Goal: Task Accomplishment & Management: Use online tool/utility

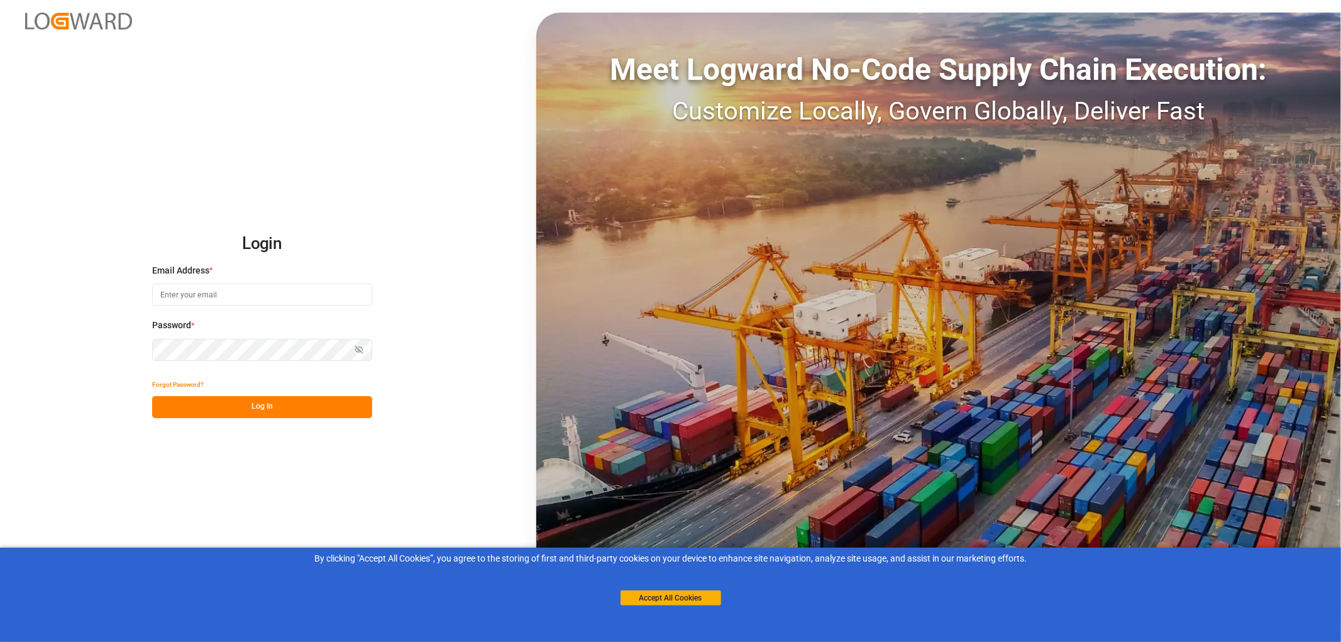
click at [167, 292] on input at bounding box center [262, 295] width 220 height 22
type input "[PERSON_NAME][EMAIL_ADDRESS][PERSON_NAME][DOMAIN_NAME]"
click at [255, 404] on button "Log In" at bounding box center [262, 407] width 220 height 22
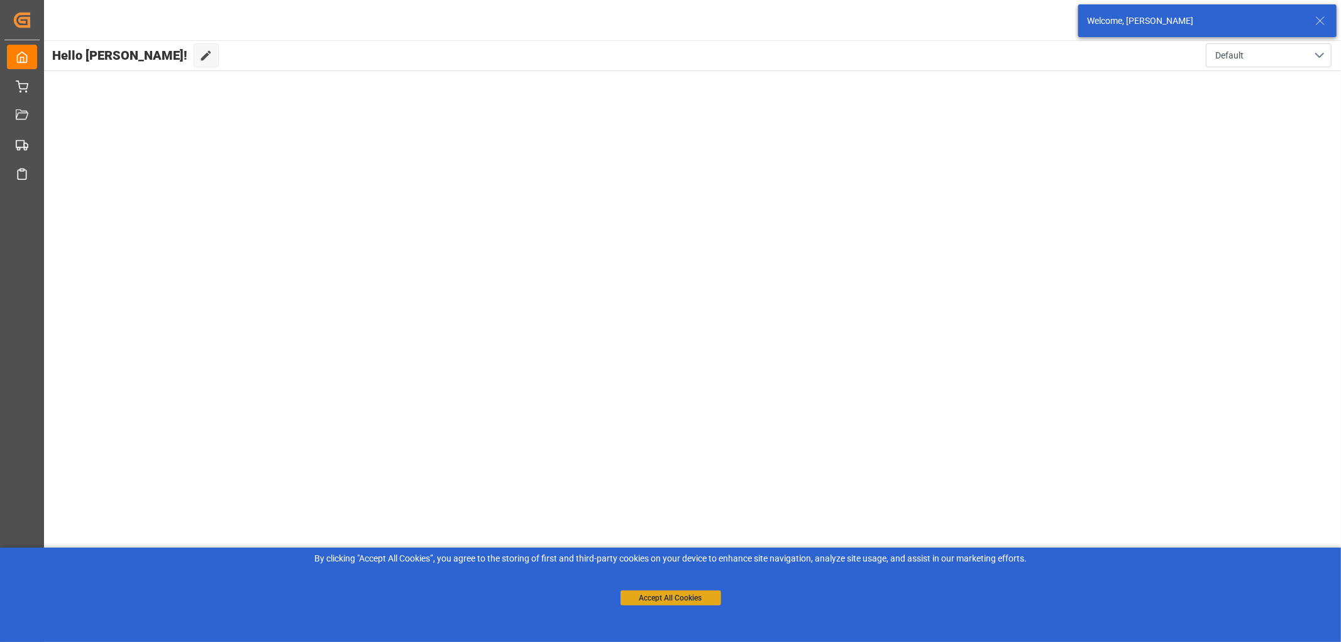
click at [664, 601] on button "Accept All Cookies" at bounding box center [671, 597] width 101 height 15
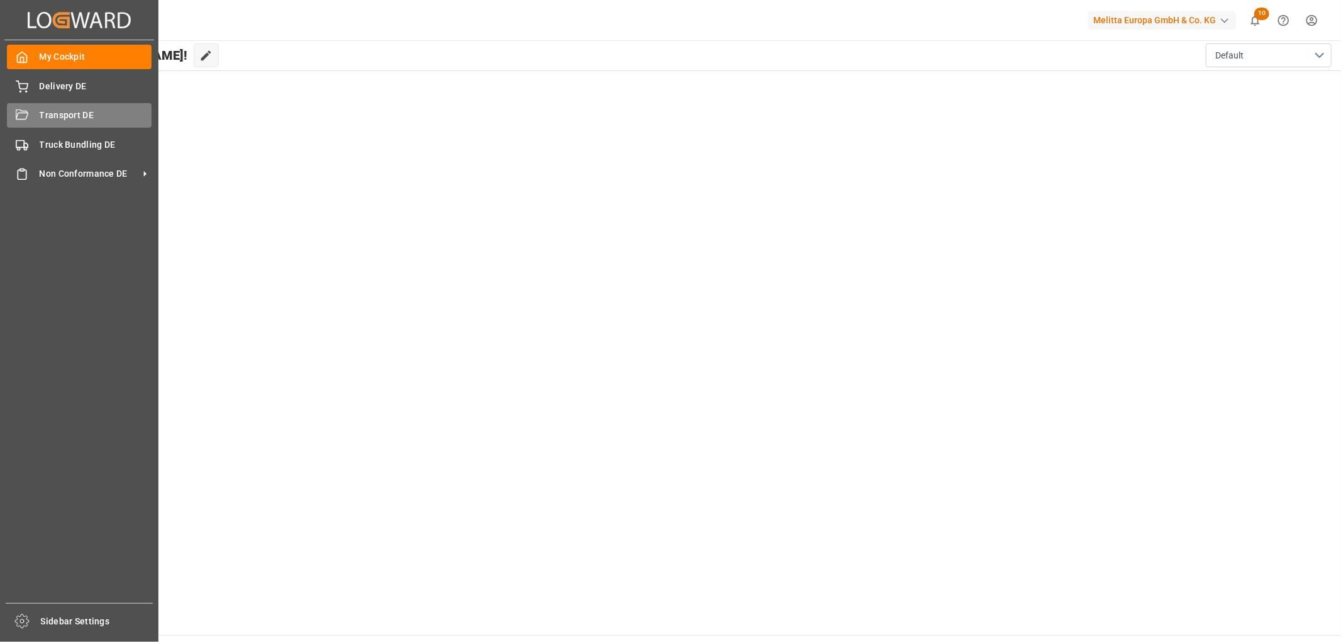
click at [29, 118] on div "Transport DE Transport DE" at bounding box center [79, 115] width 145 height 25
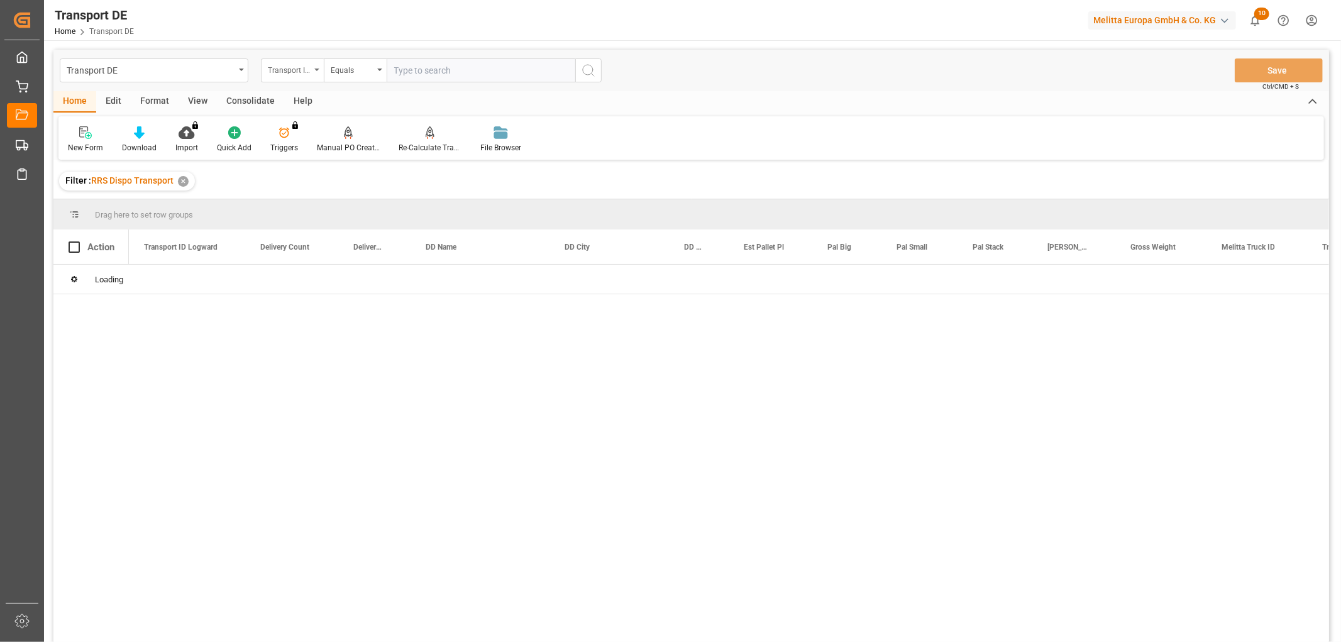
click at [294, 67] on div "Transport ID Logward" at bounding box center [289, 69] width 43 height 14
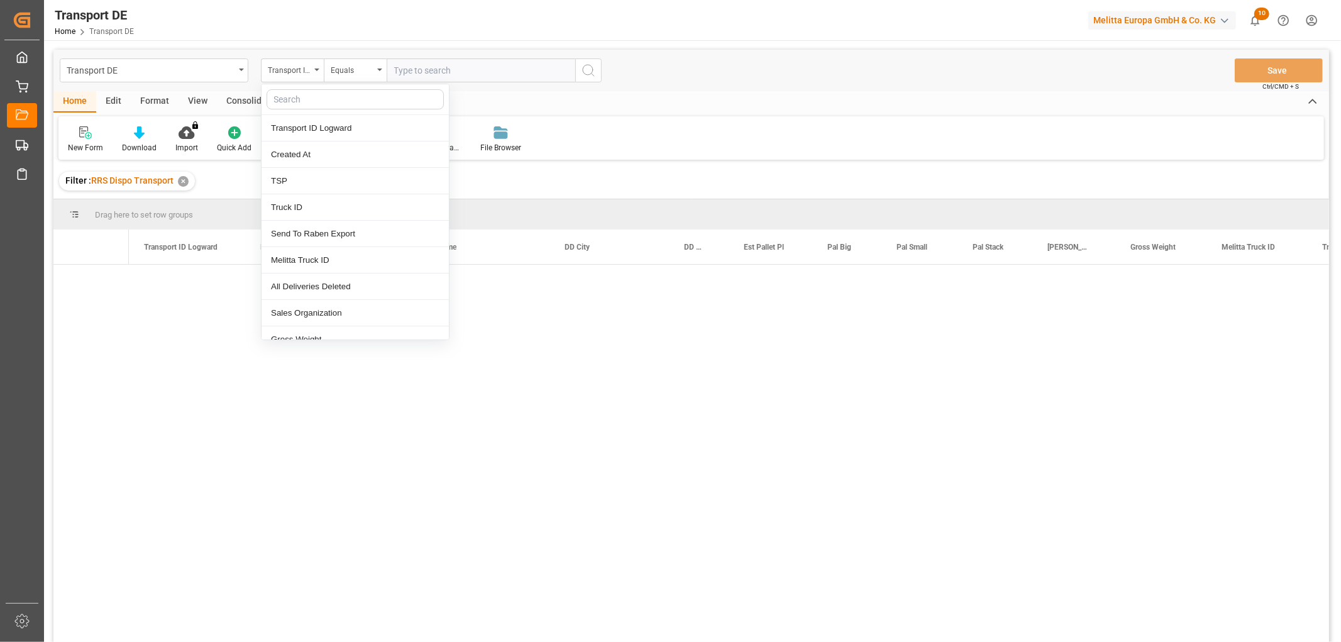
click at [302, 96] on input "text" at bounding box center [355, 99] width 177 height 20
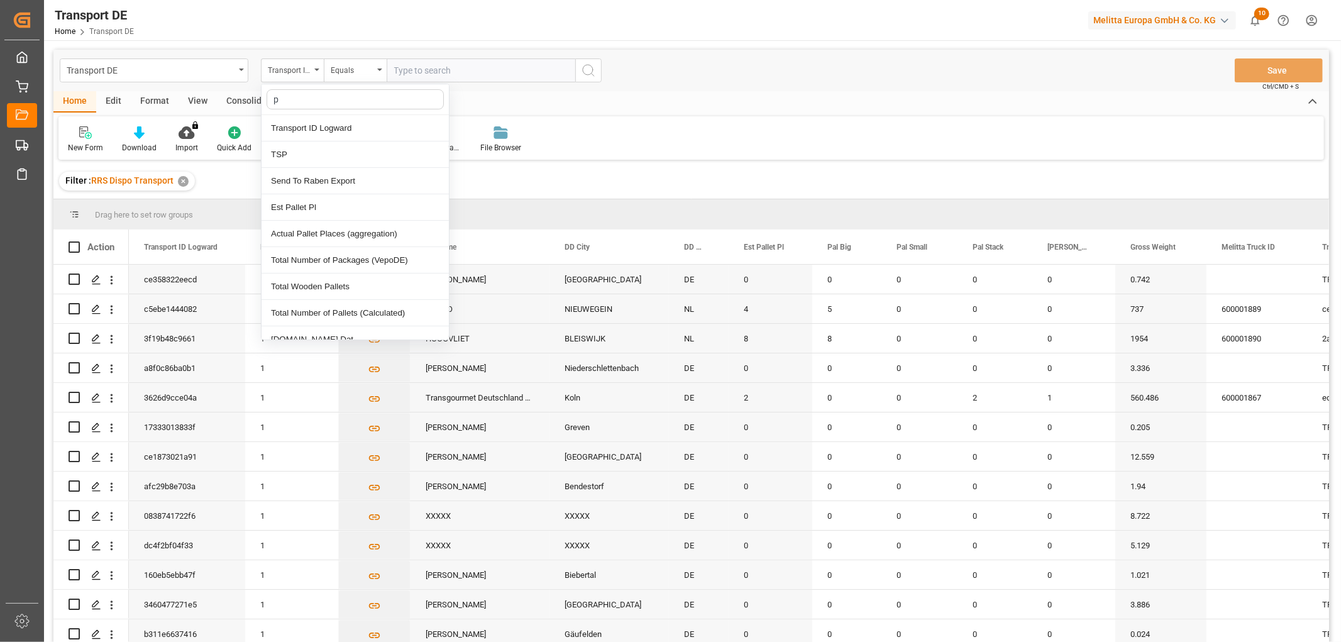
type input "pl"
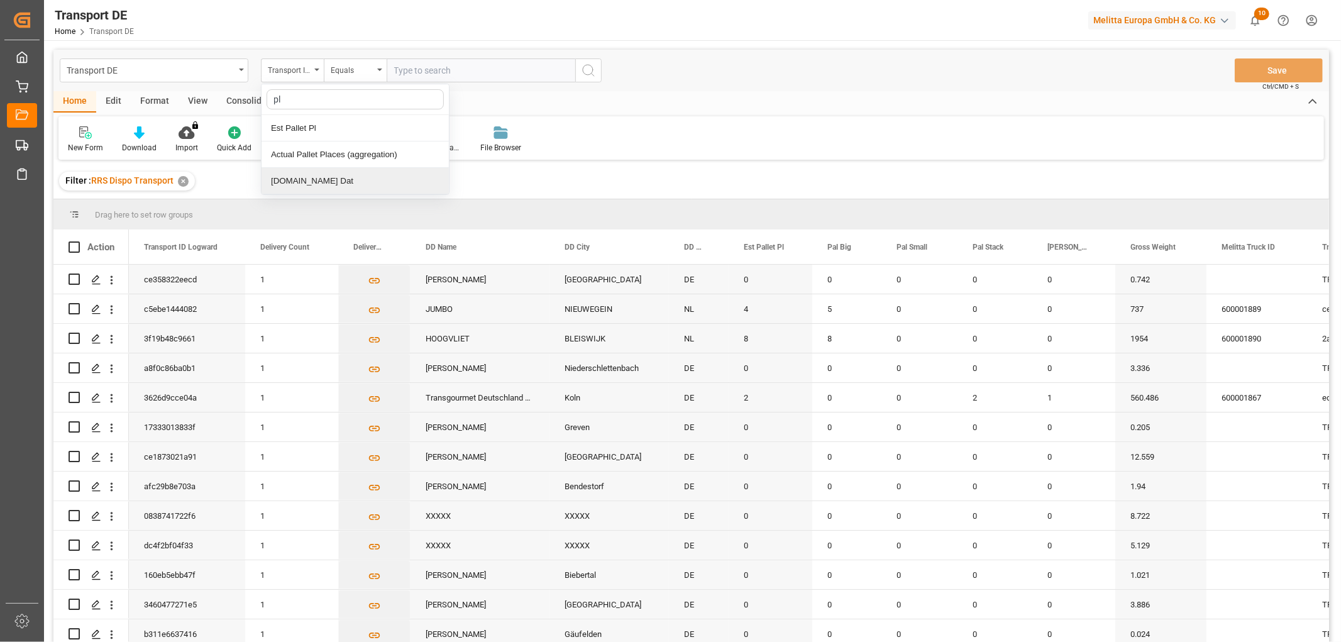
click at [316, 182] on div "[DOMAIN_NAME] Dat" at bounding box center [355, 181] width 187 height 26
click at [406, 70] on input "text" at bounding box center [481, 70] width 189 height 24
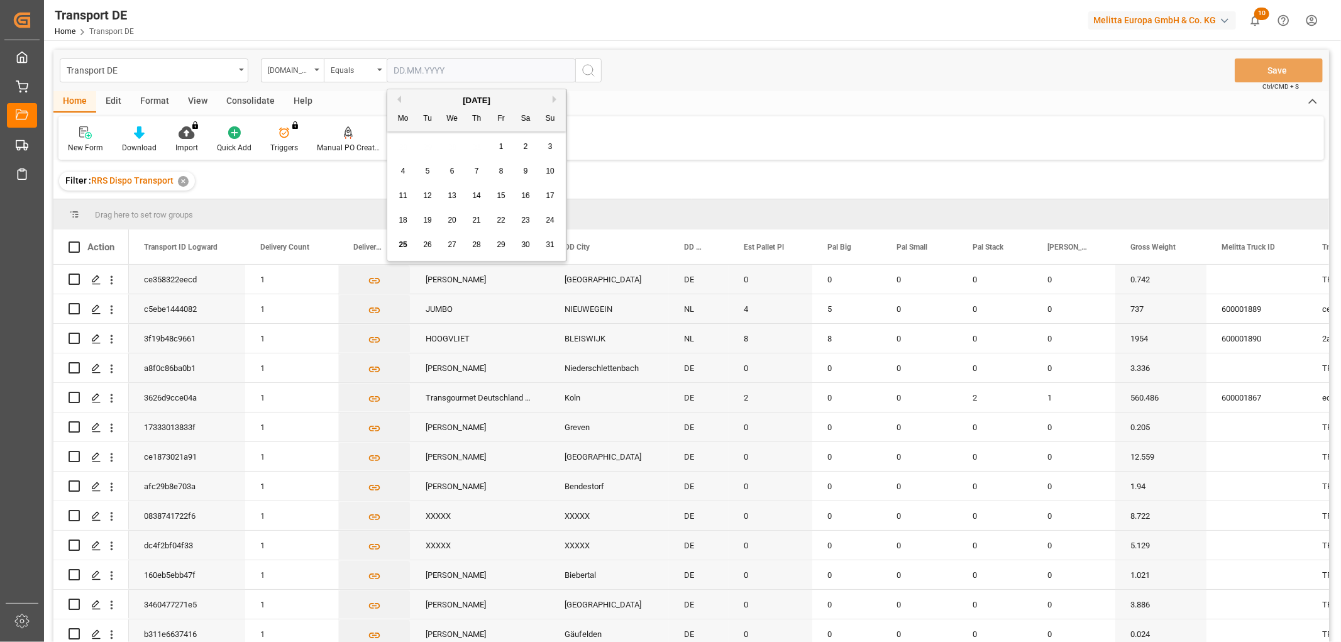
click at [414, 142] on div "28 29 30 31 1 2 3" at bounding box center [477, 147] width 172 height 25
click at [430, 245] on span "26" at bounding box center [427, 244] width 8 height 9
type input "[DATE]"
click at [592, 72] on circle "search button" at bounding box center [588, 70] width 10 height 10
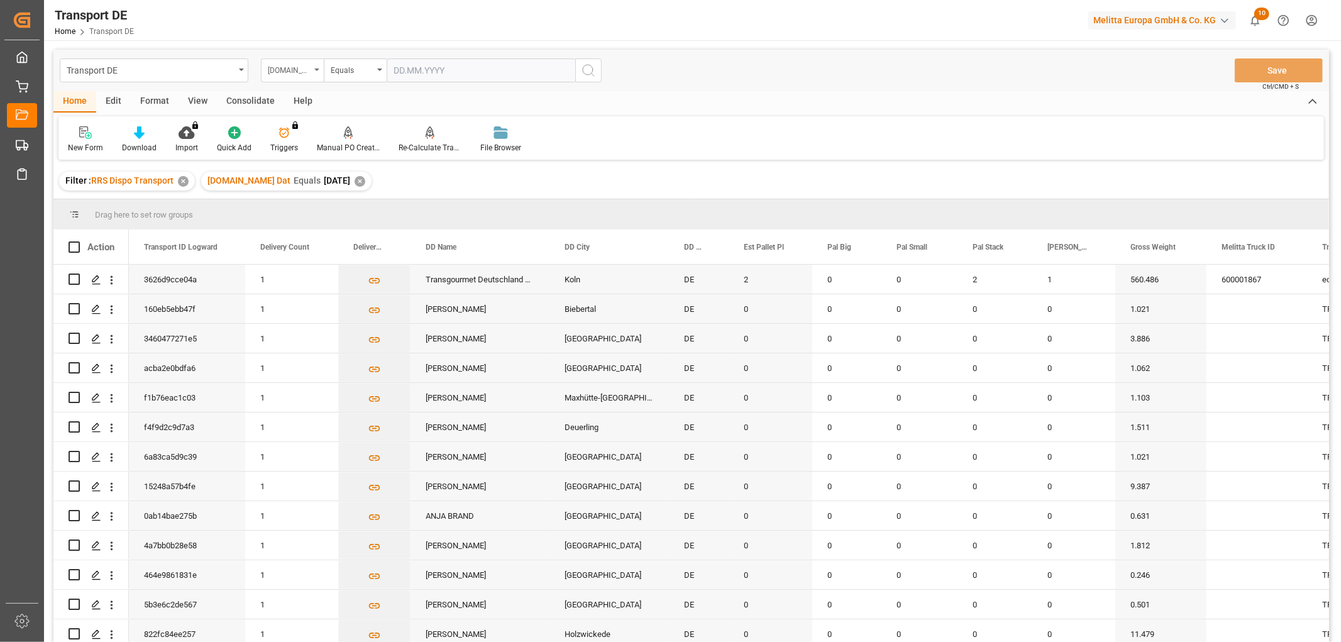
click at [287, 69] on div "[DOMAIN_NAME] Dat" at bounding box center [289, 69] width 43 height 14
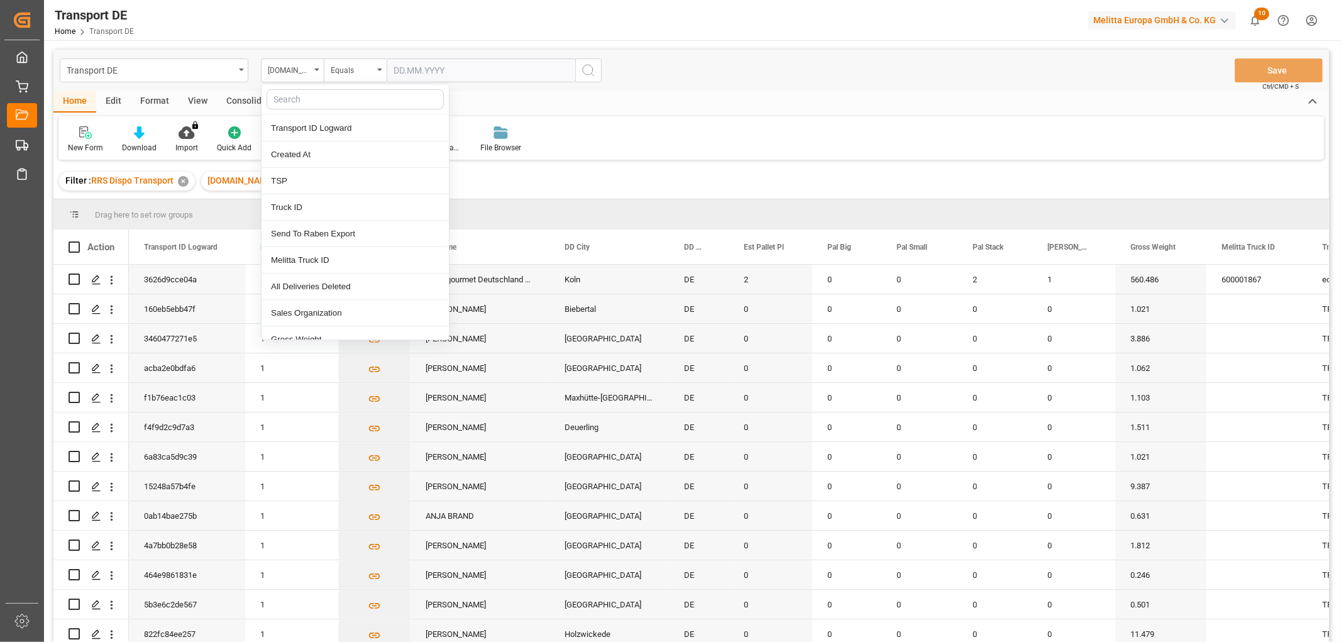
click at [296, 93] on input "text" at bounding box center [355, 99] width 177 height 20
type input "req"
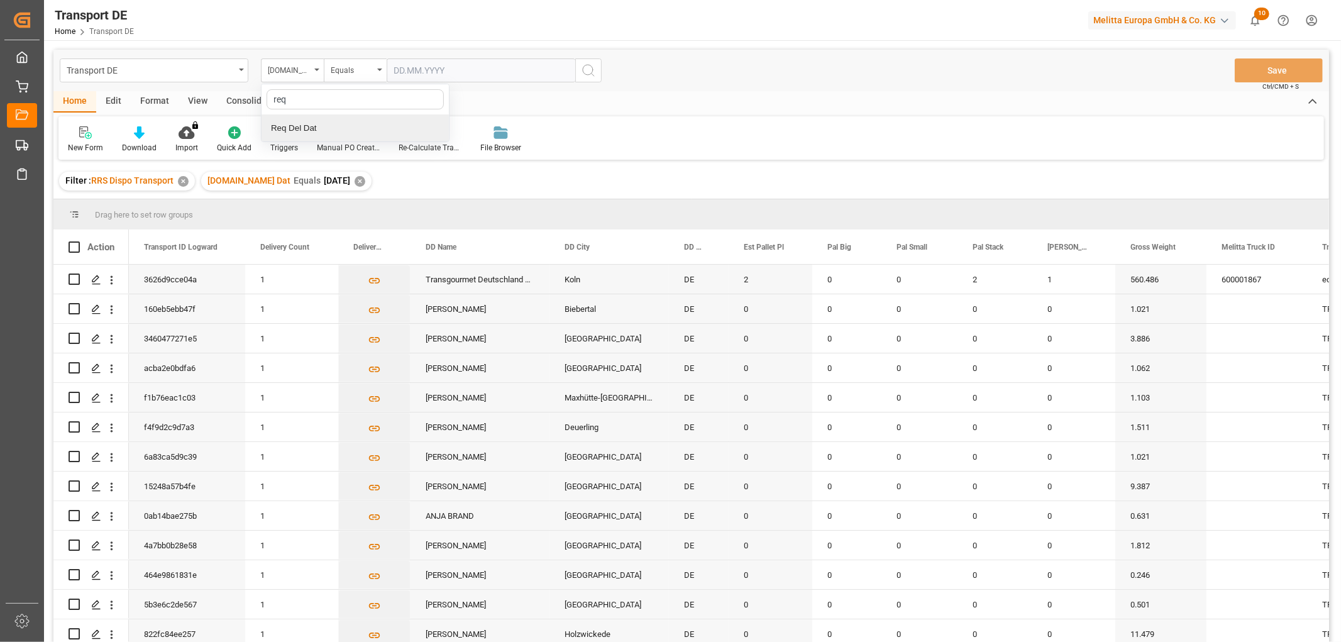
click at [286, 127] on div "Req Del Dat" at bounding box center [355, 128] width 187 height 26
click at [362, 70] on div "Equals" at bounding box center [352, 69] width 43 height 14
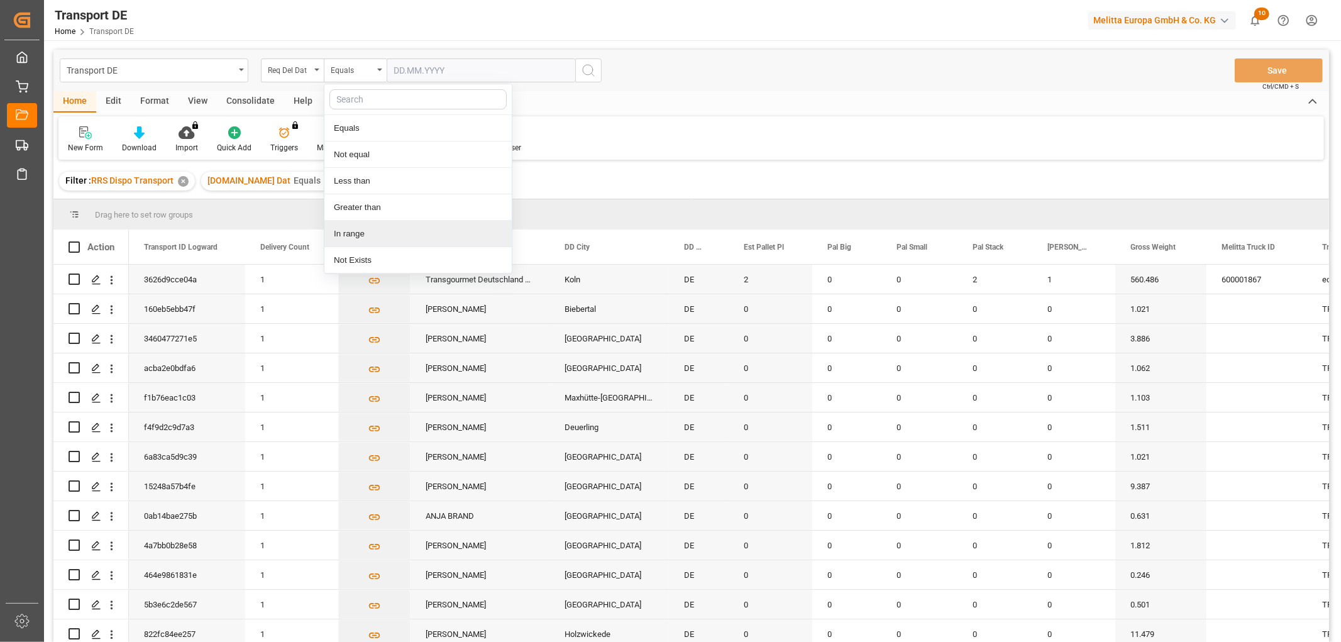
click at [352, 235] on div "In range" at bounding box center [417, 234] width 187 height 26
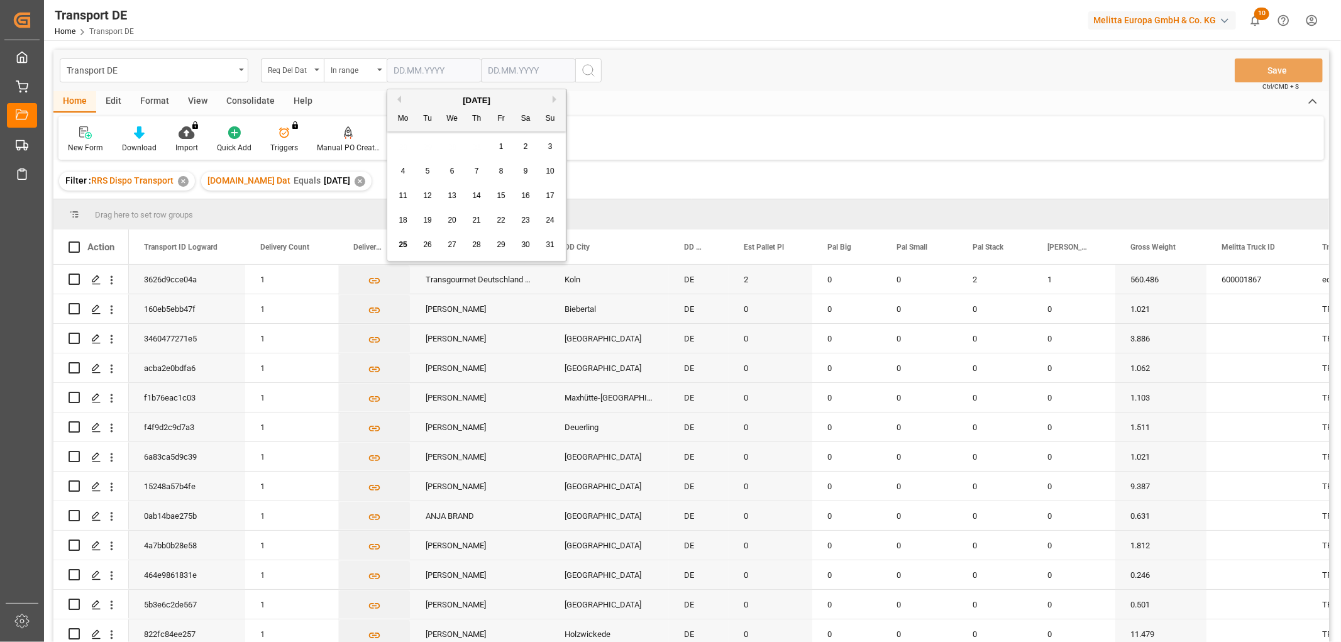
click at [414, 70] on input "text" at bounding box center [434, 70] width 94 height 24
click at [405, 148] on div "28 29 30 31 1 2 3" at bounding box center [477, 147] width 172 height 25
click at [453, 246] on span "27" at bounding box center [452, 244] width 8 height 9
type input "[DATE]"
click at [496, 67] on input "text" at bounding box center [528, 70] width 94 height 24
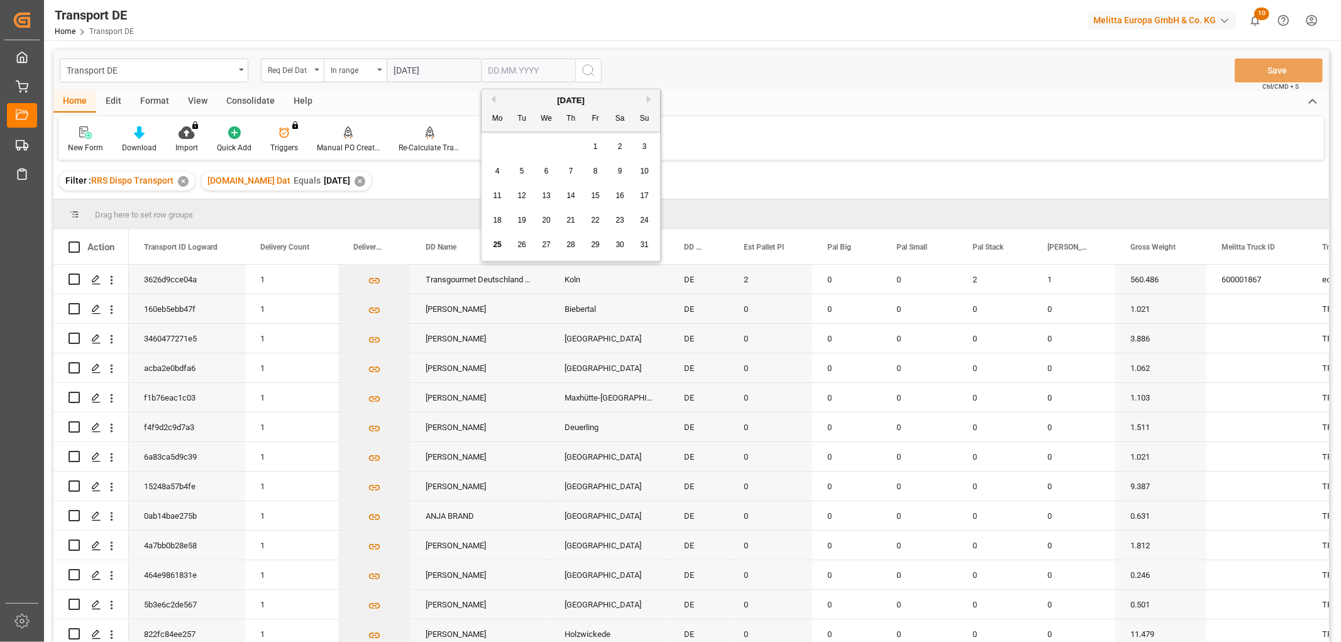
click at [499, 141] on div "28 29 30 31 1 2 3" at bounding box center [571, 147] width 172 height 25
click at [596, 246] on span "29" at bounding box center [595, 244] width 8 height 9
type input "29.08.2025"
click at [585, 71] on icon "search button" at bounding box center [588, 70] width 15 height 15
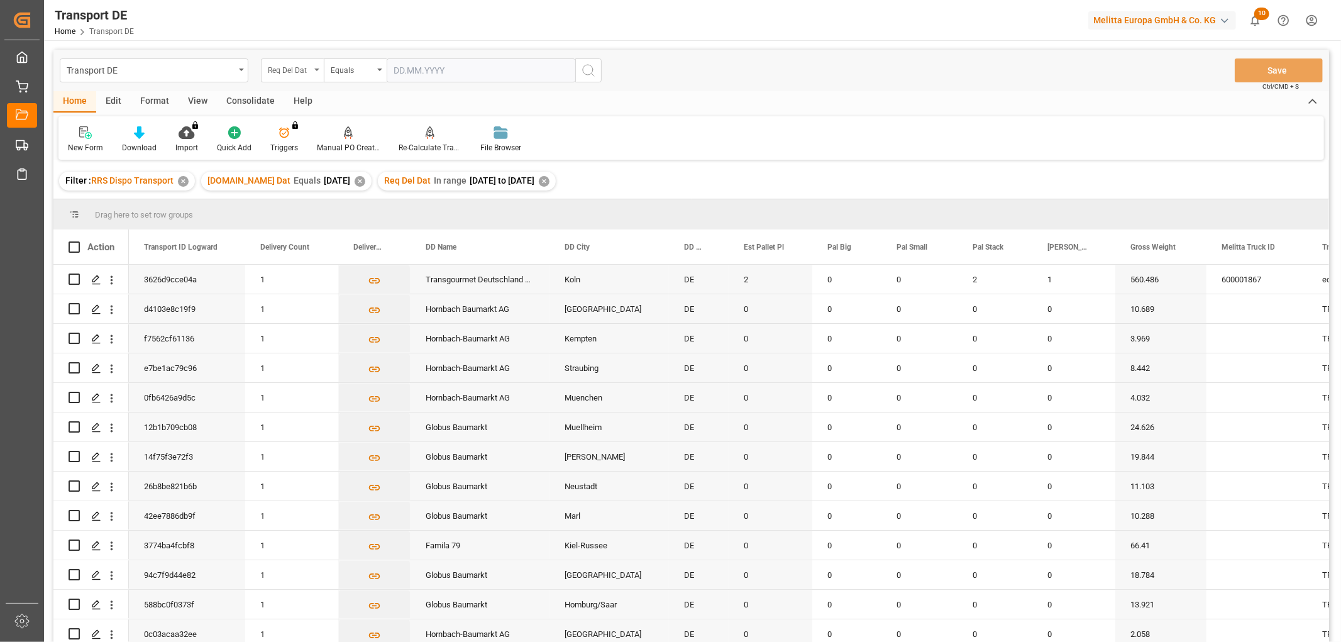
click at [286, 64] on div "Req Del Dat" at bounding box center [289, 69] width 43 height 14
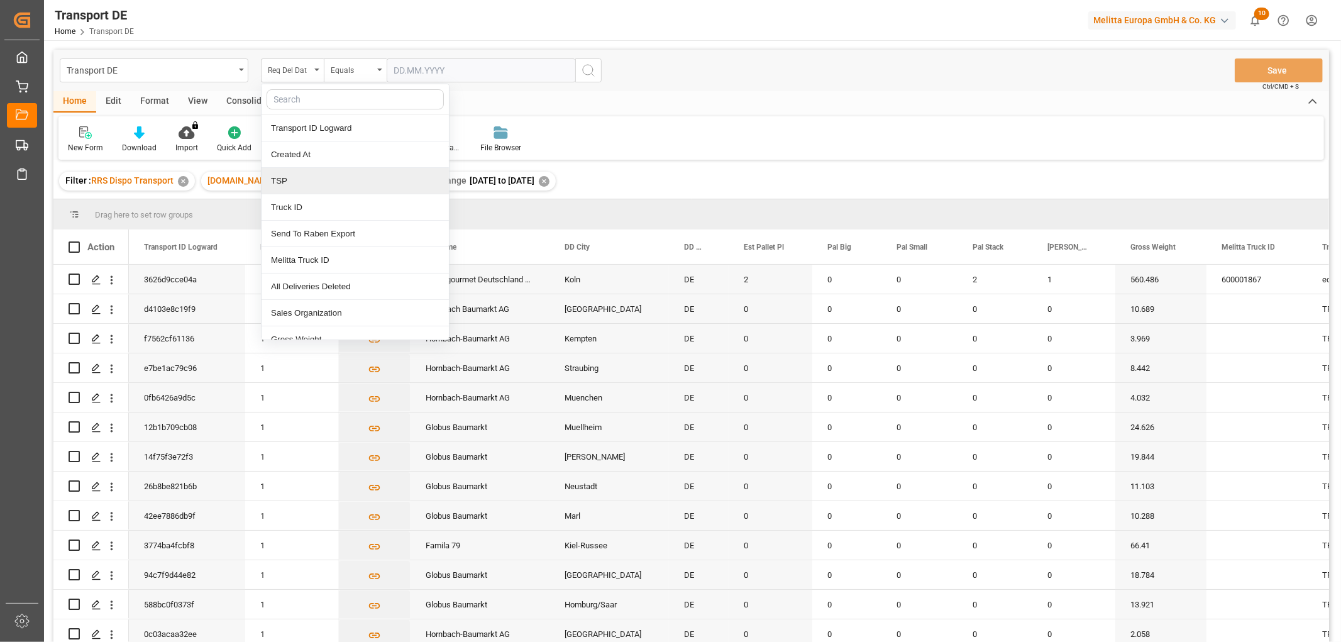
click at [281, 184] on div "TSP" at bounding box center [355, 181] width 187 height 26
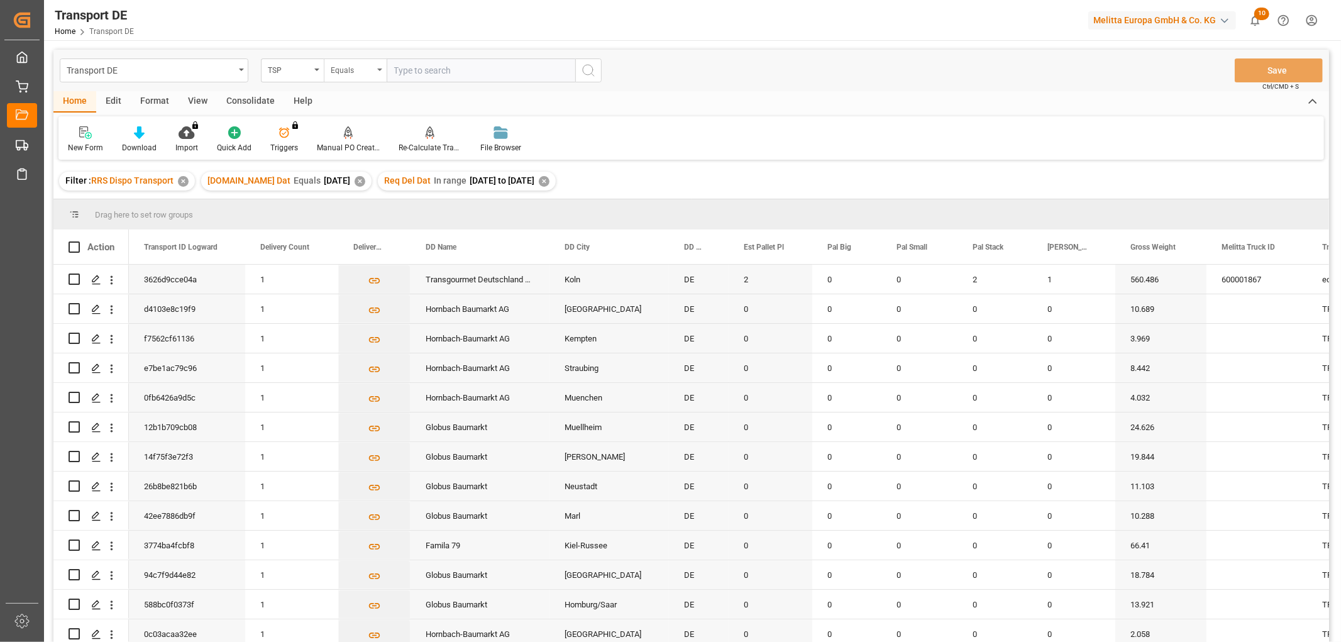
click at [357, 71] on div "Equals" at bounding box center [352, 69] width 43 height 14
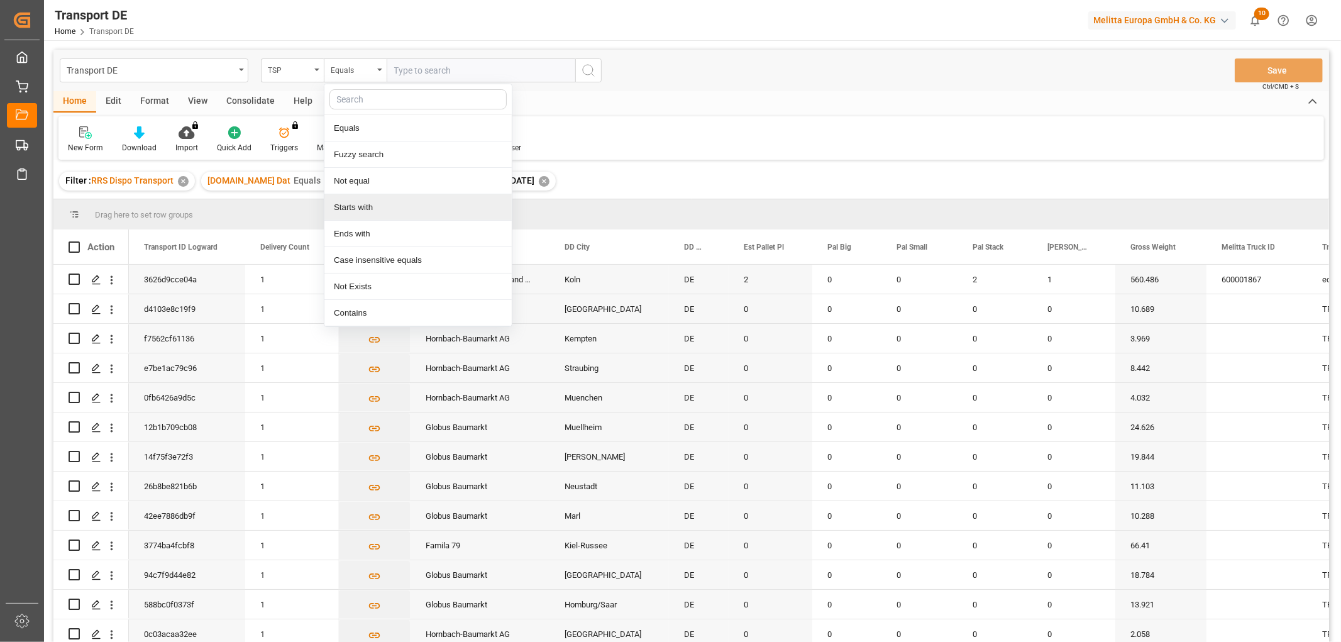
drag, startPoint x: 355, startPoint y: 213, endPoint x: 366, endPoint y: 202, distance: 15.1
click at [355, 214] on div "Starts with" at bounding box center [417, 207] width 187 height 26
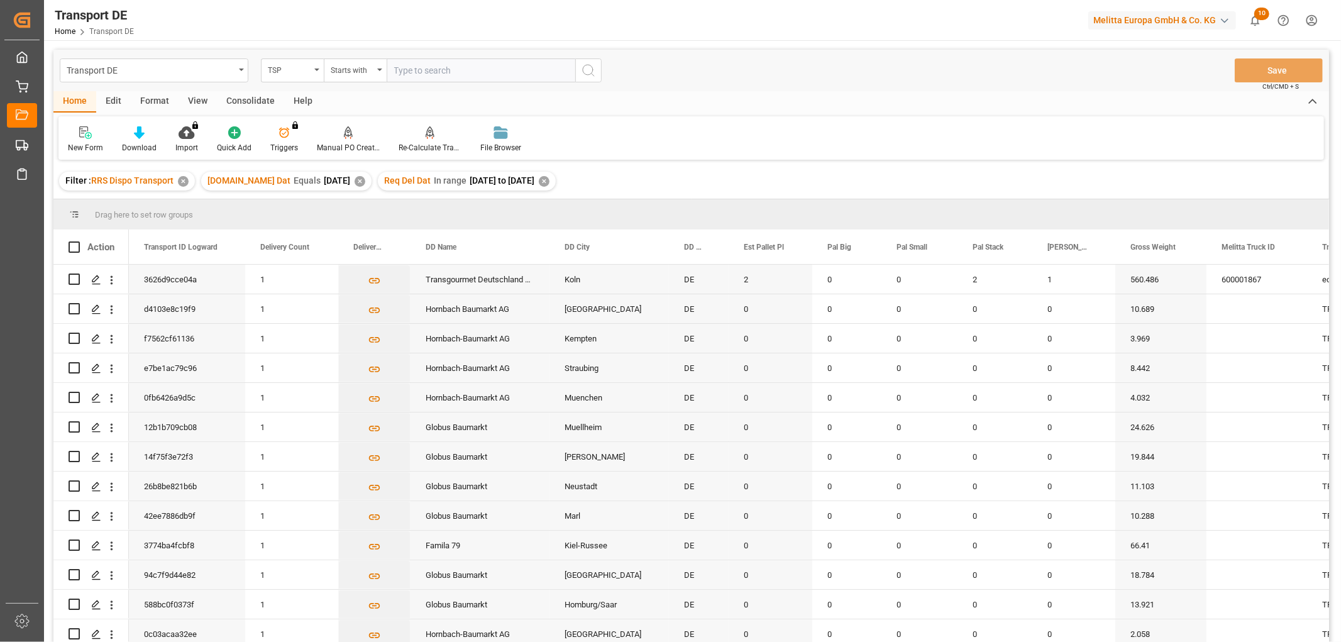
click at [424, 64] on input "text" at bounding box center [481, 70] width 189 height 24
type input "Dachser DE"
click at [589, 72] on icon "search button" at bounding box center [588, 70] width 15 height 15
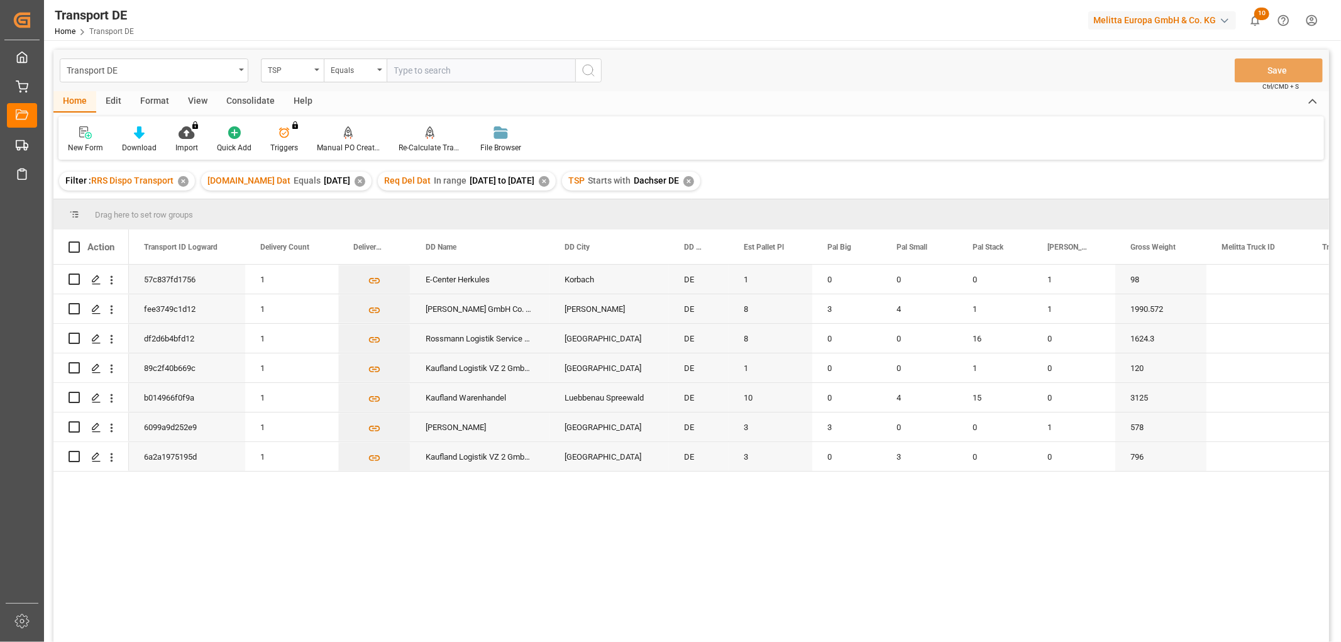
click at [248, 96] on div "Consolidate" at bounding box center [250, 101] width 67 height 21
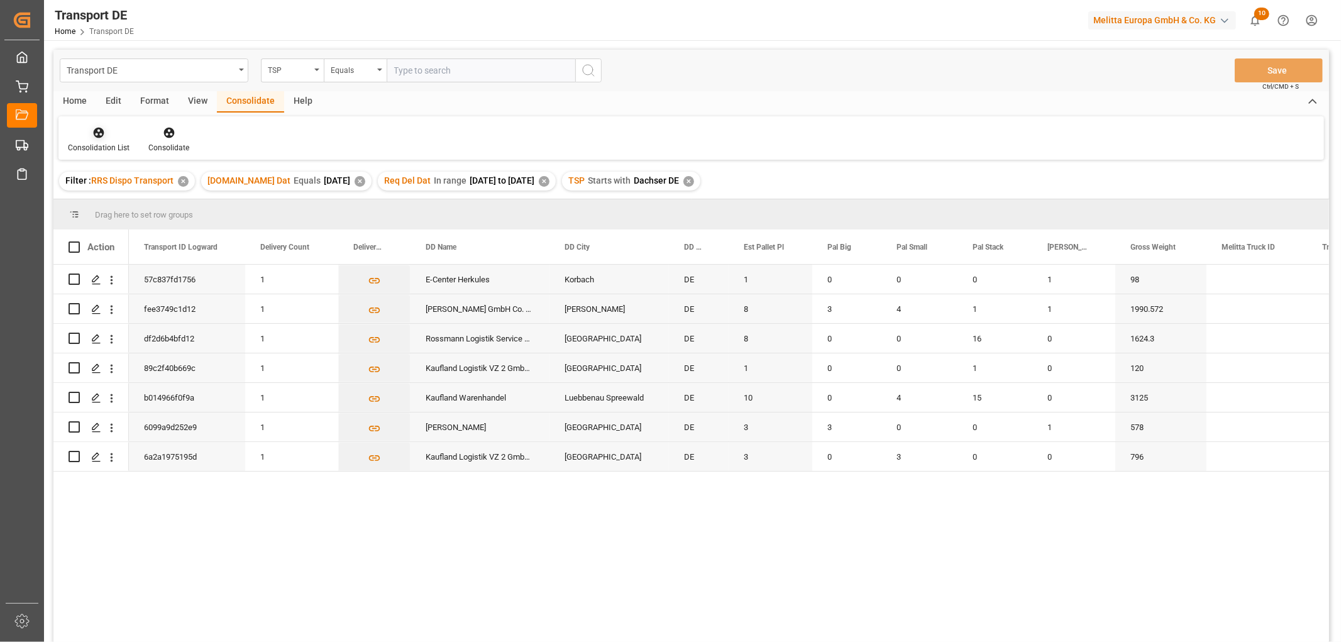
click at [96, 133] on icon at bounding box center [98, 132] width 13 height 13
click at [111, 203] on div "Transport DE TSP Equals Save Ctrl/CMD + S Home Edit Format View Consolidate Hel…" at bounding box center [691, 363] width 1276 height 626
click at [98, 135] on icon at bounding box center [99, 133] width 11 height 11
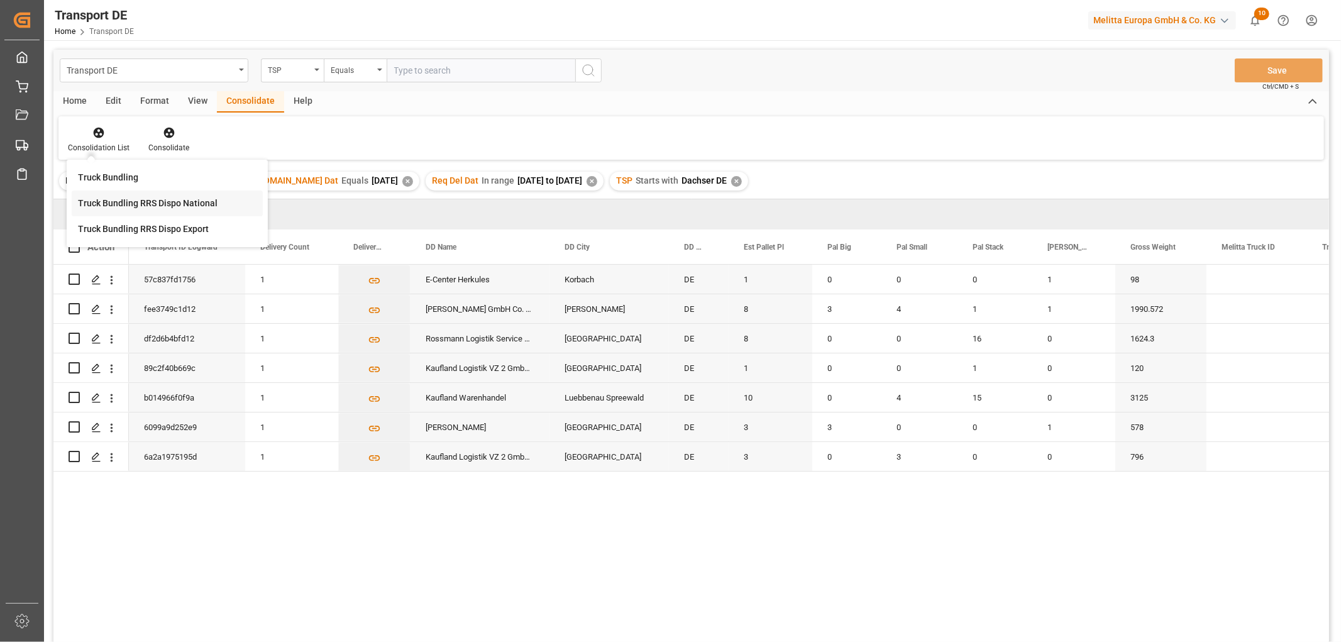
click at [118, 203] on div "Transport DE TSP Equals Save Ctrl/CMD + S Home Edit Format View Consolidate Hel…" at bounding box center [691, 363] width 1276 height 626
click at [77, 307] on input "Press Space to toggle row selection (unchecked)" at bounding box center [74, 308] width 11 height 11
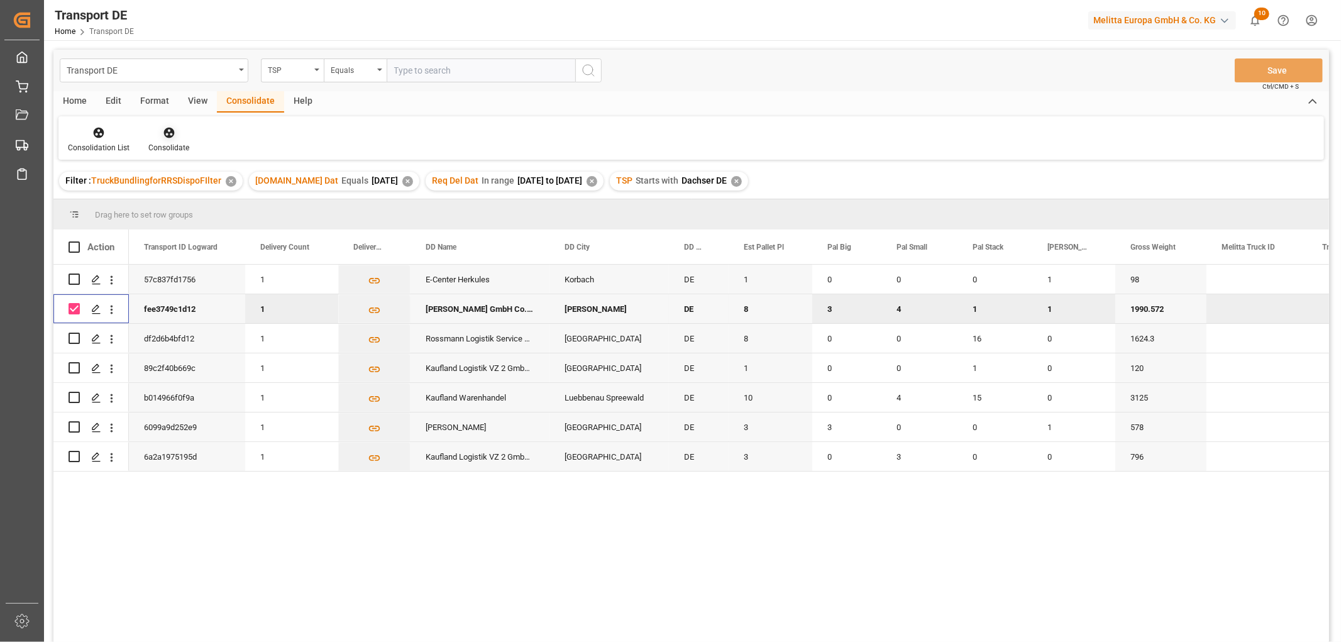
click at [165, 130] on icon at bounding box center [168, 133] width 11 height 11
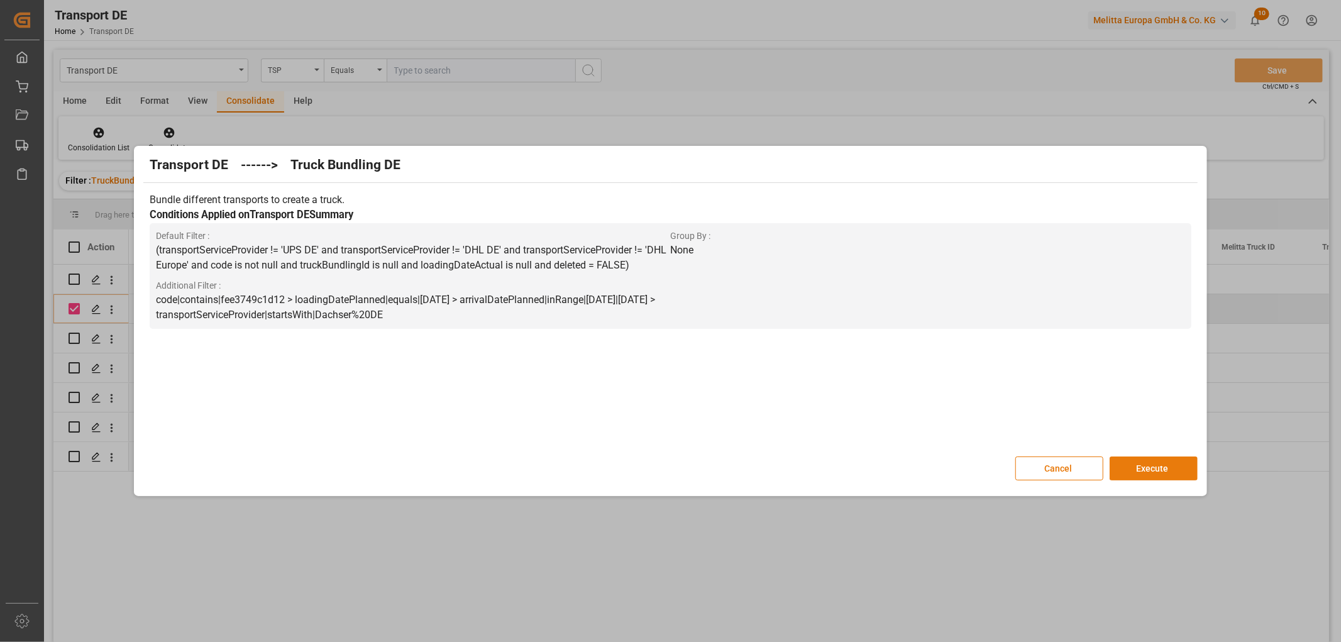
click at [1161, 467] on button "Execute" at bounding box center [1154, 469] width 88 height 24
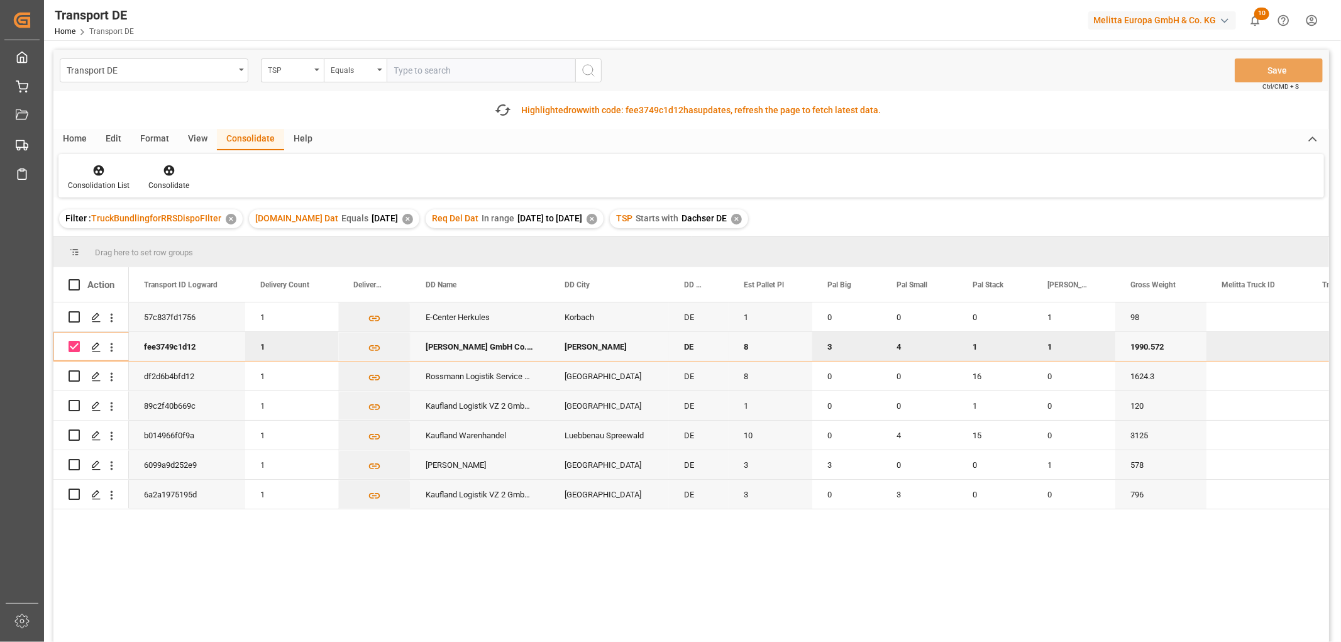
click at [78, 349] on input "Press Space to toggle row selection (checked)" at bounding box center [74, 346] width 11 height 11
checkbox input "false"
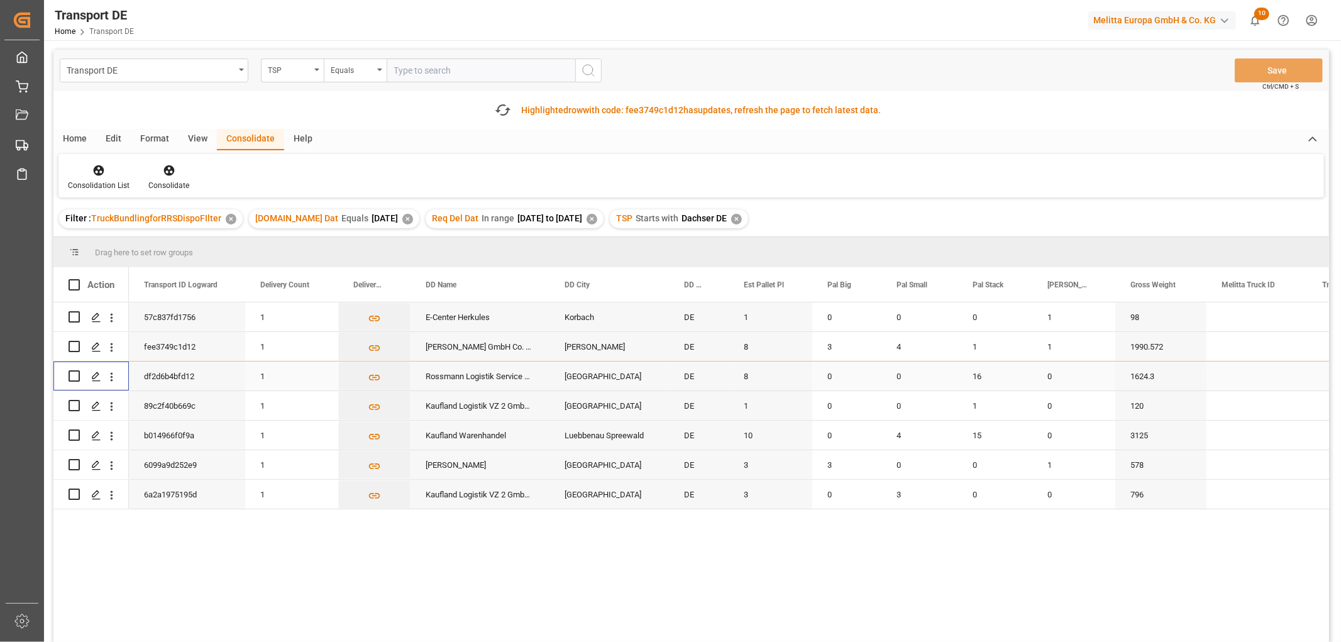
click at [74, 375] on input "Press Space to toggle row selection (unchecked)" at bounding box center [74, 375] width 11 height 11
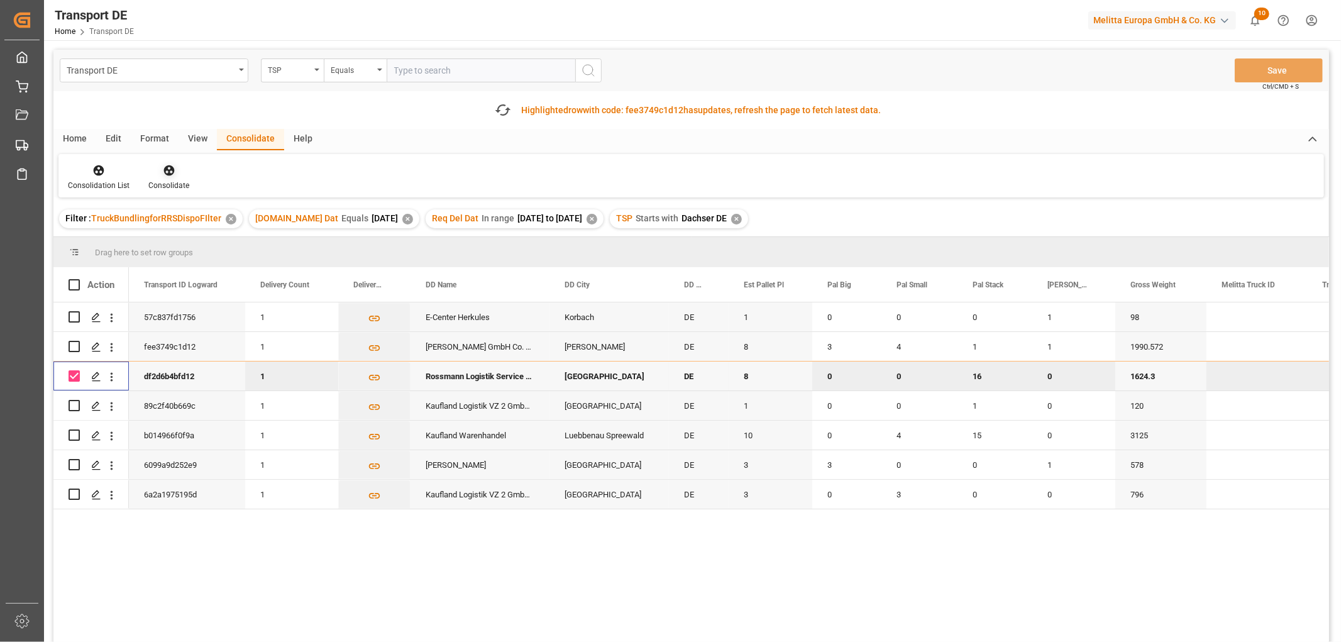
click at [167, 171] on icon at bounding box center [168, 170] width 11 height 11
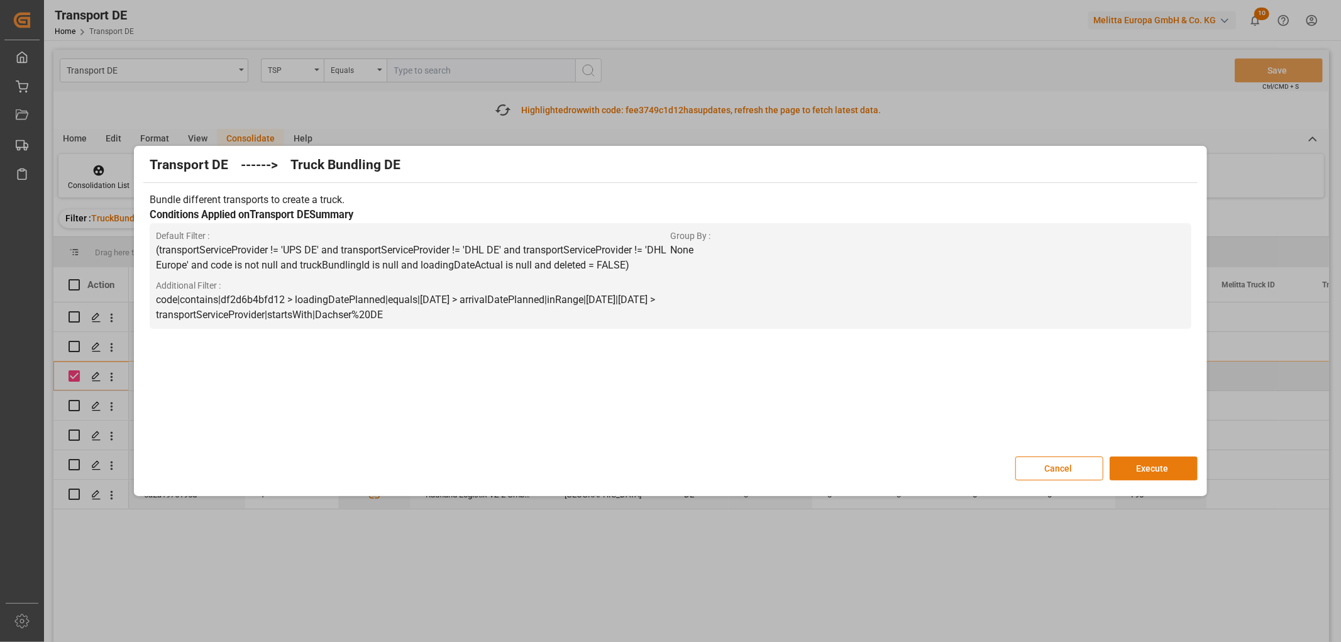
click at [1162, 467] on button "Execute" at bounding box center [1154, 469] width 88 height 24
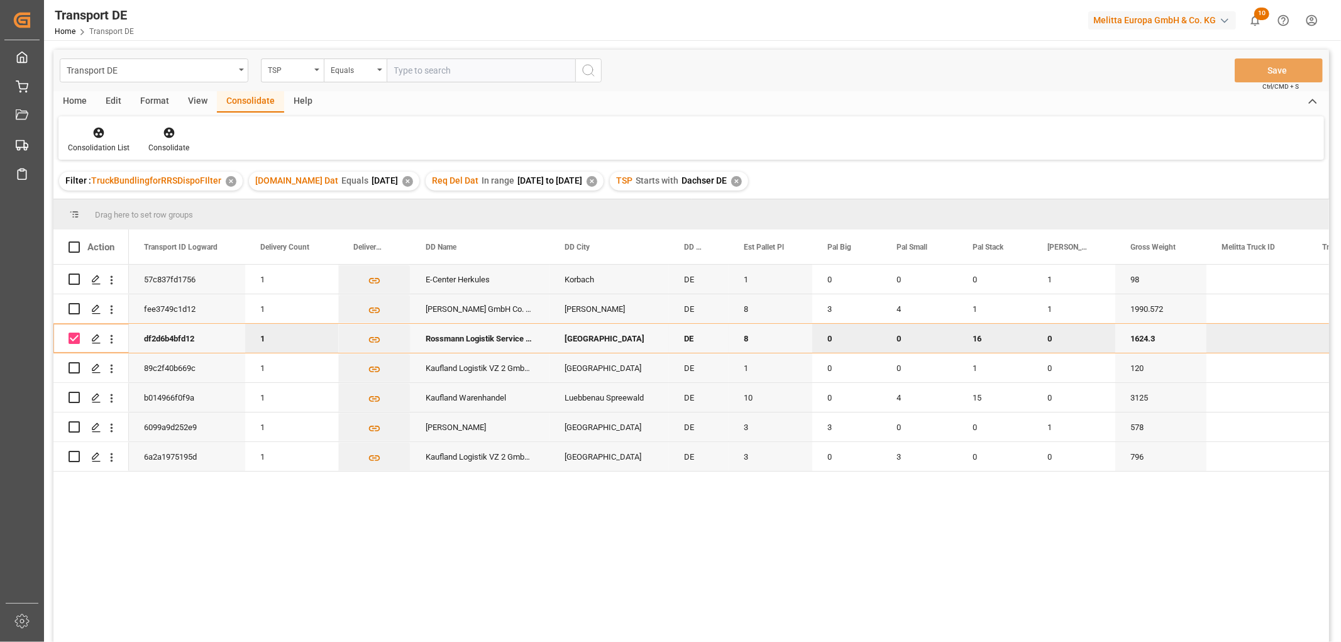
click at [72, 340] on input "Press Space to toggle row selection (checked)" at bounding box center [74, 338] width 11 height 11
checkbox input "false"
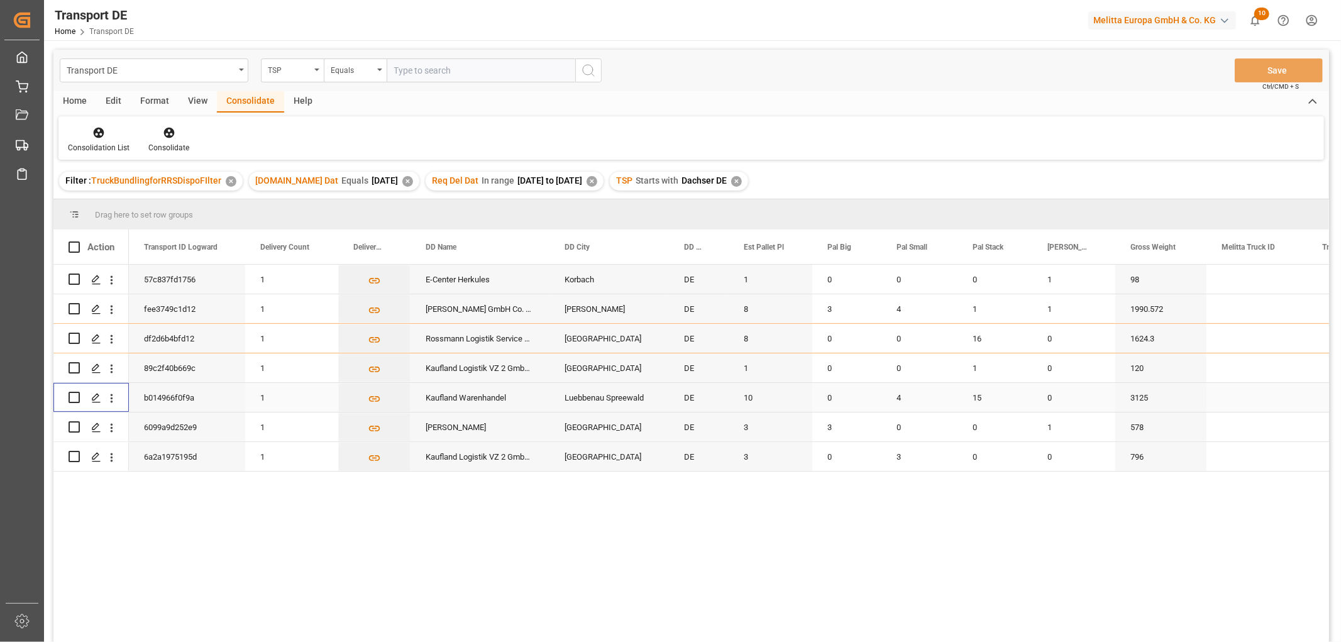
click at [77, 399] on input "Press Space to toggle row selection (unchecked)" at bounding box center [74, 397] width 11 height 11
click at [165, 130] on icon at bounding box center [168, 133] width 11 height 11
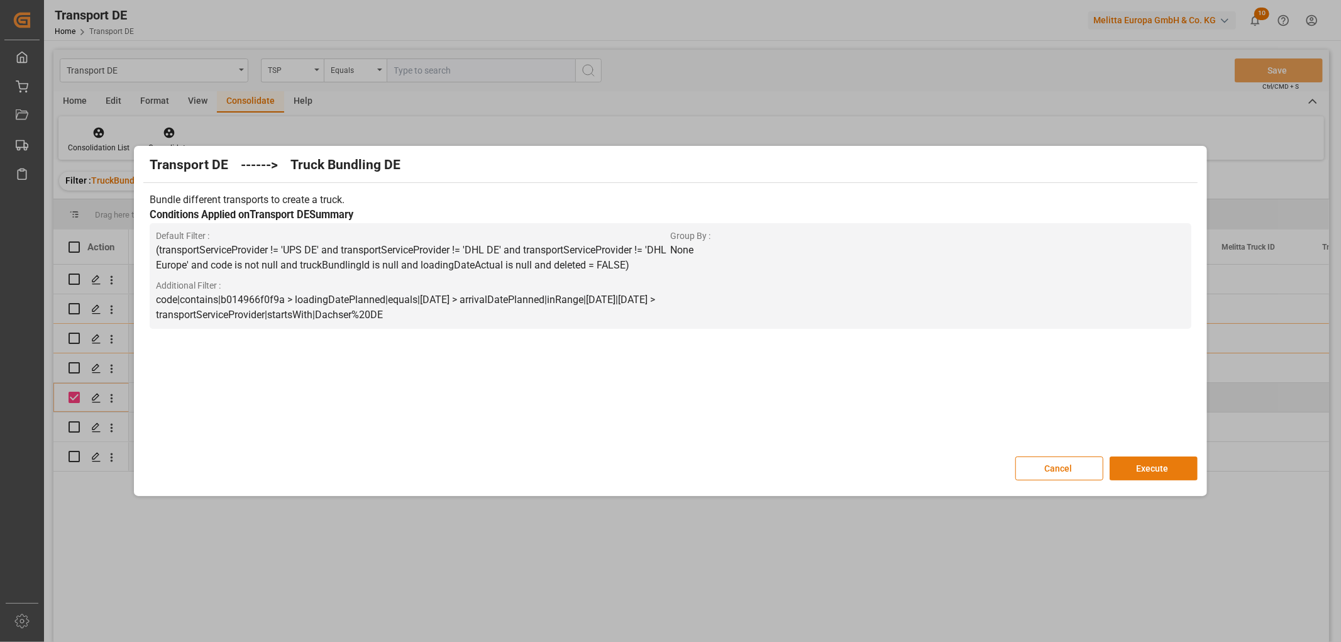
click at [1156, 472] on button "Execute" at bounding box center [1154, 469] width 88 height 24
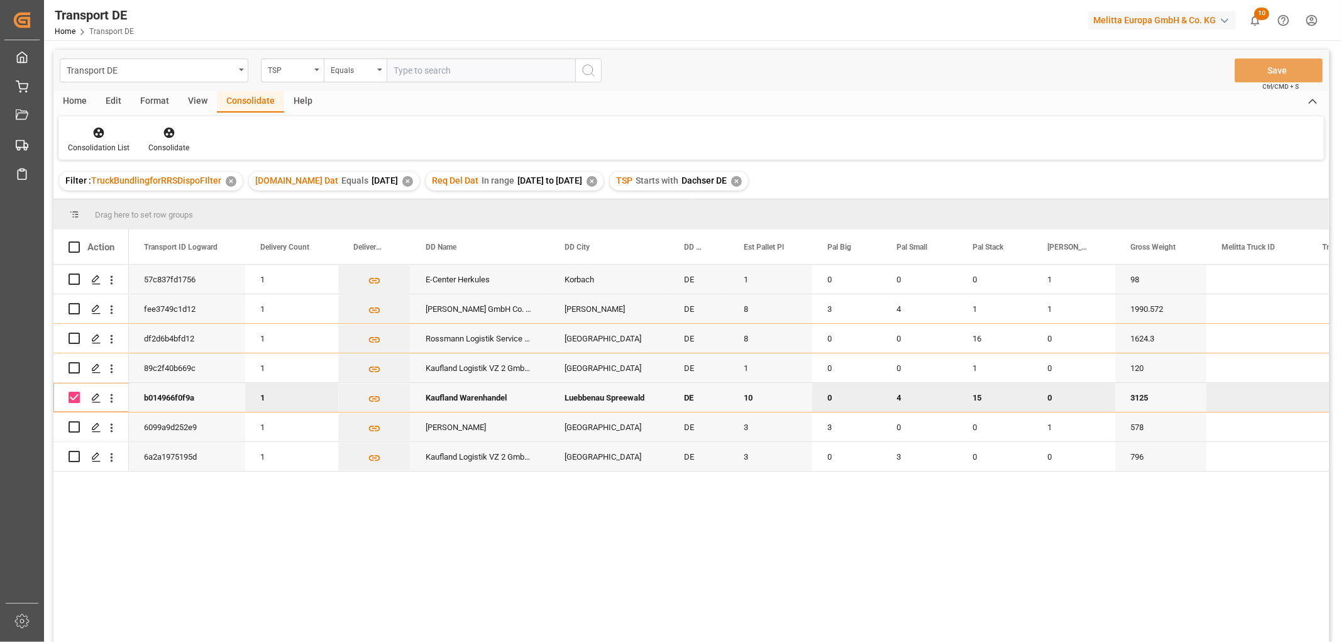
click at [75, 398] on input "Press Space to toggle row selection (checked)" at bounding box center [74, 397] width 11 height 11
checkbox input "false"
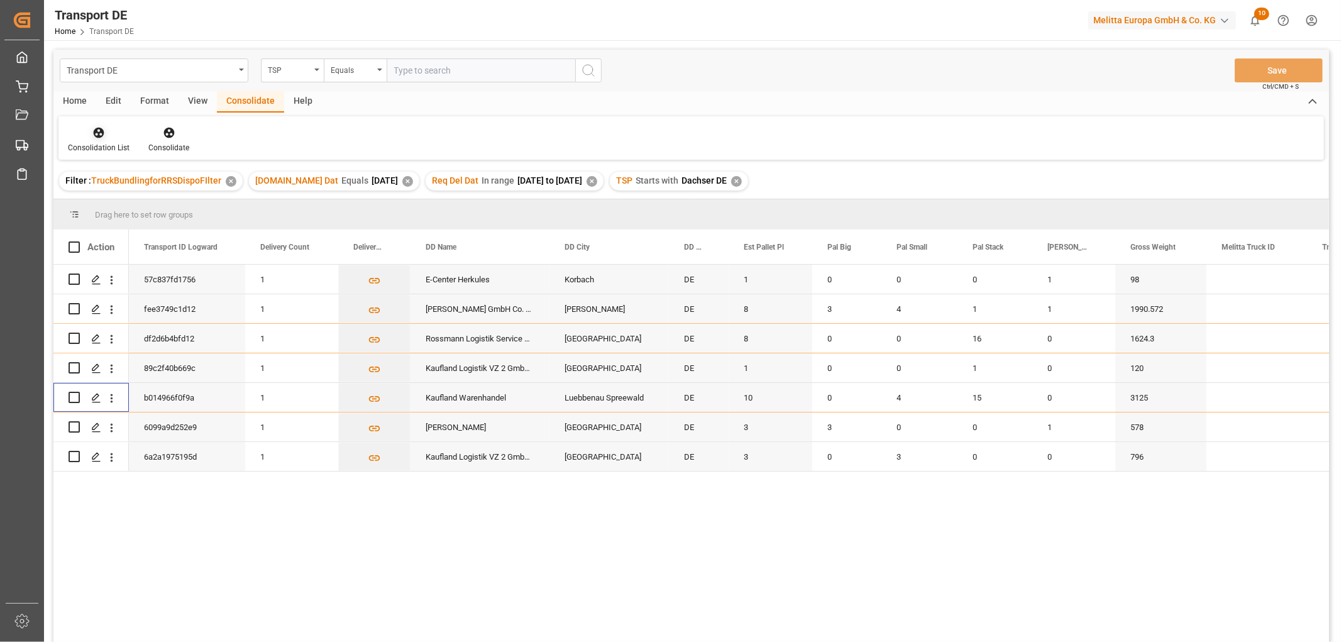
click at [97, 136] on icon at bounding box center [99, 133] width 11 height 11
click at [116, 199] on div "Transport DE TSP Equals Save Ctrl/CMD + S Home Edit Format View Consolidate Hel…" at bounding box center [691, 363] width 1276 height 626
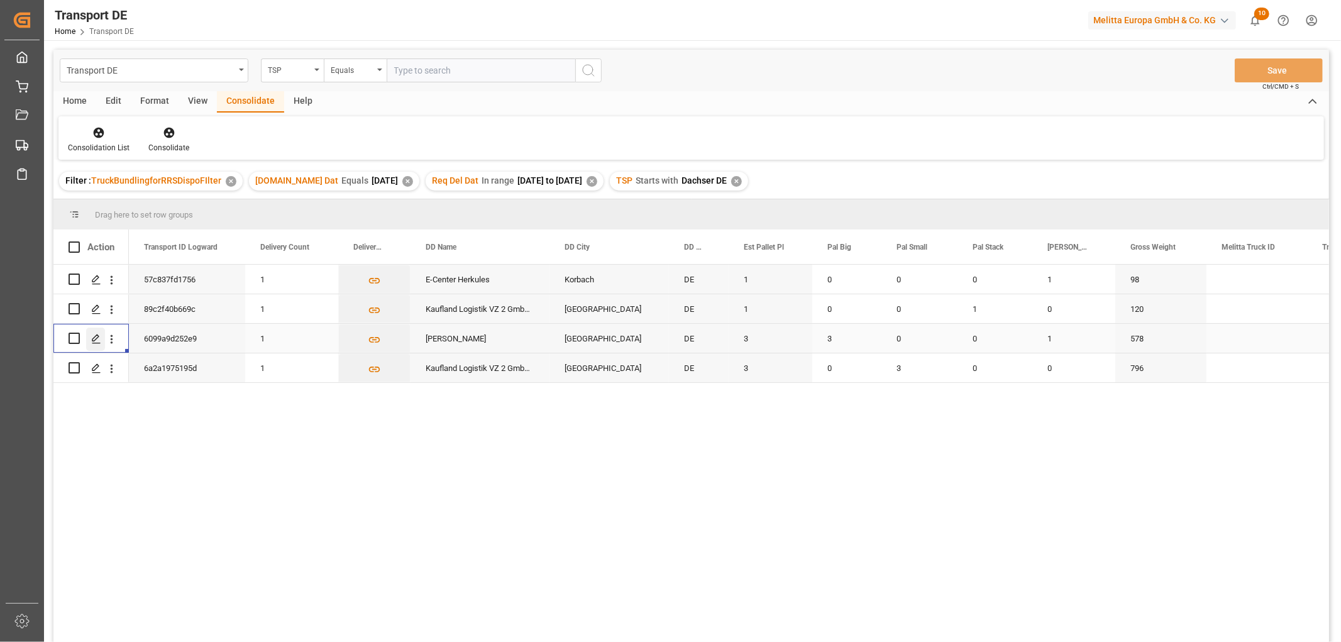
click at [97, 336] on polygon "Press SPACE to select this row." at bounding box center [95, 338] width 6 height 6
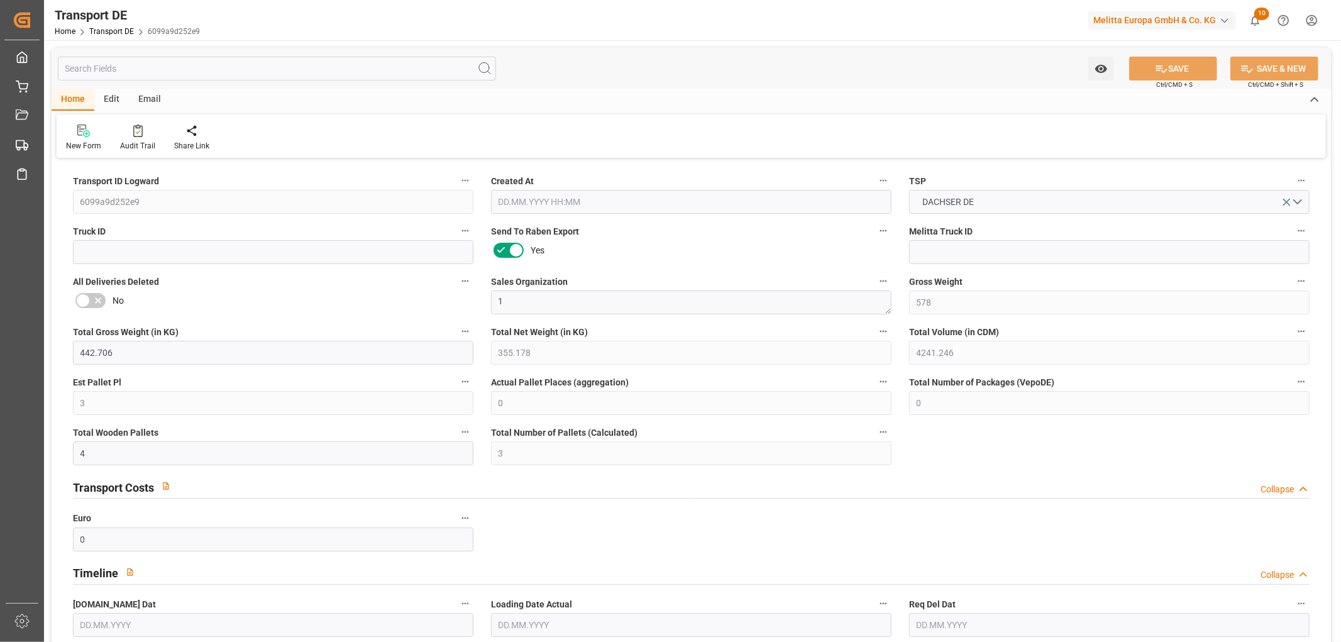
type input "578"
type input "442.706"
type input "355.178"
type input "4241.246"
type input "3"
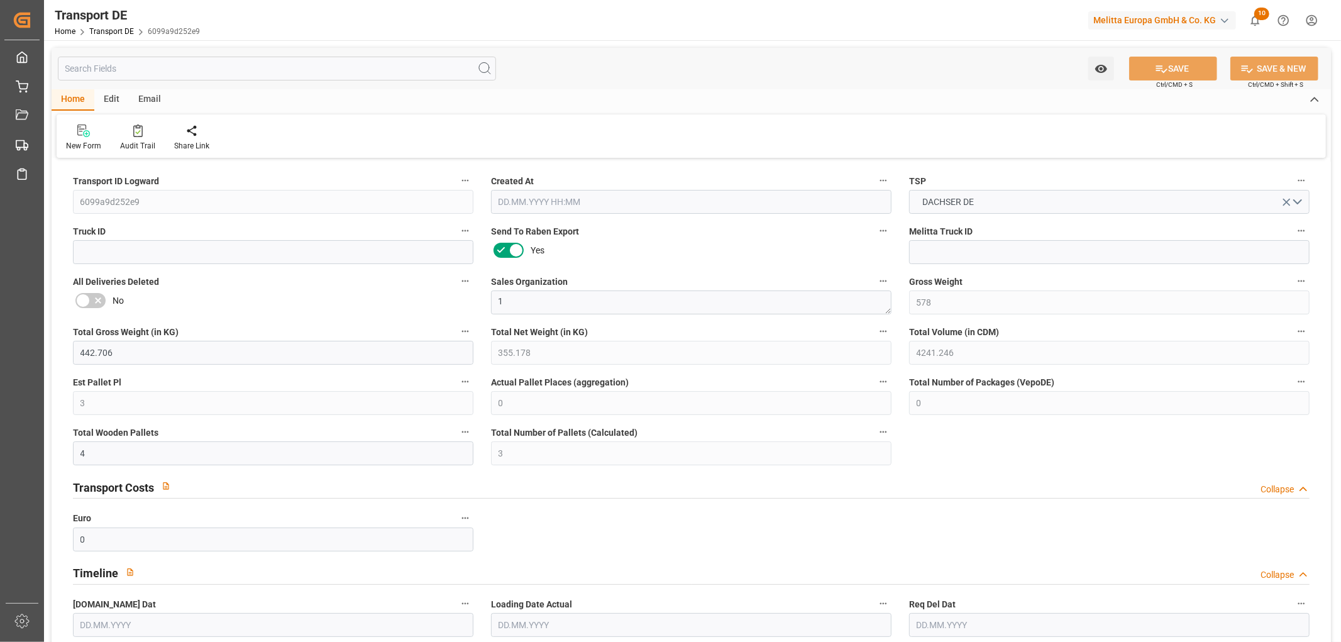
type input "0"
type input "4"
type input "3"
type input "0"
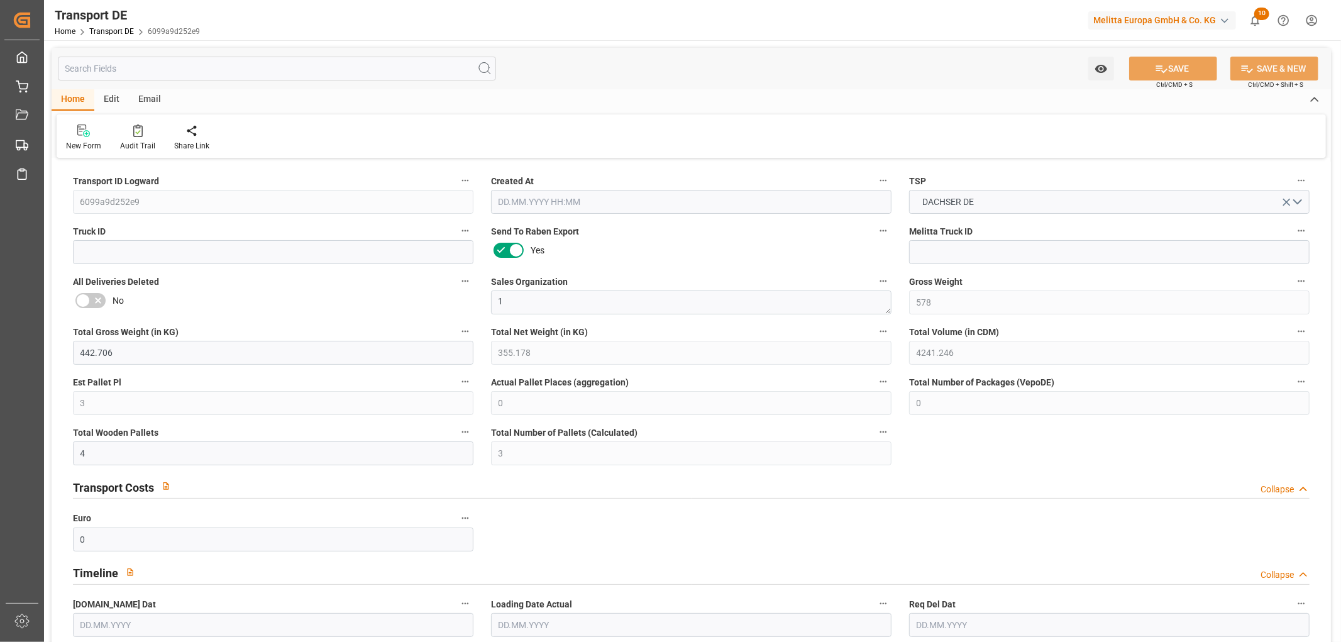
type input "33"
type input "0"
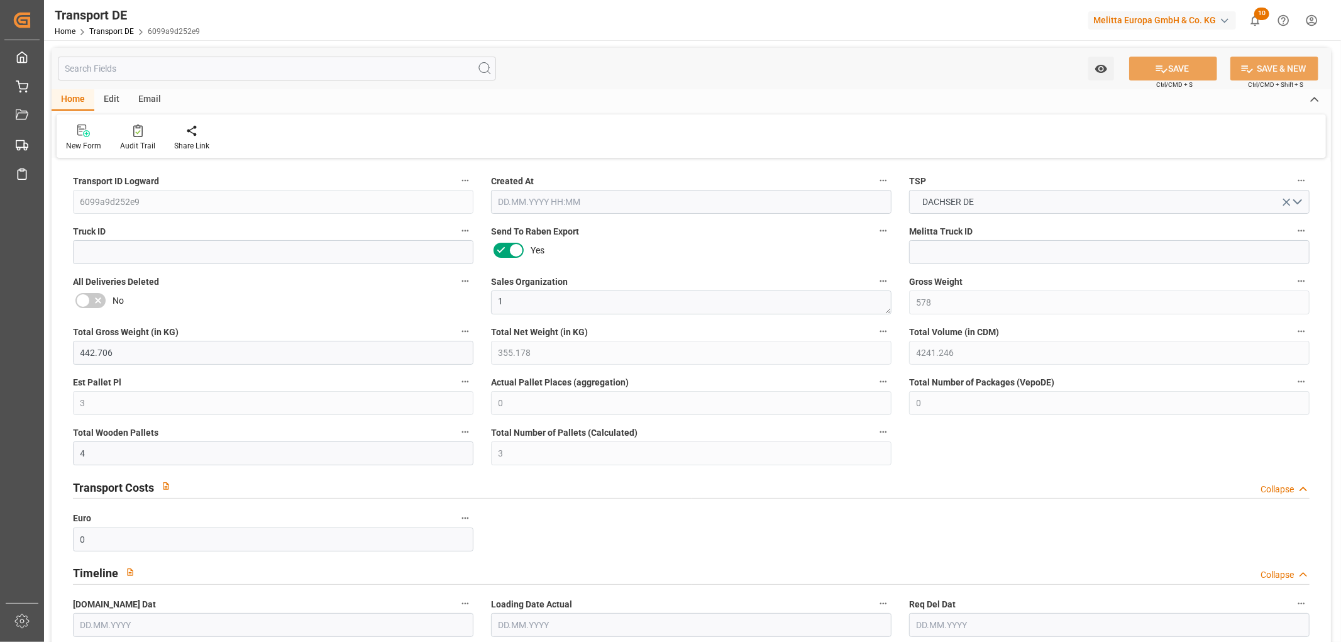
type input "0"
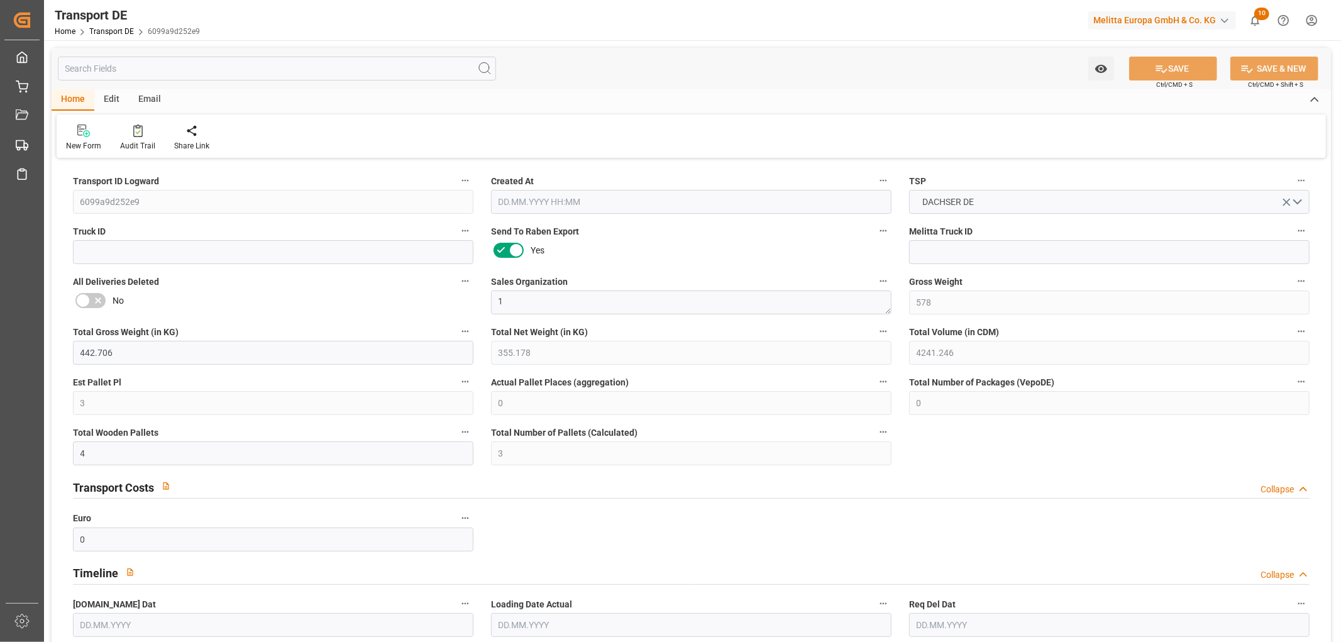
type input "0"
type input "3"
type input "0"
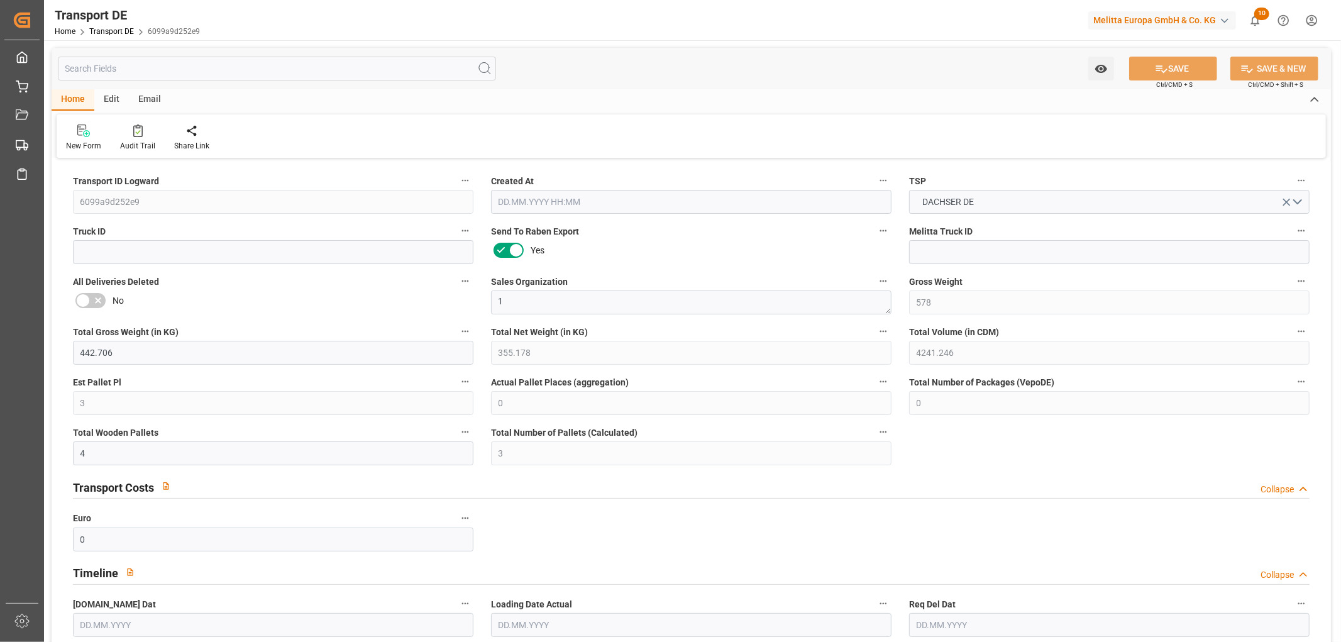
type input "0"
type input "1"
type input "0"
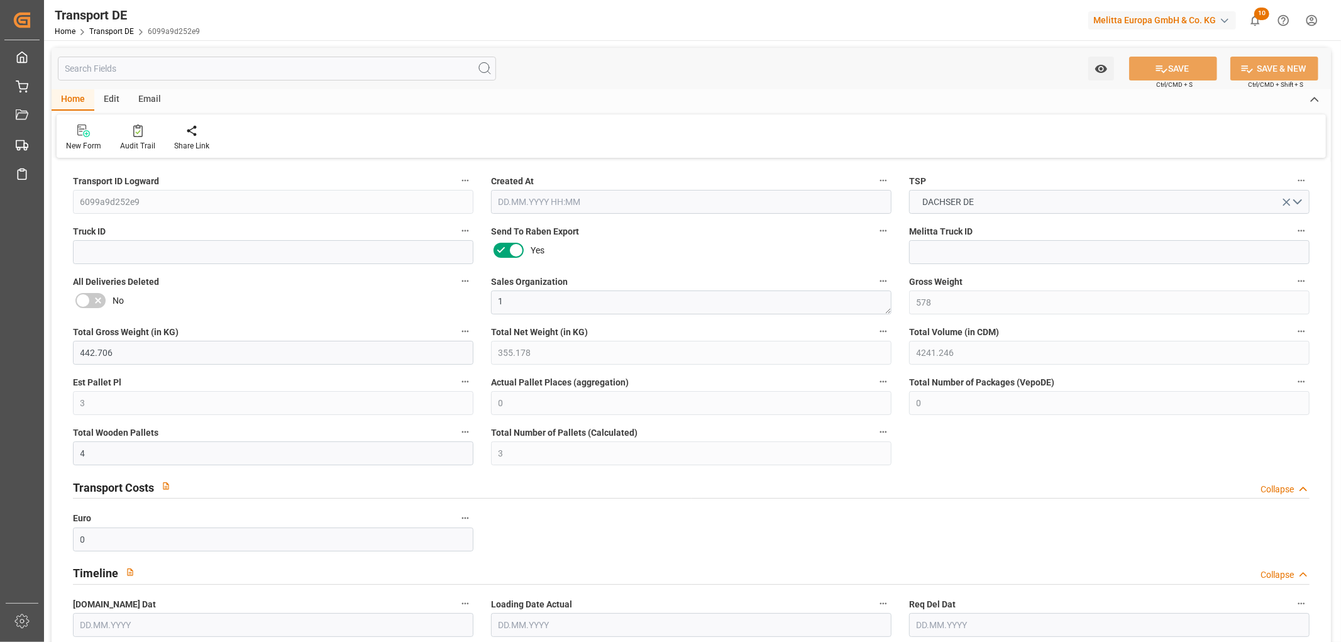
type input "219"
type input "86.3203"
type input "74.0573"
type input "21.08.2025 23:01"
type input "[DATE]"
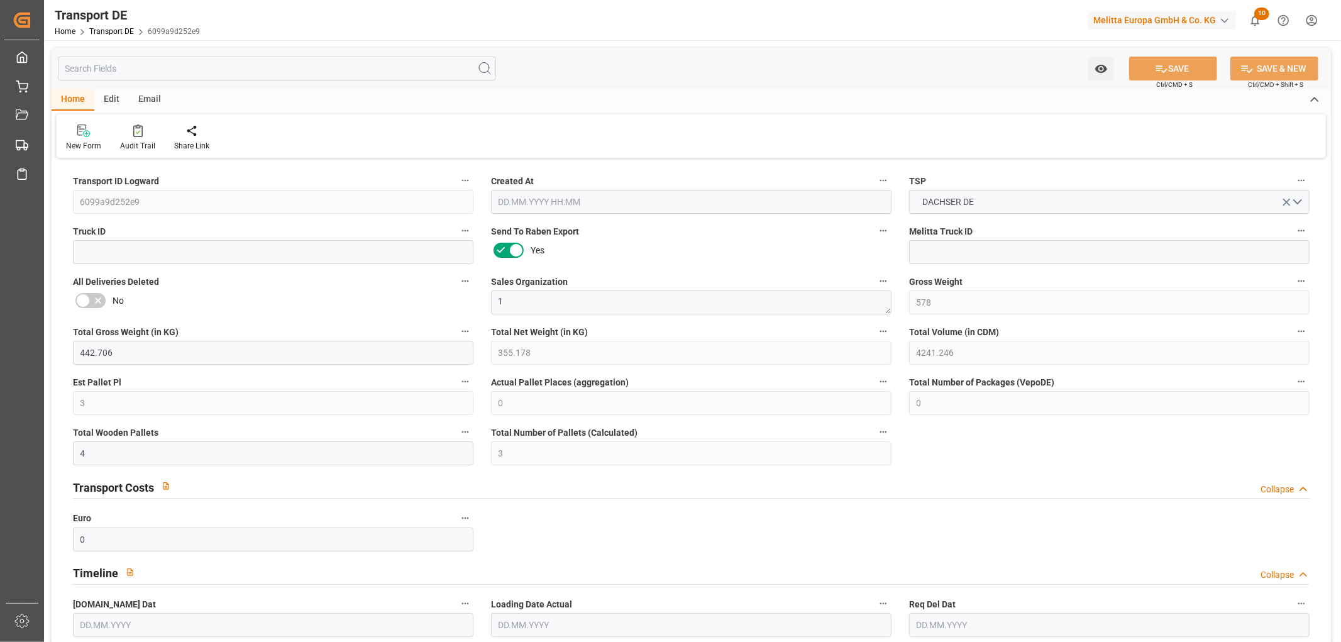
type input "28.08.2025"
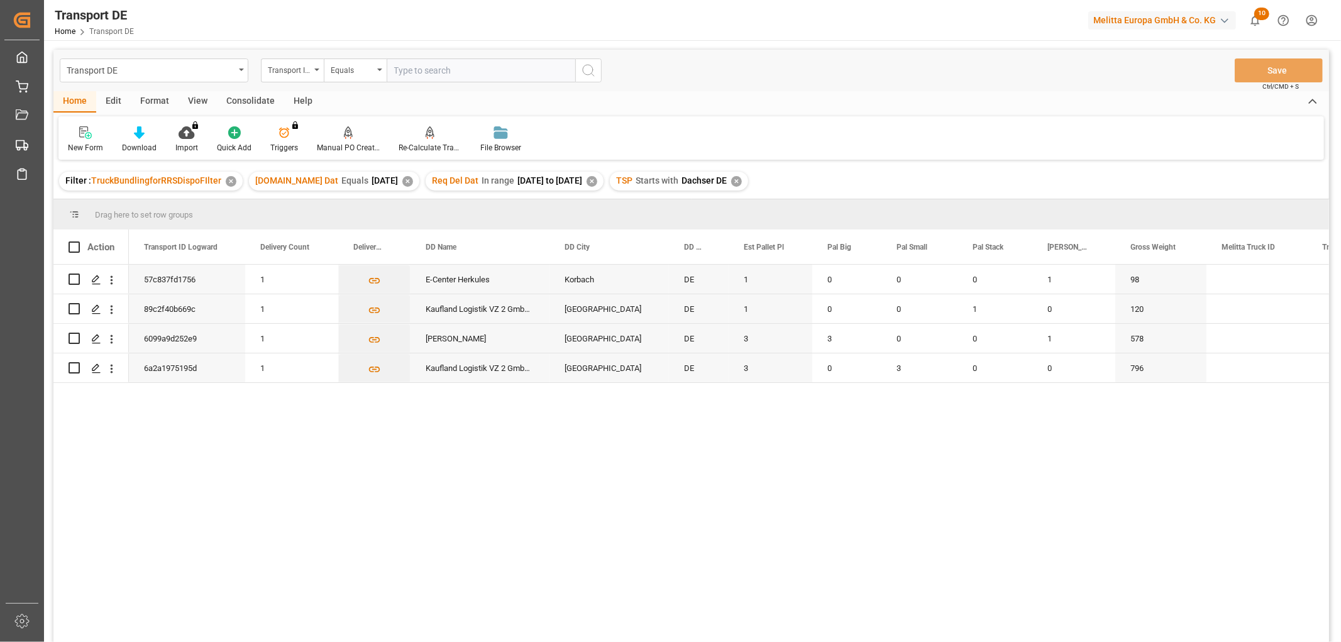
click at [237, 99] on div "Consolidate" at bounding box center [250, 101] width 67 height 21
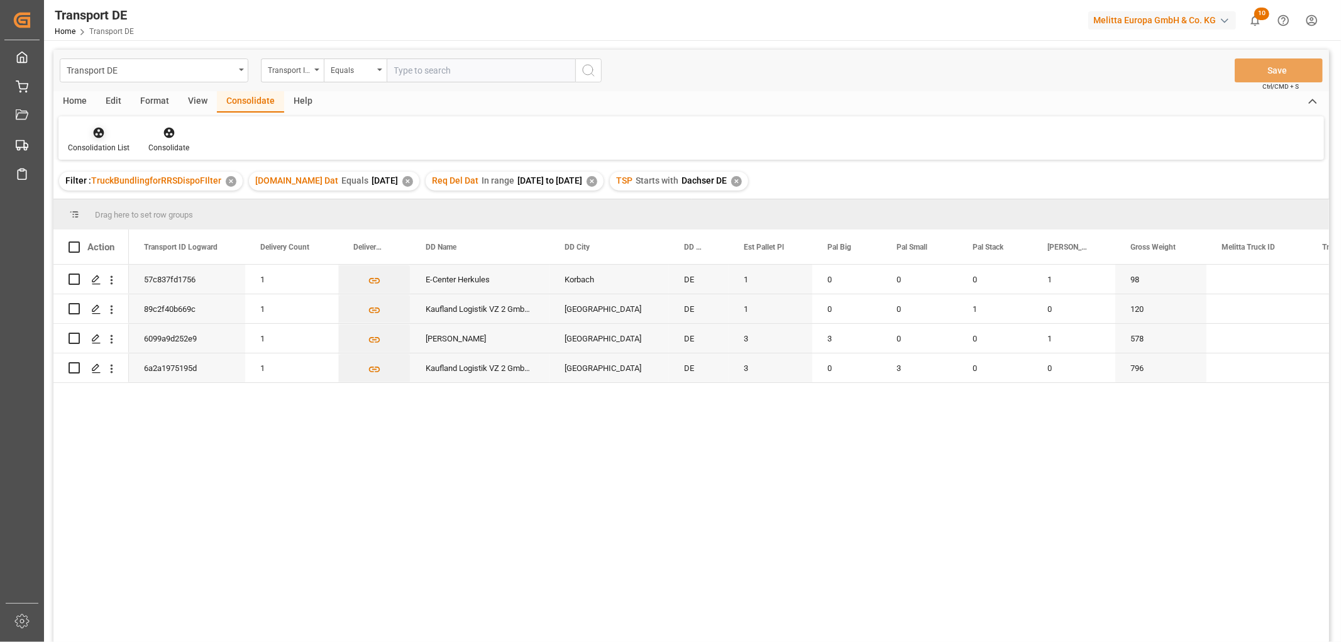
click at [99, 134] on icon at bounding box center [98, 132] width 13 height 13
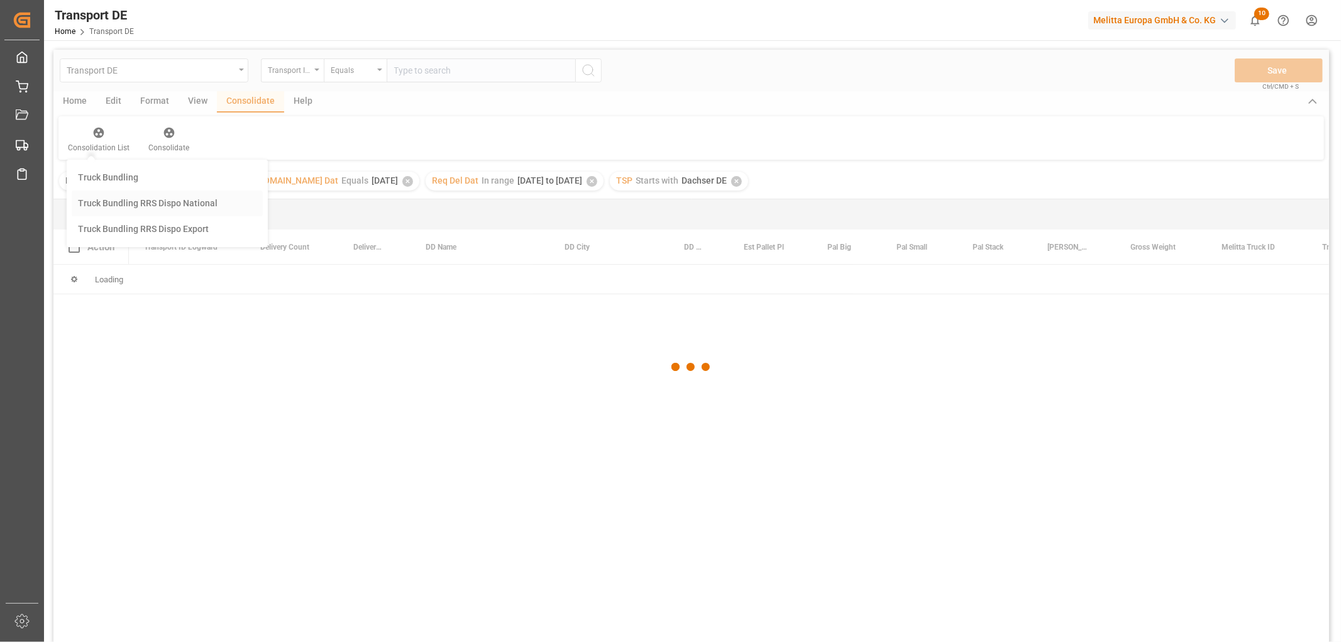
click at [111, 202] on div "Transport DE Transport ID Logward Equals Save Ctrl/CMD + S Home Edit Format Vie…" at bounding box center [691, 363] width 1276 height 626
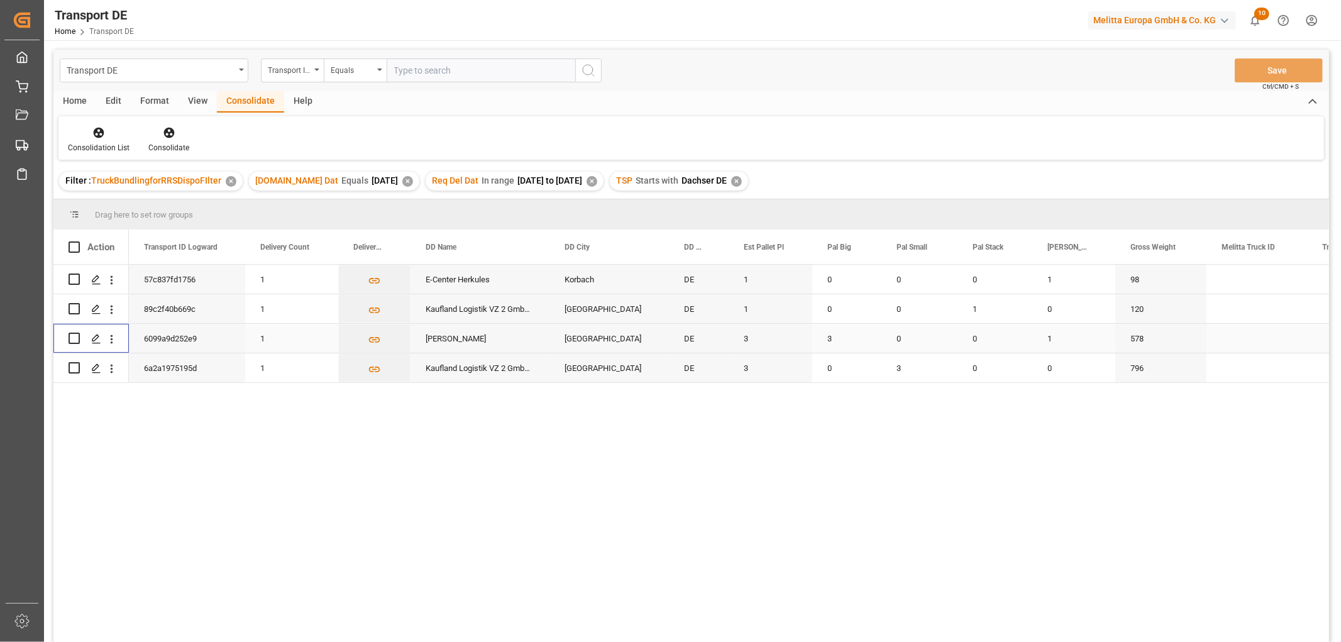
click at [71, 338] on input "Press Space to toggle row selection (unchecked)" at bounding box center [74, 338] width 11 height 11
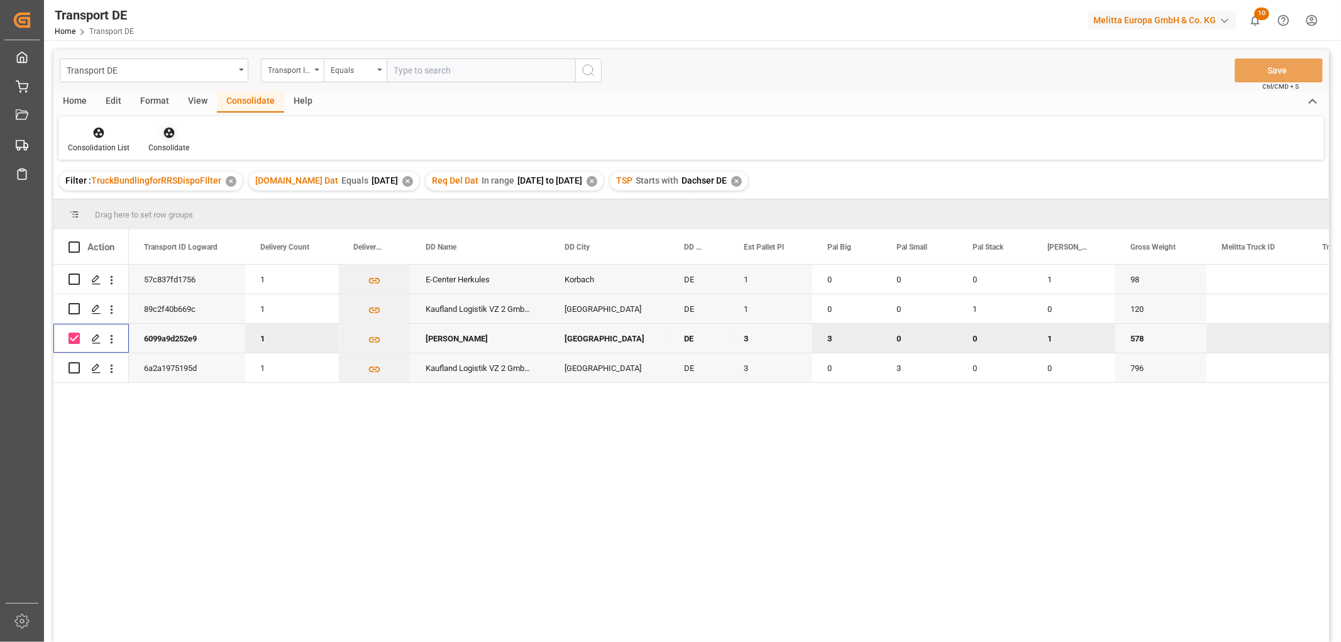
click at [167, 134] on icon at bounding box center [168, 133] width 11 height 11
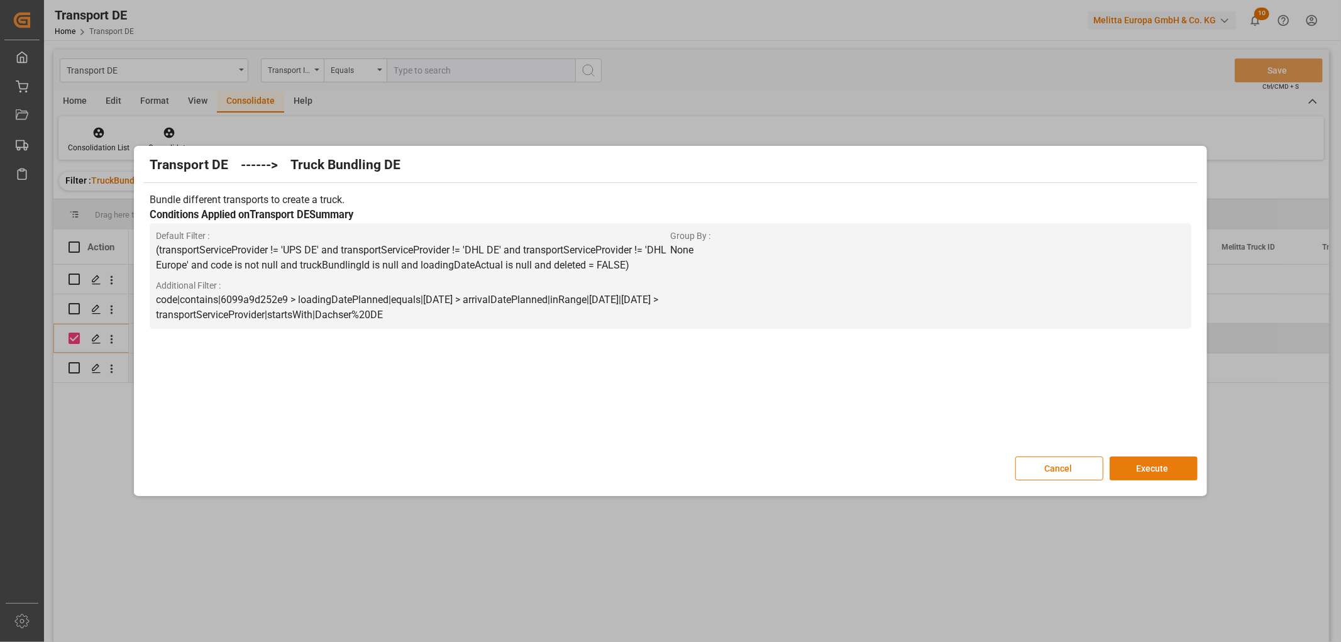
click at [1148, 462] on button "Execute" at bounding box center [1154, 469] width 88 height 24
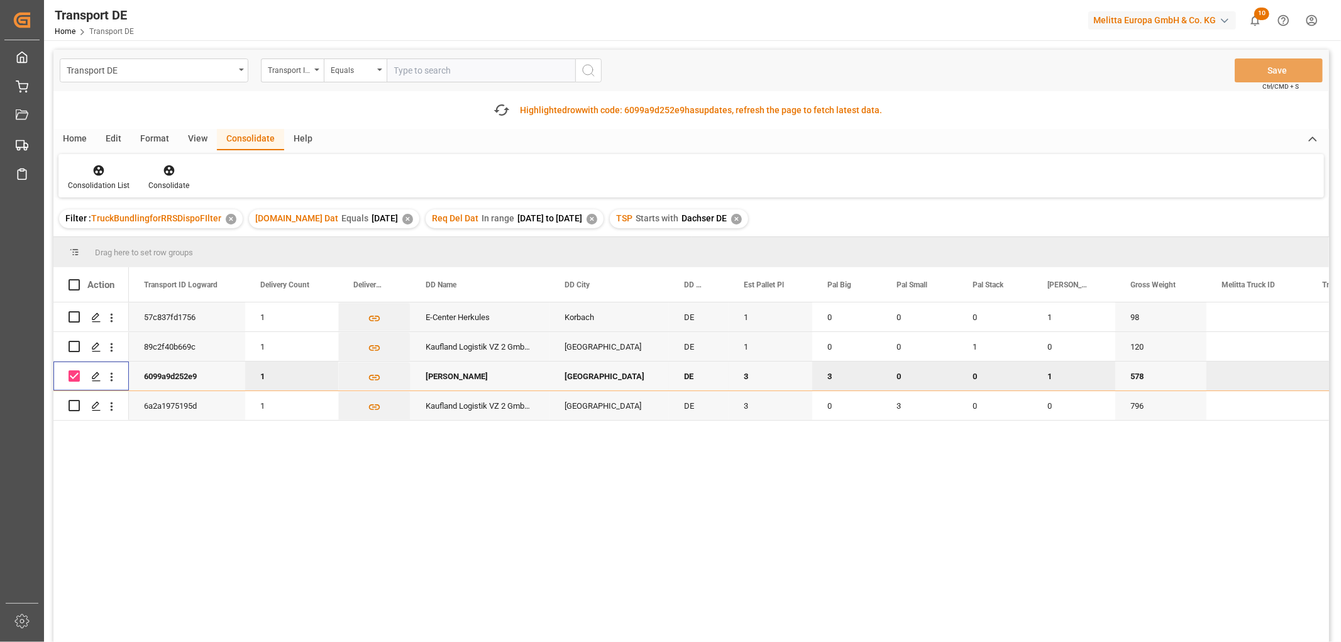
click at [77, 373] on input "Press Space to toggle row selection (checked)" at bounding box center [74, 375] width 11 height 11
checkbox input "false"
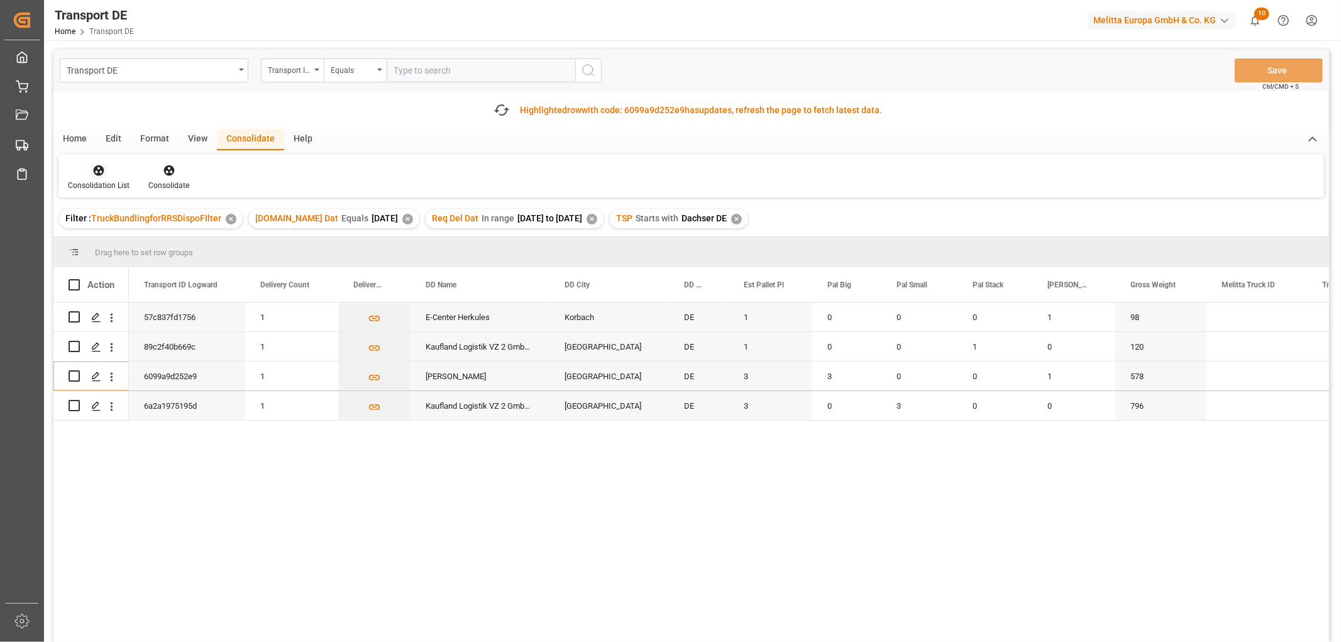
click at [96, 169] on icon at bounding box center [99, 170] width 11 height 11
click at [99, 241] on div "Transport DE Transport ID Logward Equals Save Ctrl/CMD + S Fetch latest updates…" at bounding box center [691, 381] width 1276 height 663
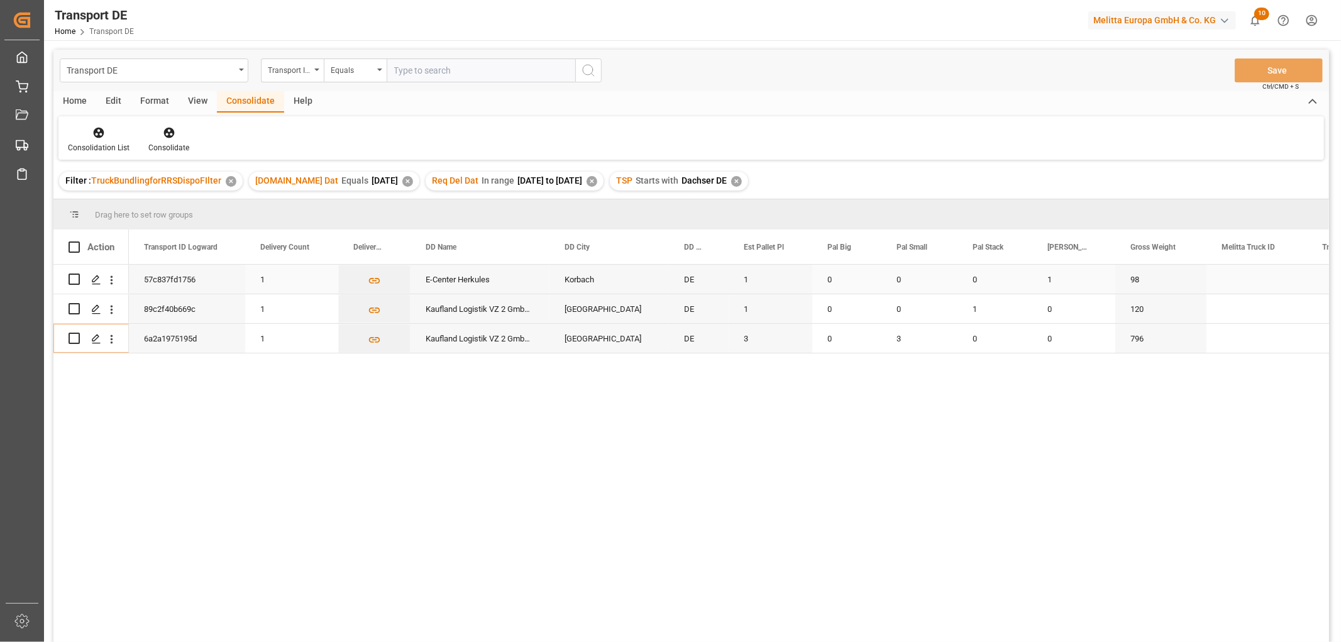
click at [77, 277] on input "Press Space to toggle row selection (unchecked)" at bounding box center [74, 279] width 11 height 11
checkbox input "true"
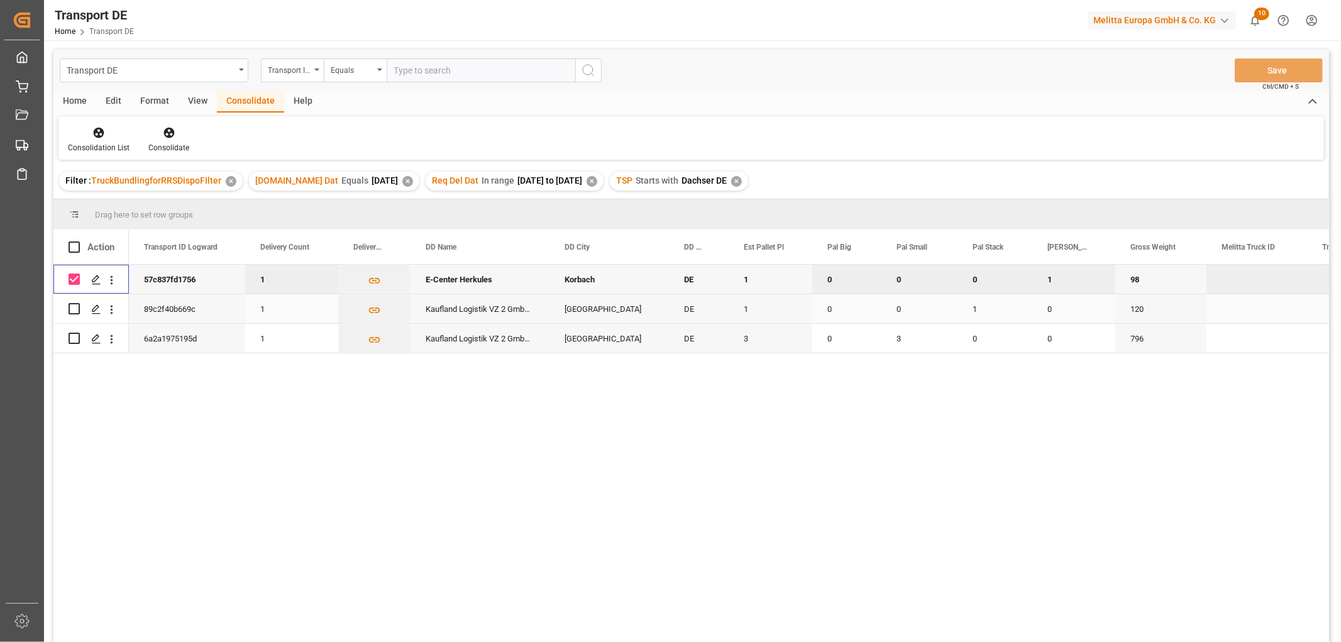
click at [75, 312] on input "Press Space to toggle row selection (unchecked)" at bounding box center [74, 308] width 11 height 11
checkbox input "true"
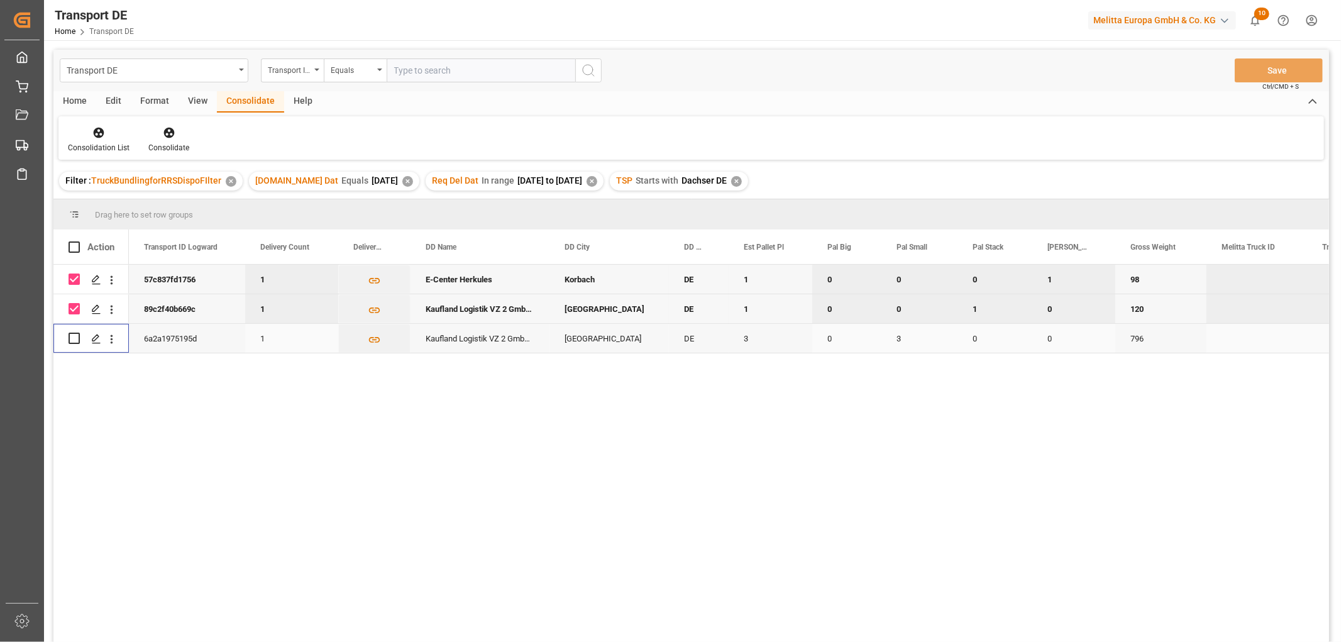
click at [75, 338] on input "Press Space to toggle row selection (unchecked)" at bounding box center [74, 338] width 11 height 11
checkbox input "true"
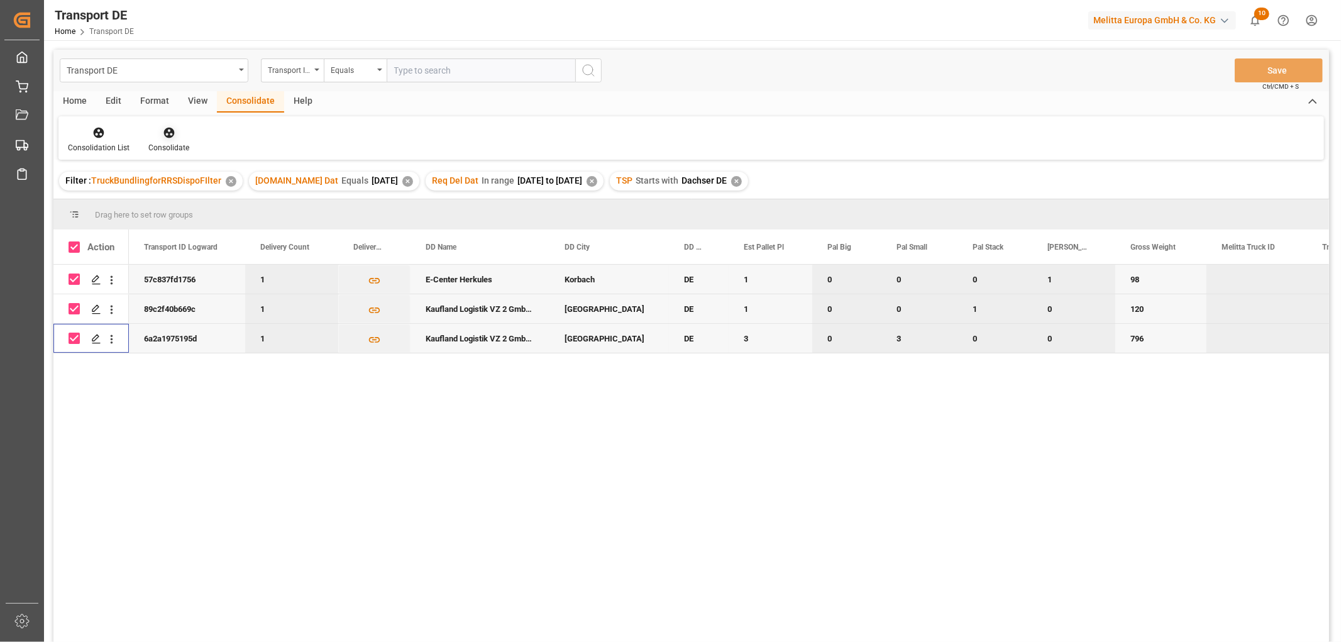
click at [167, 135] on icon at bounding box center [168, 133] width 11 height 11
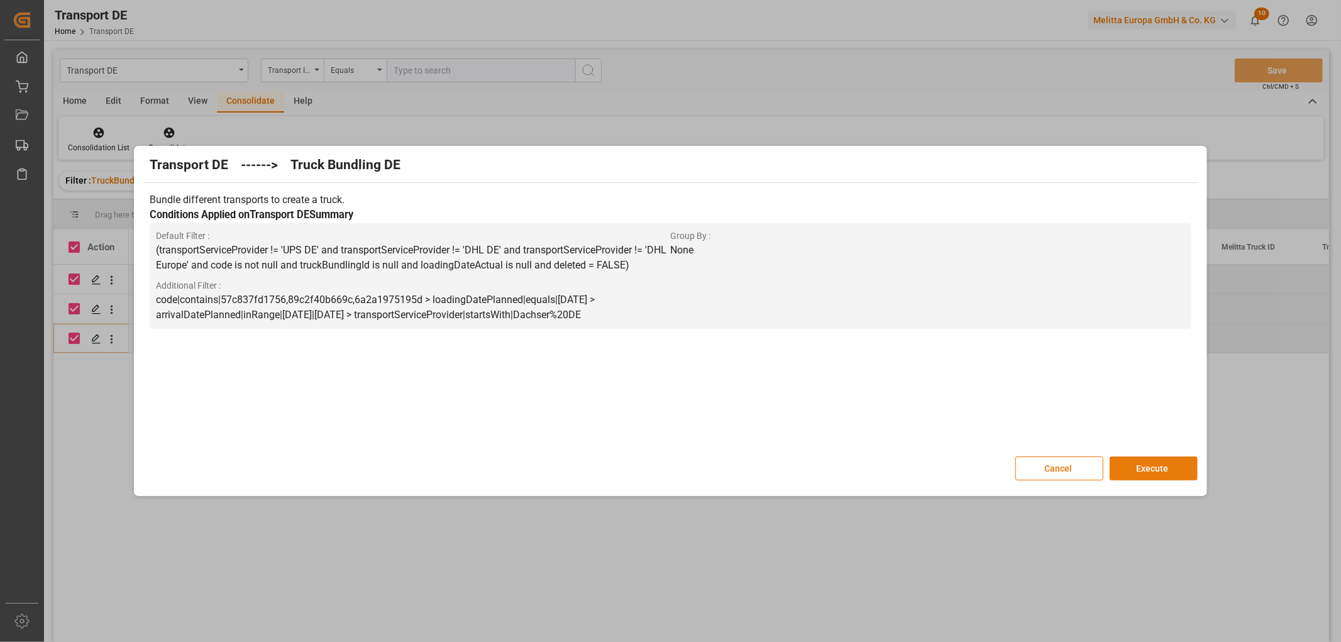
click at [1153, 463] on button "Execute" at bounding box center [1154, 469] width 88 height 24
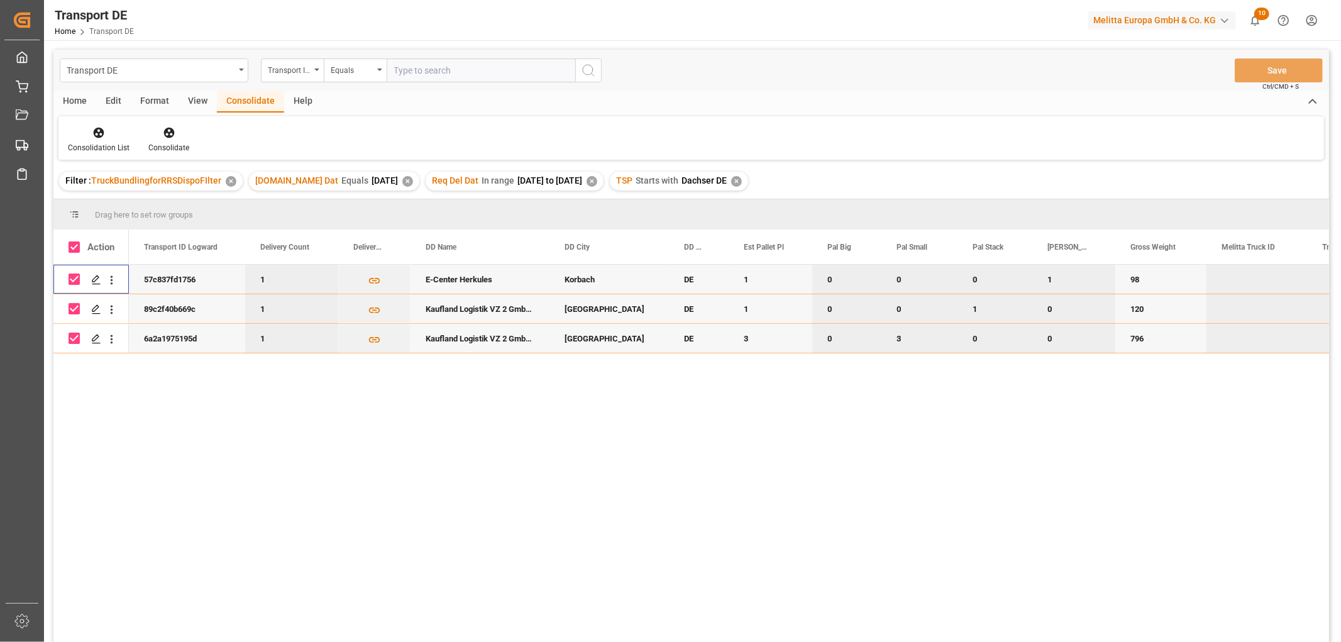
click at [70, 275] on input "Press Space to toggle row selection (checked)" at bounding box center [74, 279] width 11 height 11
checkbox input "false"
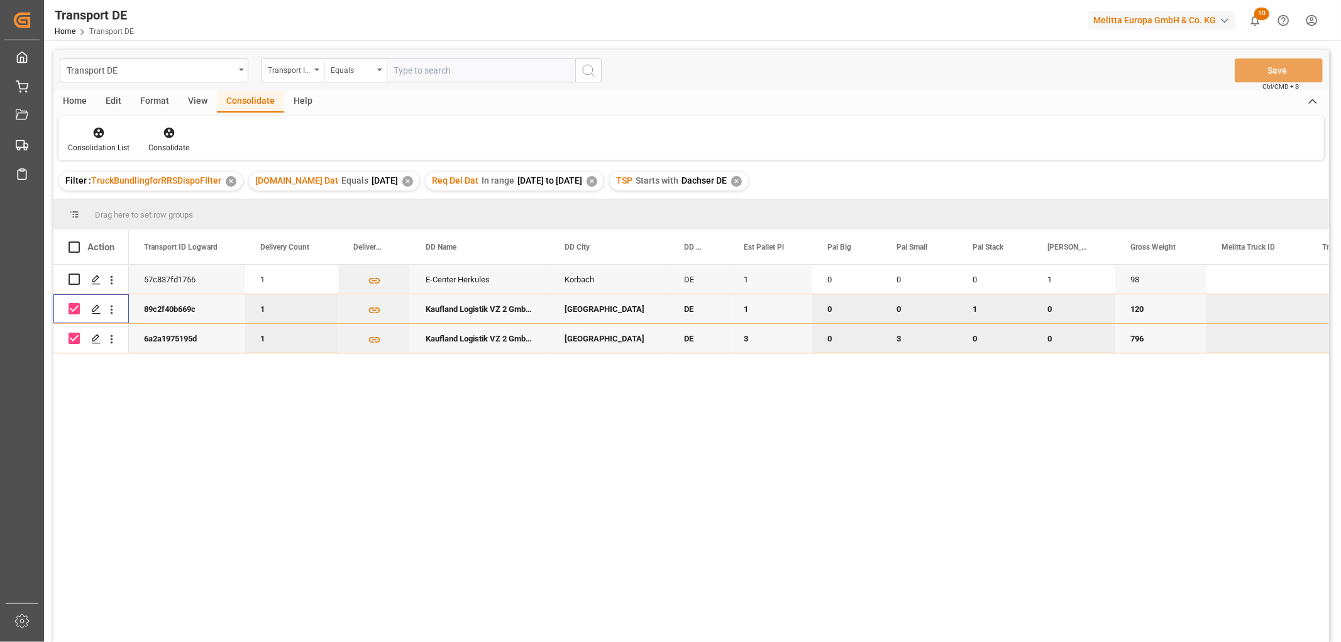
click at [72, 312] on input "Press Space to toggle row selection (checked)" at bounding box center [74, 308] width 11 height 11
checkbox input "false"
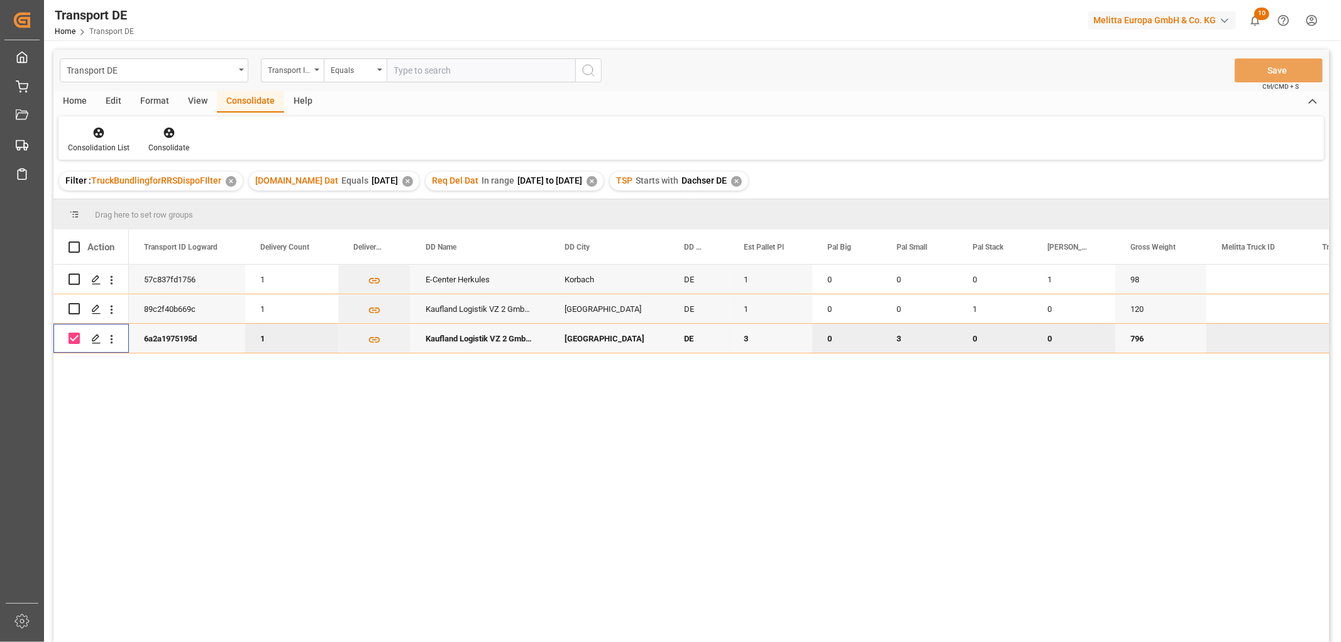
click at [74, 336] on input "Press Space to toggle row selection (checked)" at bounding box center [74, 338] width 11 height 11
checkbox input "false"
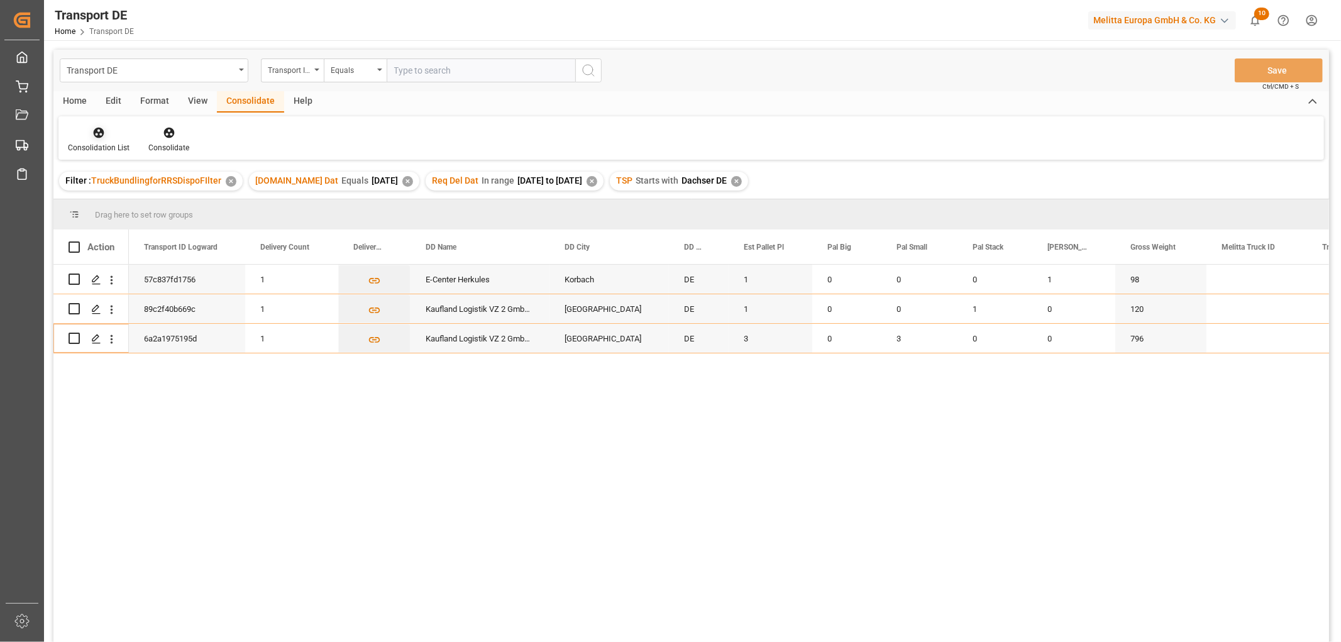
click at [99, 130] on icon at bounding box center [99, 133] width 11 height 11
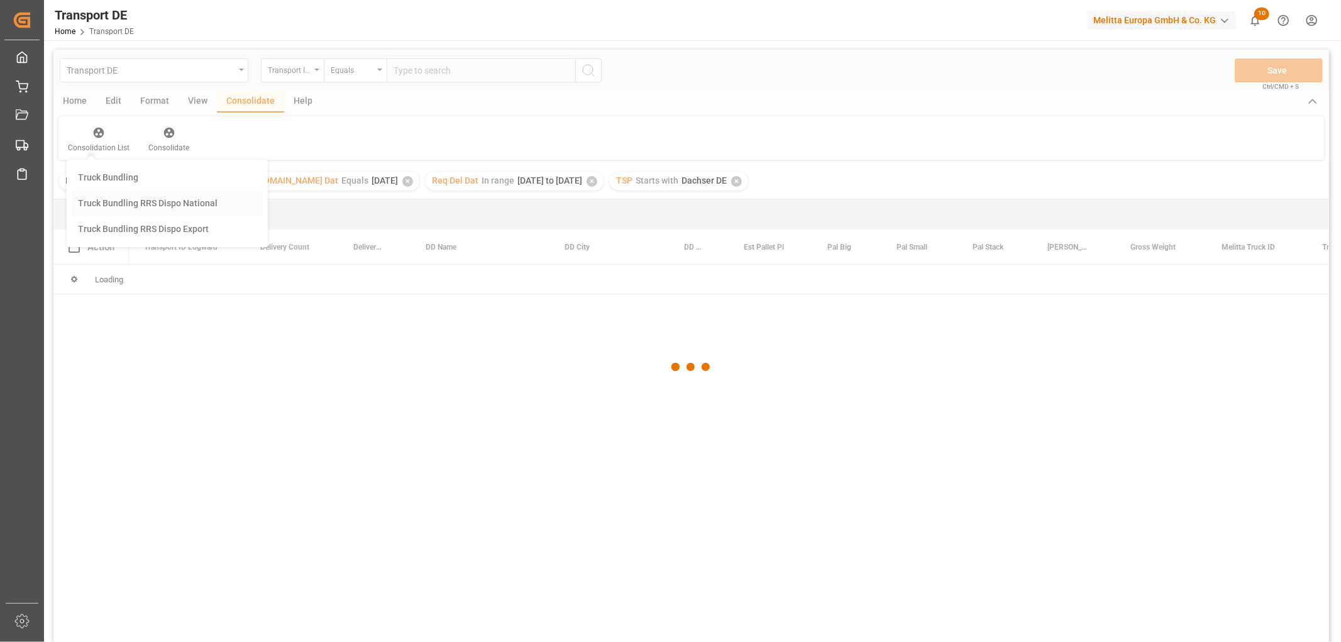
click at [102, 203] on div "Transport DE Transport ID Logward Equals Save Ctrl/CMD + S Home Edit Format Vie…" at bounding box center [691, 363] width 1276 height 626
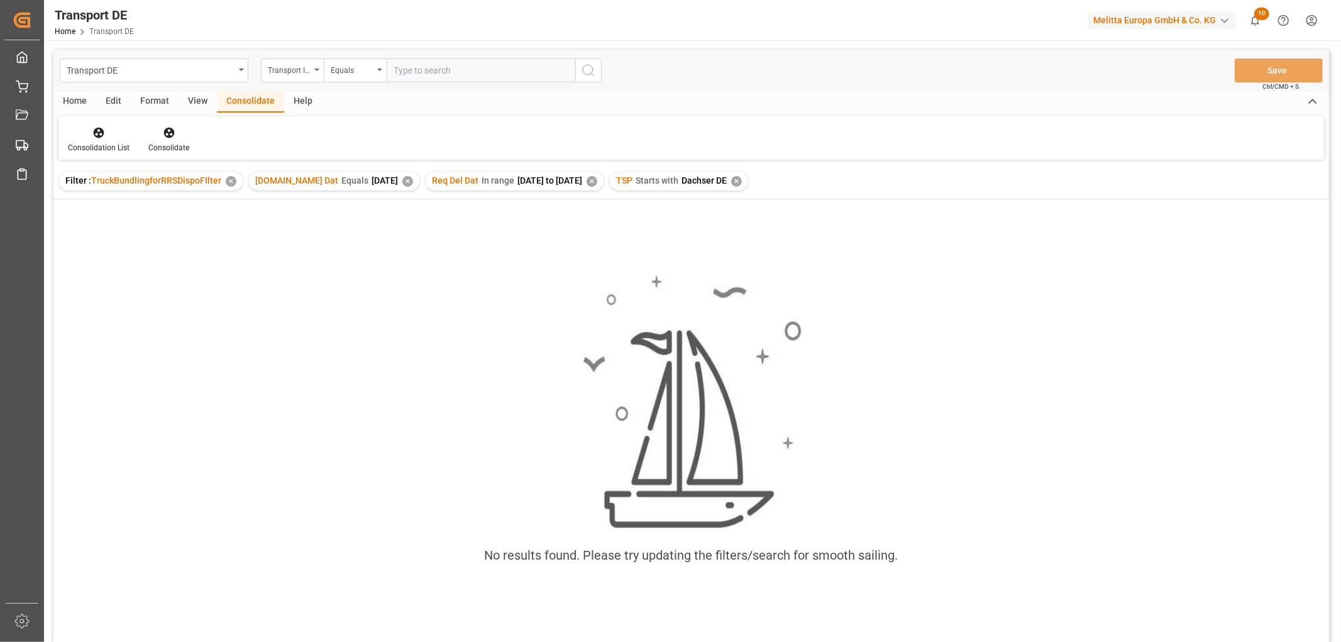
click at [740, 179] on div "✕" at bounding box center [736, 181] width 11 height 11
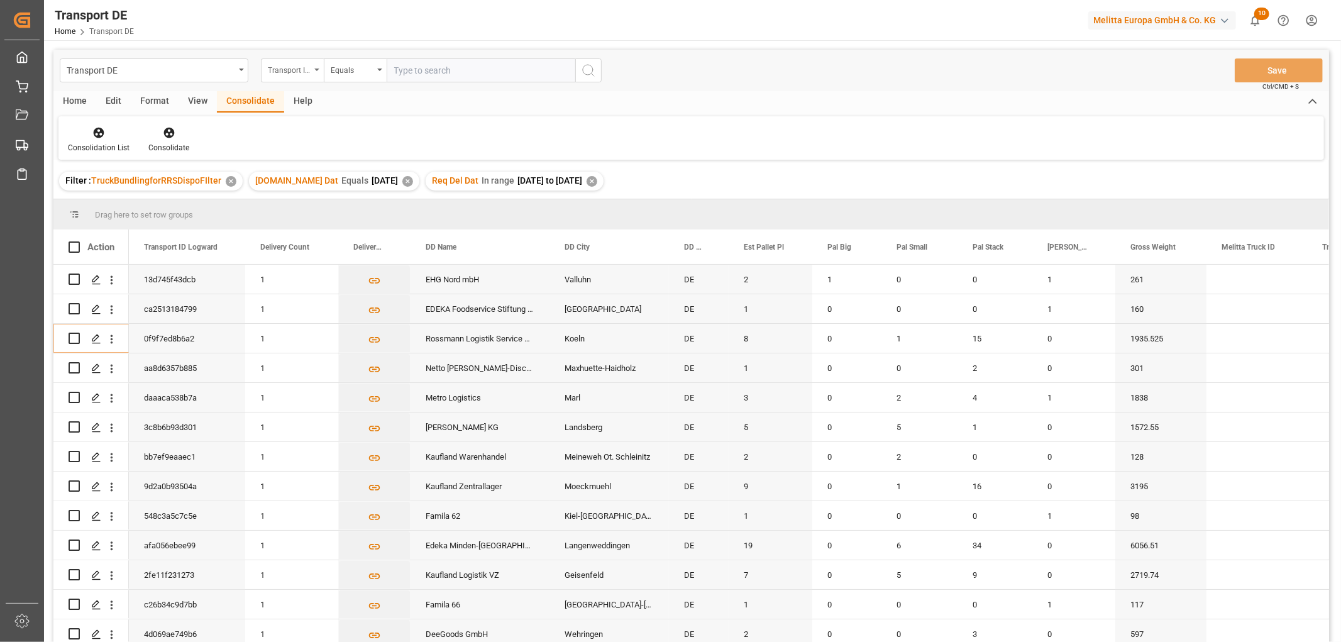
click at [285, 65] on div "Transport ID Logward" at bounding box center [289, 69] width 43 height 14
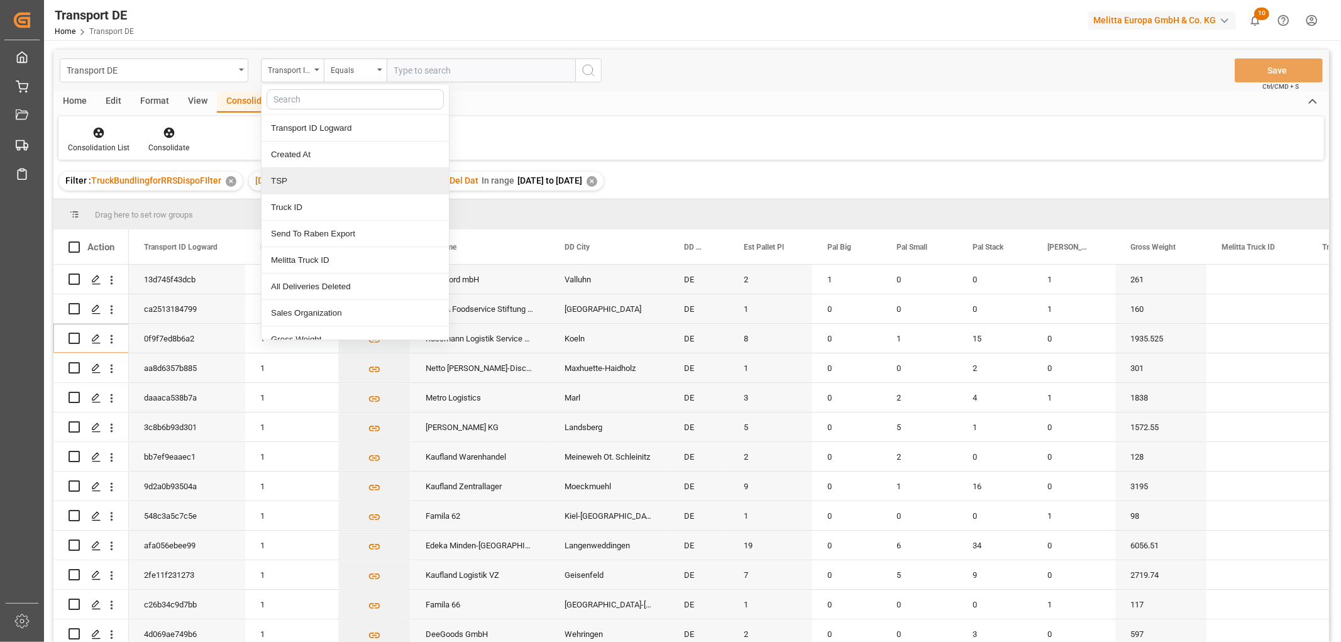
click at [284, 184] on div "TSP" at bounding box center [355, 181] width 187 height 26
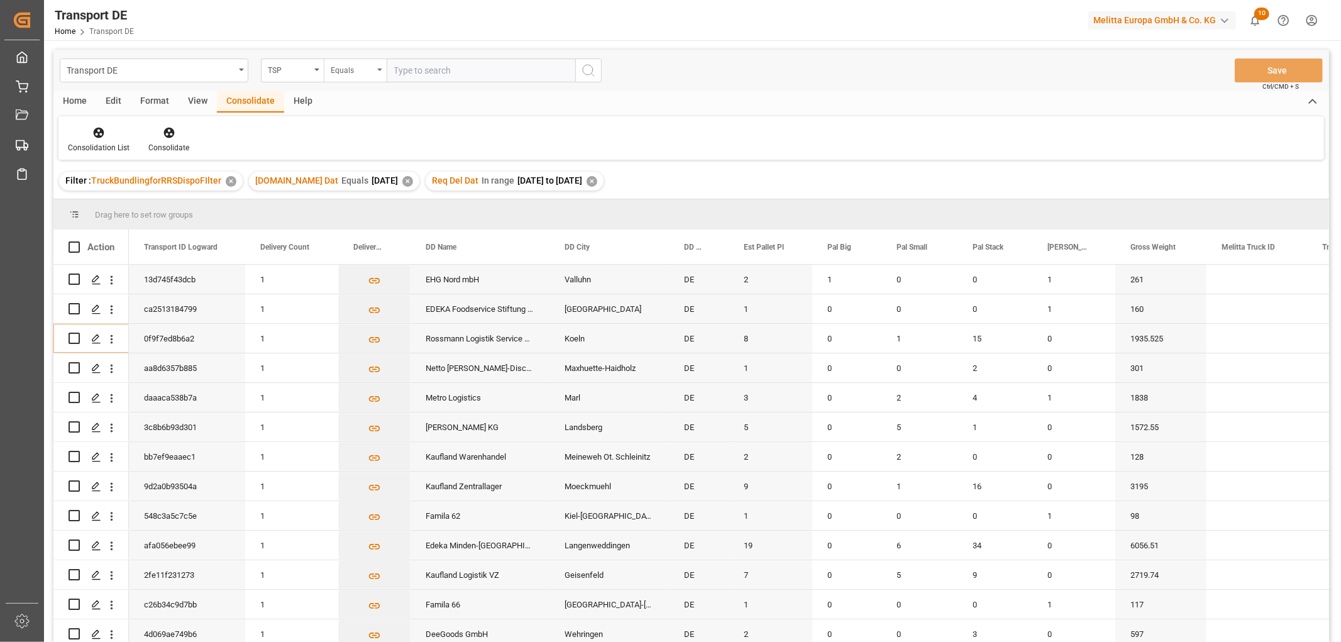
click at [349, 68] on div "Equals" at bounding box center [352, 69] width 43 height 14
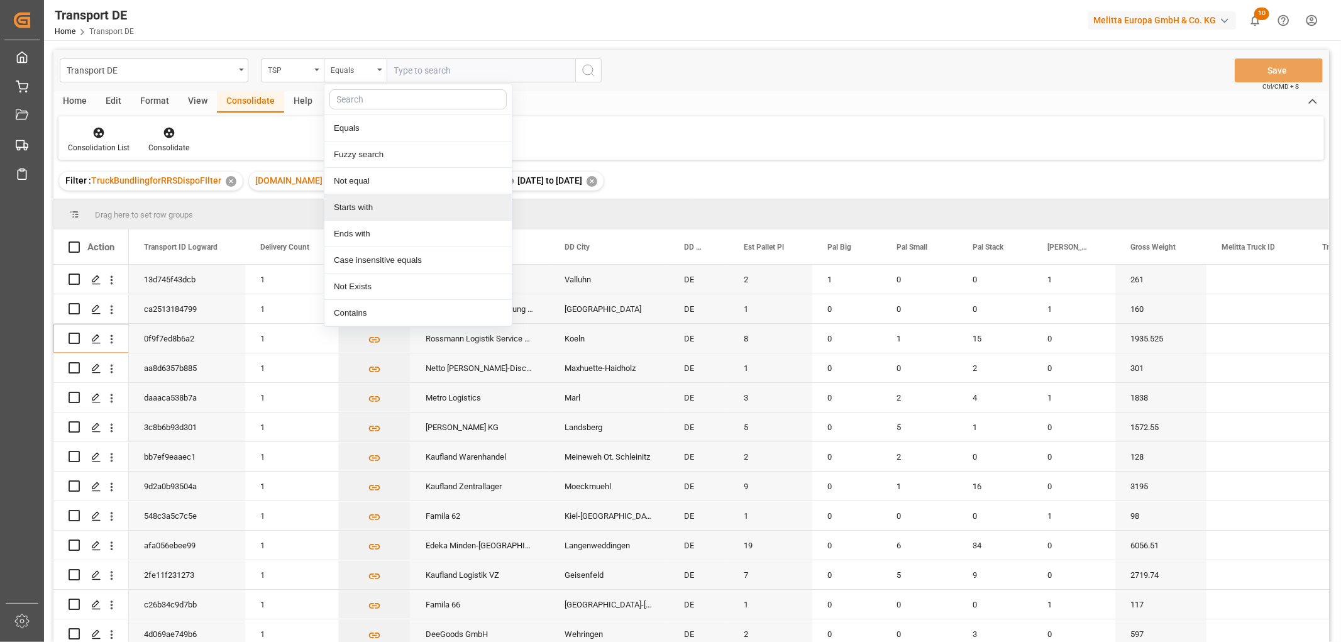
click at [363, 209] on div "Starts with" at bounding box center [417, 207] width 187 height 26
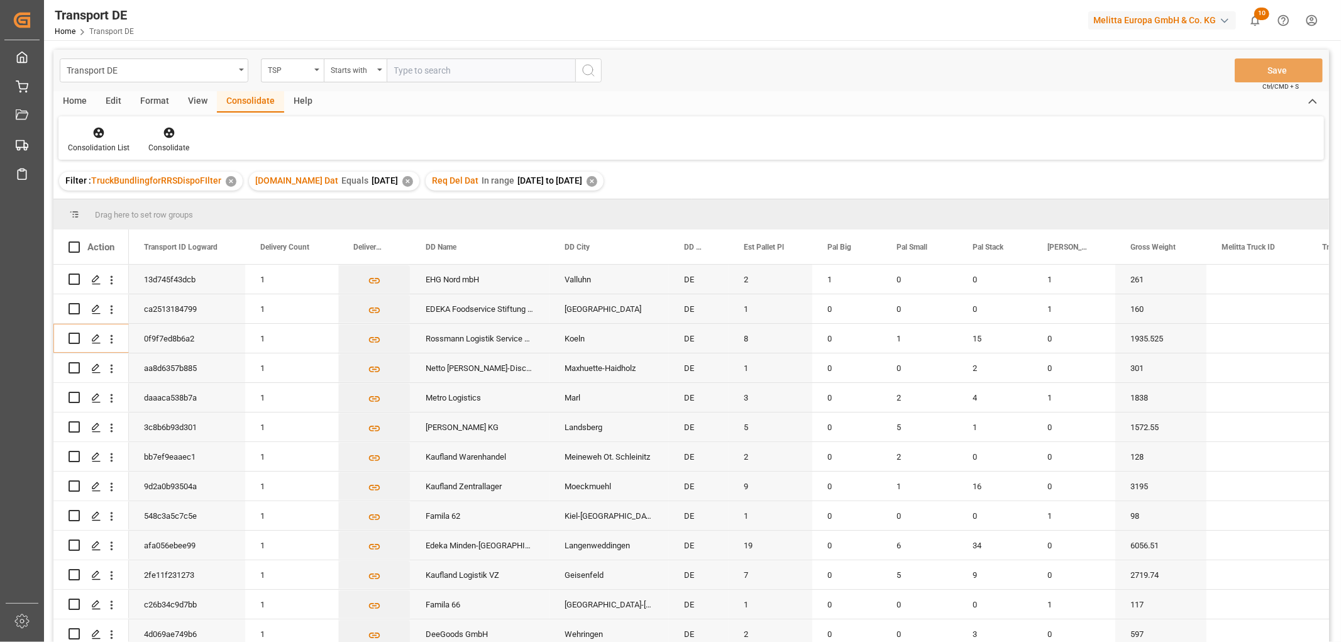
click at [401, 70] on input "text" at bounding box center [481, 70] width 189 height 24
type input "LIT DE"
click at [591, 67] on icon "search button" at bounding box center [588, 70] width 15 height 15
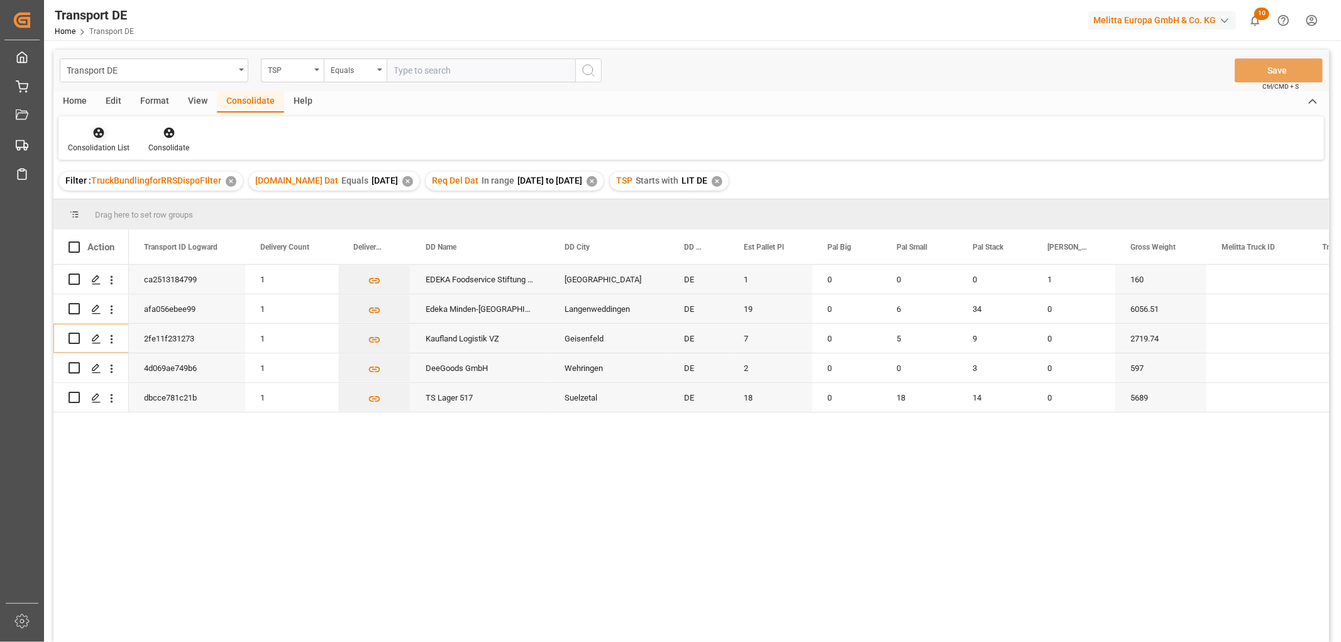
click at [93, 136] on icon at bounding box center [98, 132] width 13 height 13
click at [112, 204] on div "Transport DE TSP Equals Save Ctrl/CMD + S Home Edit Format View Consolidate Hel…" at bounding box center [691, 363] width 1276 height 626
click at [77, 306] on input "Press Space to toggle row selection (unchecked)" at bounding box center [74, 308] width 11 height 11
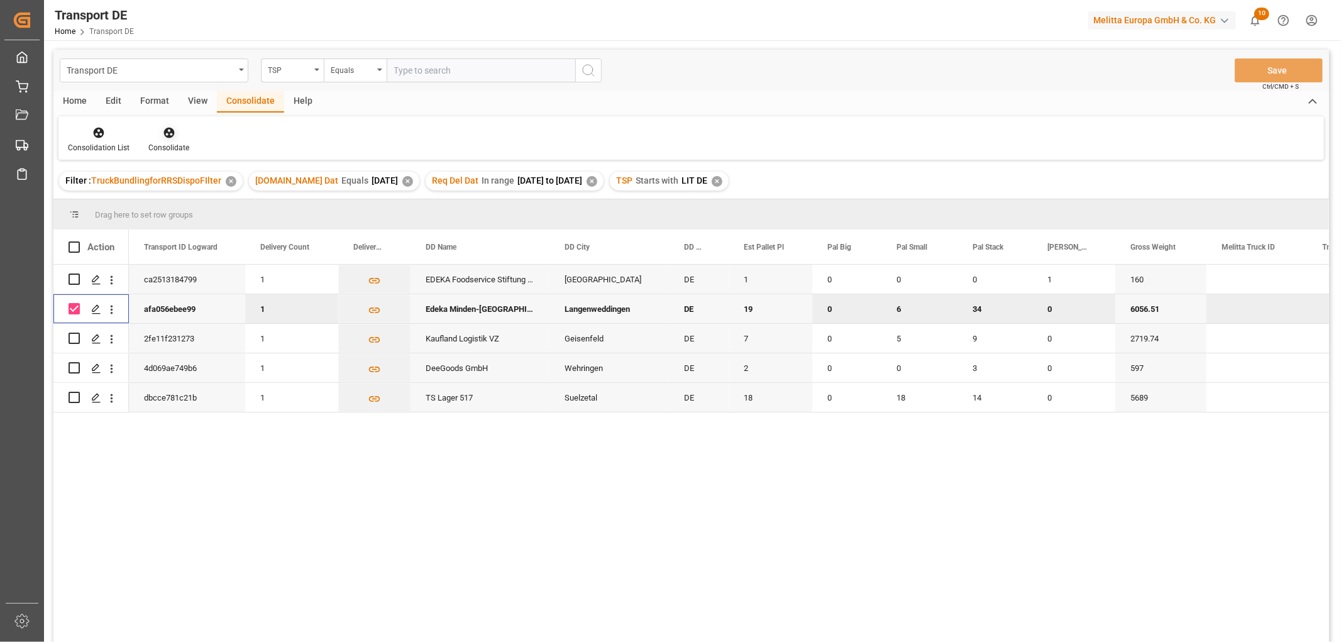
click at [167, 132] on icon at bounding box center [168, 133] width 11 height 11
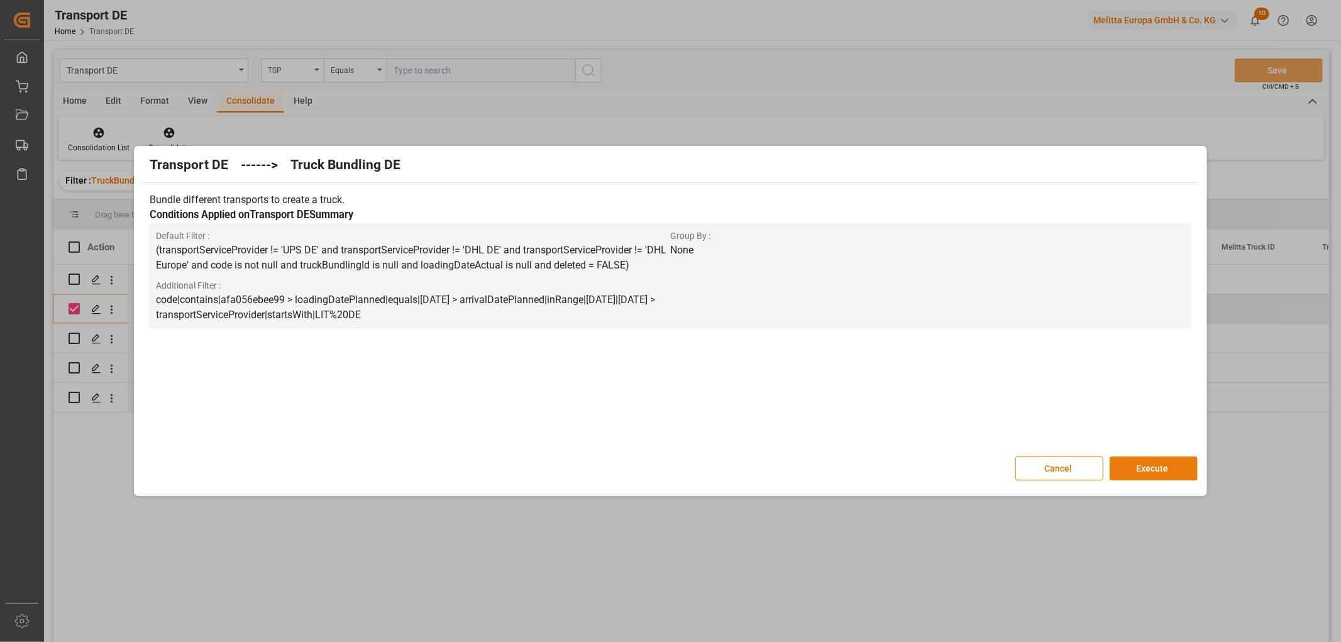
click at [1161, 466] on button "Execute" at bounding box center [1154, 469] width 88 height 24
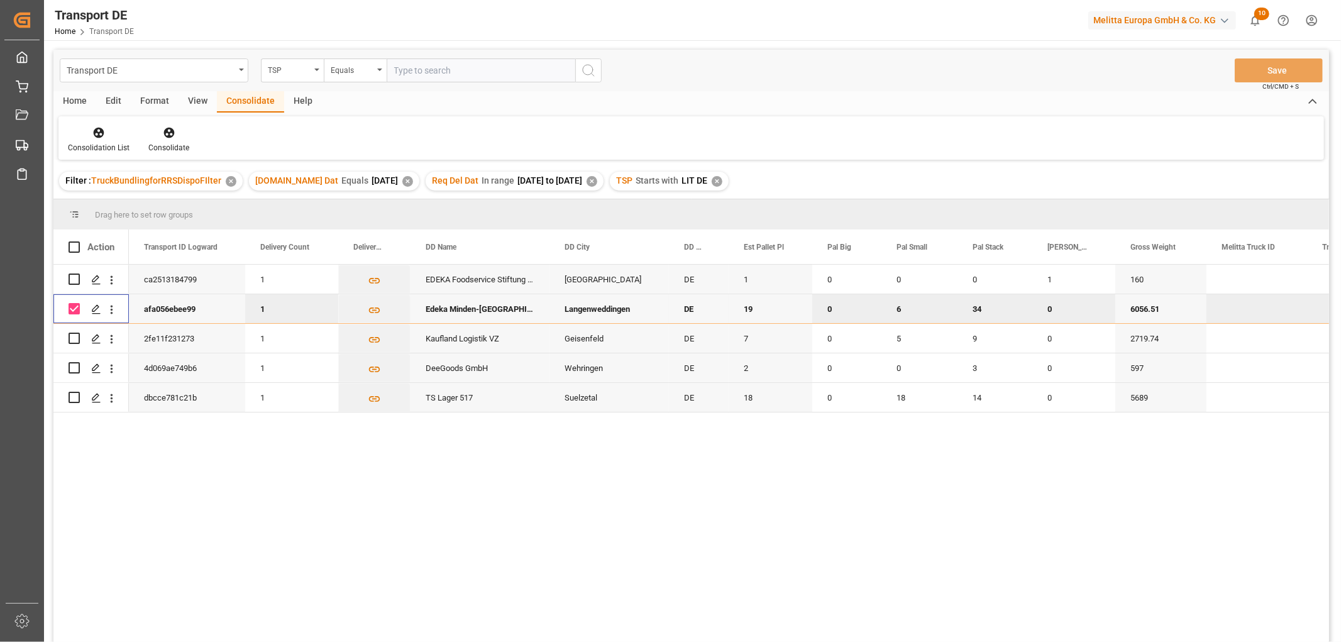
click at [76, 306] on input "Press Space to toggle row selection (checked)" at bounding box center [74, 308] width 11 height 11
checkbox input "false"
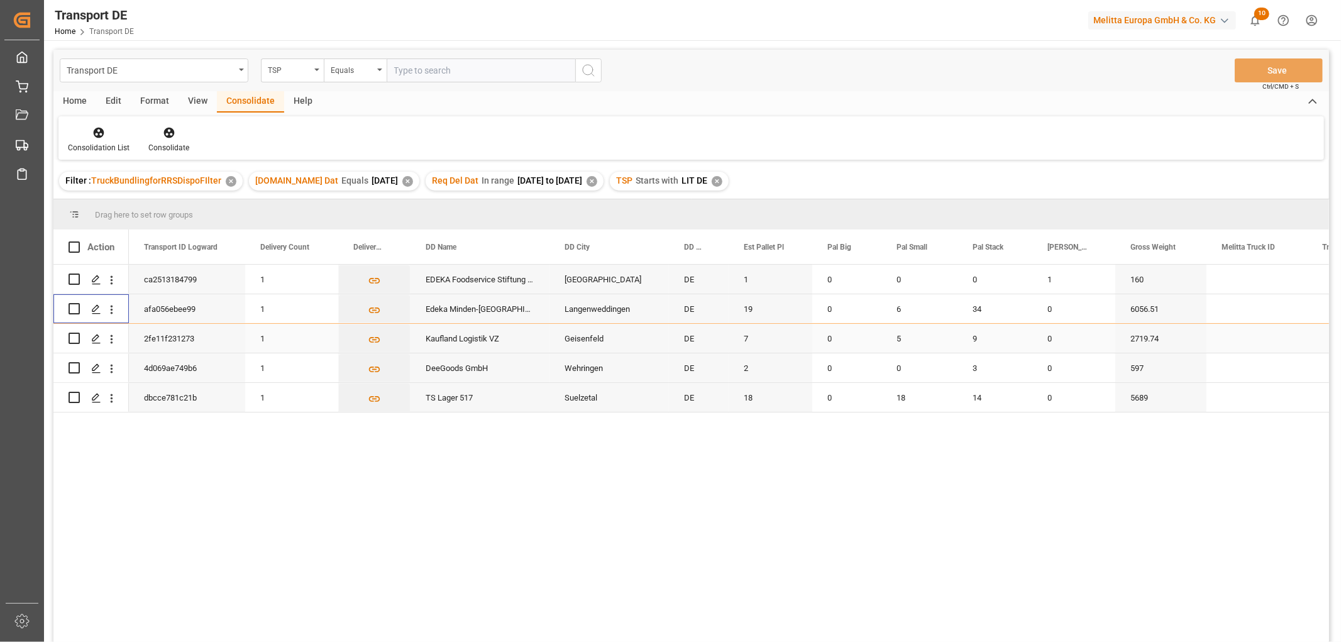
click at [76, 336] on input "Press Space to toggle row selection (unchecked)" at bounding box center [74, 338] width 11 height 11
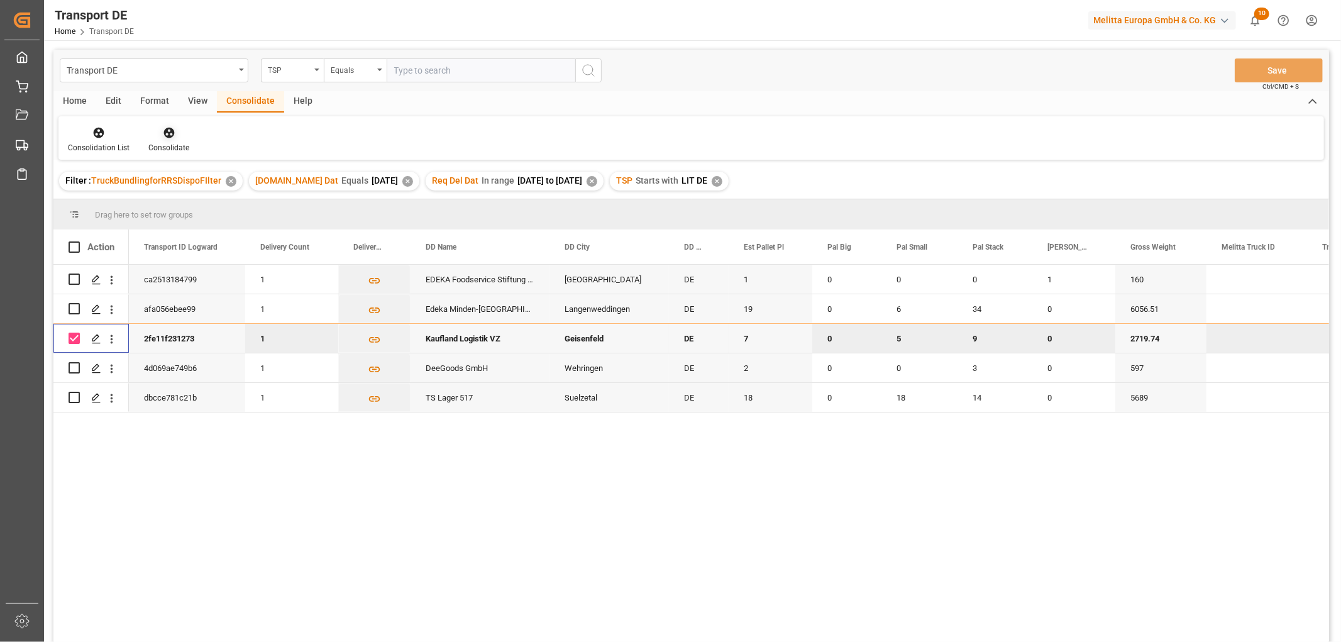
click at [165, 136] on icon at bounding box center [168, 133] width 11 height 11
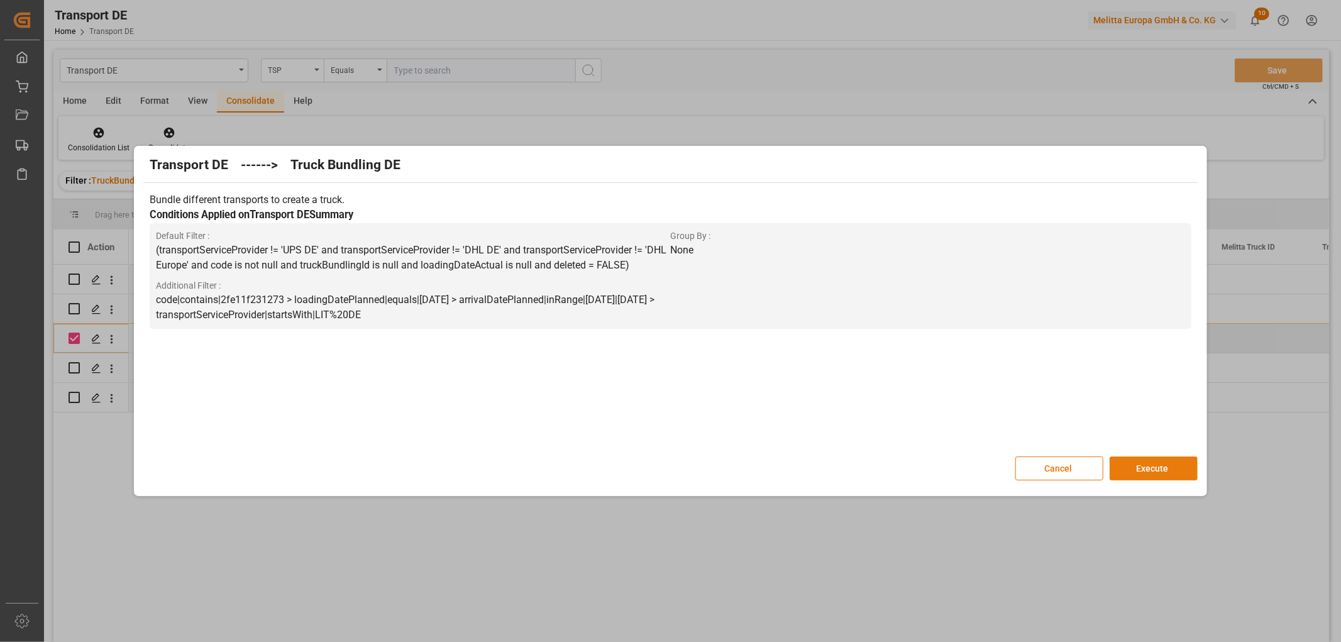
click at [1146, 467] on button "Execute" at bounding box center [1154, 469] width 88 height 24
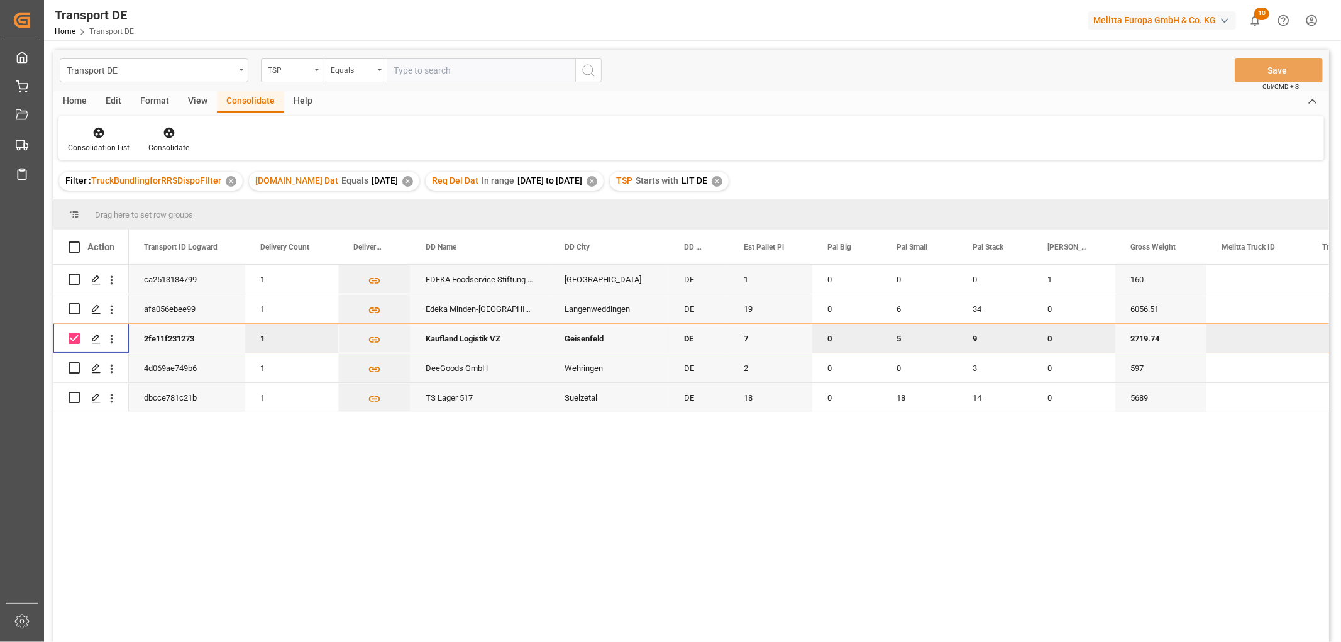
click at [73, 335] on input "Press Space to toggle row selection (checked)" at bounding box center [74, 338] width 11 height 11
checkbox input "false"
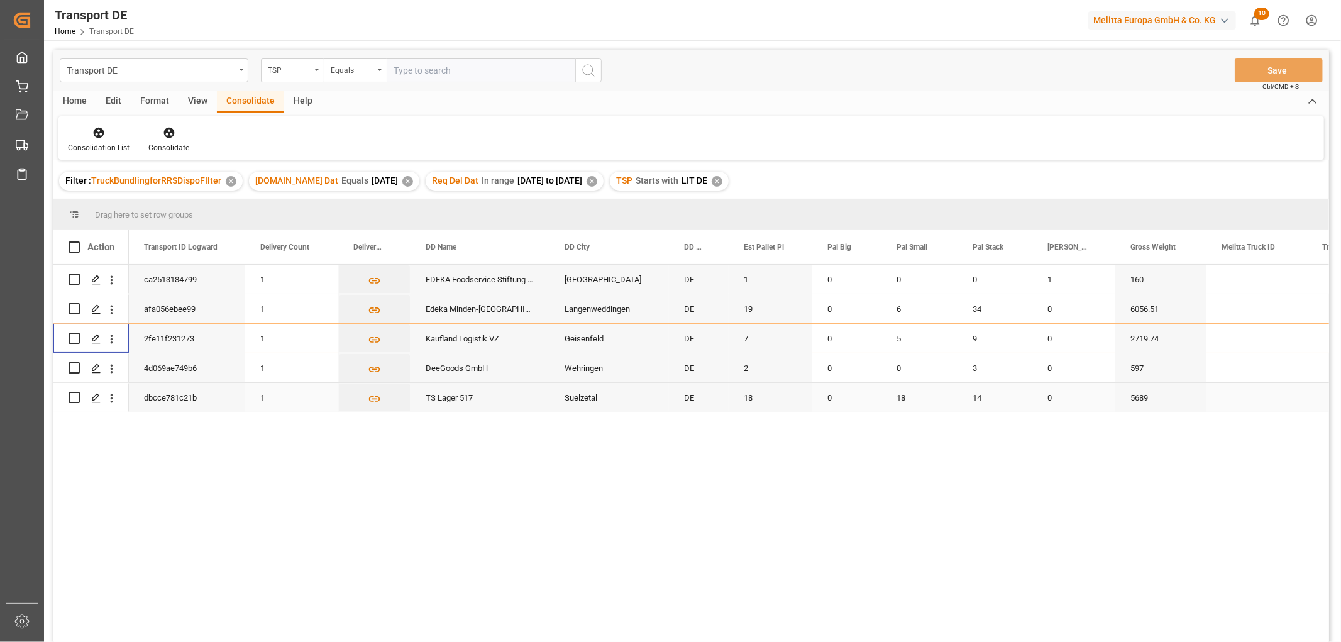
click at [77, 399] on input "Press Space to toggle row selection (unchecked)" at bounding box center [74, 397] width 11 height 11
click at [167, 132] on icon at bounding box center [168, 133] width 11 height 11
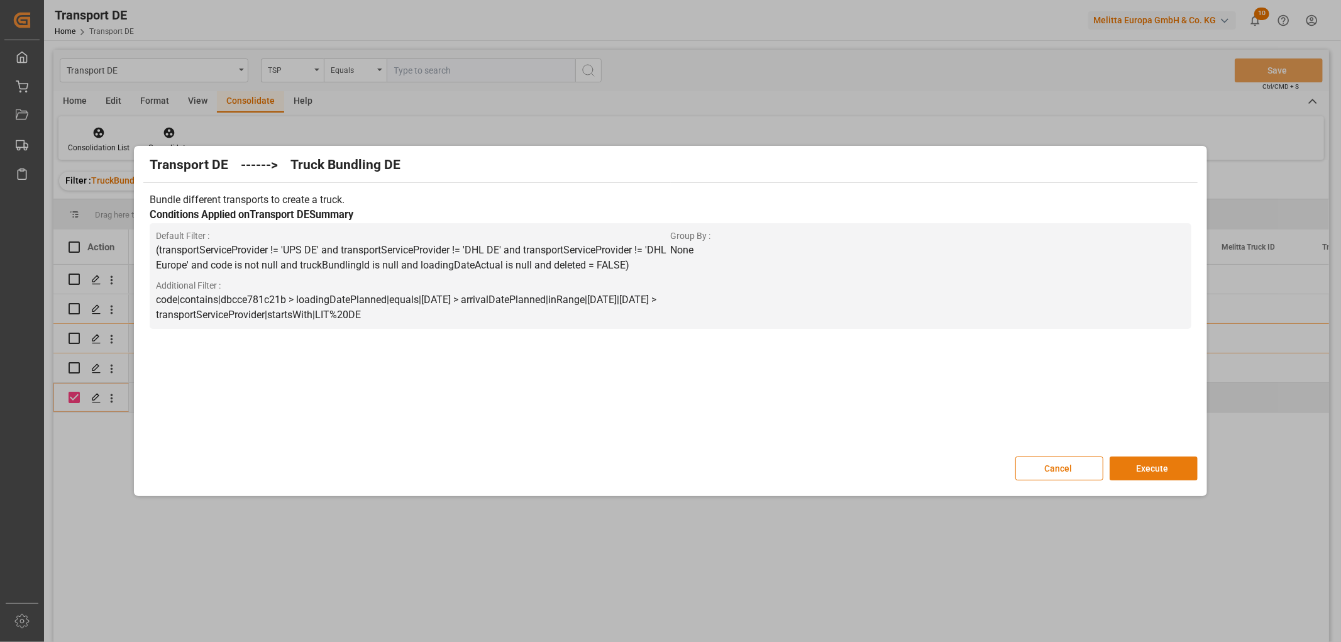
click at [1143, 464] on button "Execute" at bounding box center [1154, 469] width 88 height 24
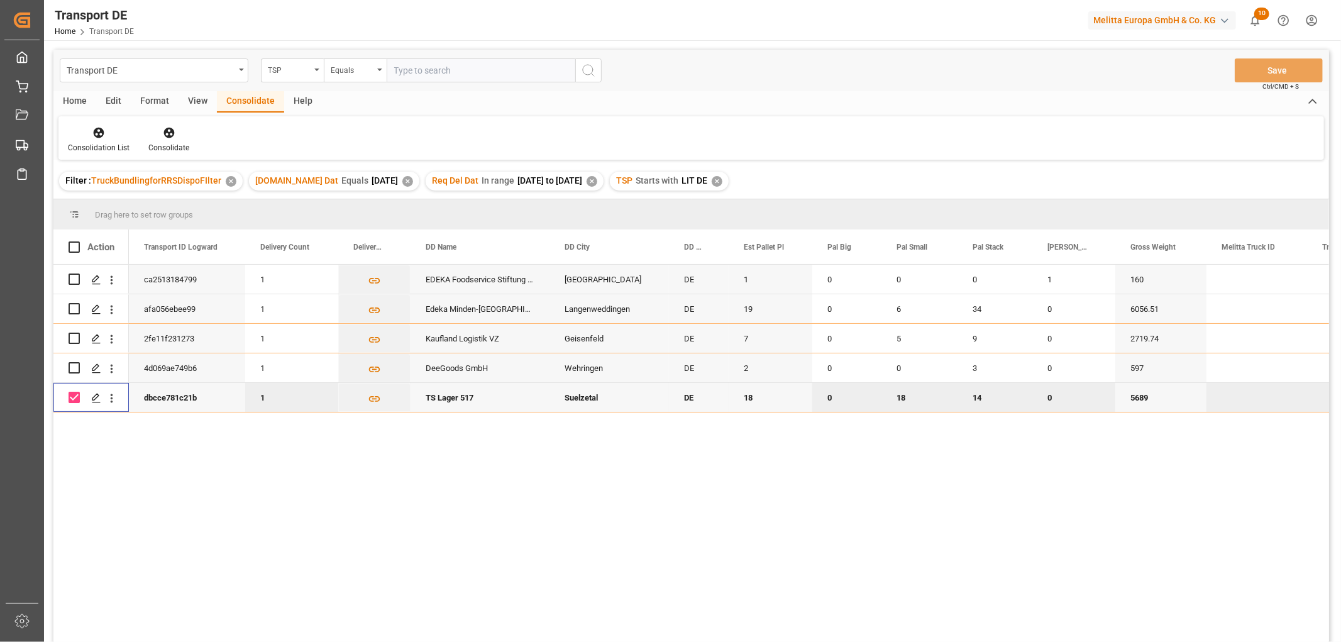
click at [73, 401] on input "Press Space to toggle row selection (checked)" at bounding box center [74, 397] width 11 height 11
checkbox input "false"
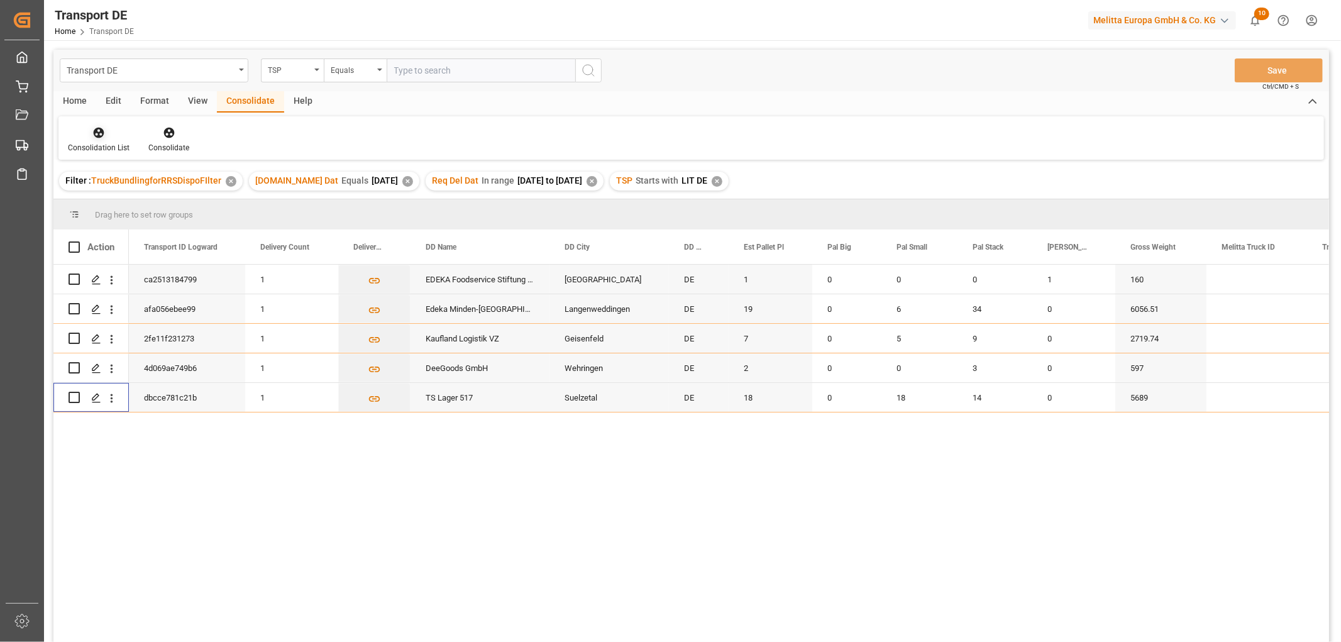
click at [101, 133] on icon at bounding box center [98, 132] width 13 height 13
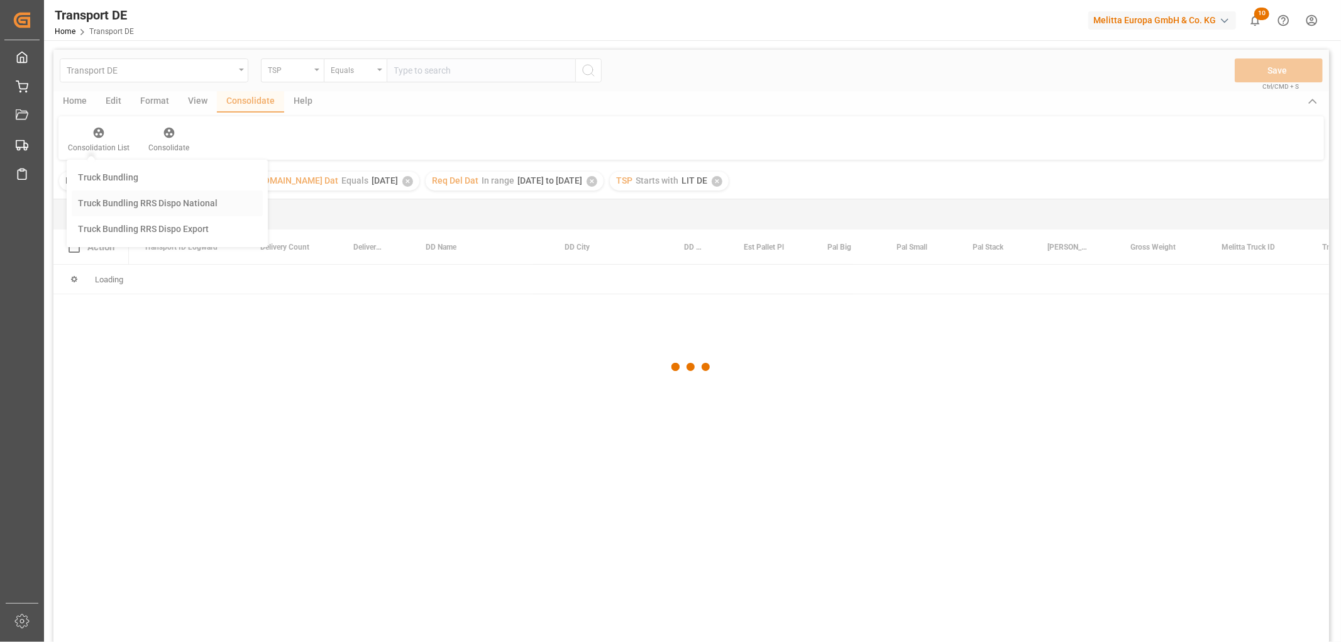
click at [105, 204] on div "Transport DE TSP Equals Save Ctrl/CMD + S Home Edit Format View Consolidate Hel…" at bounding box center [691, 363] width 1276 height 626
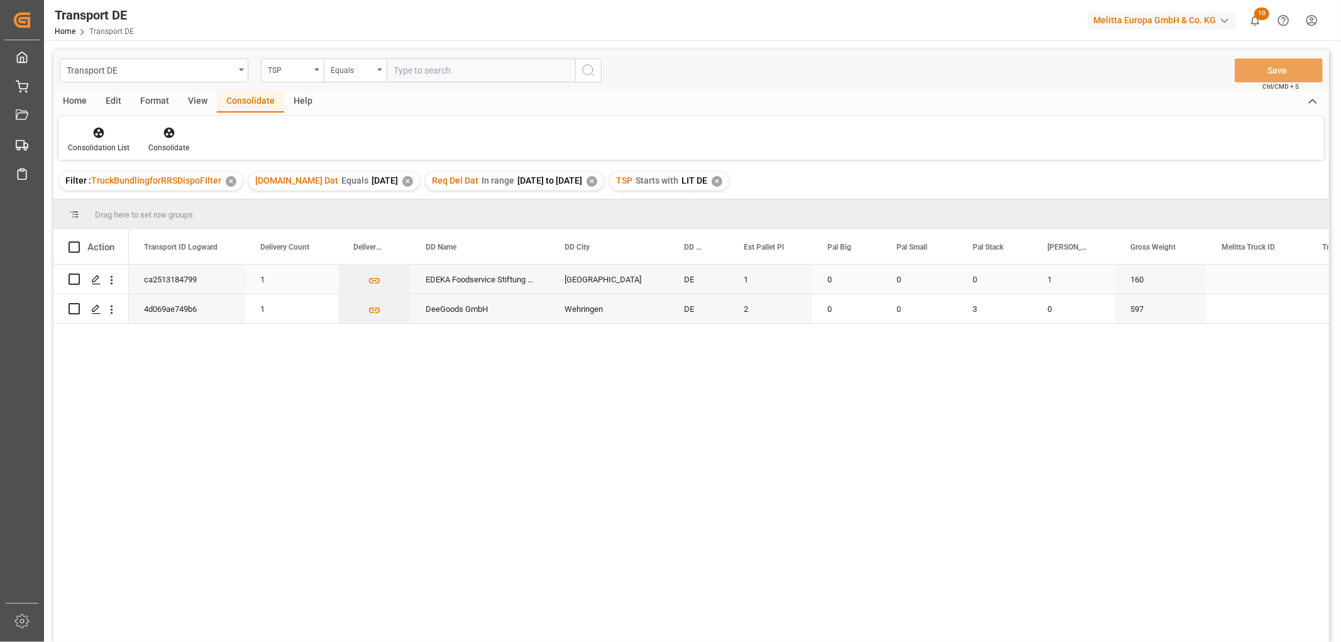
click at [74, 280] on input "Press Space to toggle row selection (unchecked)" at bounding box center [74, 279] width 11 height 11
checkbox input "true"
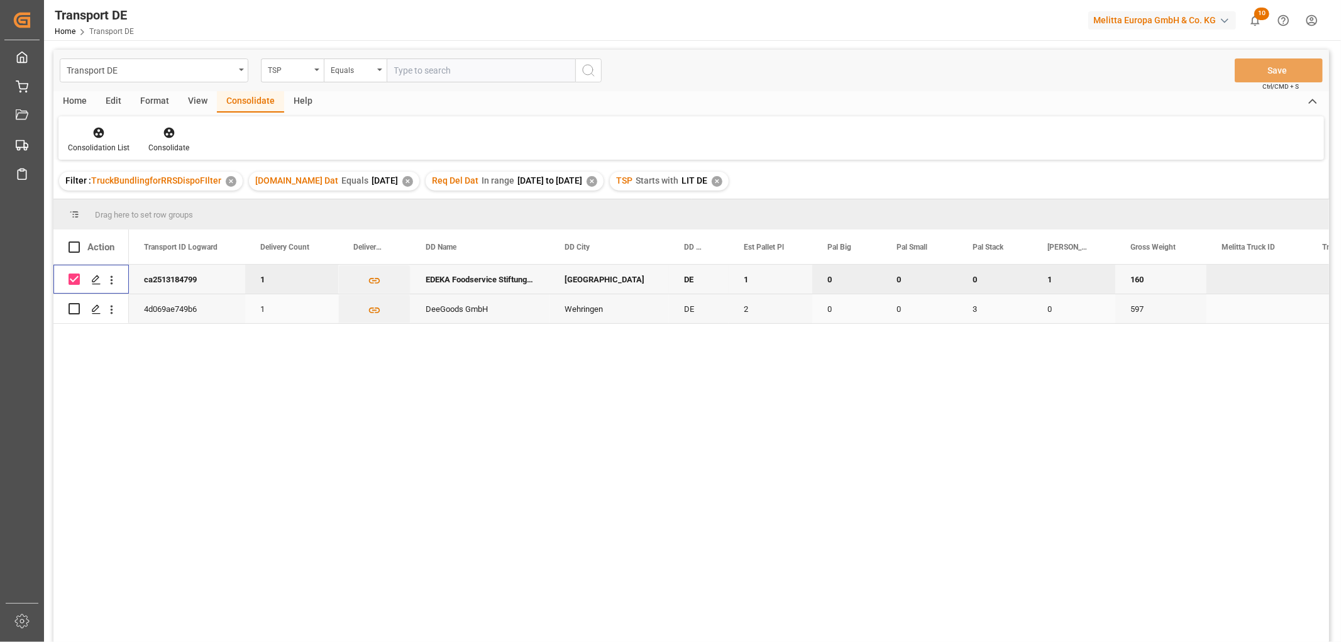
click at [74, 311] on input "Press Space to toggle row selection (unchecked)" at bounding box center [74, 308] width 11 height 11
checkbox input "true"
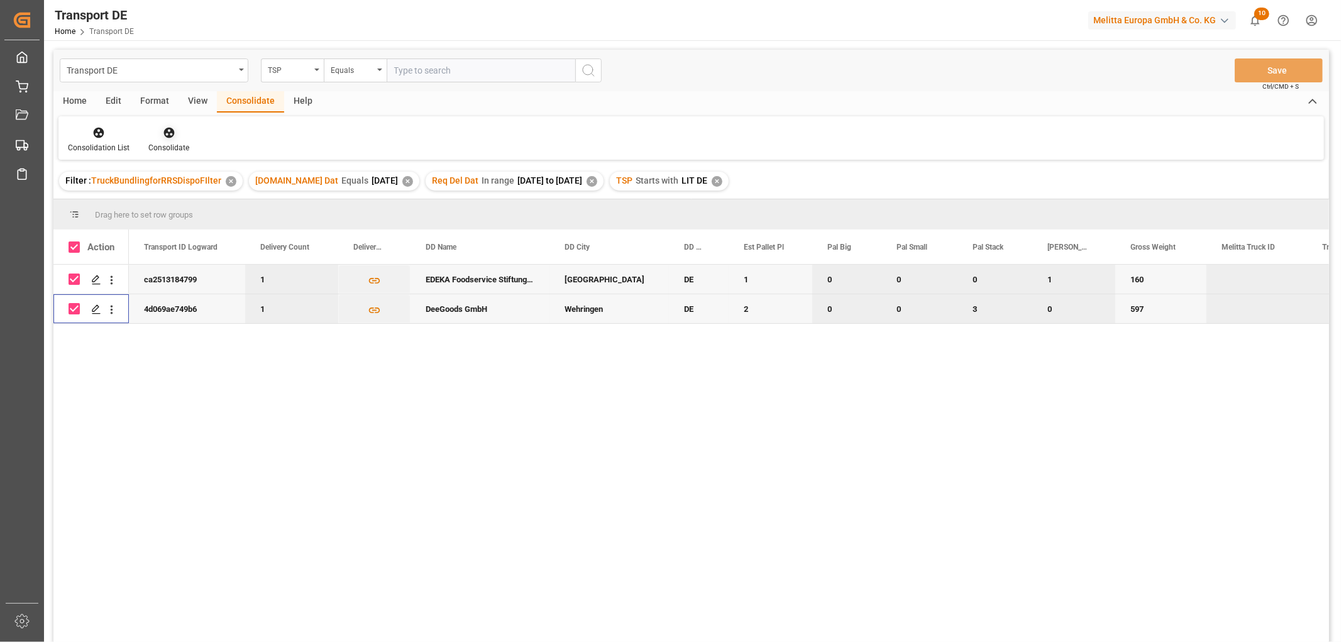
click at [167, 126] on div at bounding box center [168, 132] width 41 height 13
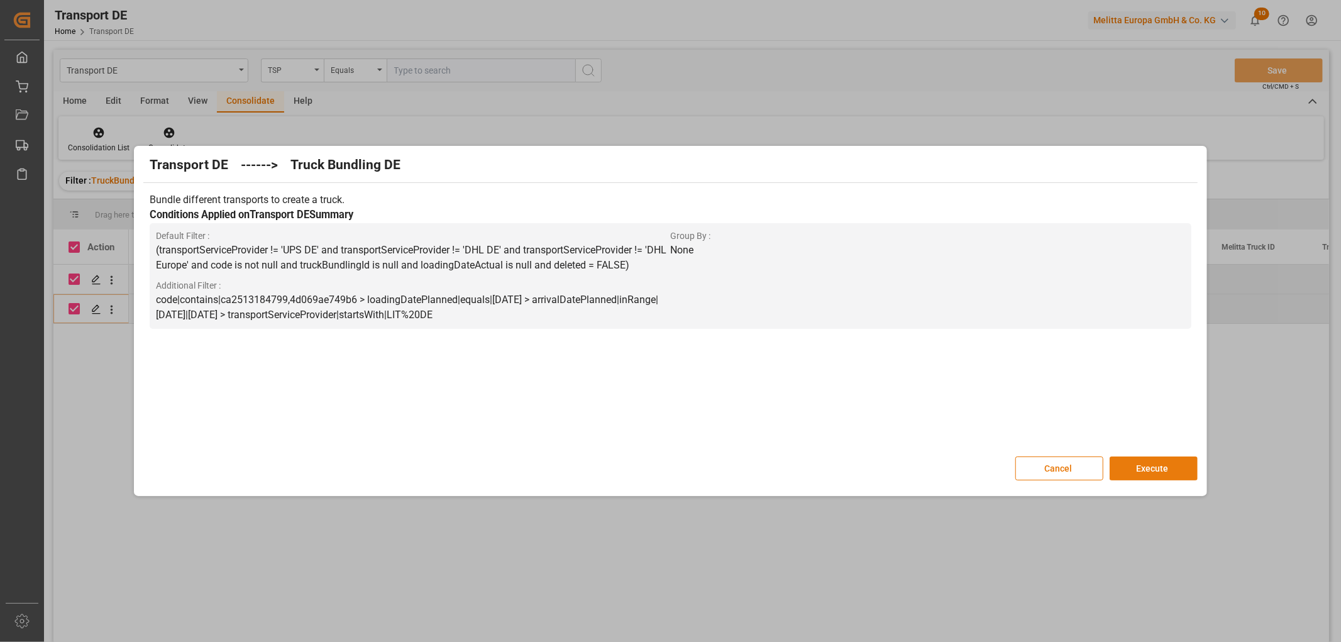
click at [1155, 467] on button "Execute" at bounding box center [1154, 469] width 88 height 24
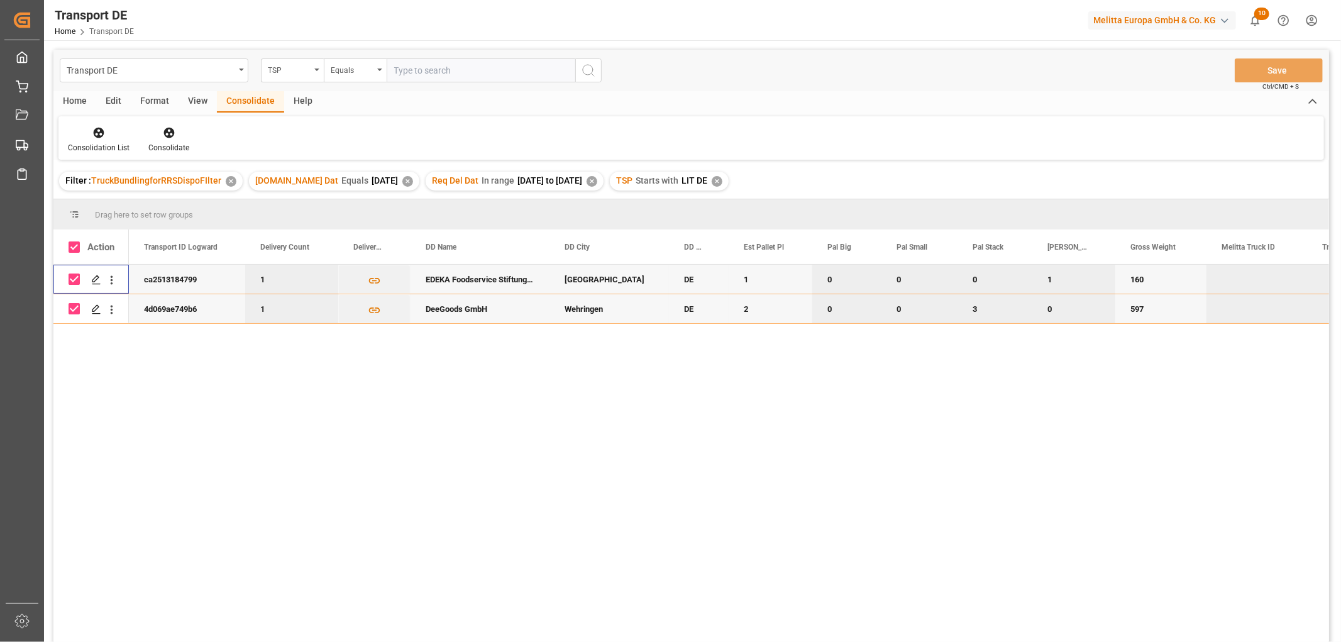
click at [72, 278] on input "Press Space to toggle row selection (checked)" at bounding box center [74, 279] width 11 height 11
checkbox input "false"
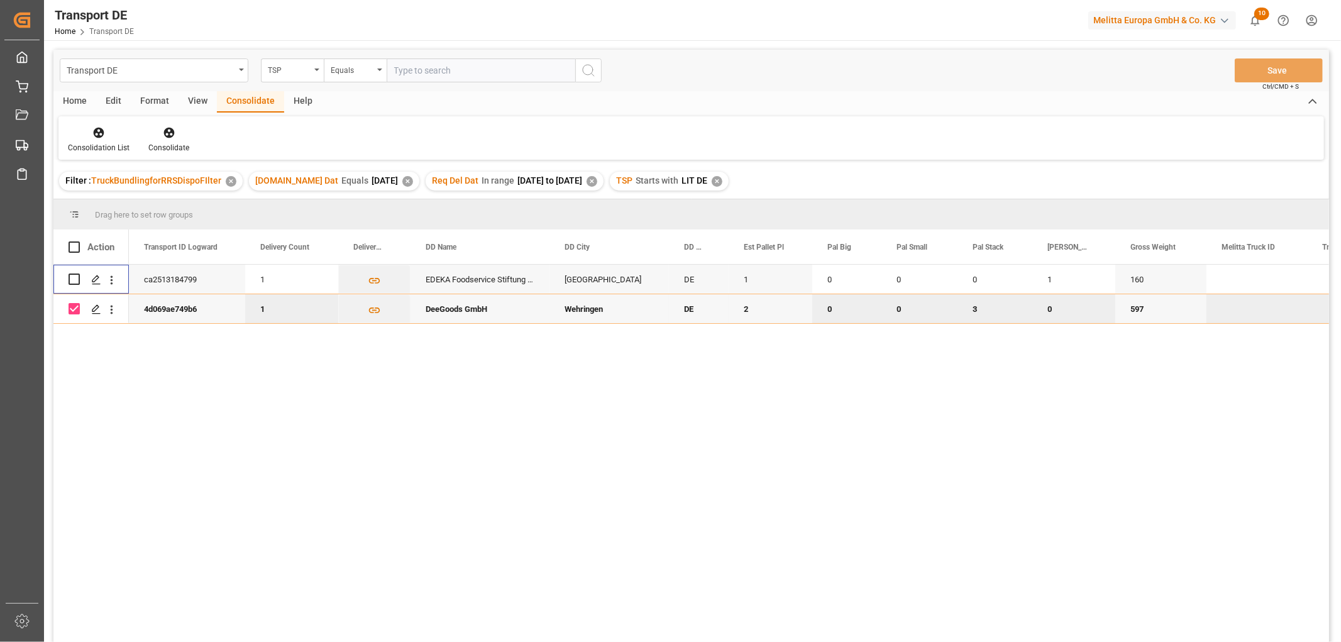
click at [70, 309] on input "Press Space to toggle row selection (checked)" at bounding box center [74, 308] width 11 height 11
checkbox input "false"
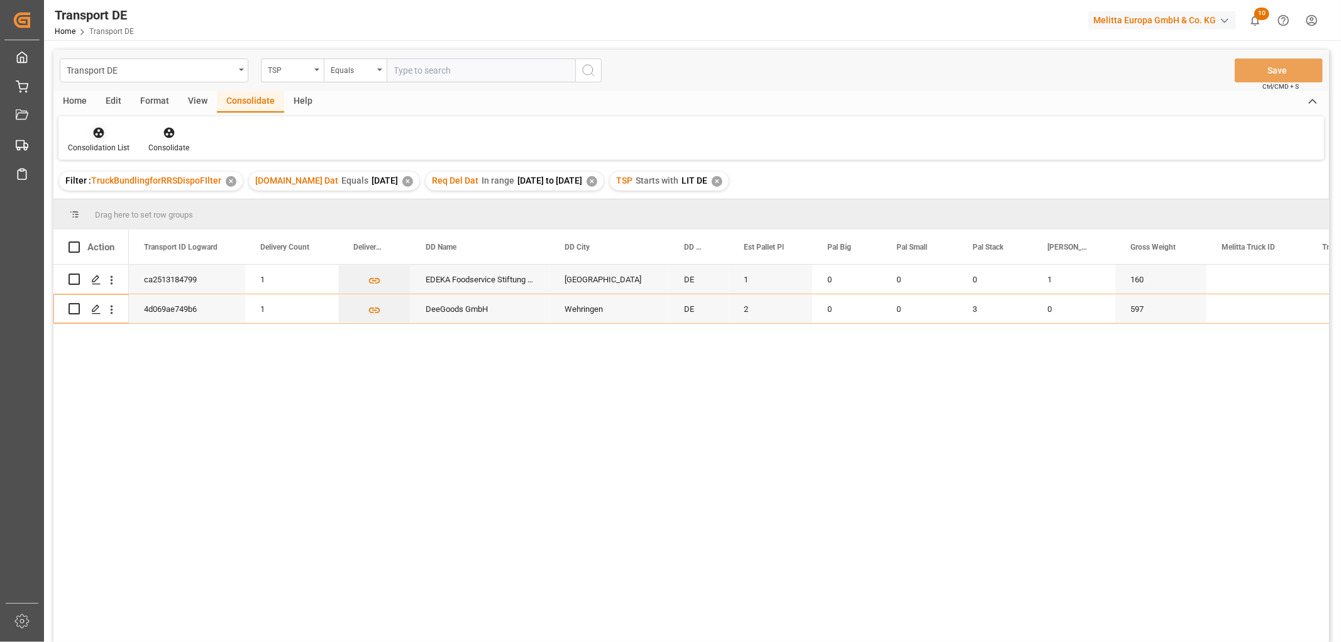
click at [98, 133] on icon at bounding box center [99, 133] width 11 height 11
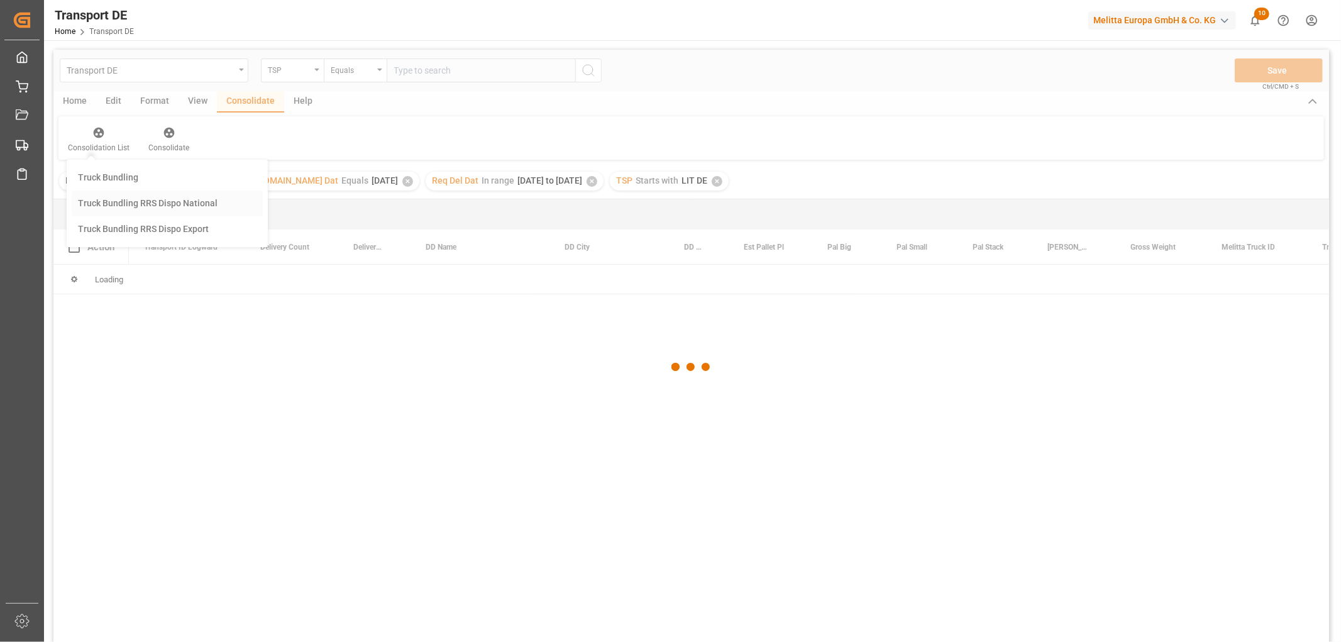
click at [101, 200] on div "Transport DE TSP Equals Save Ctrl/CMD + S Home Edit Format View Consolidate Hel…" at bounding box center [691, 363] width 1276 height 626
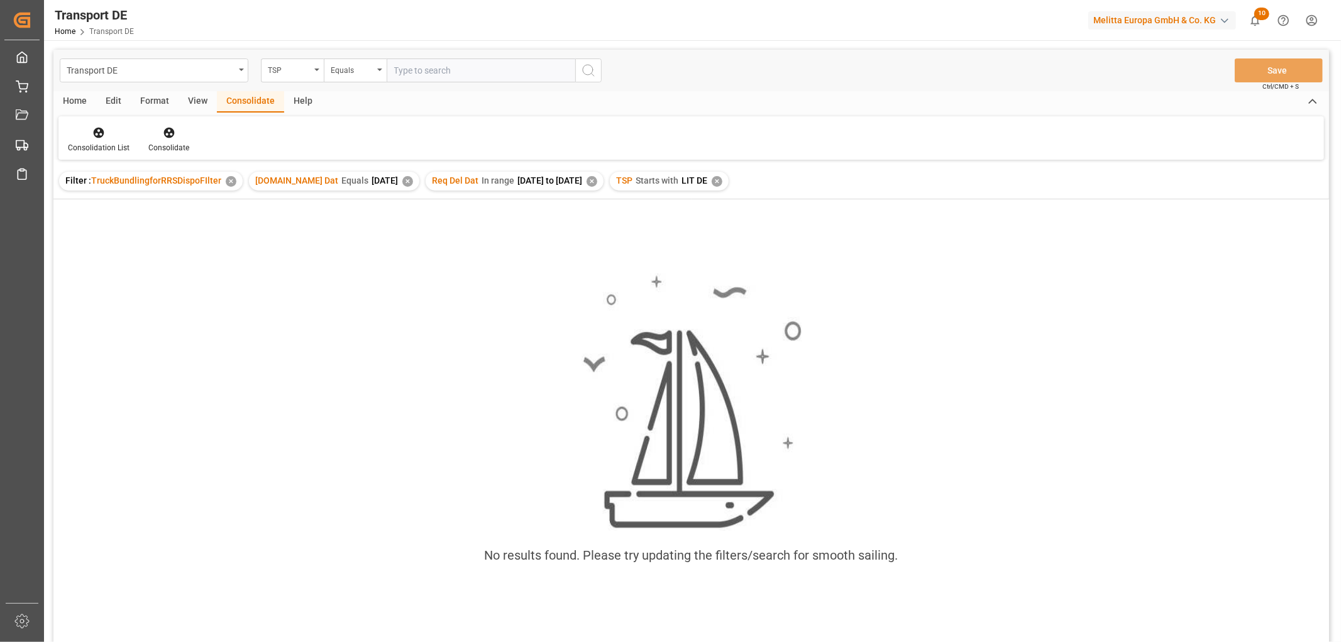
click at [723, 178] on div "✕" at bounding box center [717, 181] width 11 height 11
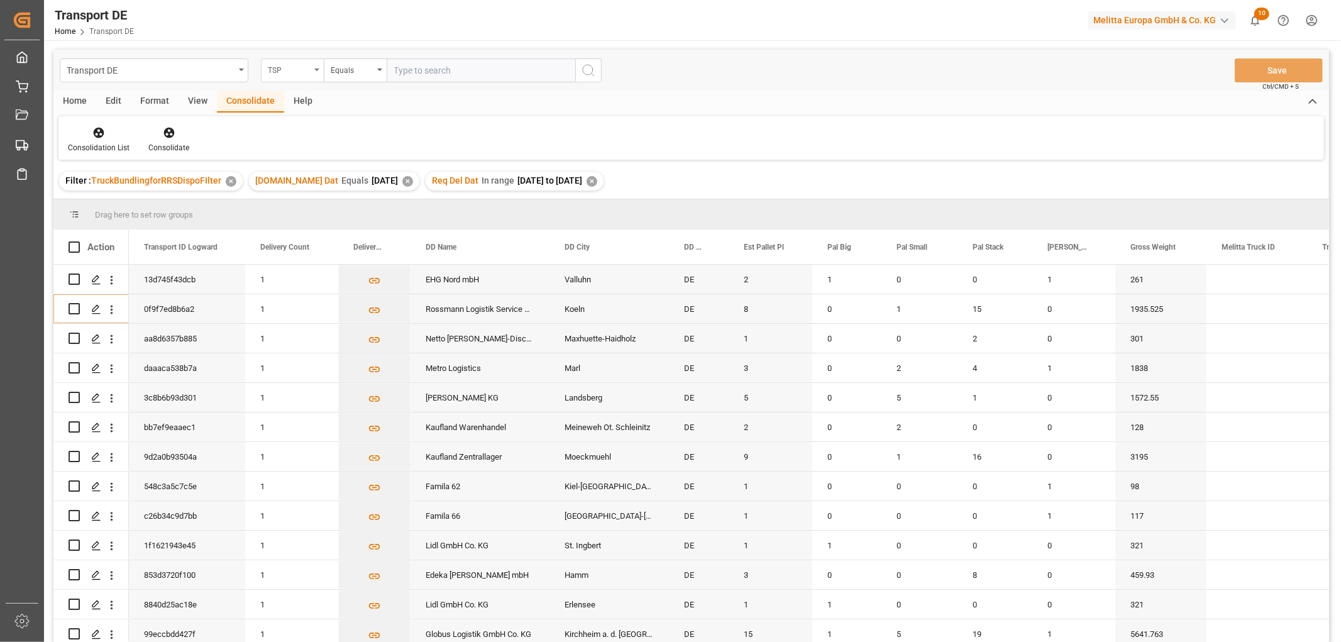
click at [278, 67] on div "TSP" at bounding box center [289, 69] width 43 height 14
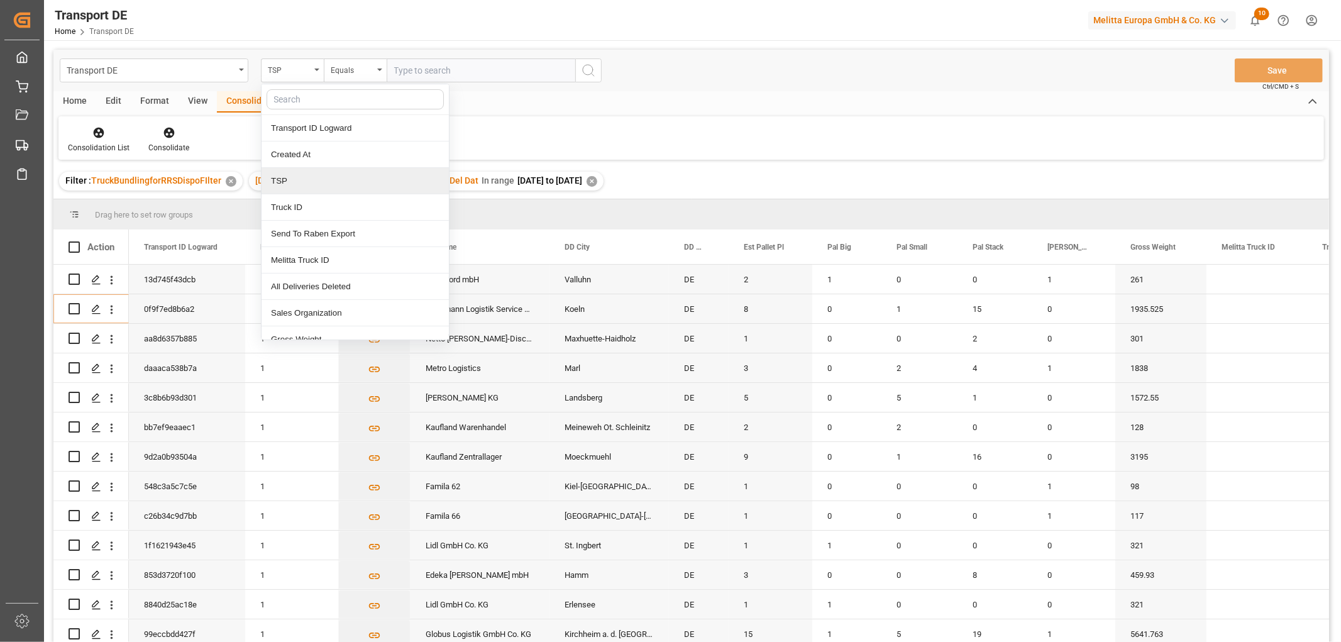
click at [291, 179] on div "TSP" at bounding box center [355, 181] width 187 height 26
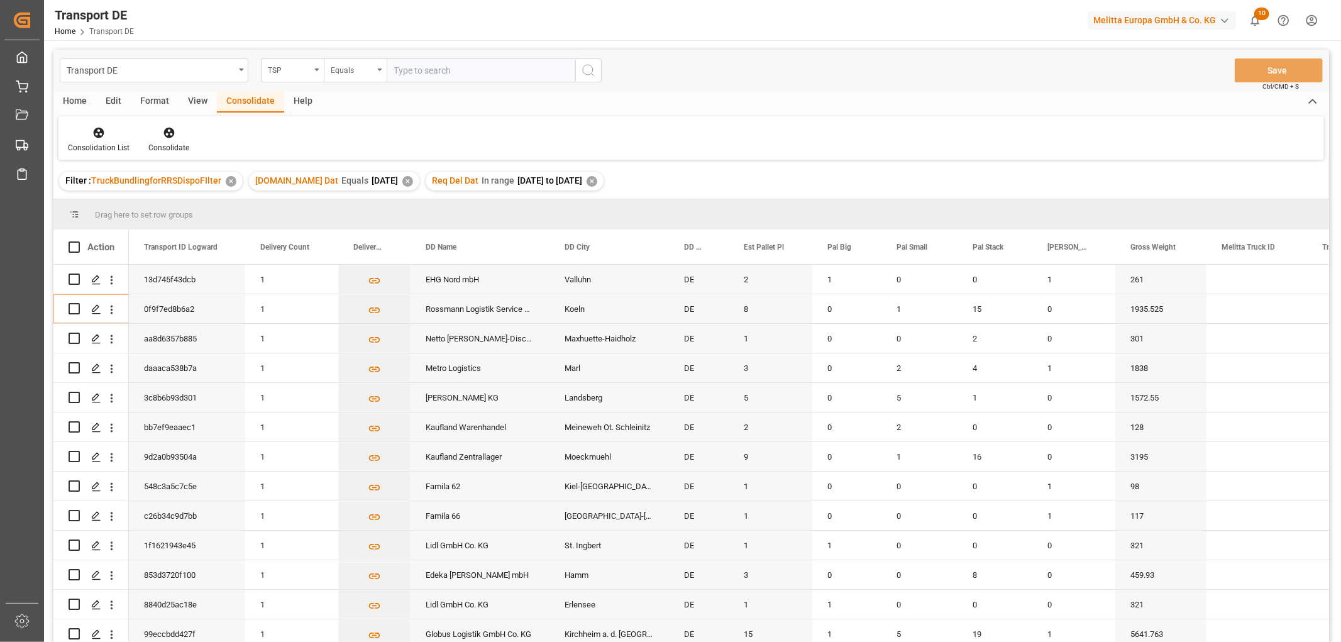
click at [349, 73] on div "Equals" at bounding box center [352, 69] width 43 height 14
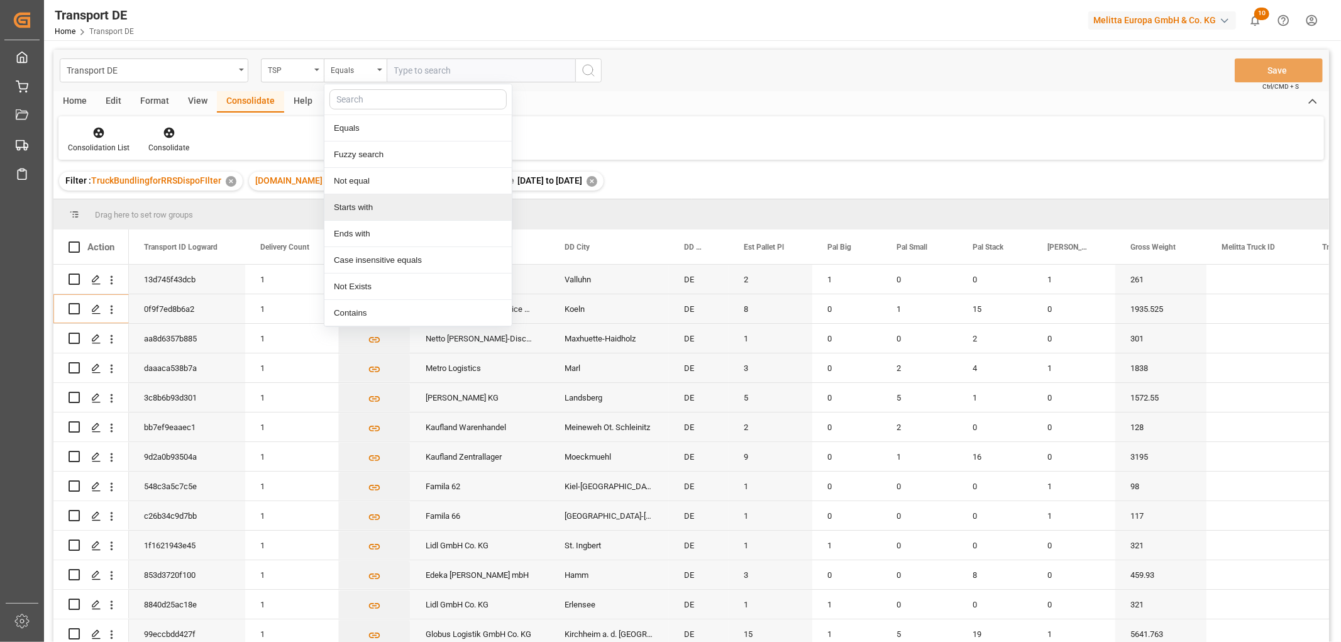
drag, startPoint x: 367, startPoint y: 209, endPoint x: 381, endPoint y: 145, distance: 65.6
click at [367, 208] on div "Starts with" at bounding box center [417, 207] width 187 height 26
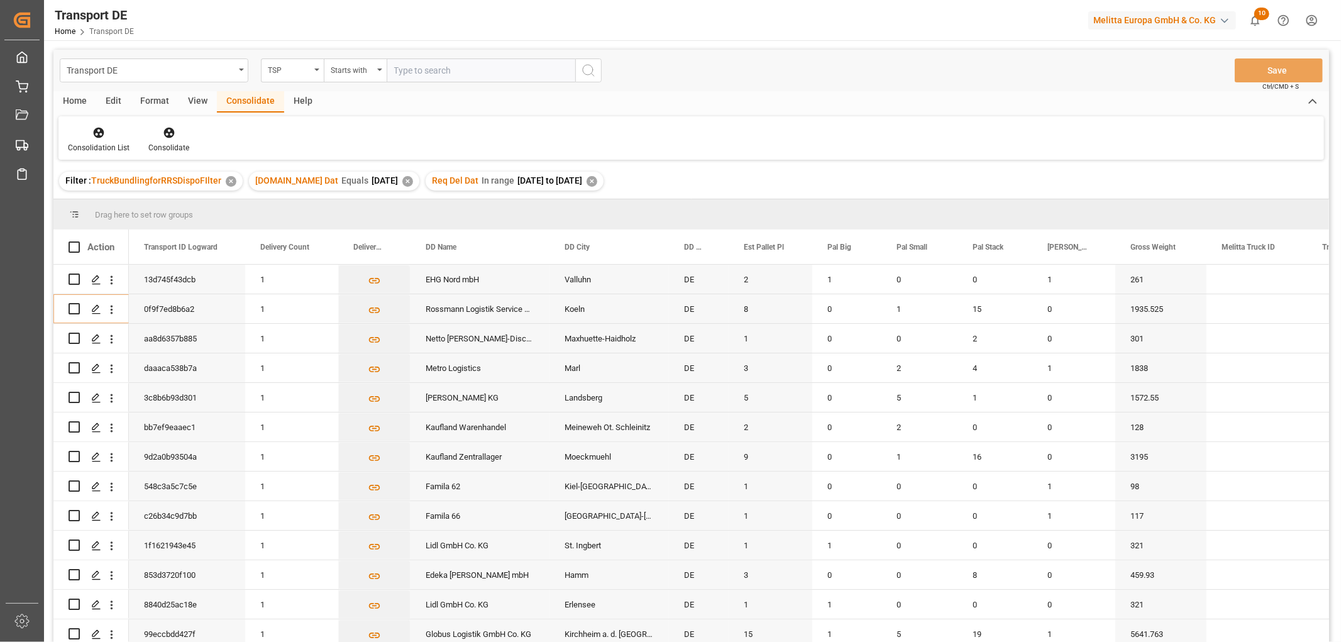
click at [407, 66] on input "text" at bounding box center [481, 70] width 189 height 24
type input "Moeller"
click at [588, 71] on icon "search button" at bounding box center [588, 70] width 15 height 15
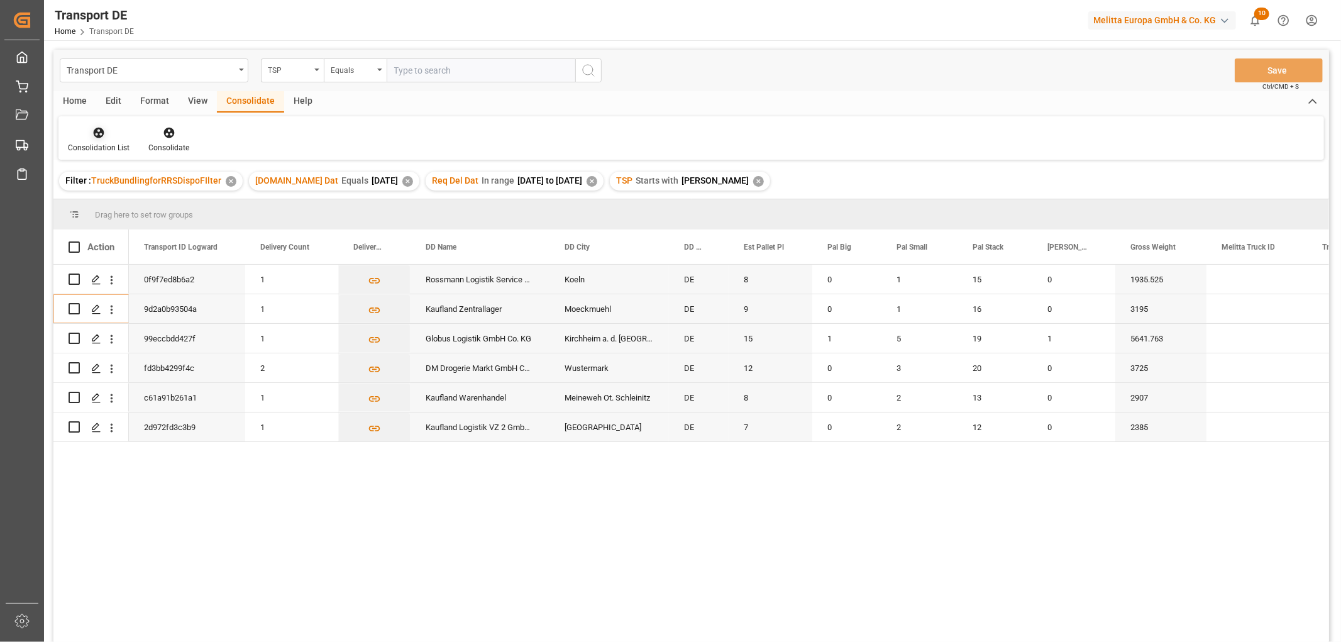
click at [97, 131] on icon at bounding box center [99, 133] width 11 height 11
click at [108, 202] on div "Transport DE TSP Equals Save Ctrl/CMD + S Home Edit Format View Consolidate Hel…" at bounding box center [691, 363] width 1276 height 626
click at [97, 136] on icon at bounding box center [99, 133] width 11 height 11
click at [123, 199] on div "Transport DE TSP Equals Save Ctrl/CMD + S Home Edit Format View Consolidate Hel…" at bounding box center [691, 363] width 1276 height 626
click at [75, 279] on input "Press Space to toggle row selection (unchecked)" at bounding box center [74, 279] width 11 height 11
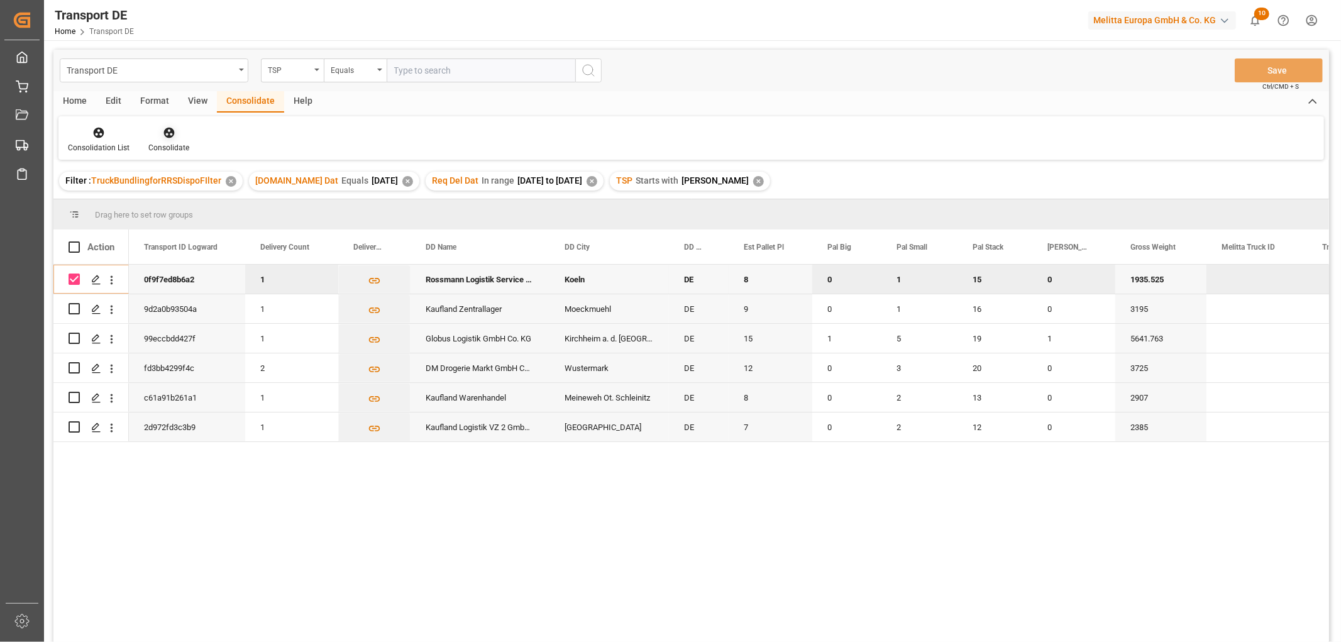
click at [163, 133] on icon at bounding box center [168, 133] width 11 height 11
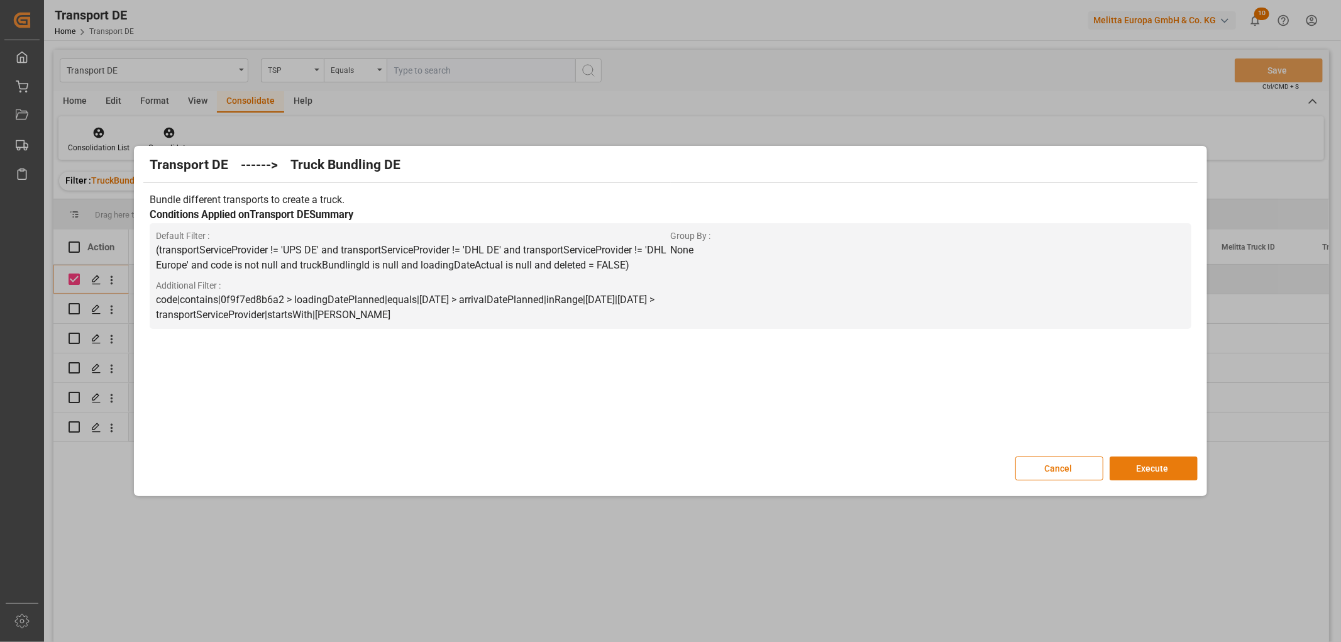
click at [1148, 464] on button "Execute" at bounding box center [1154, 469] width 88 height 24
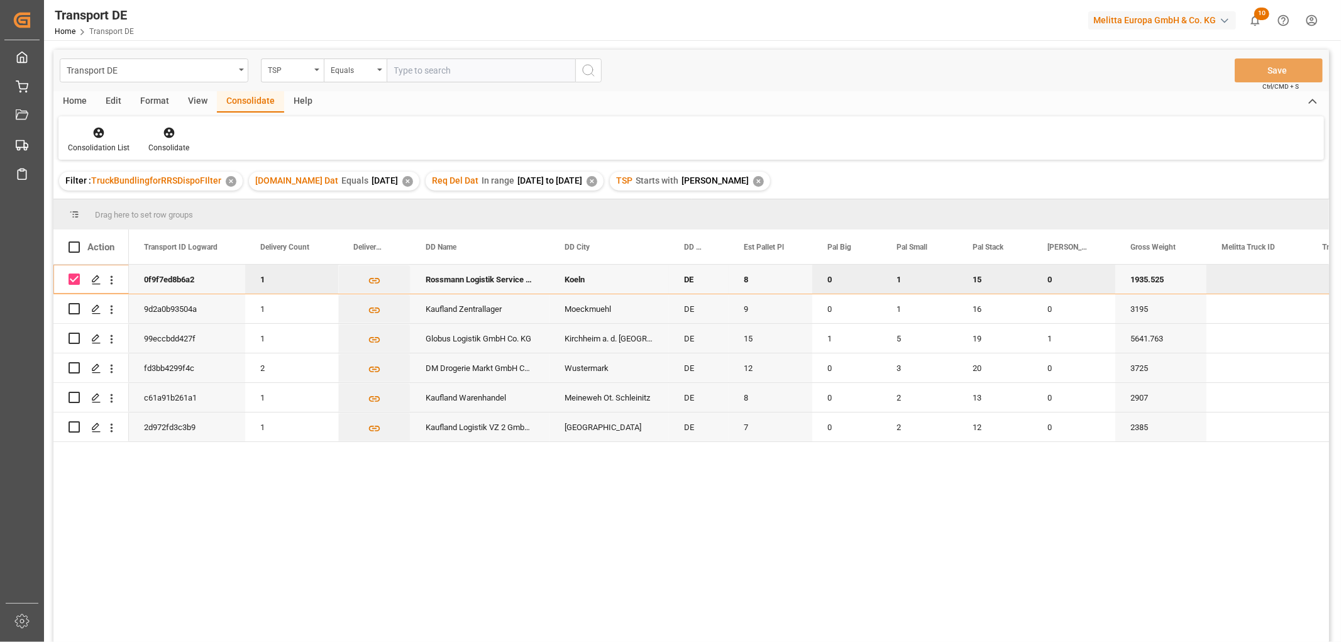
click at [77, 279] on input "Press Space to toggle row selection (checked)" at bounding box center [74, 279] width 11 height 11
checkbox input "false"
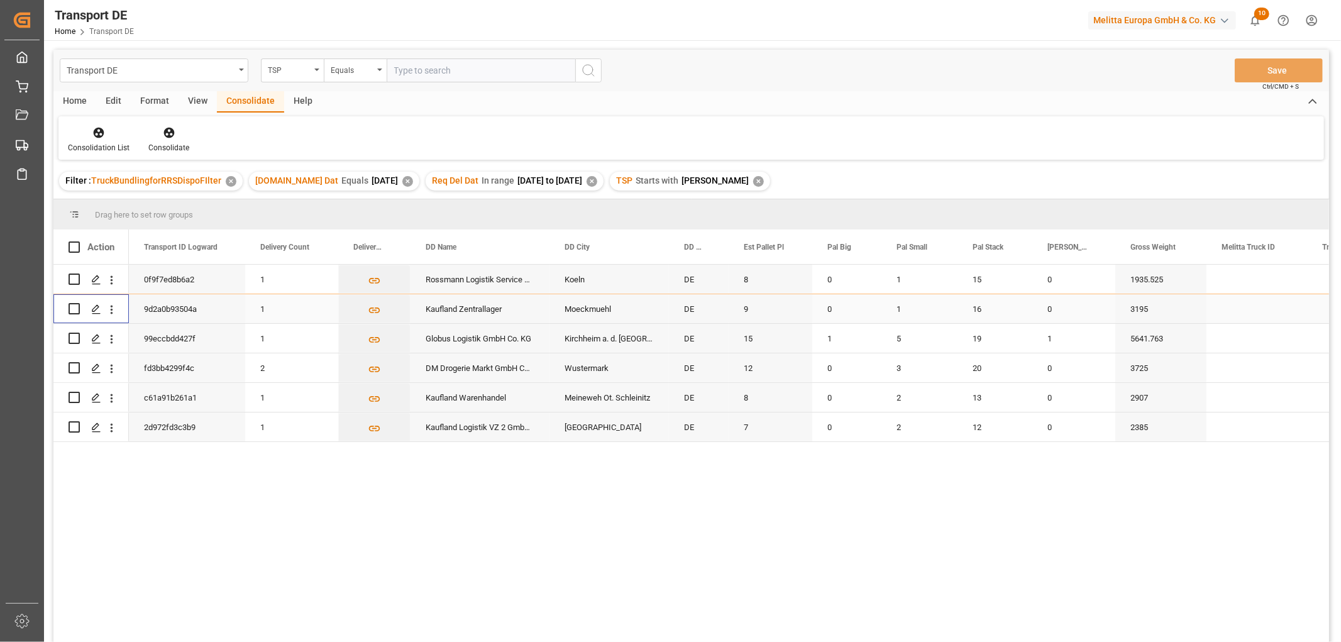
click at [73, 307] on input "Press Space to toggle row selection (unchecked)" at bounding box center [74, 308] width 11 height 11
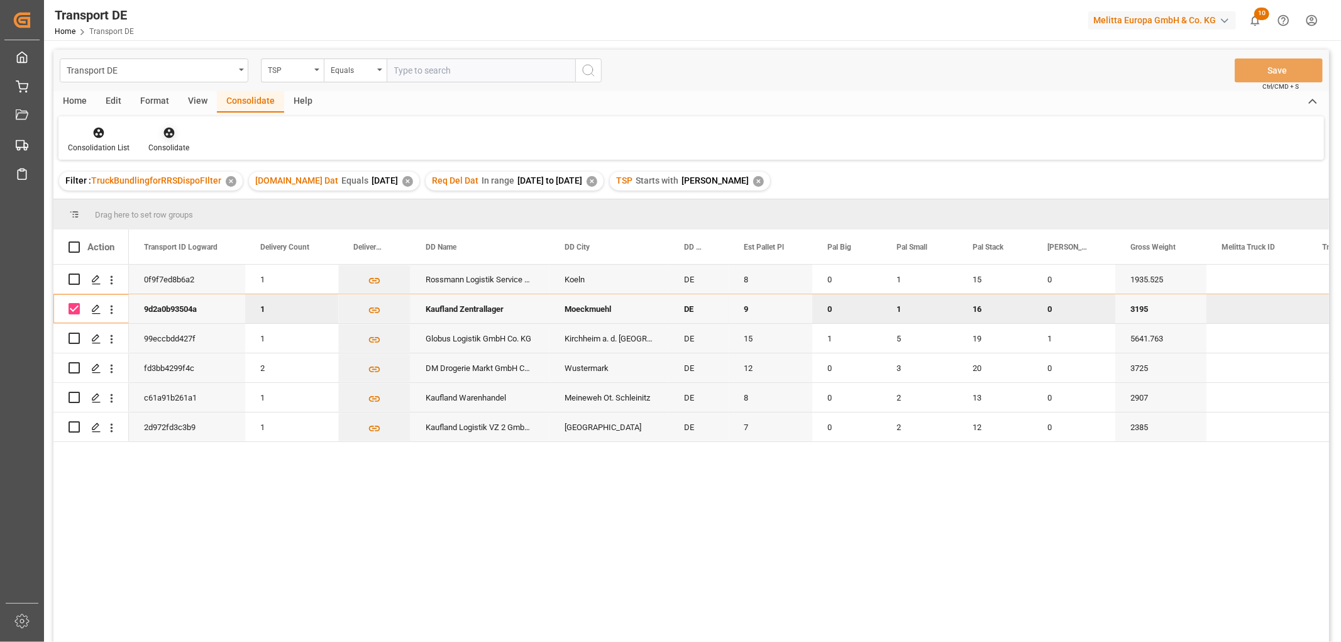
click at [167, 133] on icon at bounding box center [168, 133] width 11 height 11
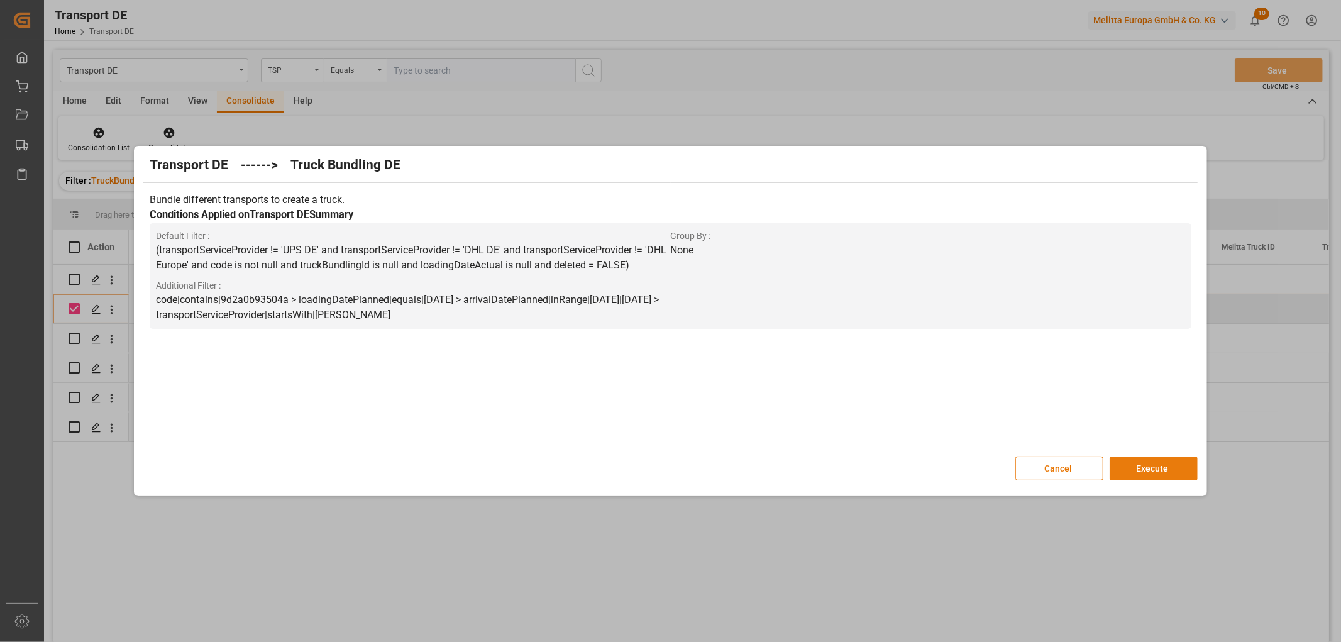
click at [1159, 464] on button "Execute" at bounding box center [1154, 469] width 88 height 24
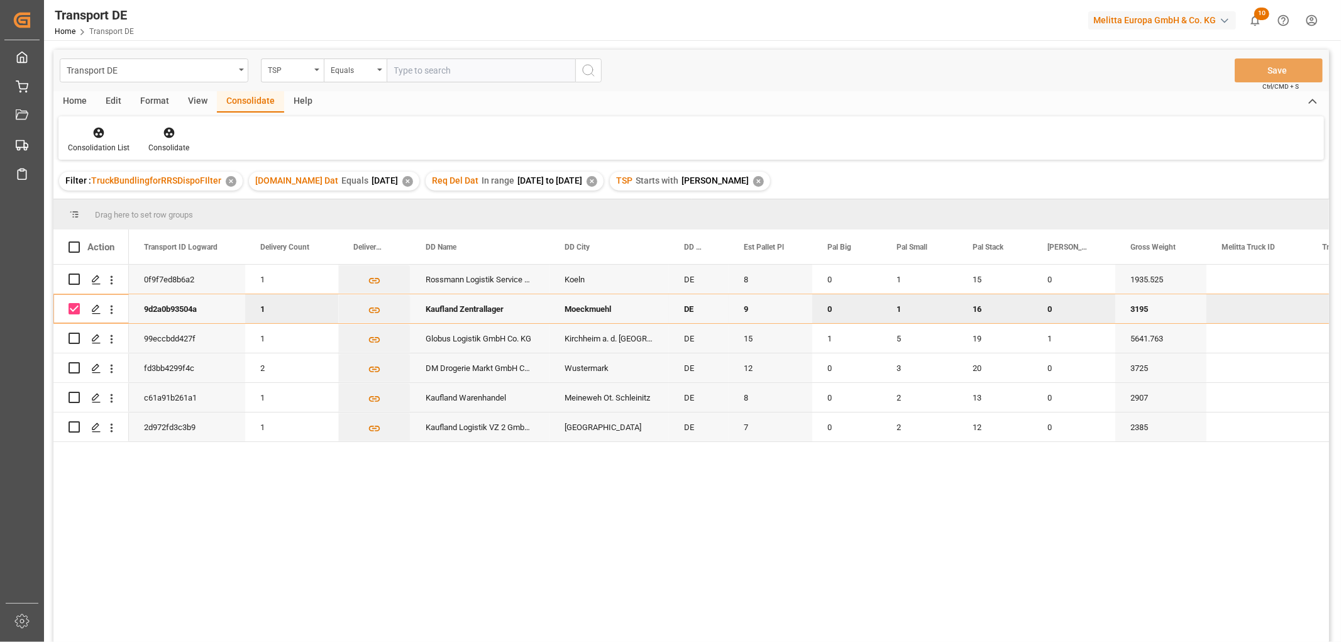
click at [73, 306] on input "Press Space to toggle row selection (checked)" at bounding box center [74, 308] width 11 height 11
checkbox input "false"
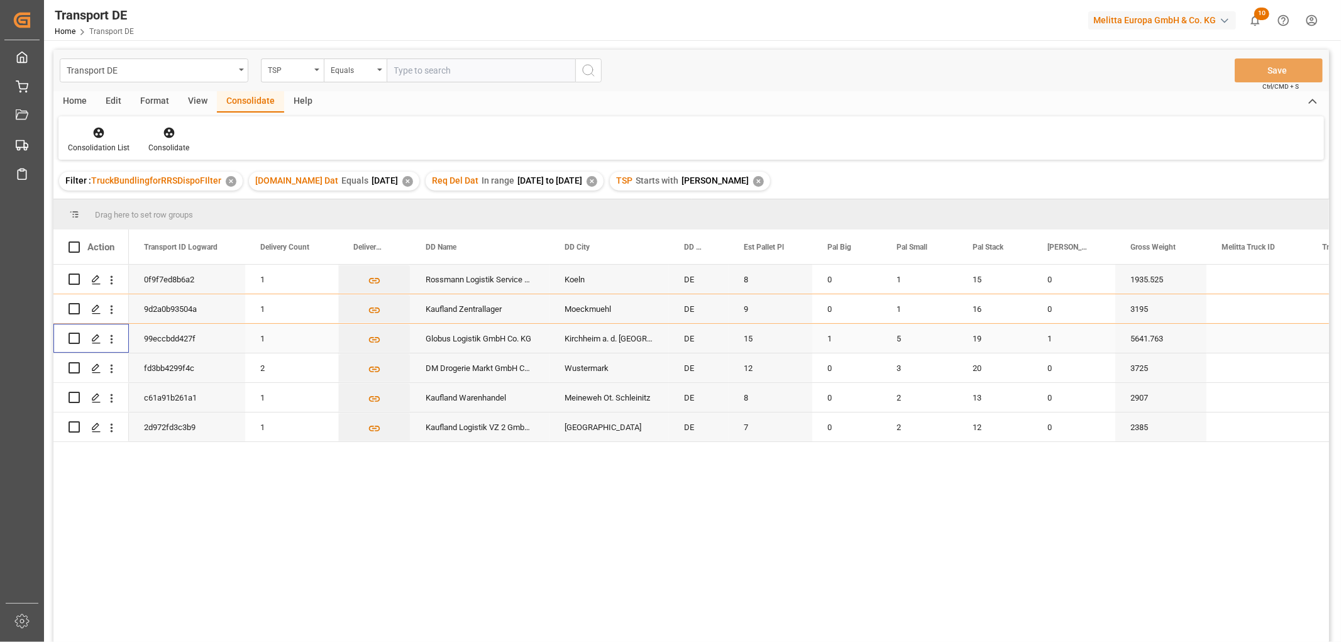
click at [72, 336] on input "Press Space to toggle row selection (unchecked)" at bounding box center [74, 338] width 11 height 11
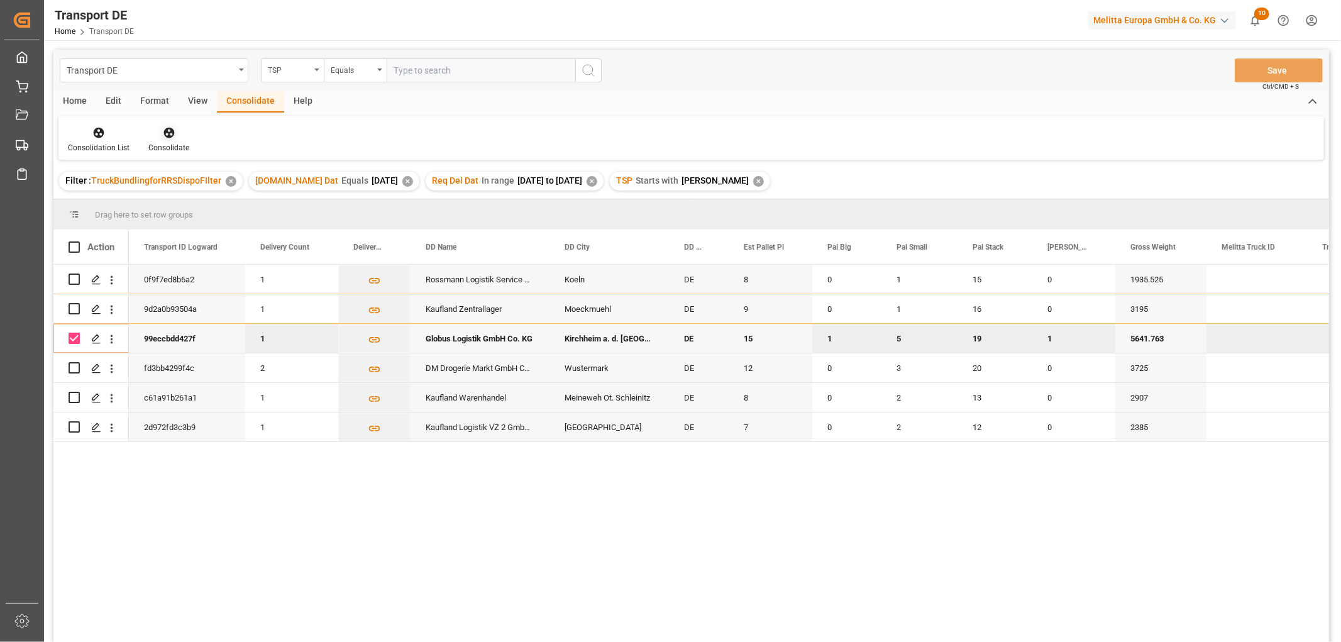
click at [163, 128] on icon at bounding box center [169, 132] width 13 height 13
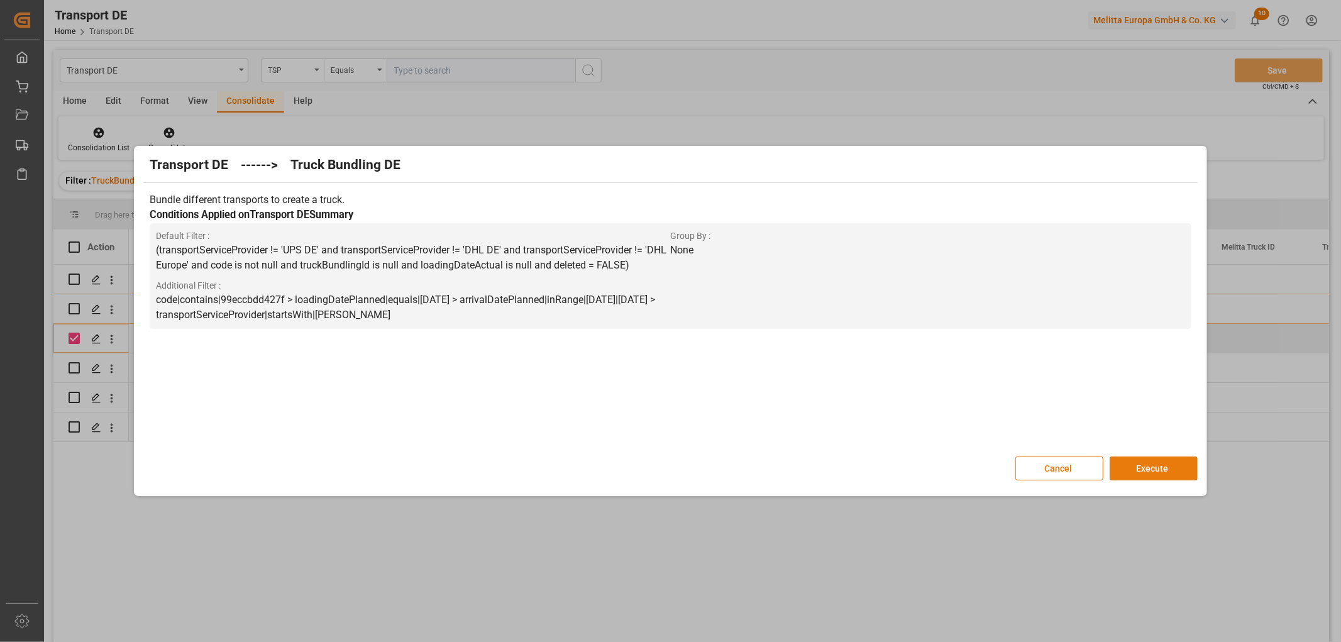
click at [1145, 464] on button "Execute" at bounding box center [1154, 469] width 88 height 24
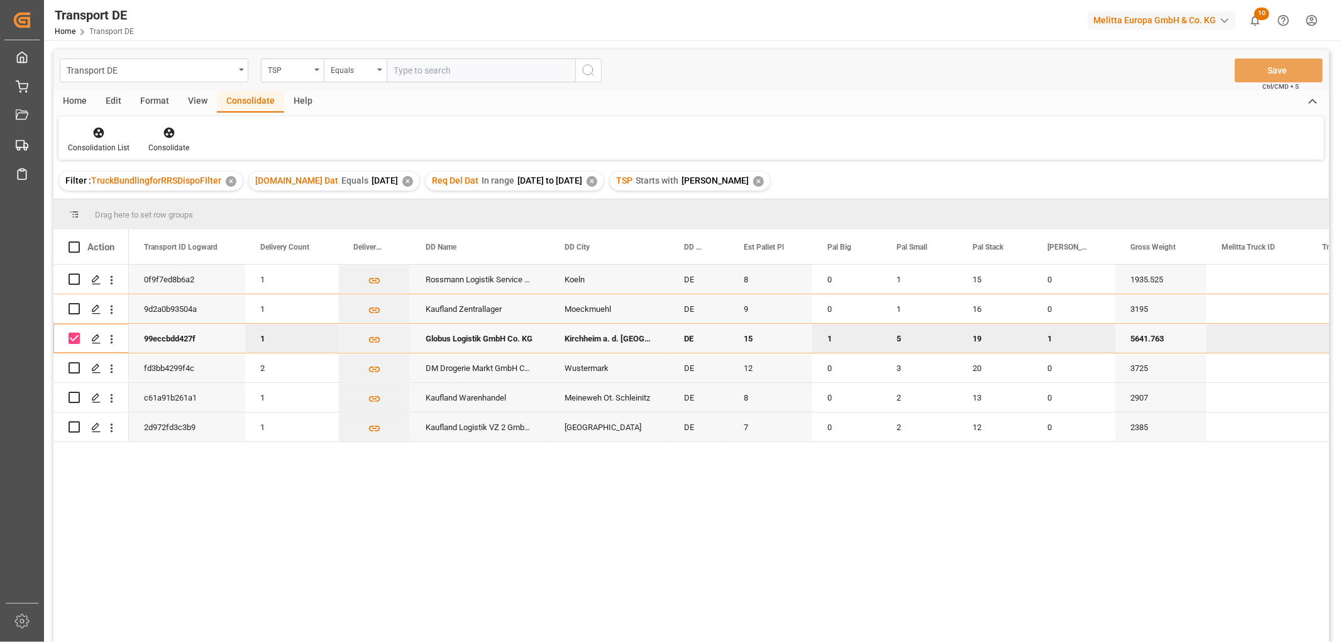
click at [77, 338] on input "Press Space to toggle row selection (checked)" at bounding box center [74, 338] width 11 height 11
checkbox input "false"
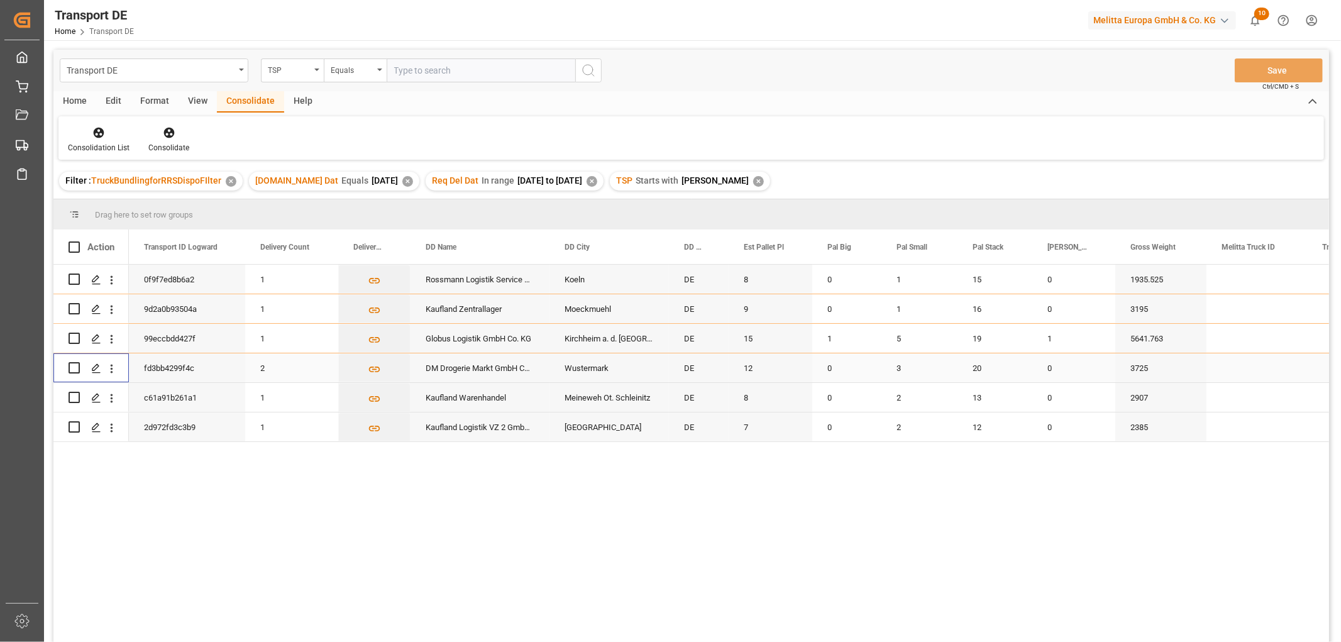
click at [74, 371] on input "Press Space to toggle row selection (unchecked)" at bounding box center [74, 367] width 11 height 11
click at [165, 129] on icon at bounding box center [168, 133] width 11 height 11
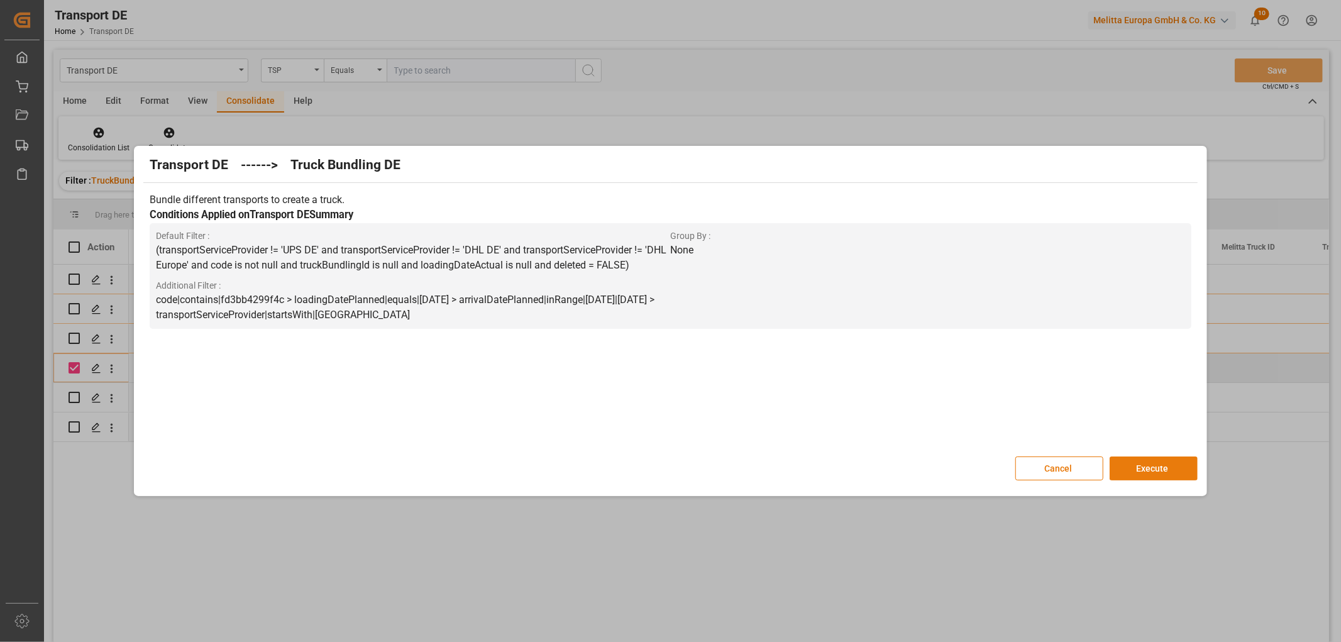
click at [1170, 467] on button "Execute" at bounding box center [1154, 469] width 88 height 24
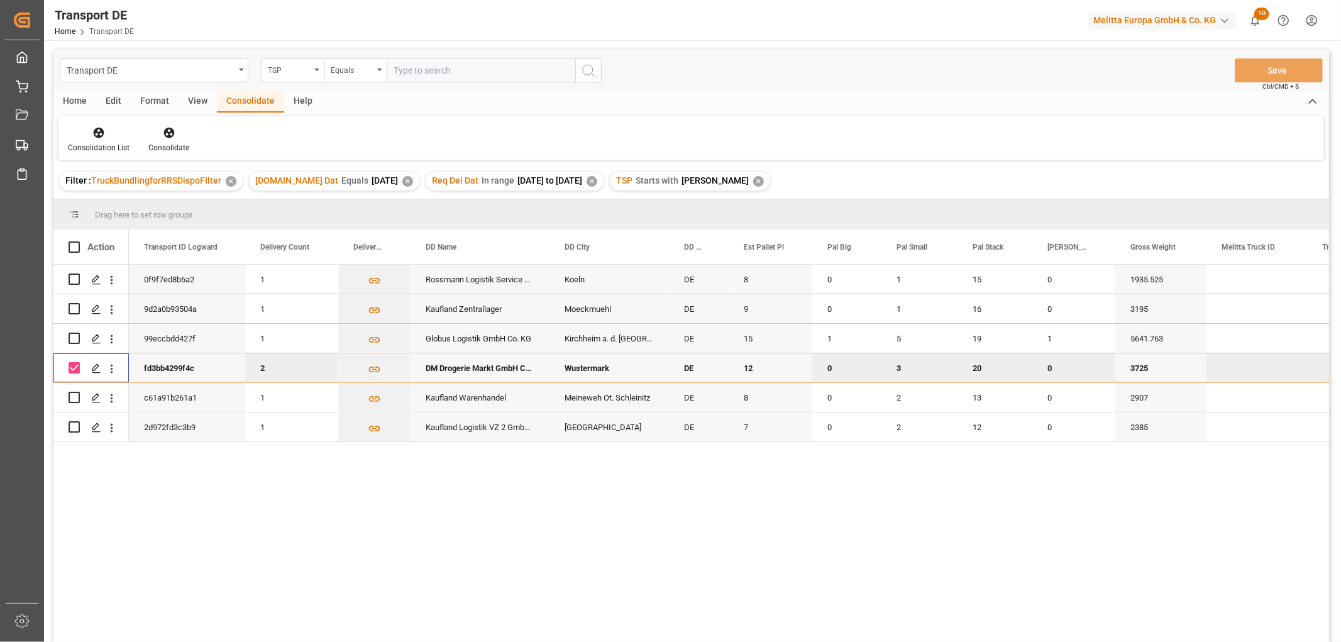
click at [74, 366] on input "Press Space to toggle row selection (checked)" at bounding box center [74, 367] width 11 height 11
checkbox input "false"
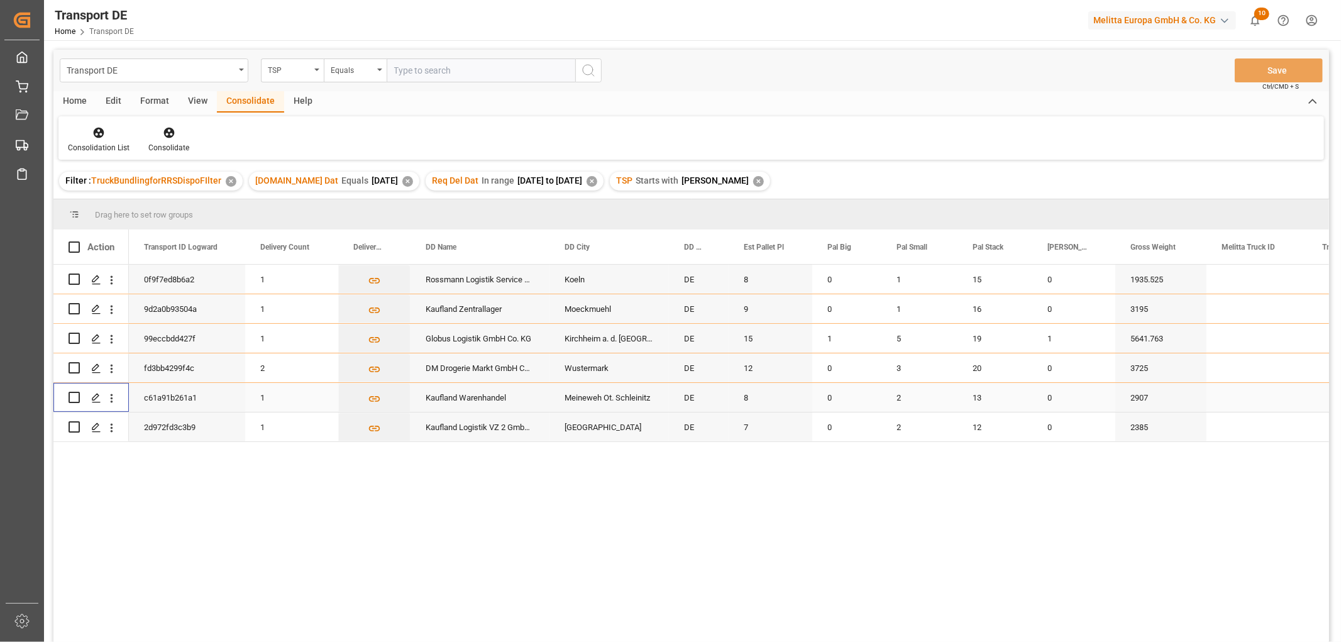
click at [72, 394] on input "Press Space to toggle row selection (unchecked)" at bounding box center [74, 397] width 11 height 11
click at [166, 135] on icon at bounding box center [168, 133] width 11 height 11
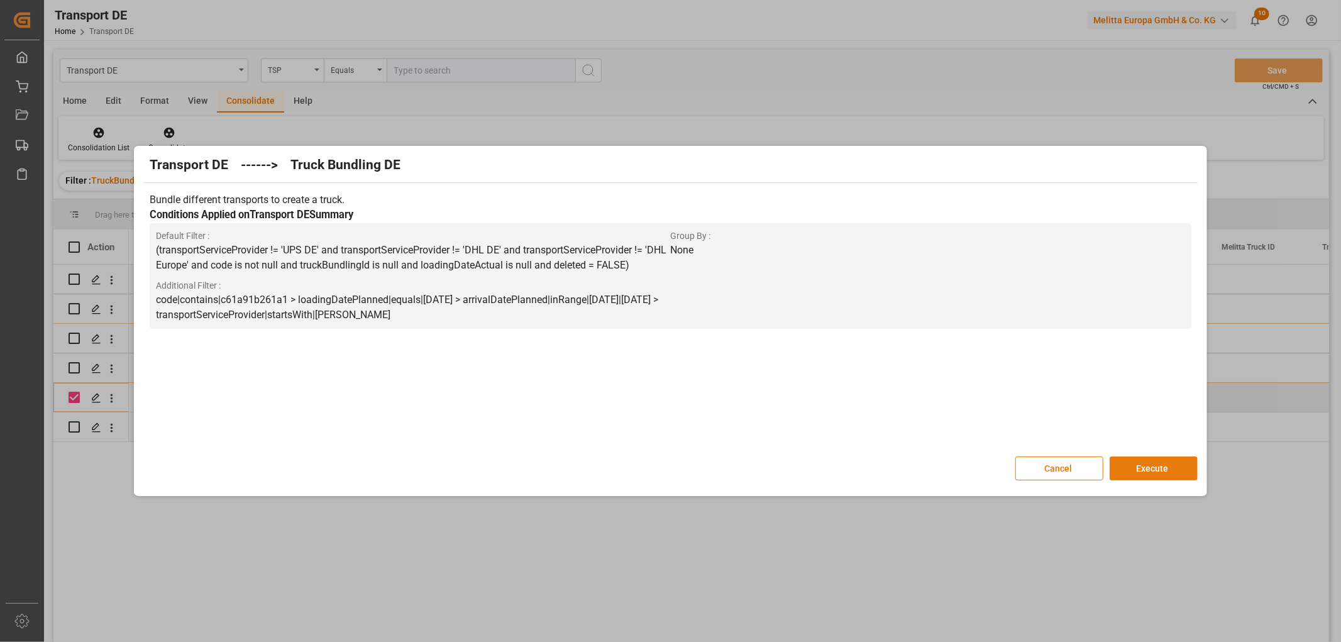
click at [1155, 472] on button "Execute" at bounding box center [1154, 469] width 88 height 24
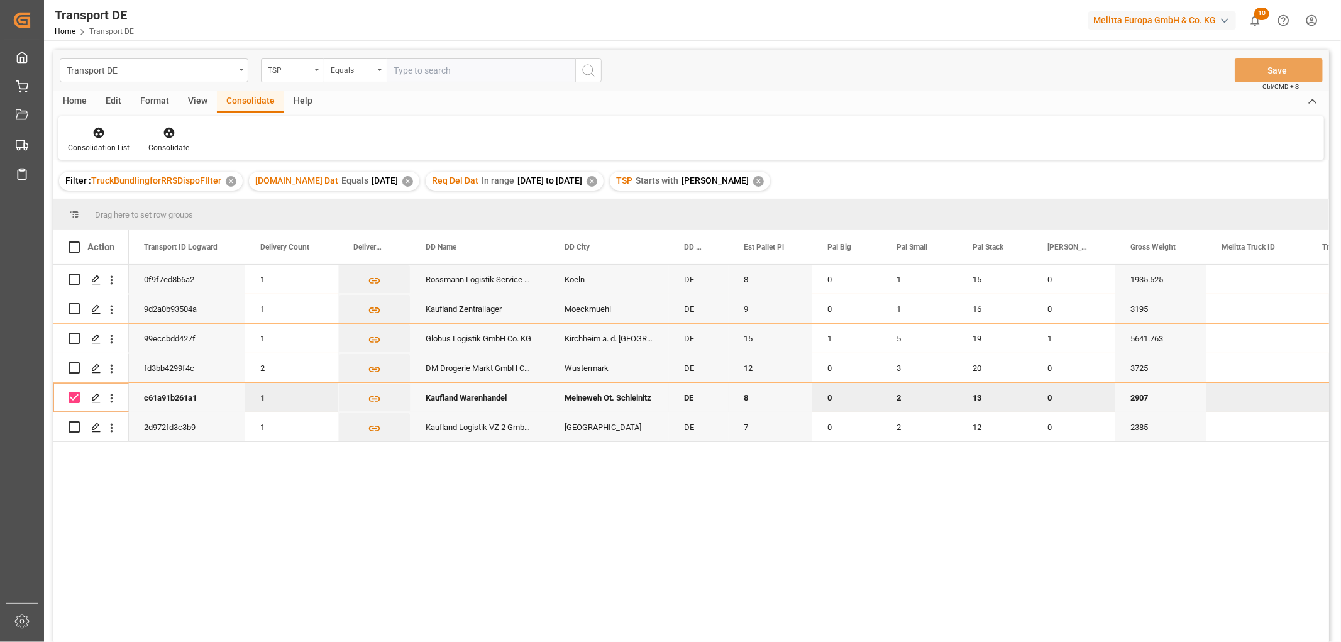
click at [76, 399] on input "Press Space to toggle row selection (checked)" at bounding box center [74, 397] width 11 height 11
checkbox input "false"
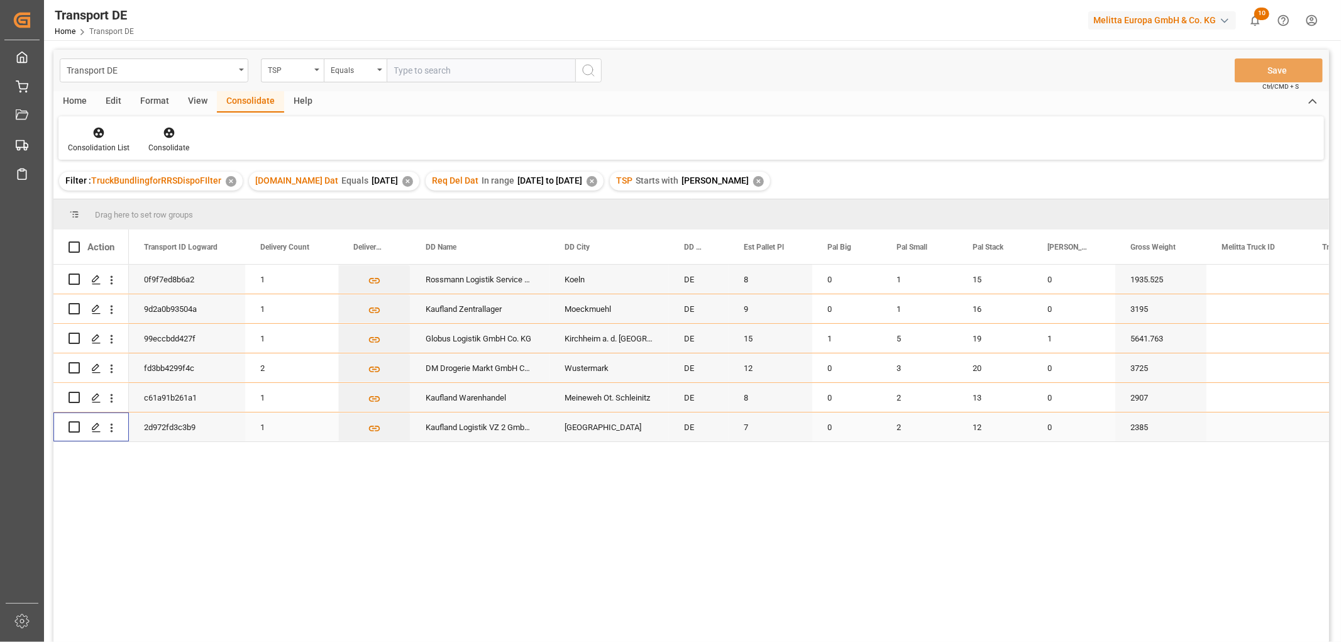
click at [74, 425] on input "Press Space to toggle row selection (unchecked)" at bounding box center [74, 426] width 11 height 11
click at [170, 133] on icon at bounding box center [168, 133] width 11 height 11
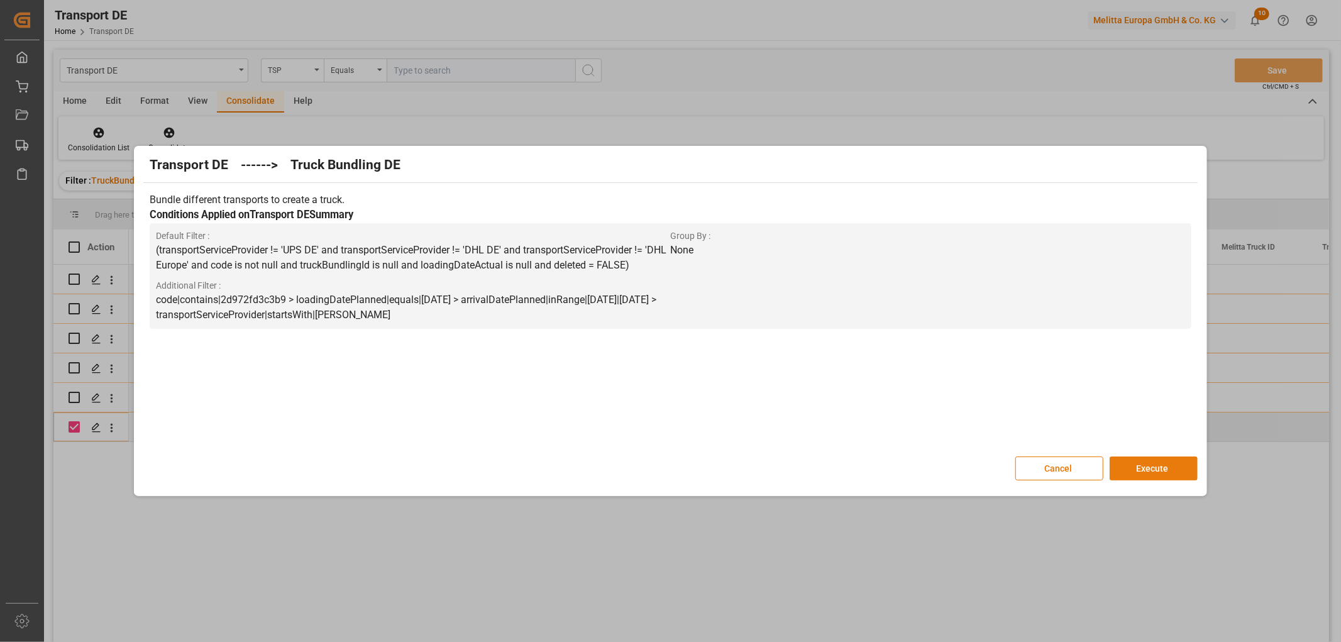
click at [1154, 467] on button "Execute" at bounding box center [1154, 469] width 88 height 24
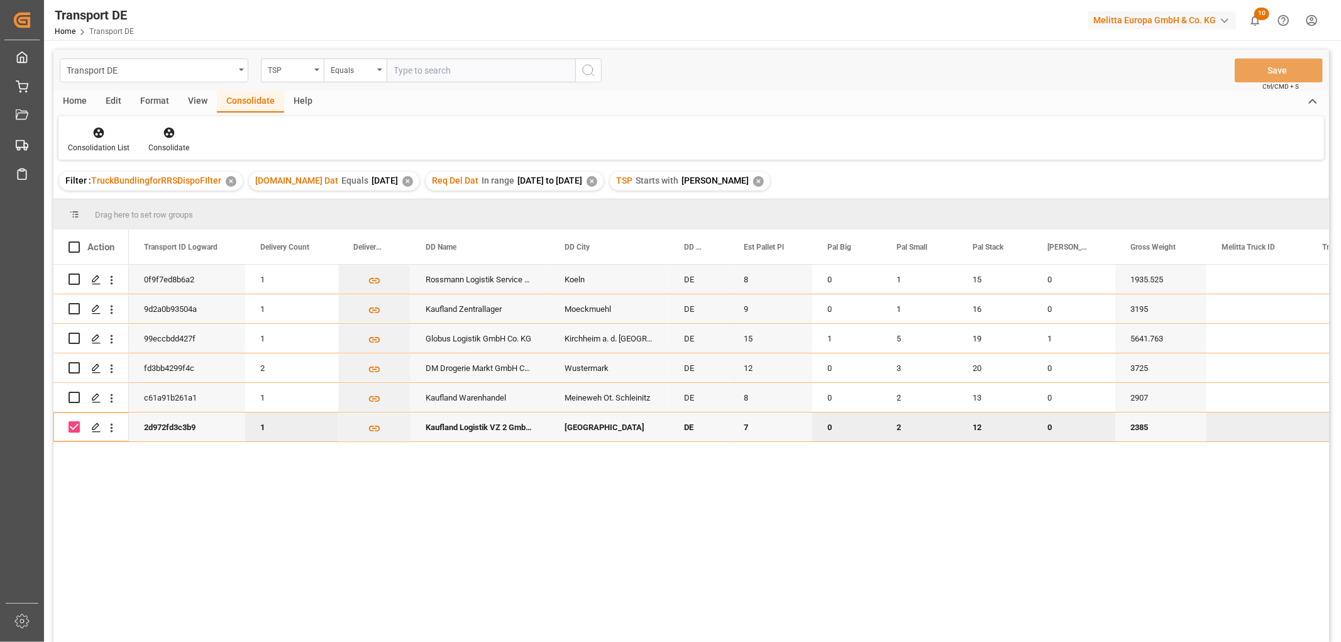
click at [77, 424] on input "Press Space to toggle row selection (checked)" at bounding box center [74, 426] width 11 height 11
checkbox input "false"
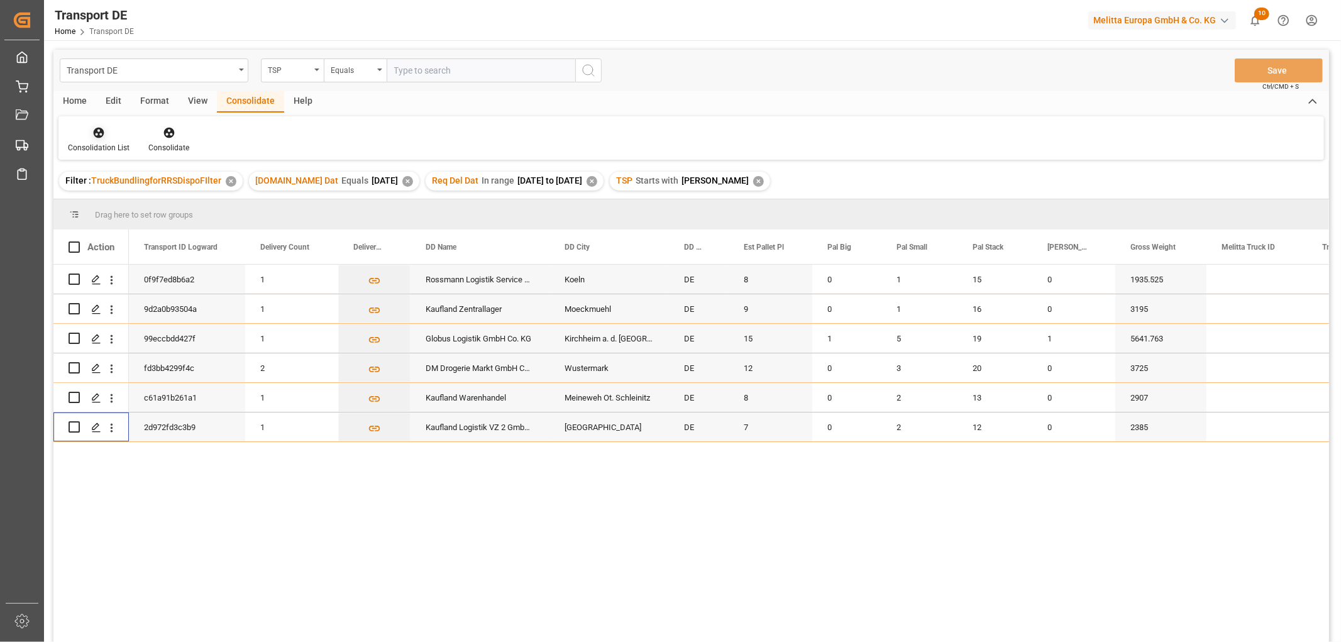
click at [99, 133] on icon at bounding box center [99, 133] width 11 height 11
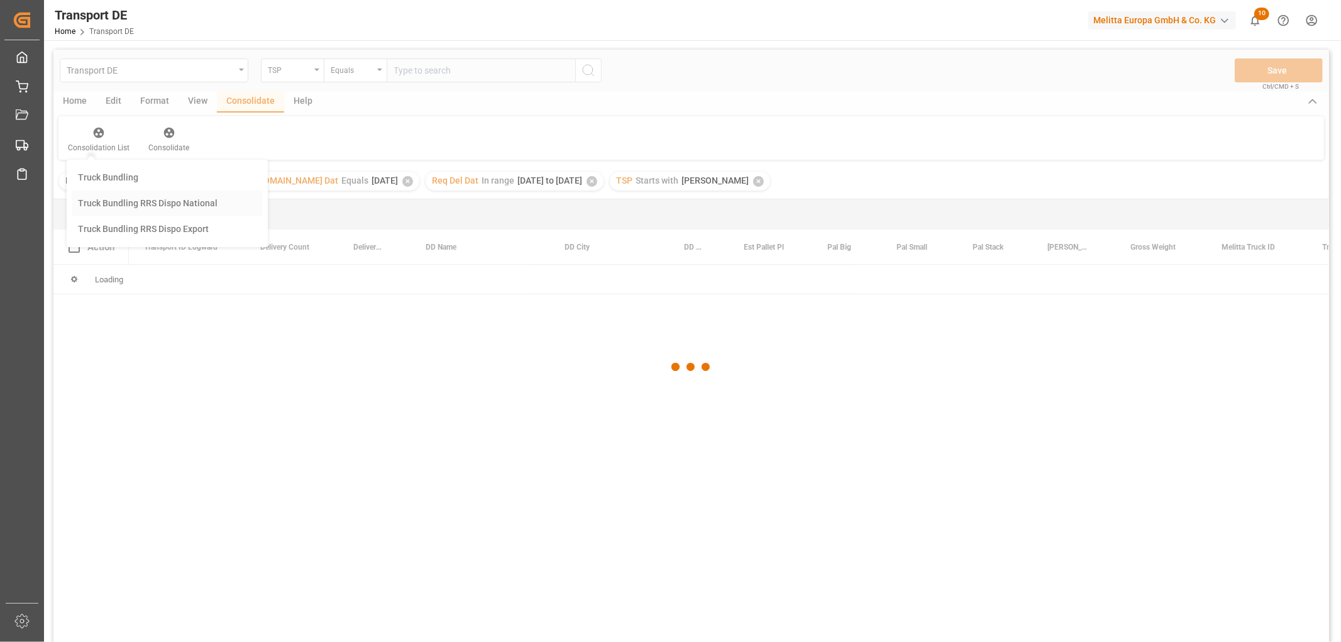
click at [118, 199] on div "Transport DE TSP Equals Save Ctrl/CMD + S Home Edit Format View Consolidate Hel…" at bounding box center [691, 363] width 1276 height 626
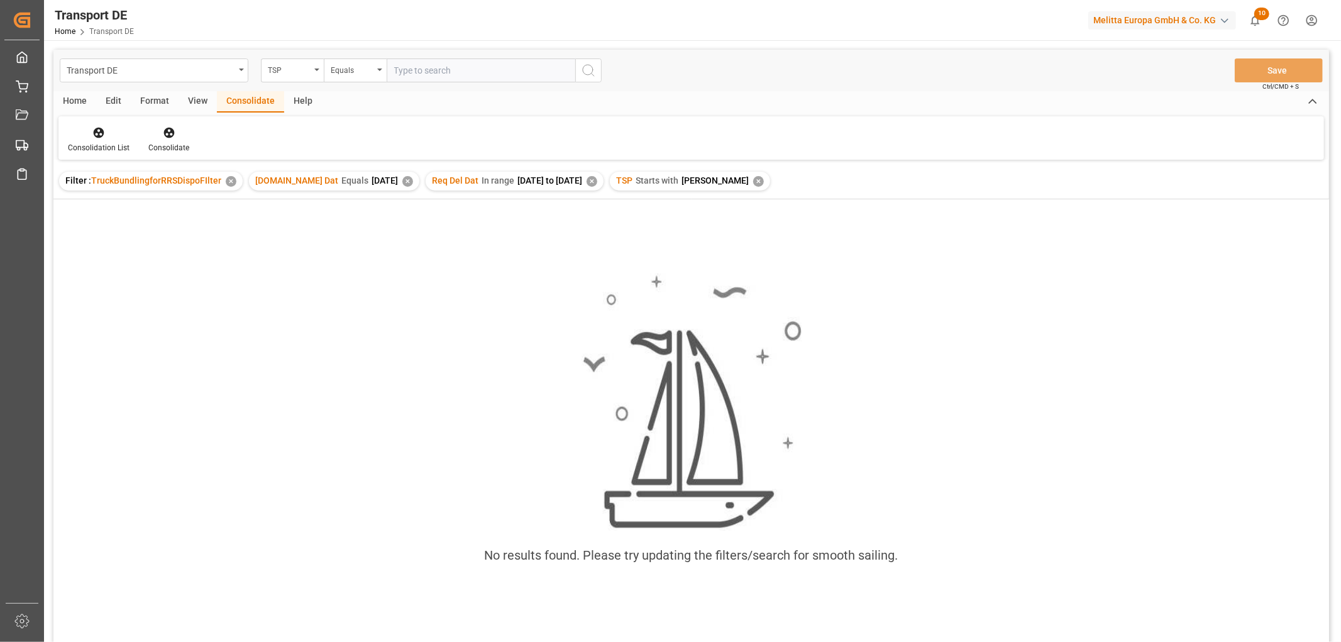
click at [753, 183] on div "✕" at bounding box center [758, 181] width 11 height 11
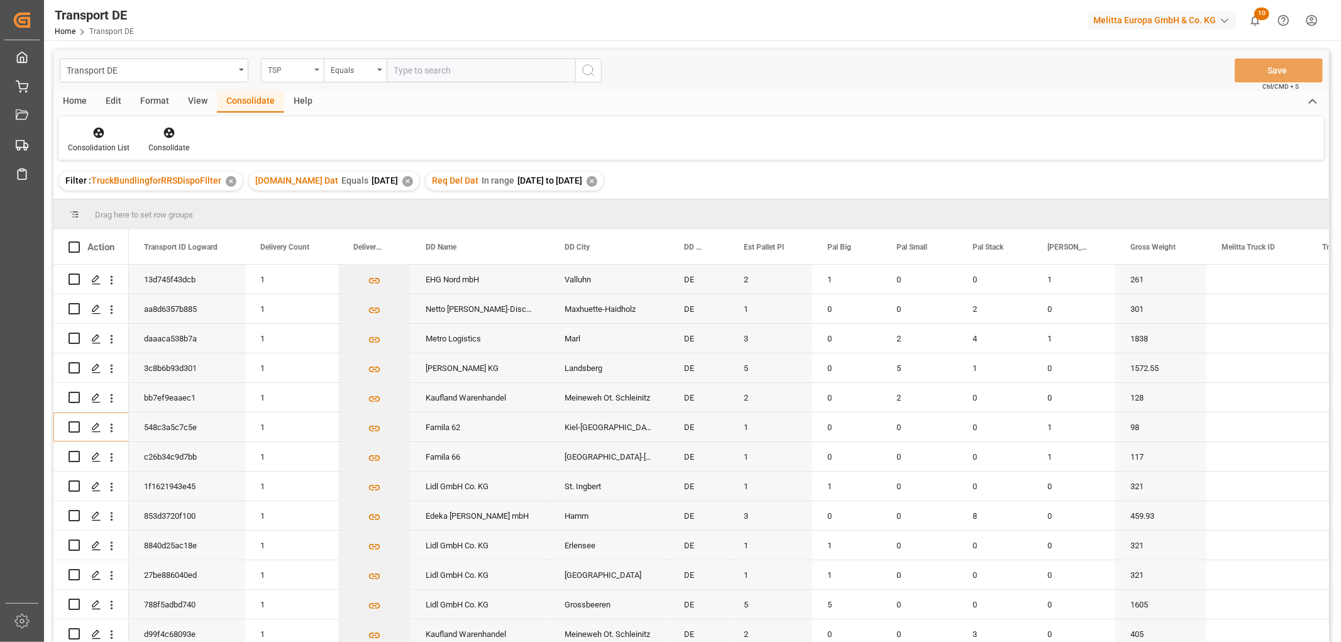
click at [279, 64] on div "TSP" at bounding box center [289, 69] width 43 height 14
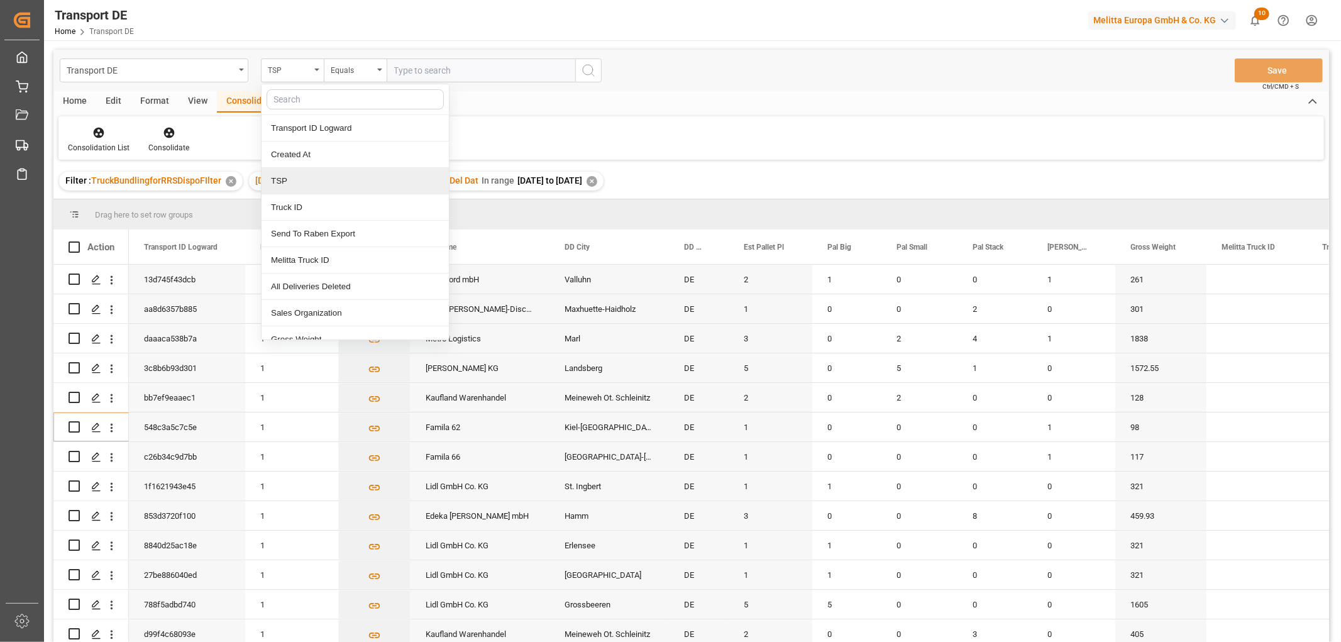
click at [292, 179] on div "TSP" at bounding box center [355, 181] width 187 height 26
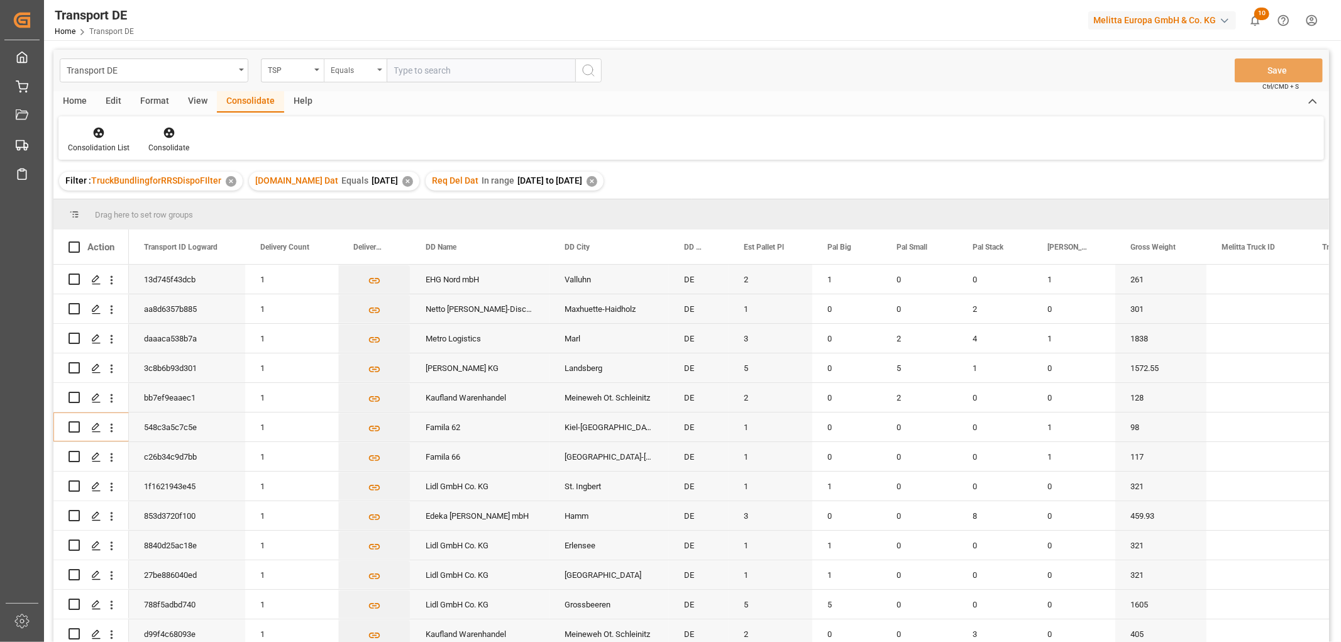
click at [349, 68] on div "Equals" at bounding box center [352, 69] width 43 height 14
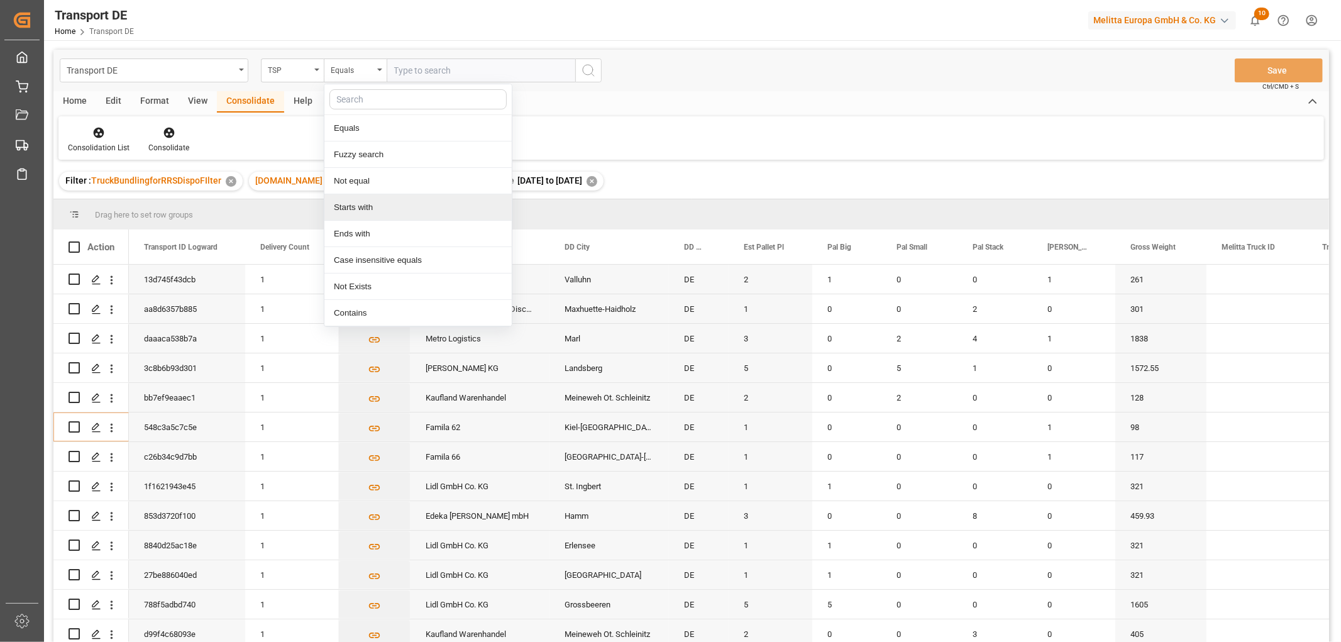
click at [353, 214] on div "Starts with" at bounding box center [417, 207] width 187 height 26
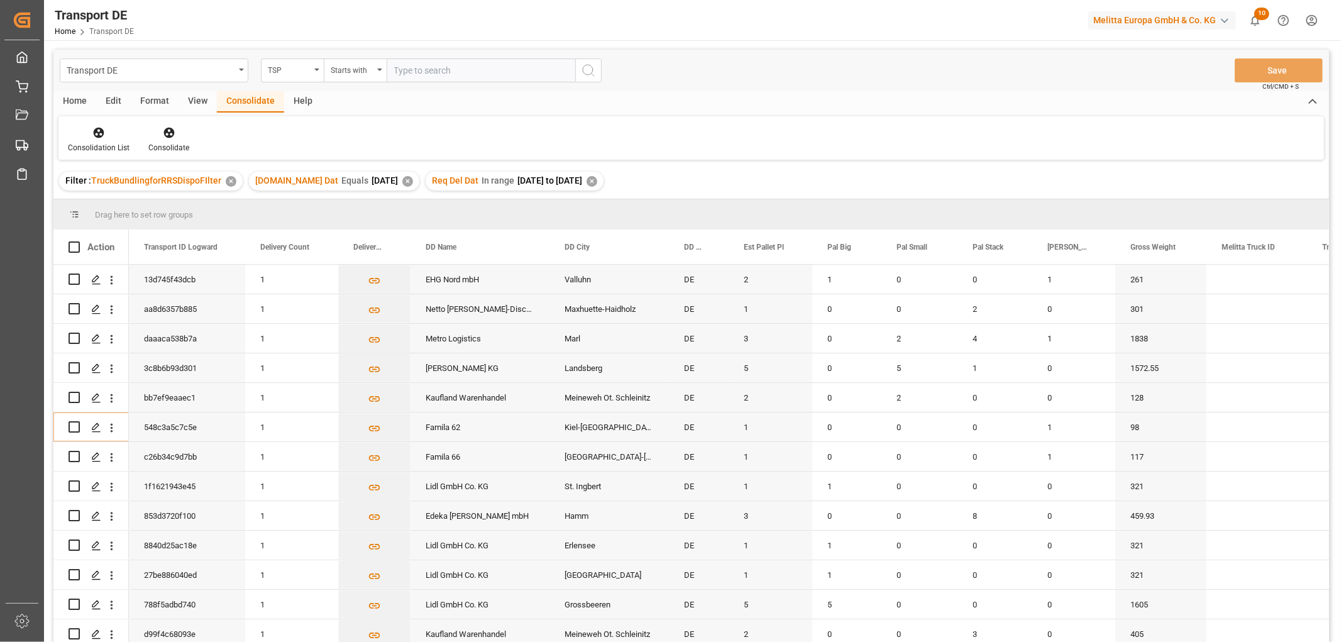
click at [424, 67] on input "text" at bounding box center [481, 70] width 189 height 24
type input "Hartmann"
click at [589, 65] on circle "search button" at bounding box center [588, 70] width 10 height 10
click at [96, 134] on icon at bounding box center [98, 132] width 13 height 13
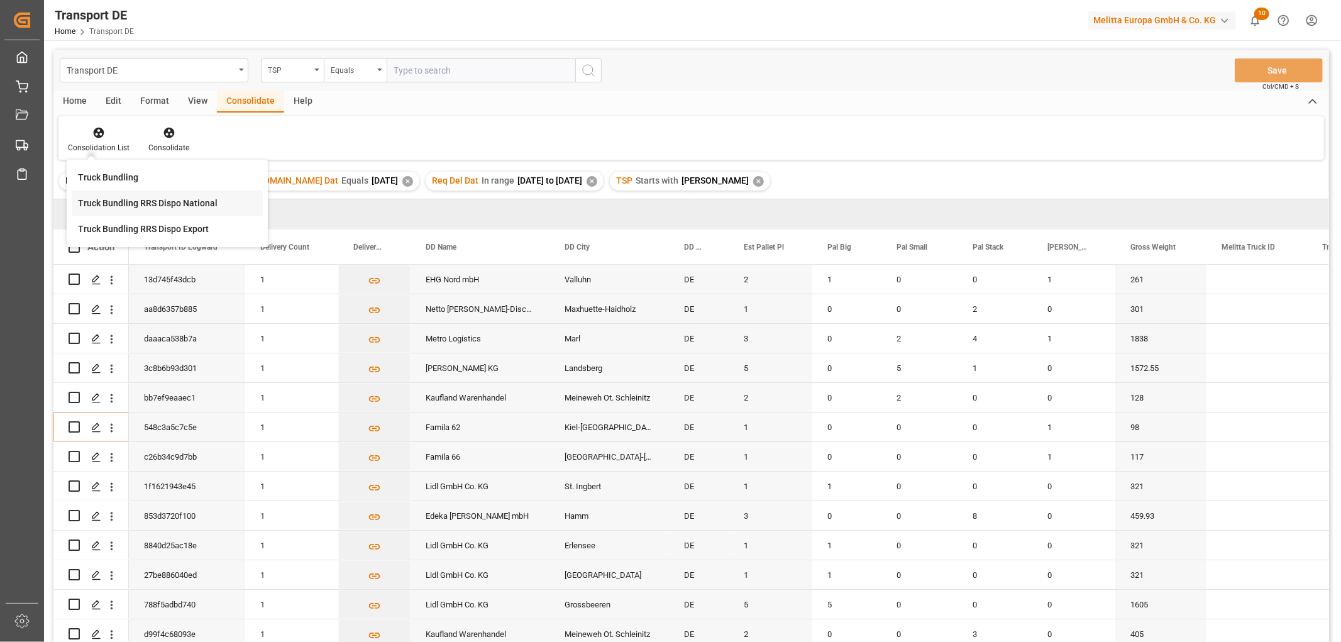
click at [103, 199] on div "Transport DE TSP Equals Save Ctrl/CMD + S Home Edit Format View Consolidate Hel…" at bounding box center [691, 363] width 1276 height 626
click at [70, 96] on div "Home" at bounding box center [74, 101] width 43 height 21
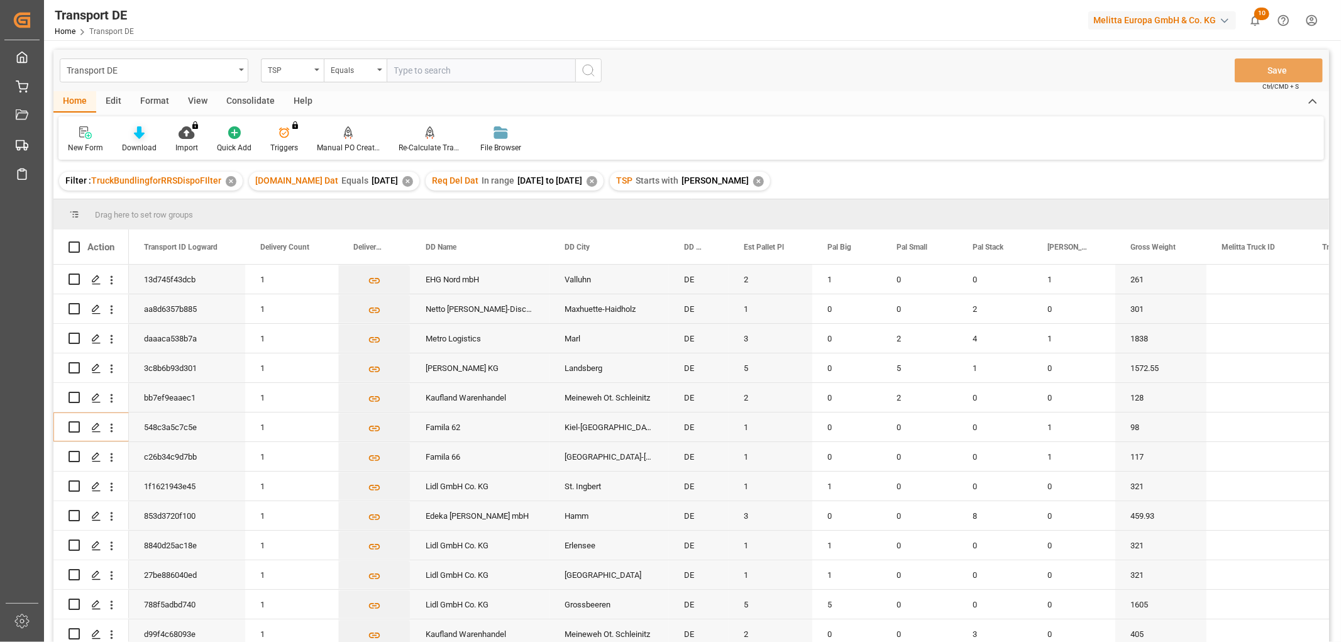
click at [138, 136] on icon at bounding box center [139, 132] width 11 height 13
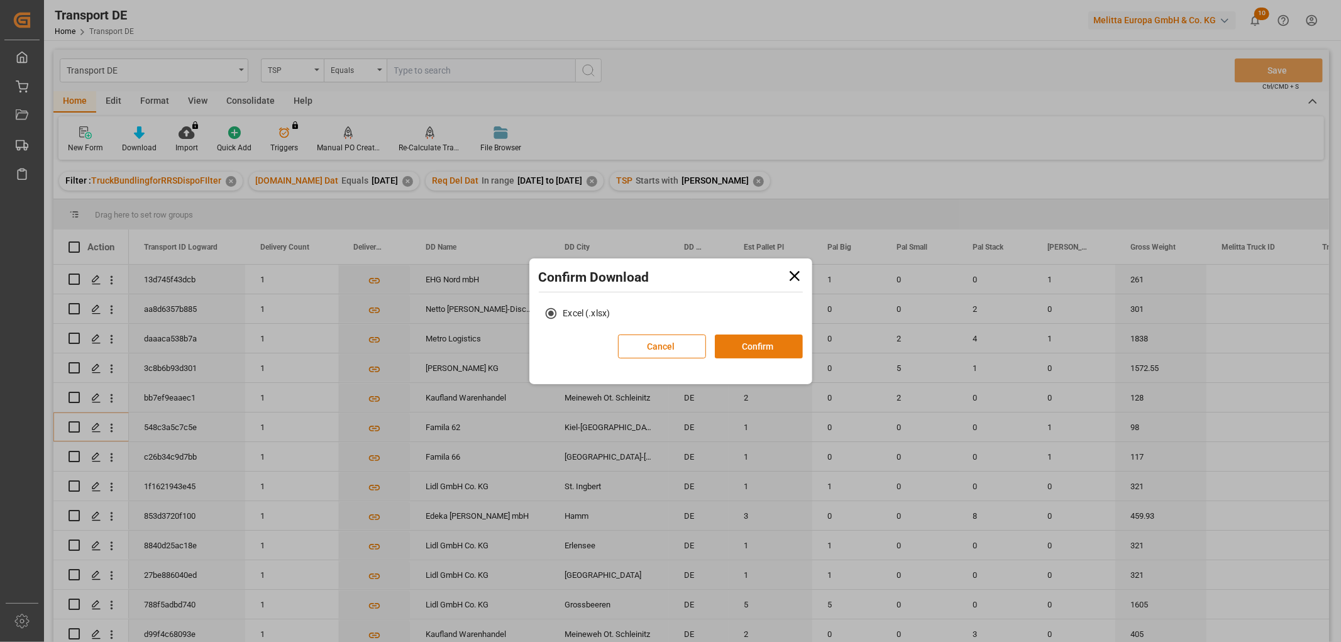
click at [758, 341] on button "Confirm" at bounding box center [759, 347] width 88 height 24
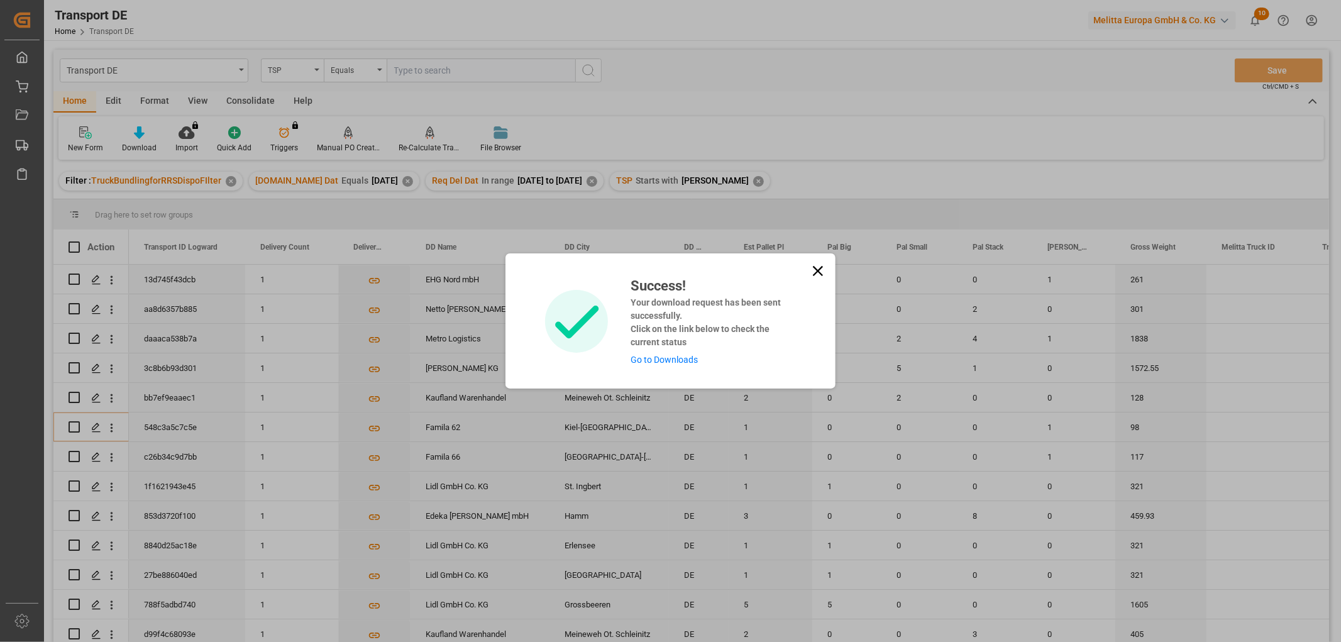
click at [680, 361] on link "Go to Downloads" at bounding box center [664, 360] width 67 height 10
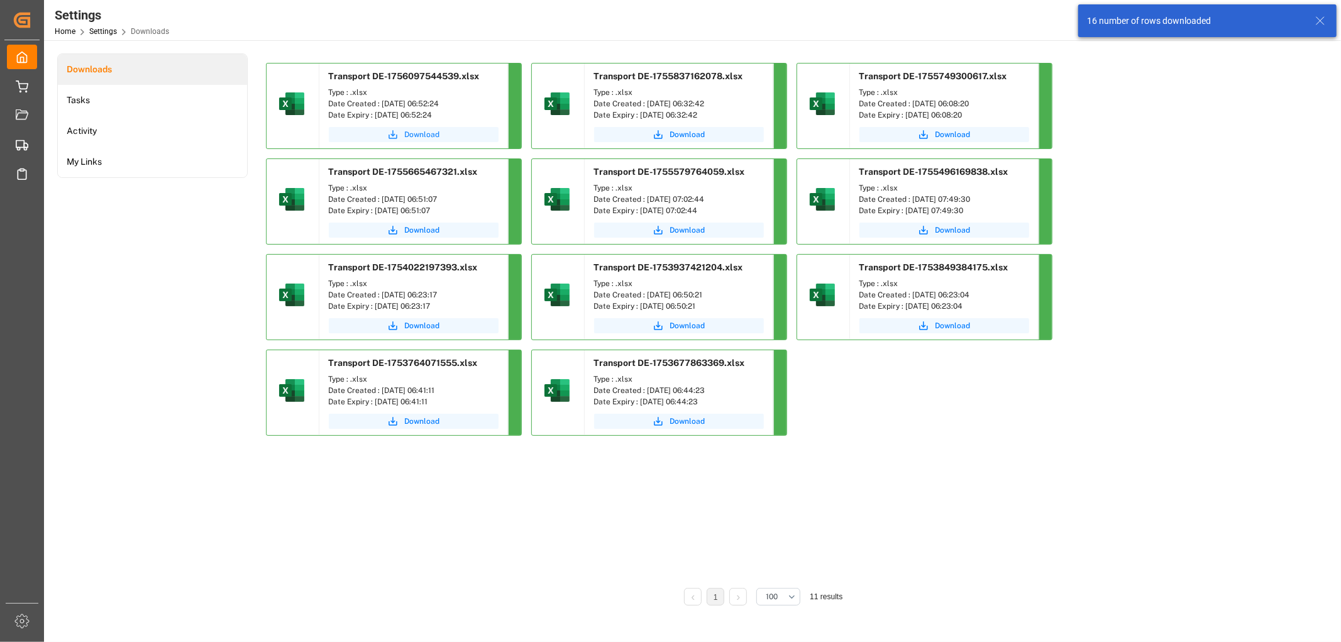
click at [419, 135] on span "Download" at bounding box center [422, 134] width 35 height 11
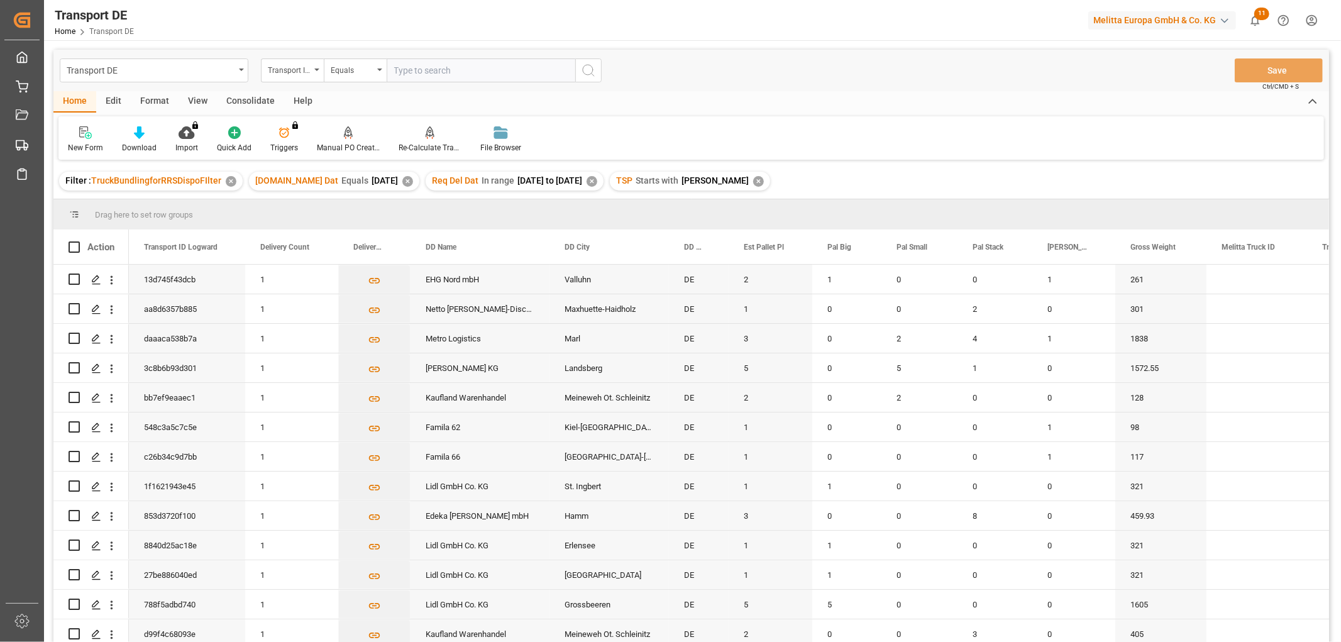
click at [229, 102] on div "Consolidate" at bounding box center [250, 101] width 67 height 21
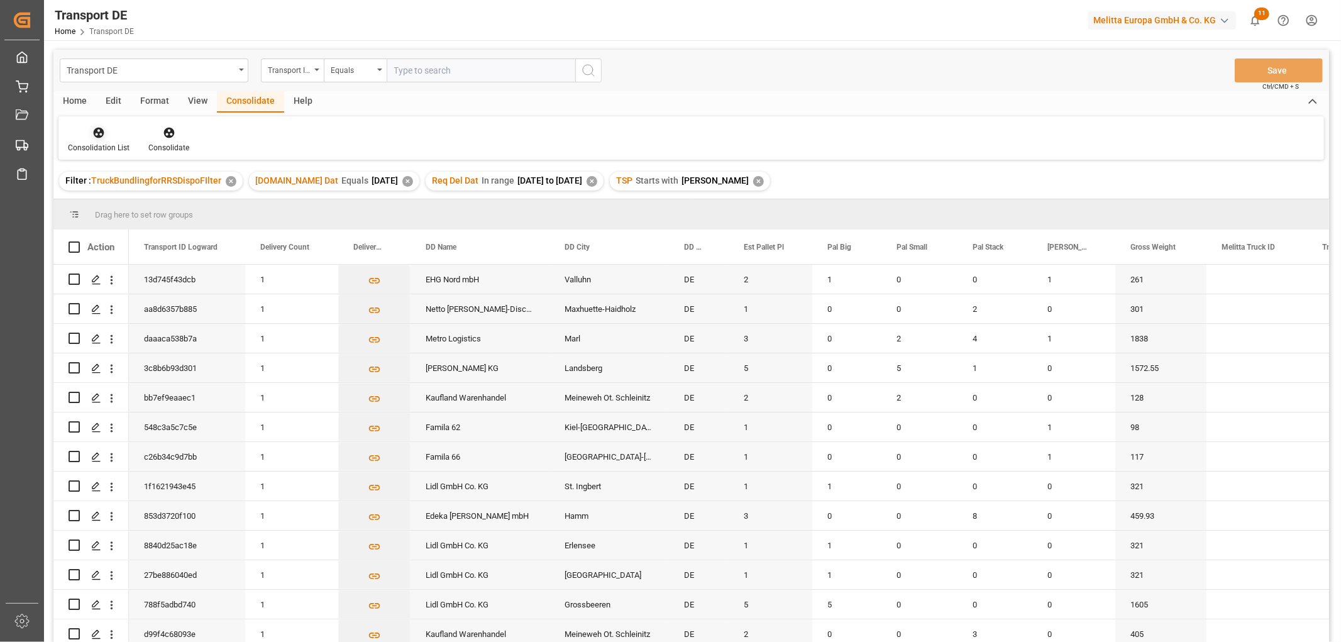
click at [94, 133] on icon at bounding box center [99, 133] width 11 height 11
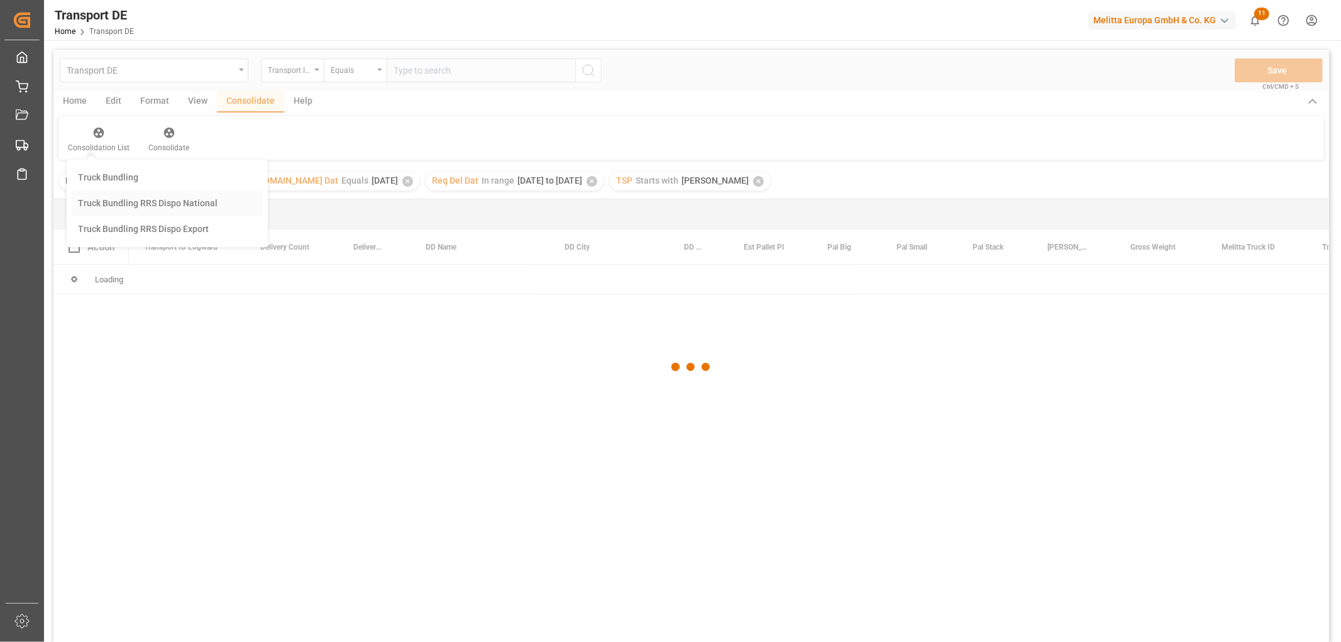
click at [118, 206] on div "Transport DE Transport ID Logward Equals Save Ctrl/CMD + S Home Edit Format Vie…" at bounding box center [691, 363] width 1276 height 626
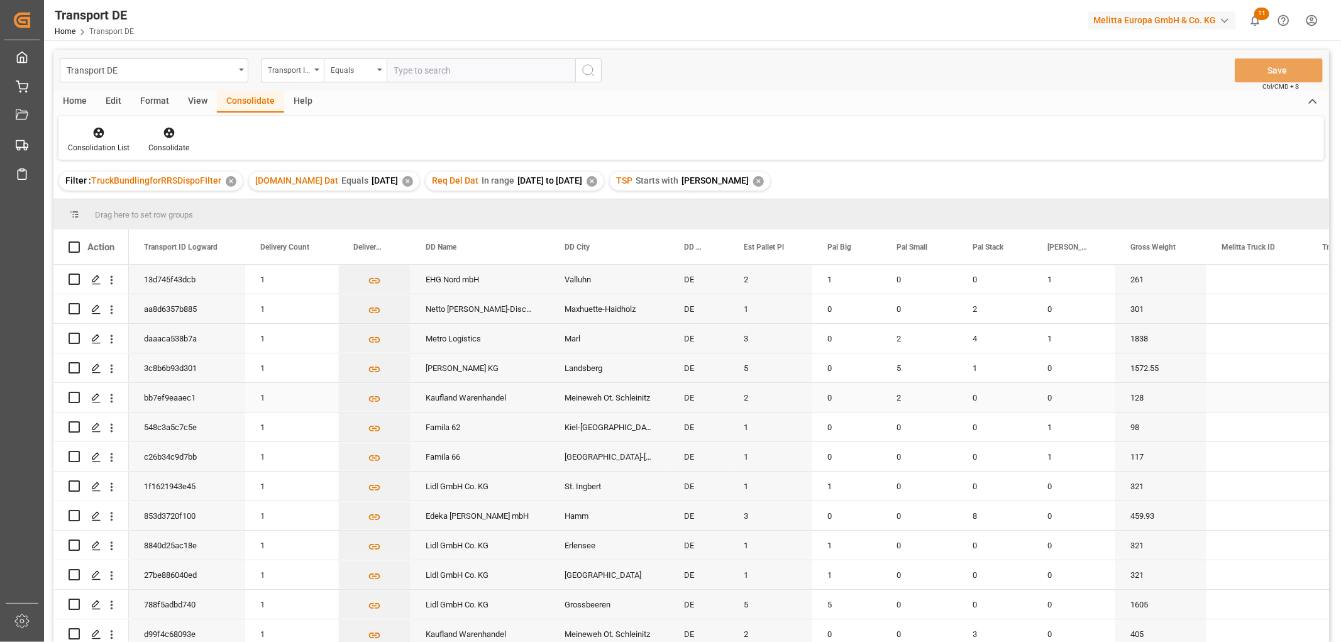
scroll to position [96, 0]
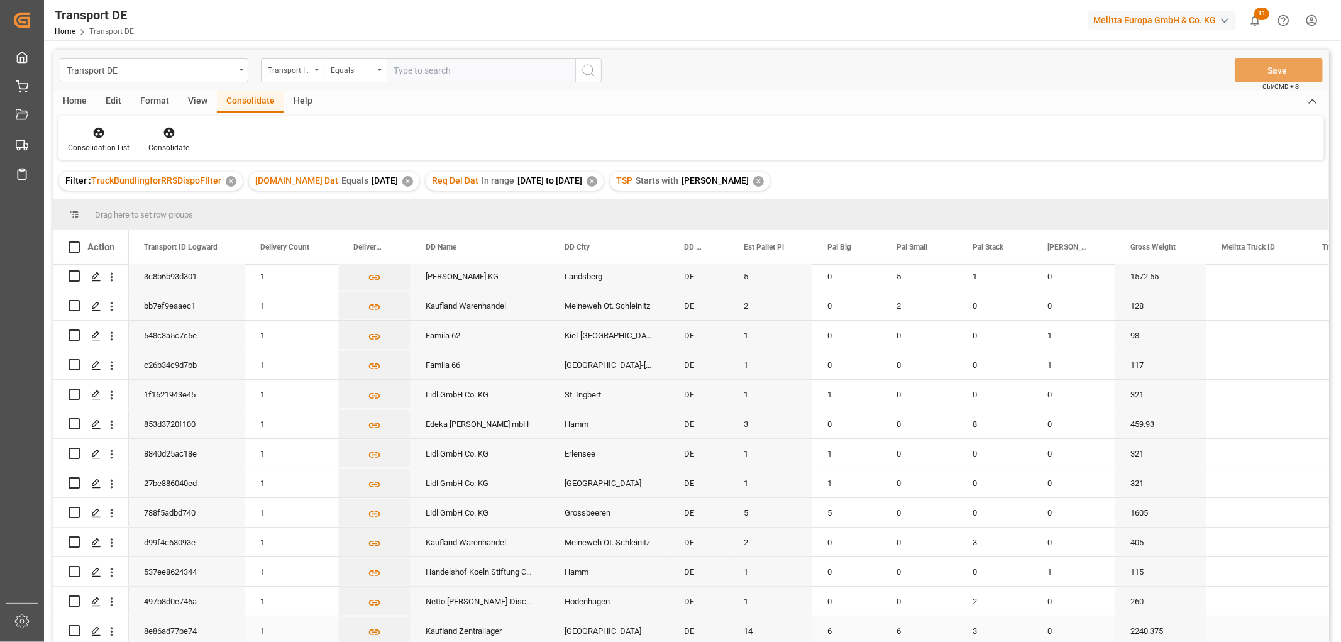
click at [72, 628] on input "Press Space to toggle row selection (unchecked)" at bounding box center [74, 630] width 11 height 11
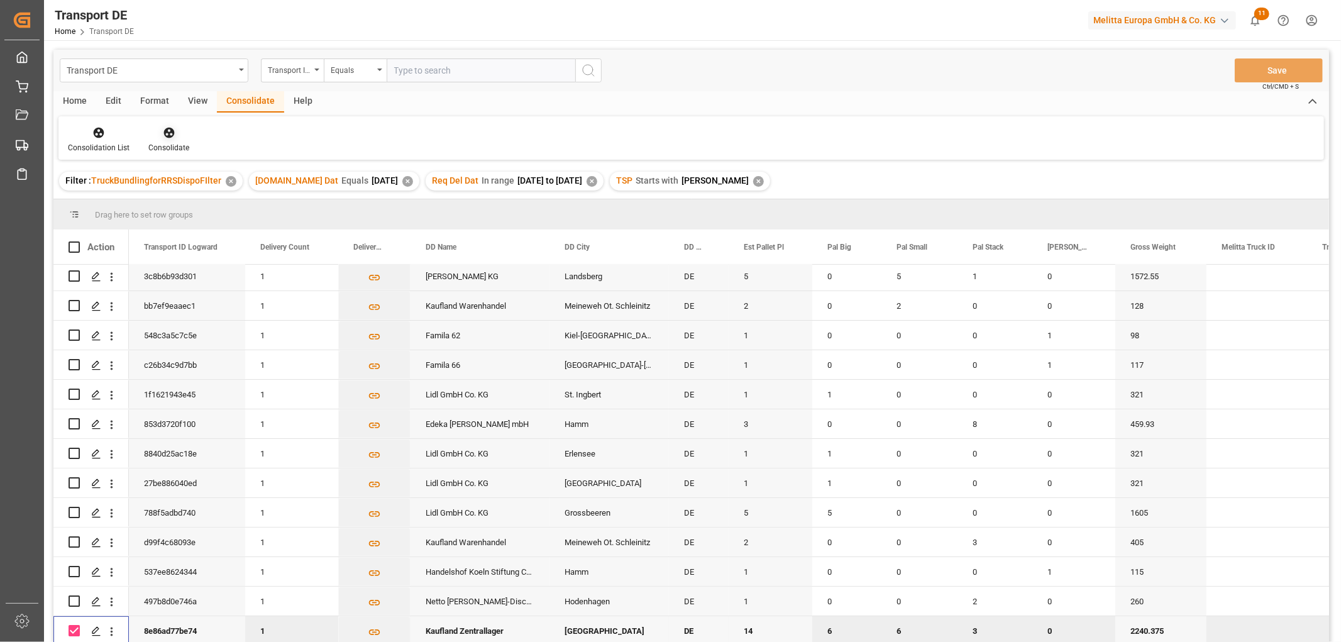
click at [167, 136] on icon at bounding box center [168, 133] width 11 height 11
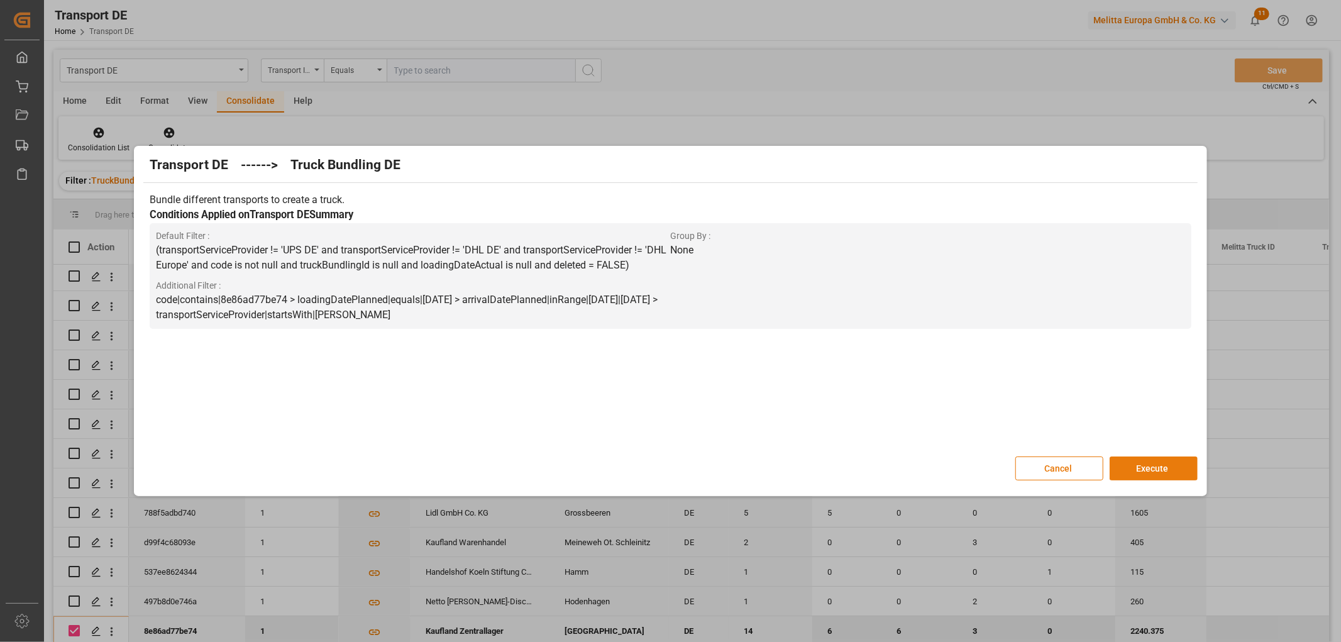
click at [1149, 464] on button "Execute" at bounding box center [1154, 469] width 88 height 24
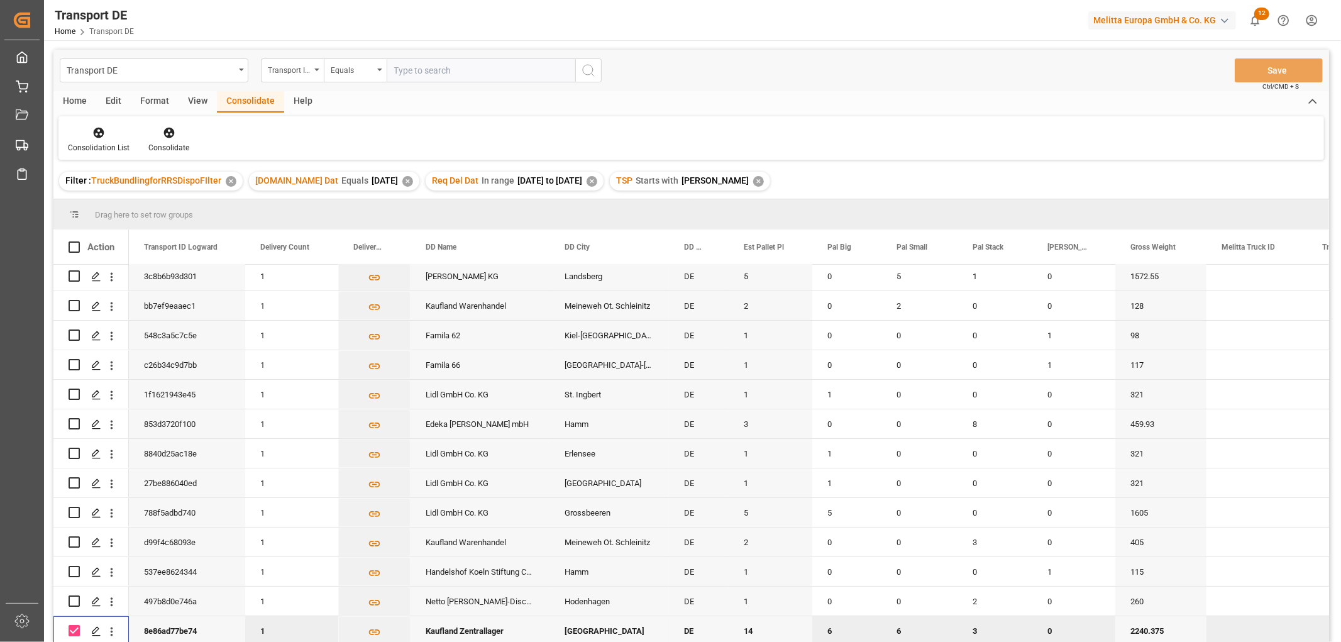
click at [72, 625] on input "Press Space to toggle row selection (checked)" at bounding box center [74, 630] width 11 height 11
checkbox input "false"
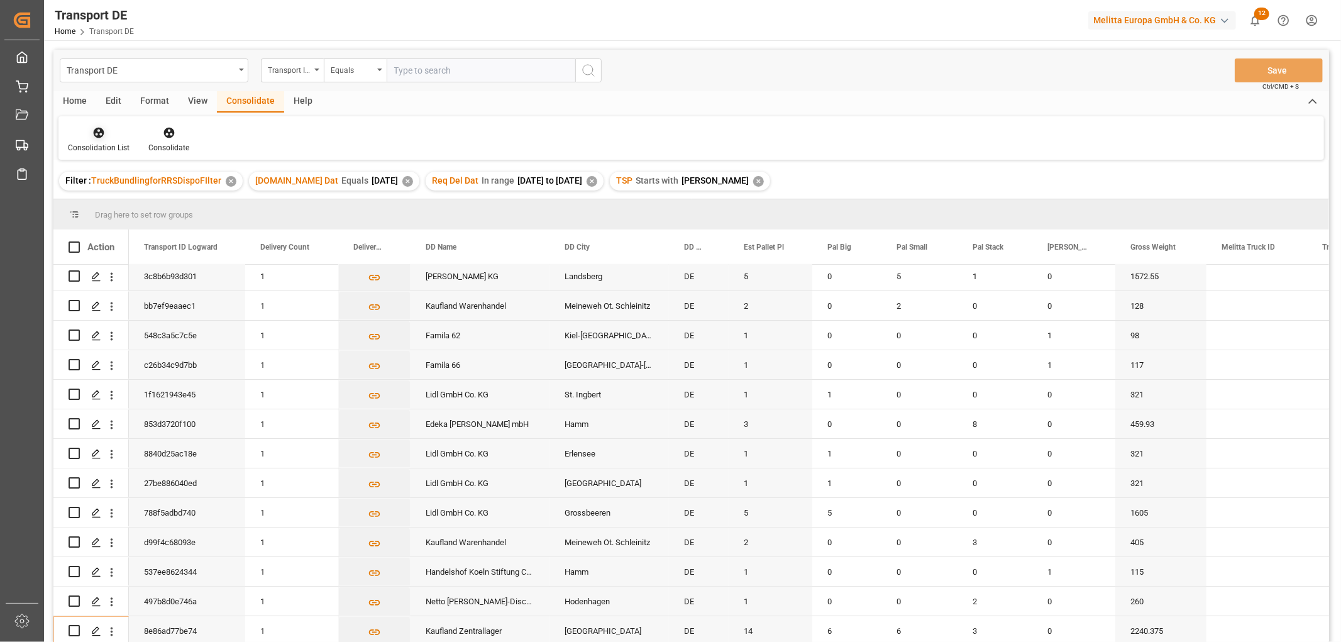
click at [96, 135] on icon at bounding box center [98, 132] width 13 height 13
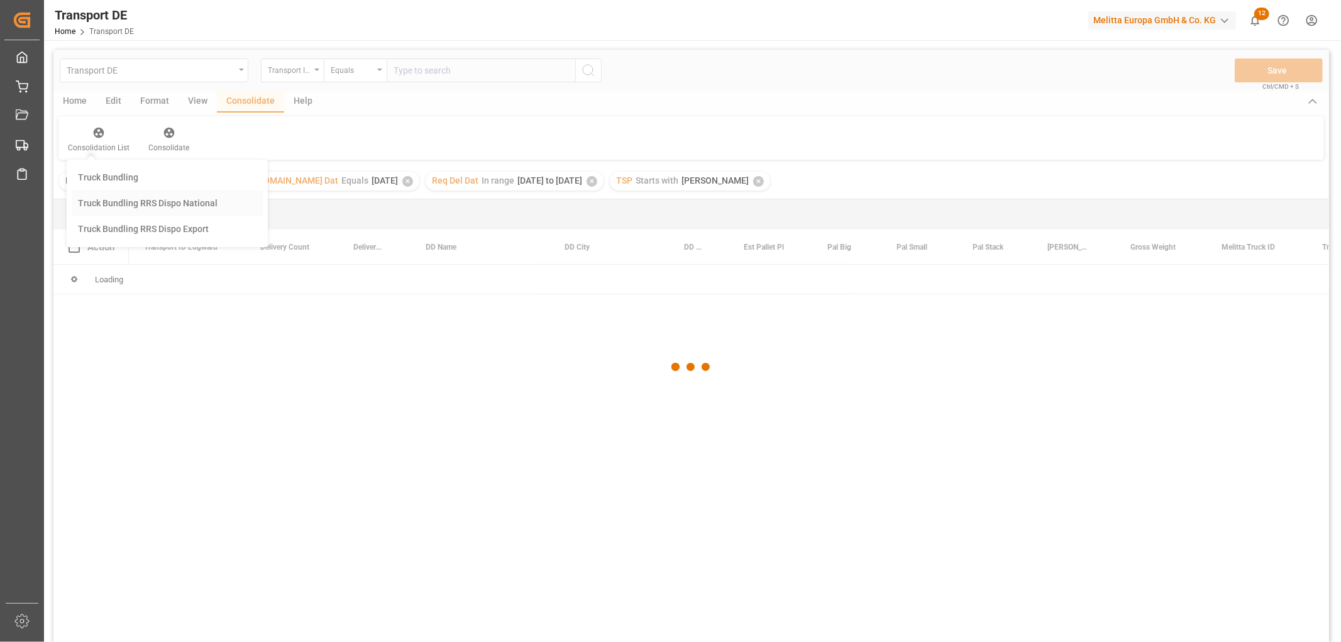
click at [109, 202] on div "Transport DE Transport ID Logward Equals Save Ctrl/CMD + S Home Edit Format Vie…" at bounding box center [691, 363] width 1276 height 626
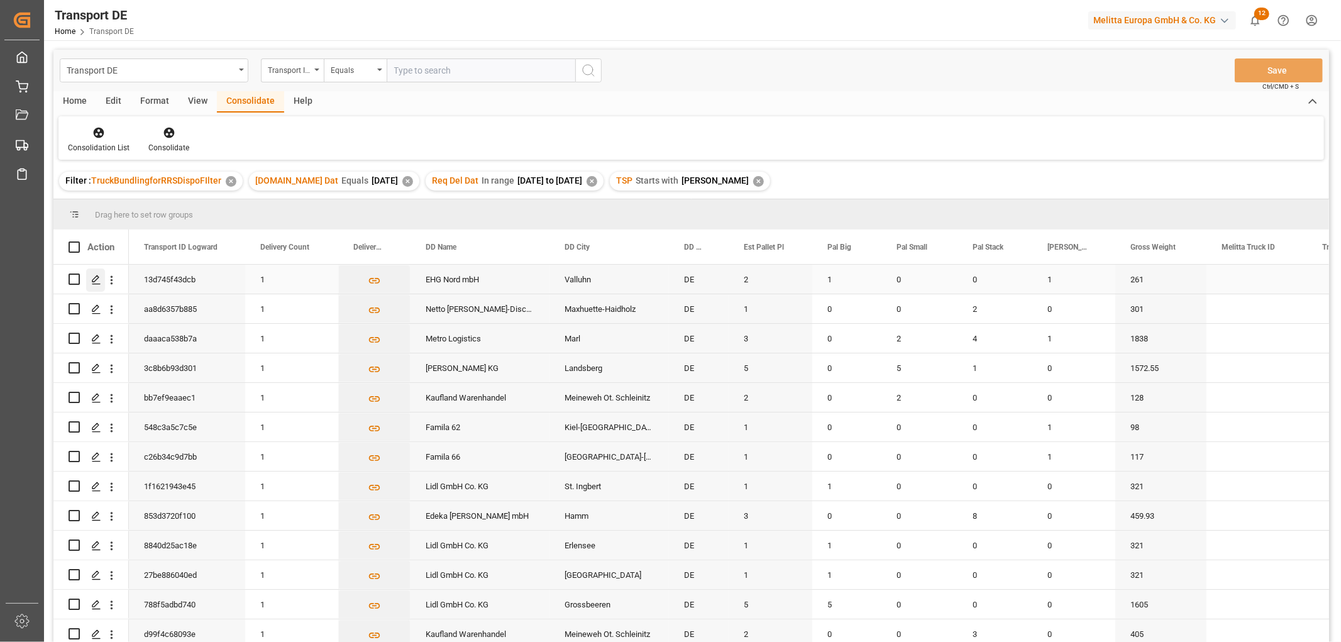
click at [94, 279] on icon "Press SPACE to select this row." at bounding box center [96, 280] width 10 height 10
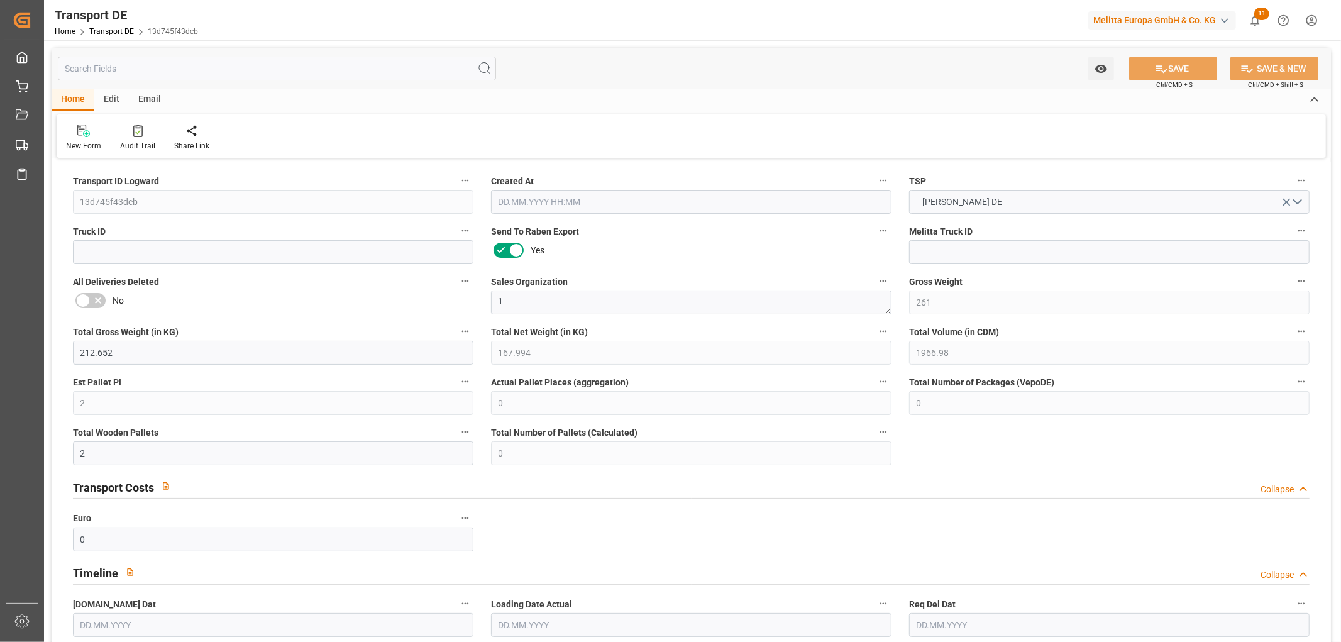
type input "261"
type input "212.652"
type input "167.994"
type input "1966.98"
type input "2"
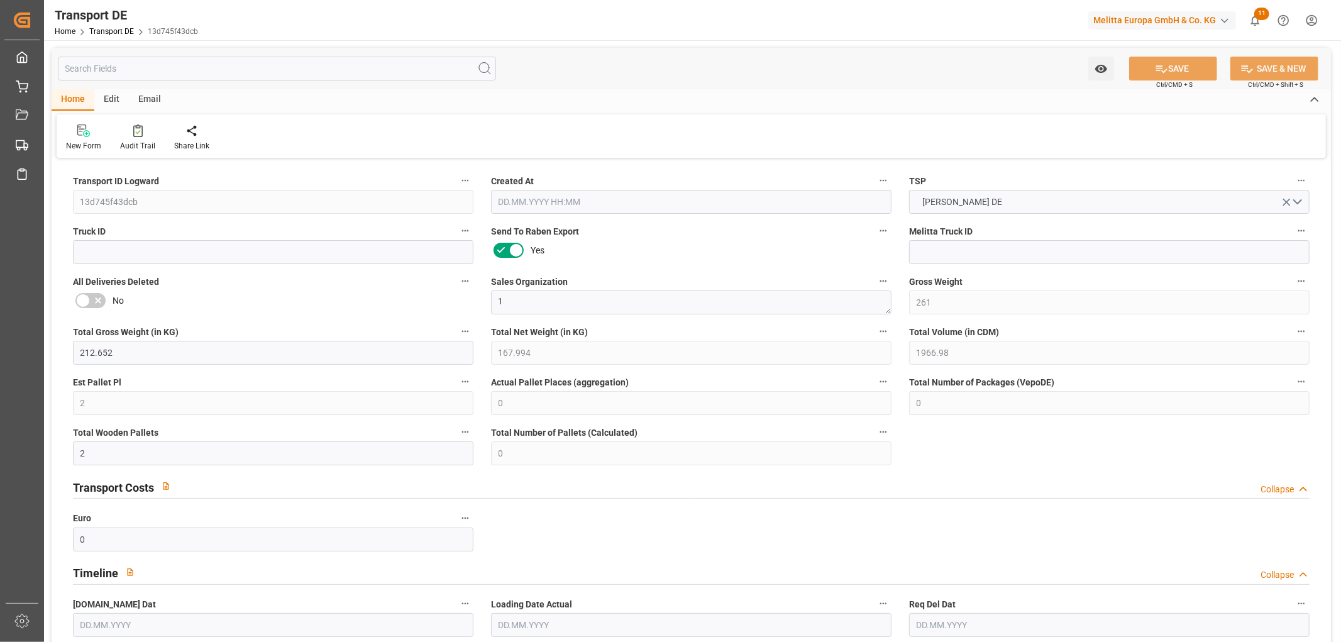
type input "0"
type input "2"
type input "0"
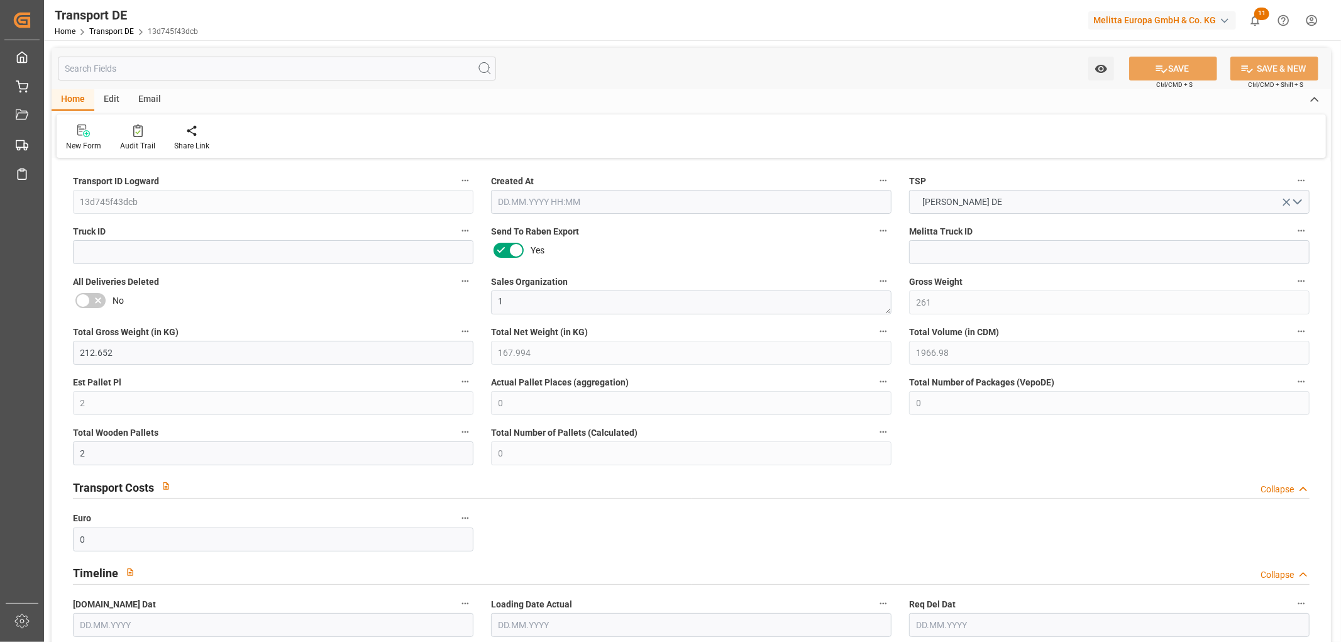
type input "19"
type input "0"
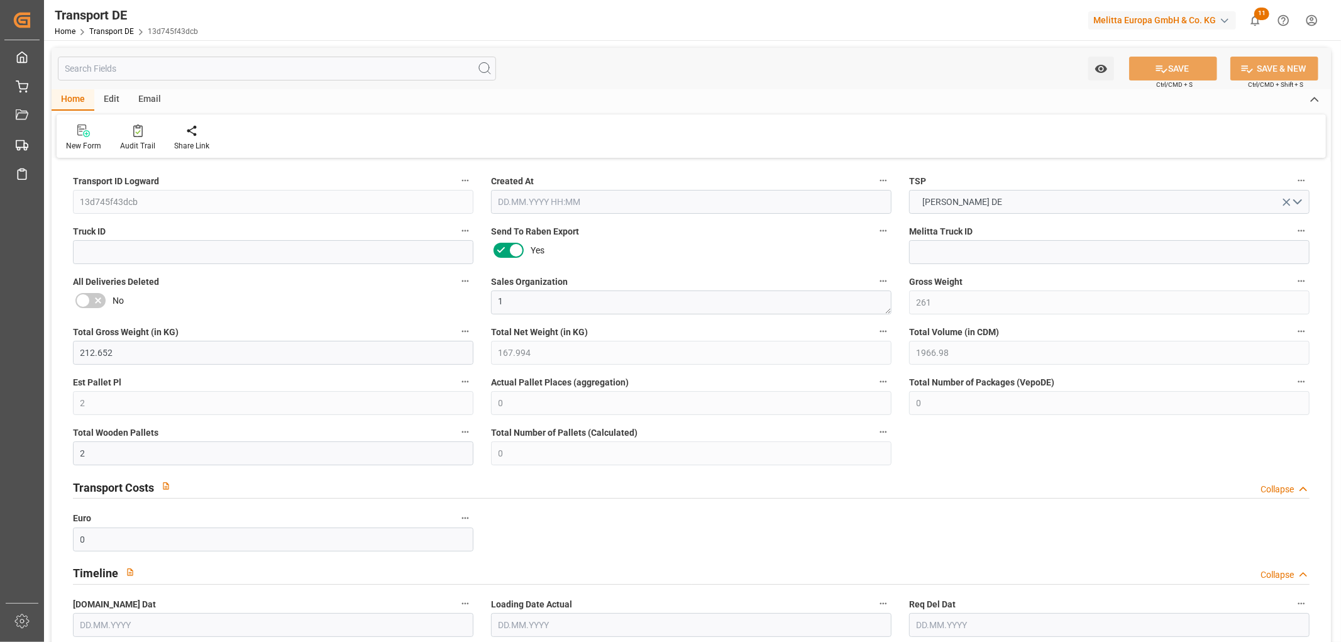
type input "0"
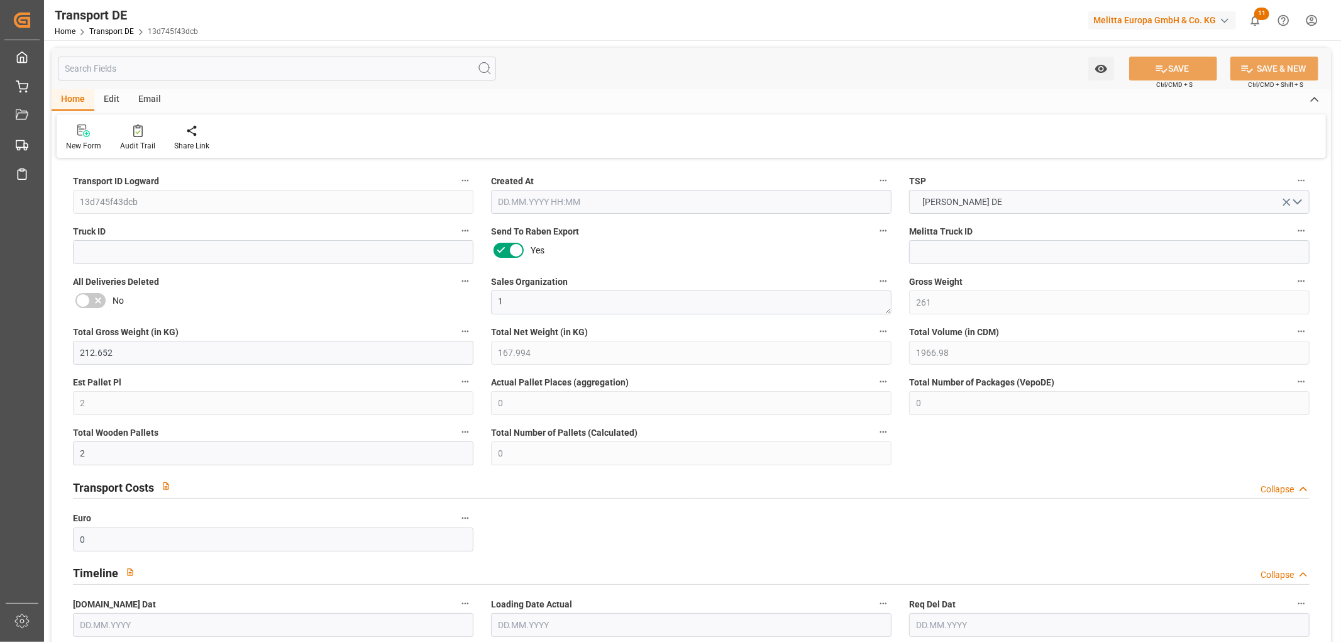
type input "0"
type input "1"
type input "0"
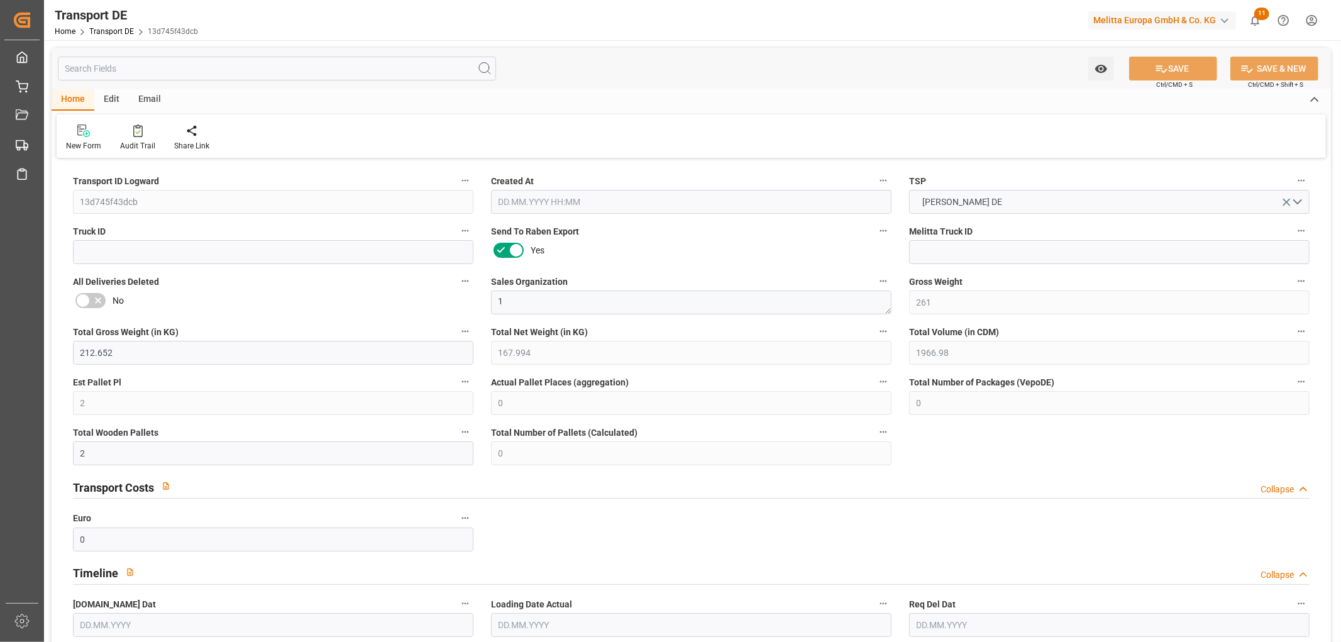
type input "0"
type input "1"
type input "0"
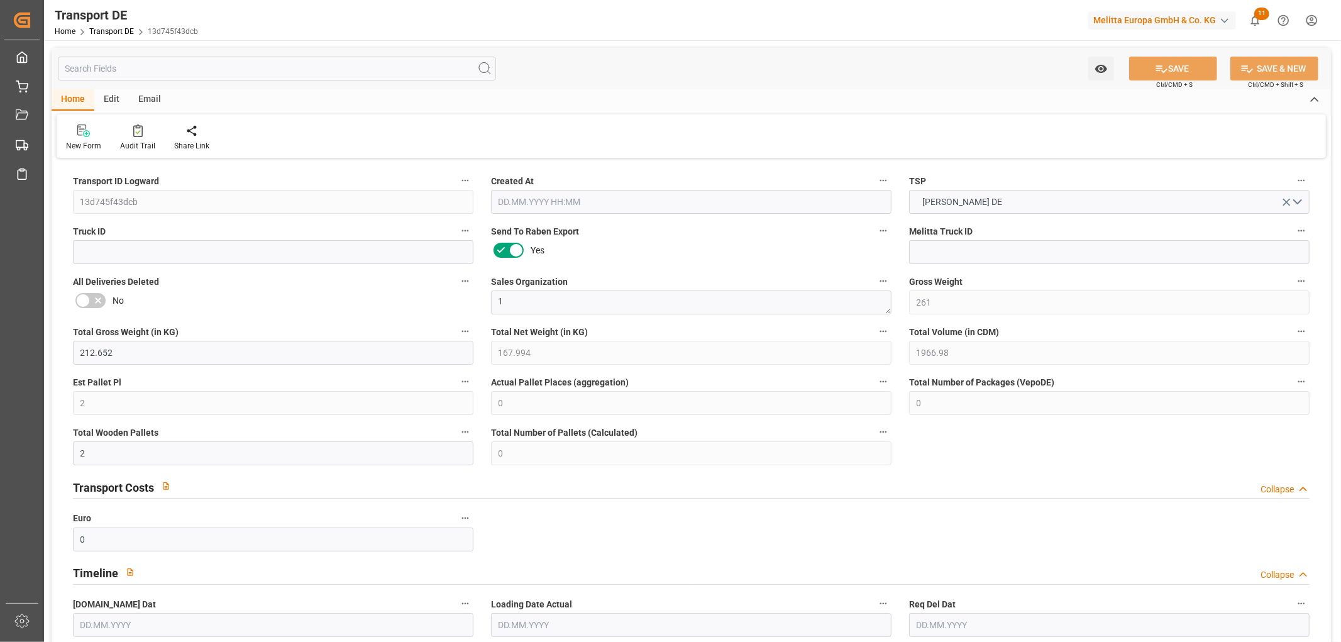
type input "237"
type input "109.036"
type input "94.84"
type input "22.08.2025 23:03"
type input "[DATE]"
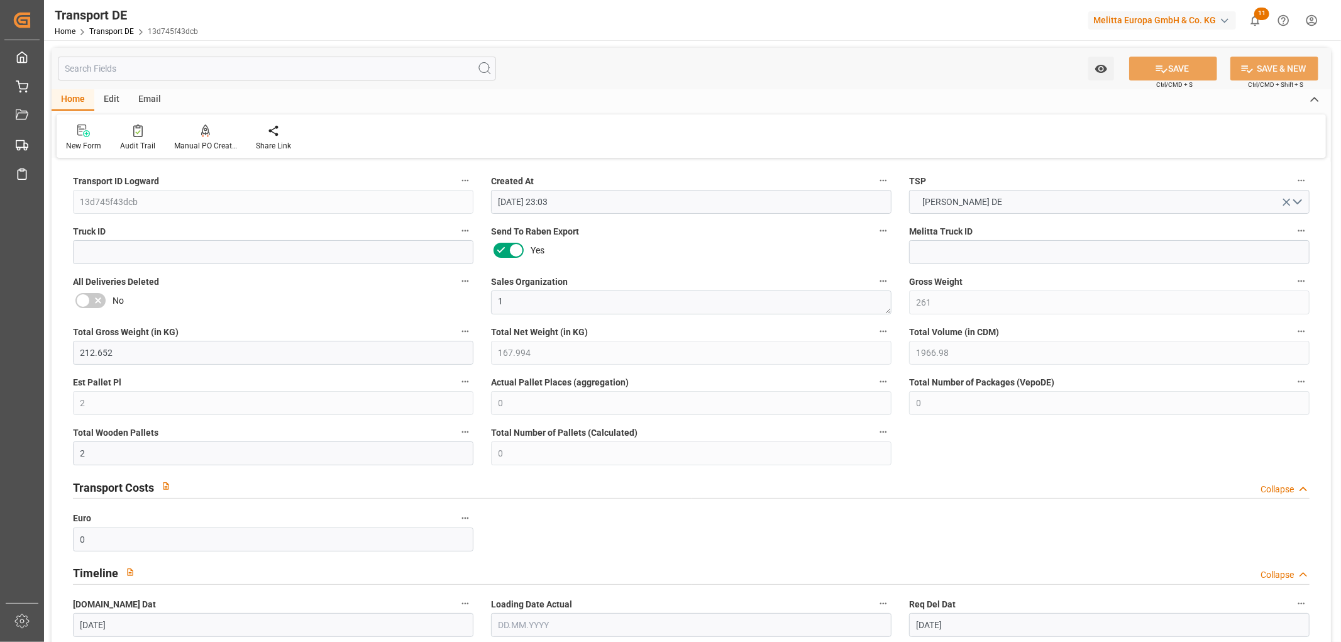
type input "29.08.2025"
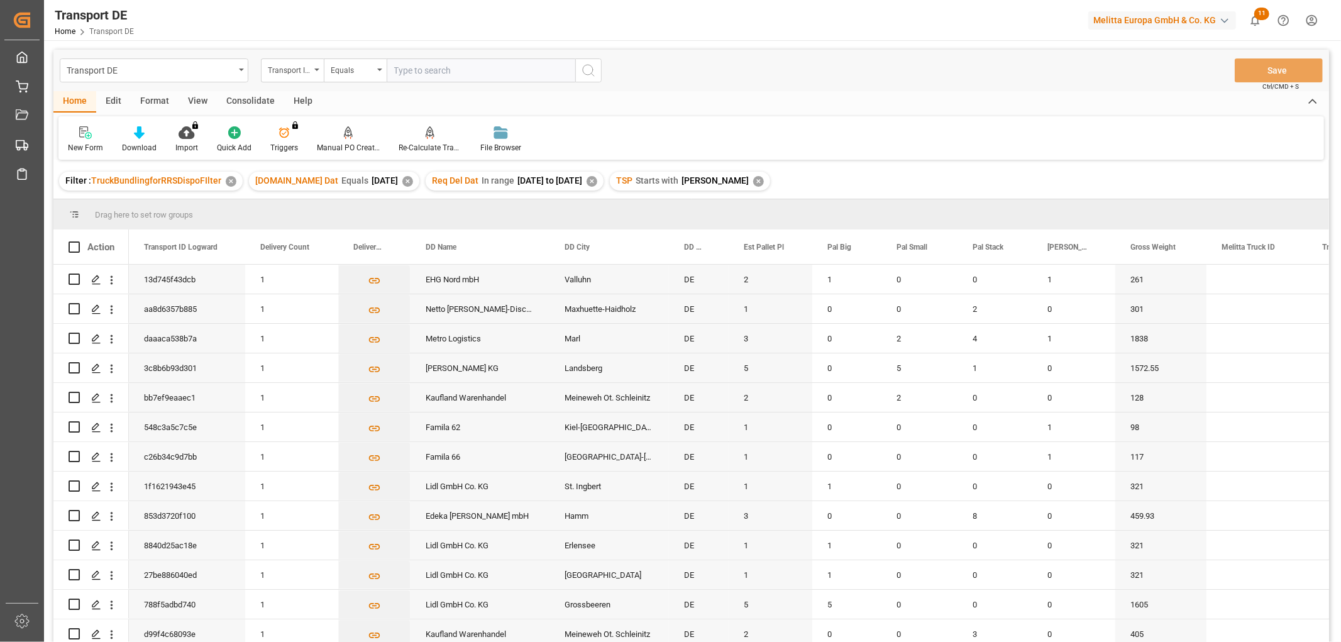
click at [250, 96] on div "Consolidate" at bounding box center [250, 101] width 67 height 21
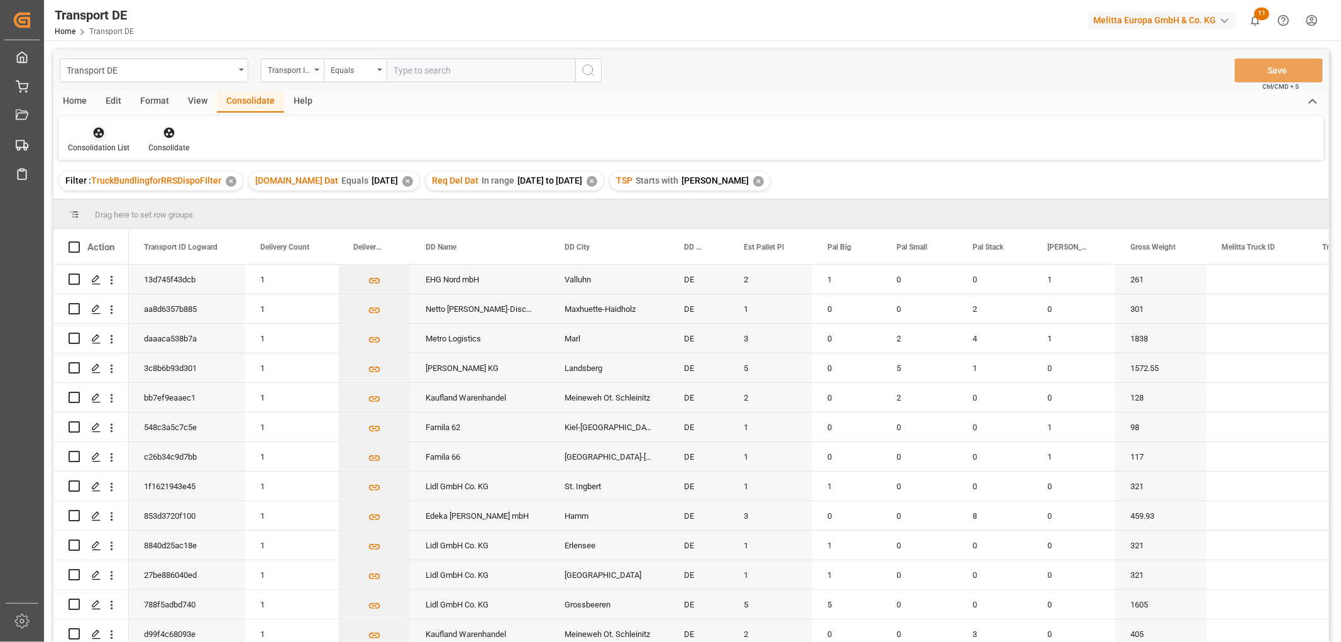
click at [96, 130] on icon at bounding box center [99, 133] width 11 height 11
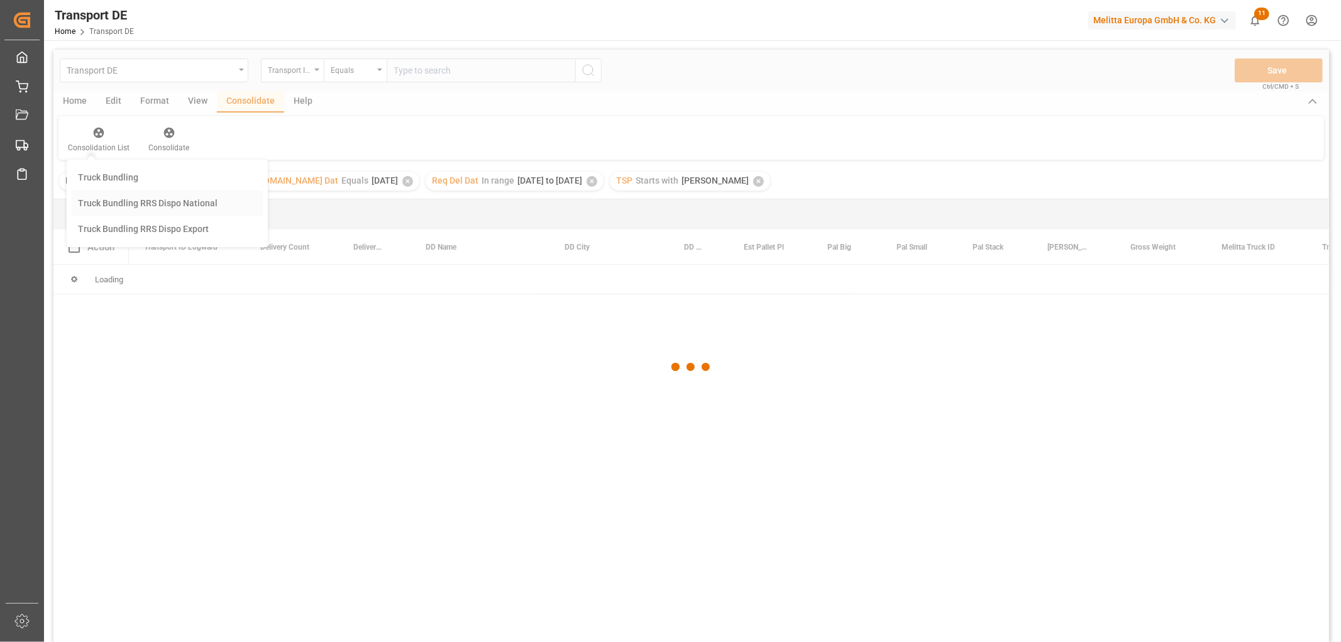
click at [114, 205] on div "Transport DE Transport ID Logward Equals Save Ctrl/CMD + S Home Edit Format Vie…" at bounding box center [691, 363] width 1276 height 626
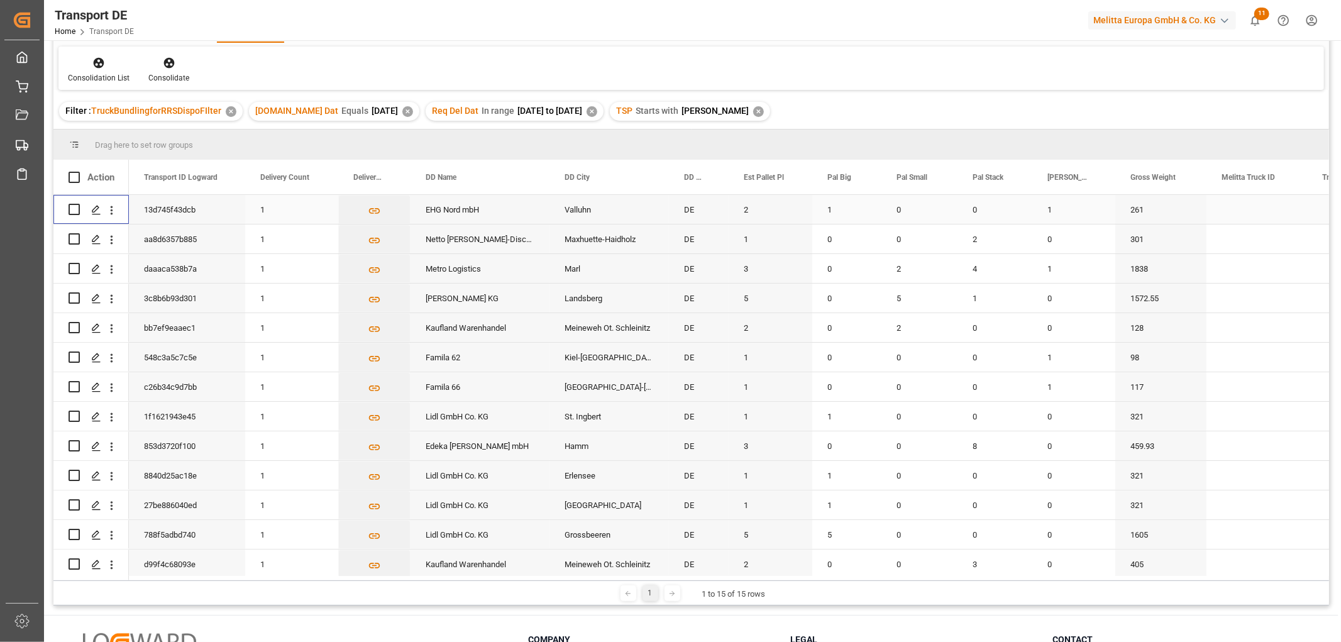
click at [74, 210] on input "Press Space to toggle row selection (unchecked)" at bounding box center [74, 209] width 11 height 11
checkbox input "true"
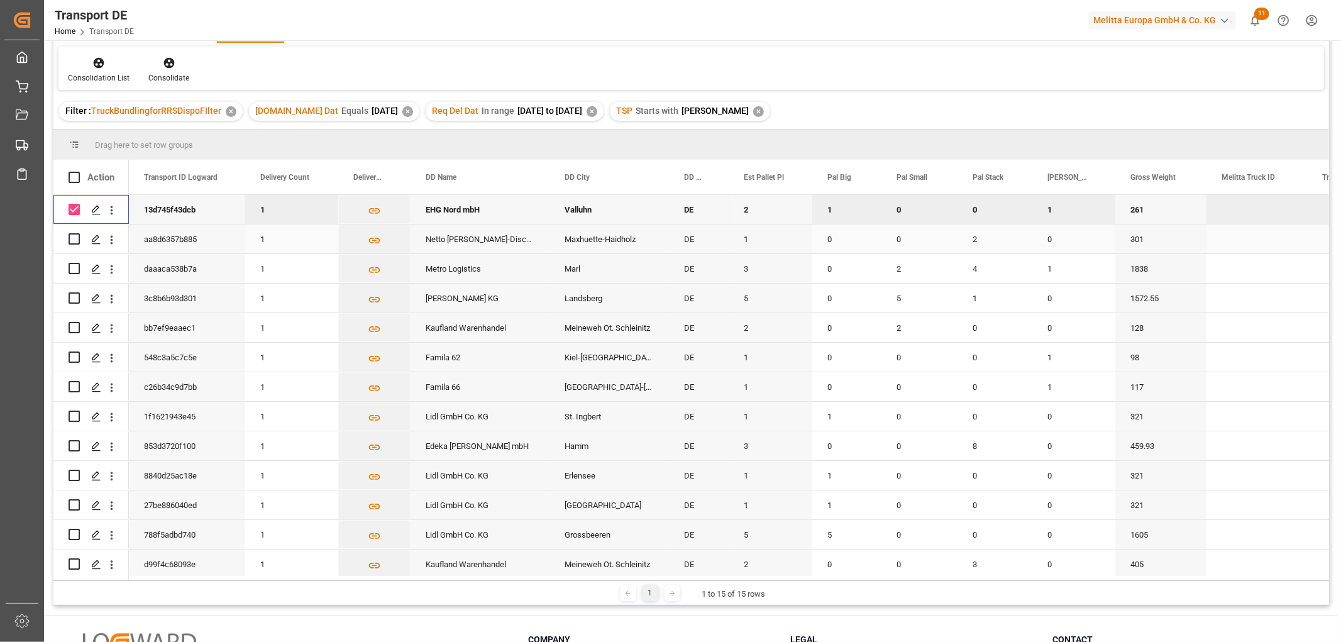
click at [76, 241] on input "Press Space to toggle row selection (unchecked)" at bounding box center [74, 238] width 11 height 11
checkbox input "true"
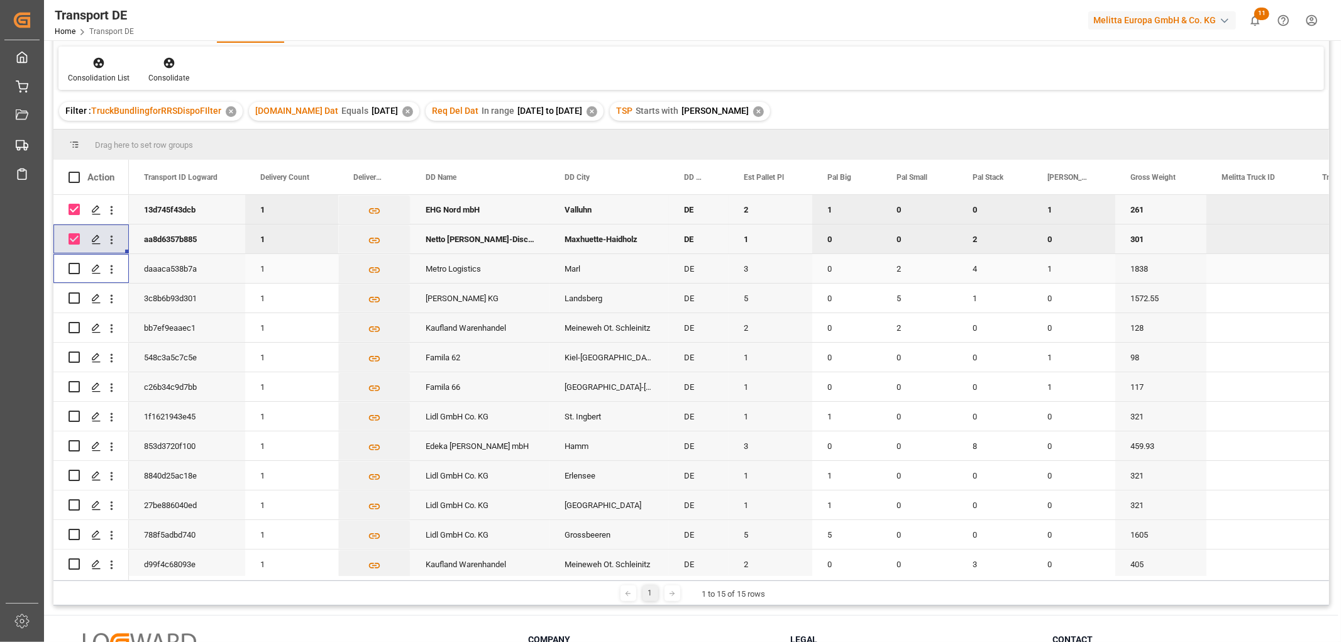
click at [76, 267] on input "Press Space to toggle row selection (unchecked)" at bounding box center [74, 268] width 11 height 11
checkbox input "true"
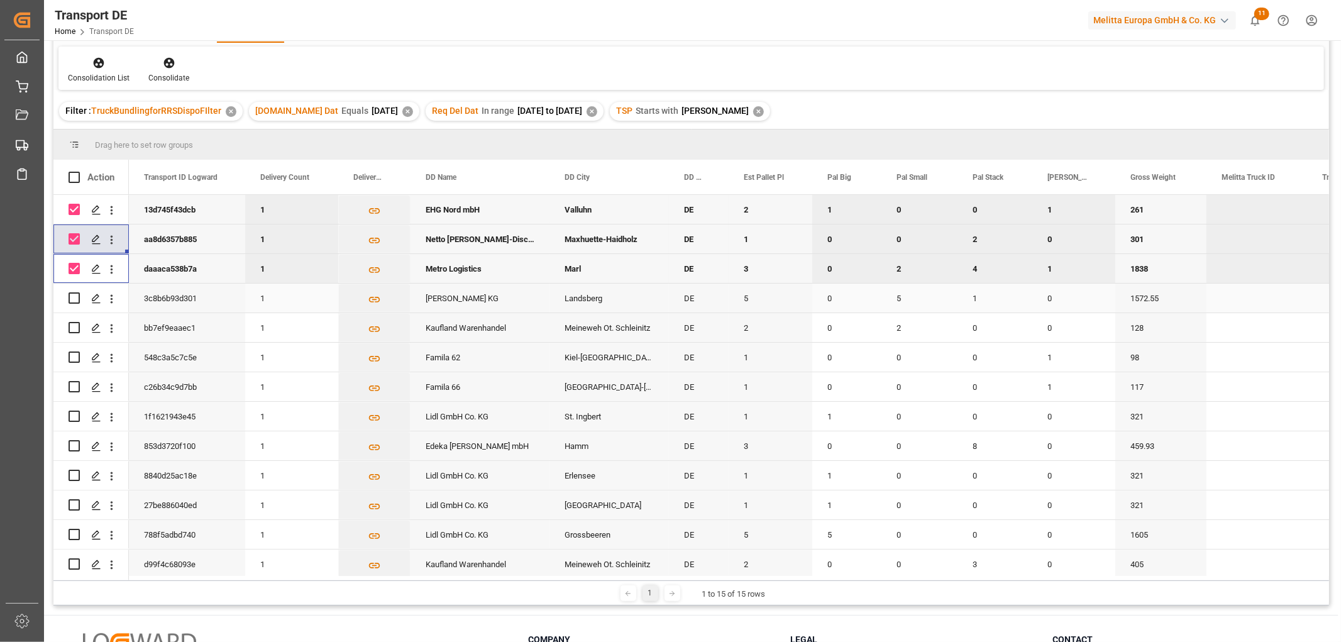
click at [75, 299] on input "Press Space to toggle row selection (unchecked)" at bounding box center [74, 297] width 11 height 11
checkbox input "true"
click at [76, 324] on input "Press Space to toggle row selection (unchecked)" at bounding box center [74, 327] width 11 height 11
checkbox input "true"
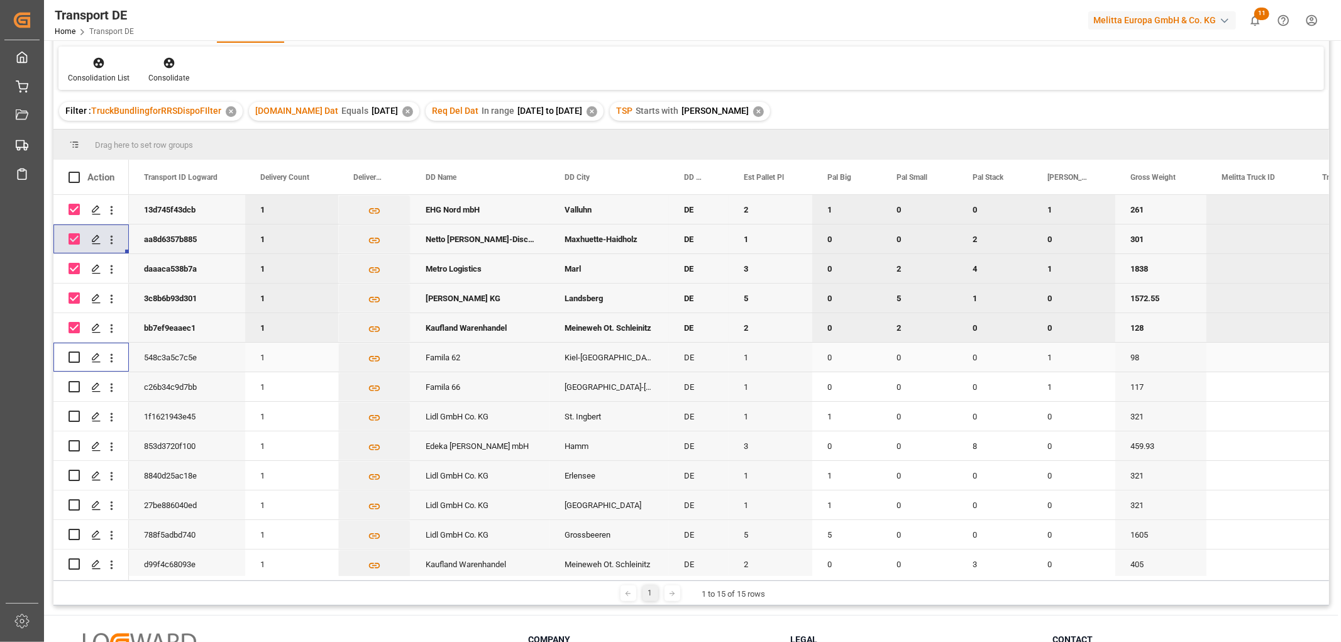
click at [74, 357] on input "Press Space to toggle row selection (unchecked)" at bounding box center [74, 357] width 11 height 11
checkbox input "true"
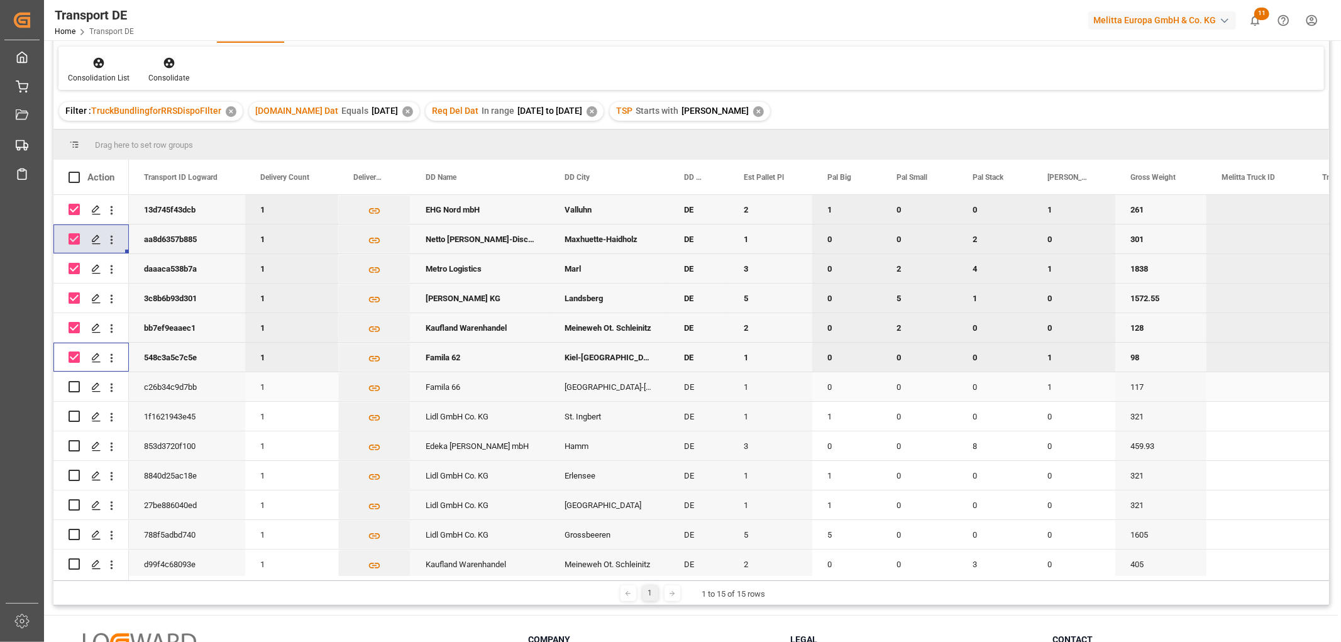
click at [74, 387] on input "Press Space to toggle row selection (unchecked)" at bounding box center [74, 386] width 11 height 11
checkbox input "true"
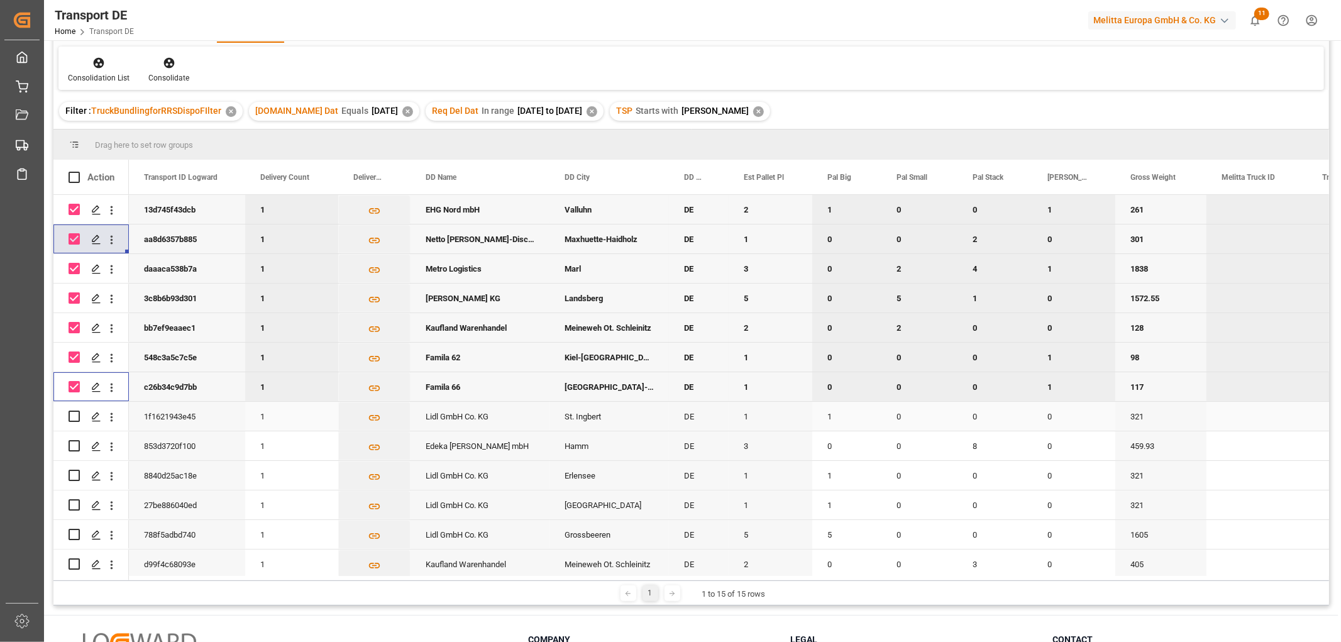
click at [74, 418] on input "Press Space to toggle row selection (unchecked)" at bounding box center [74, 416] width 11 height 11
checkbox input "true"
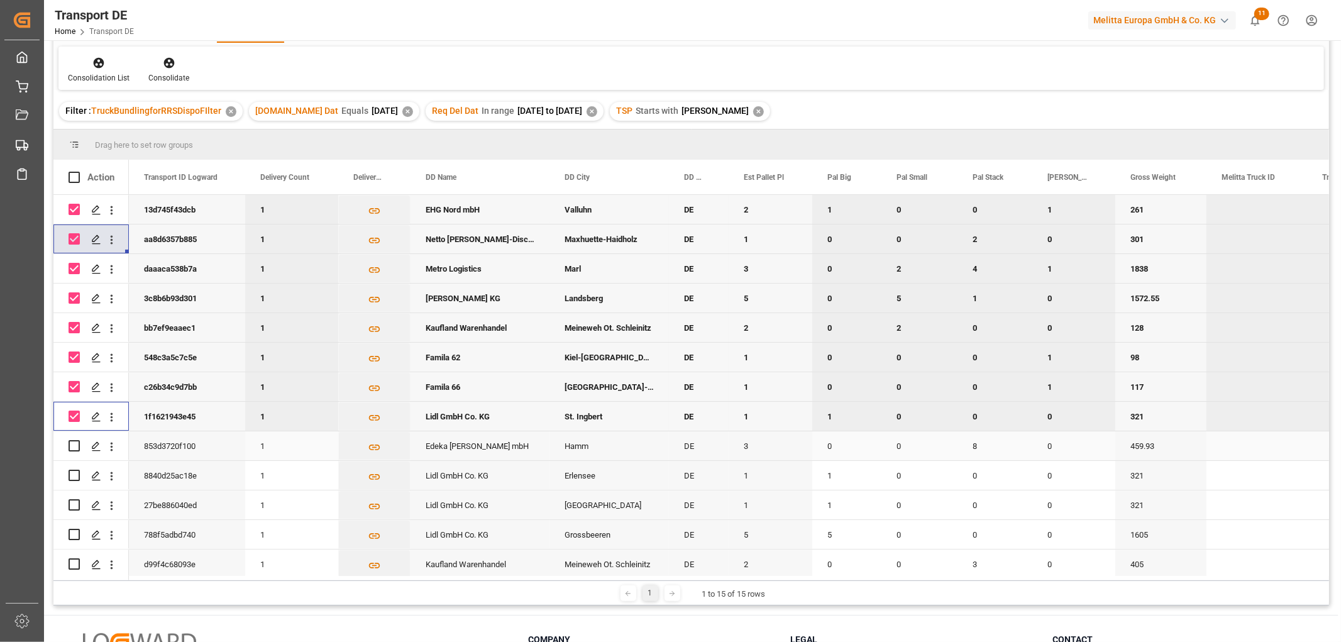
click at [76, 443] on input "Press Space to toggle row selection (unchecked)" at bounding box center [74, 445] width 11 height 11
checkbox input "true"
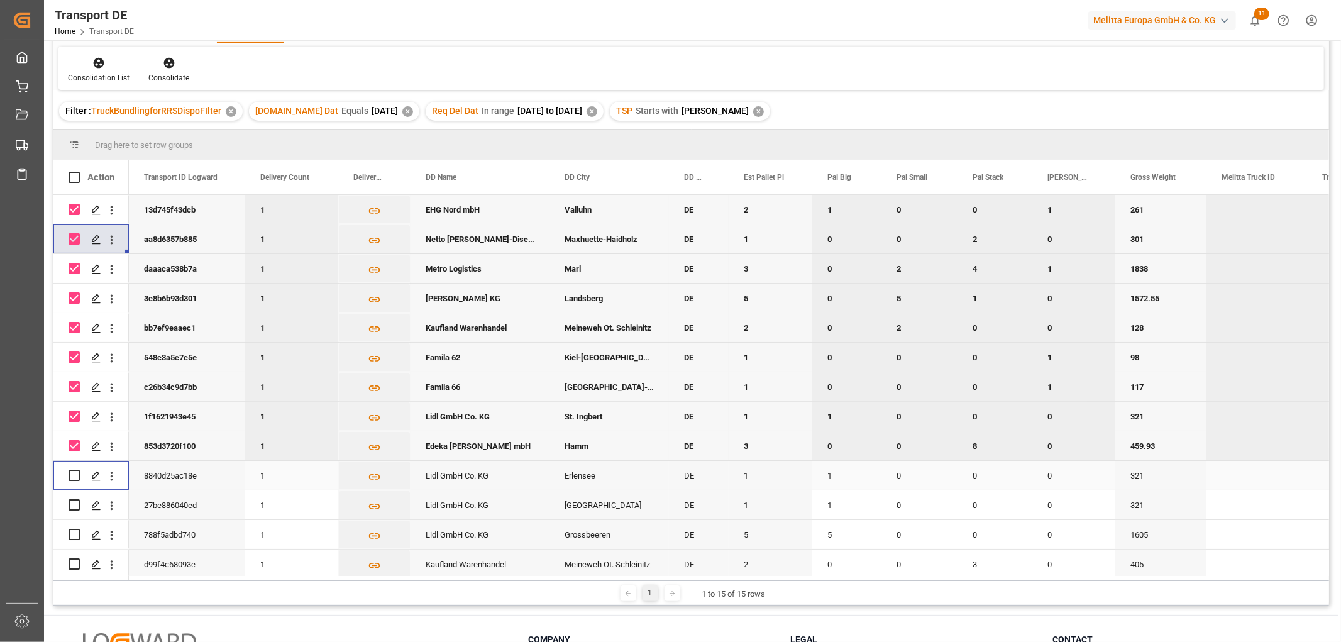
click at [74, 472] on input "Press Space to toggle row selection (unchecked)" at bounding box center [74, 475] width 11 height 11
checkbox input "true"
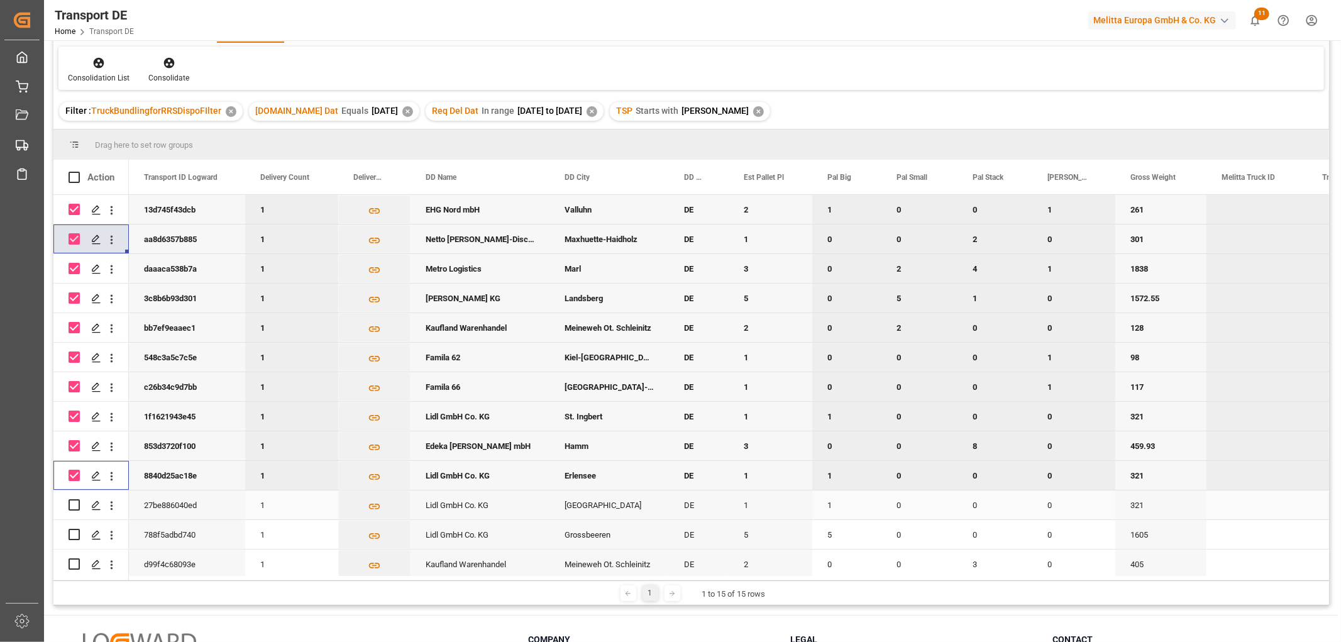
click at [75, 504] on input "Press Space to toggle row selection (unchecked)" at bounding box center [74, 504] width 11 height 11
checkbox input "true"
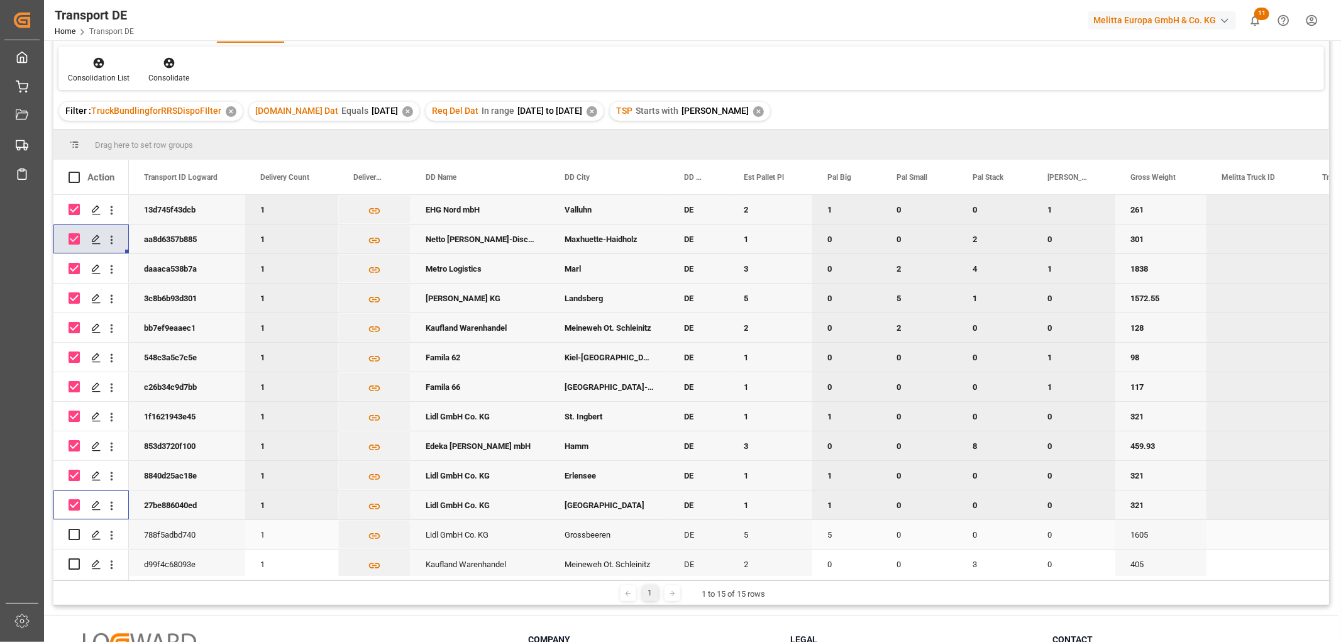
drag, startPoint x: 74, startPoint y: 533, endPoint x: 72, endPoint y: 540, distance: 6.4
click at [73, 535] on input "Press Space to toggle row selection (unchecked)" at bounding box center [74, 534] width 11 height 11
checkbox input "true"
click at [74, 561] on input "Press Space to toggle row selection (unchecked)" at bounding box center [74, 563] width 11 height 11
checkbox input "true"
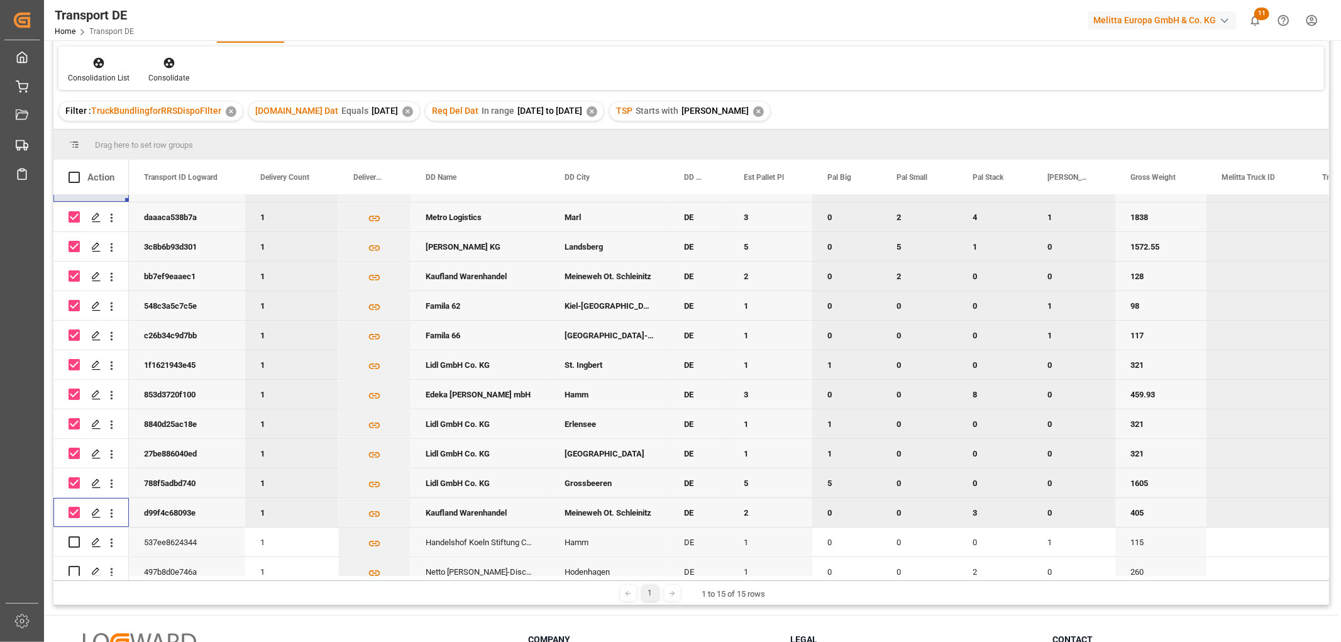
scroll to position [66, 0]
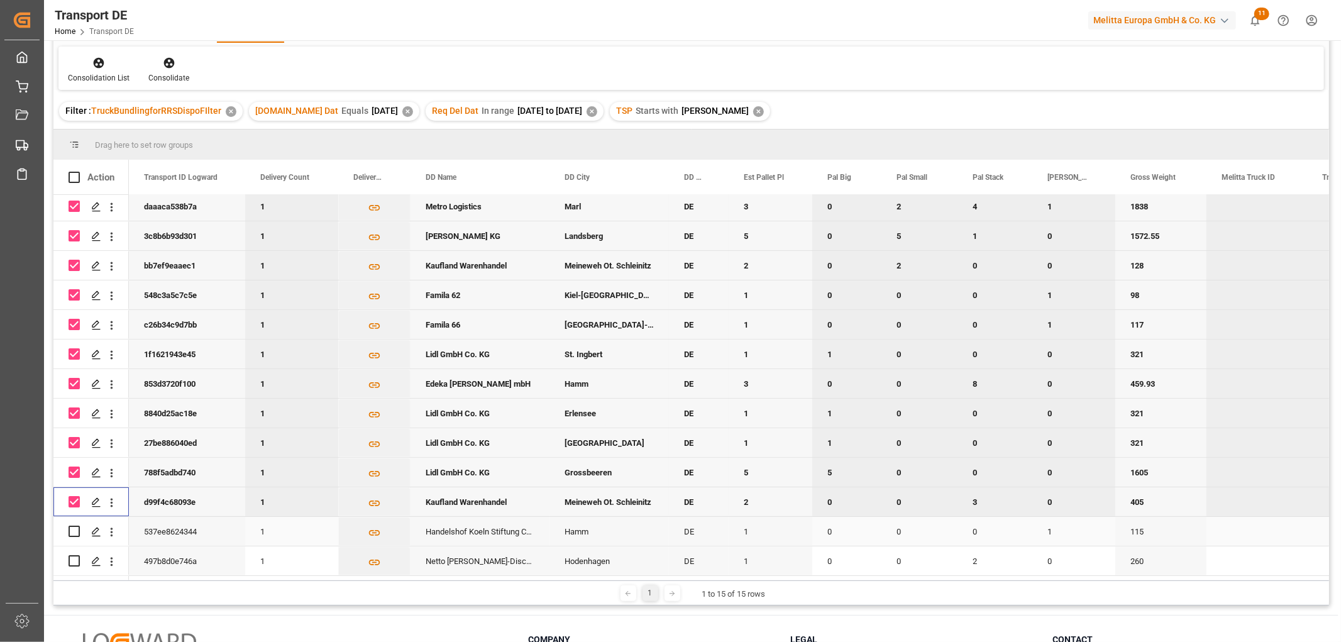
click at [74, 526] on input "Press Space to toggle row selection (unchecked)" at bounding box center [74, 531] width 11 height 11
checkbox input "true"
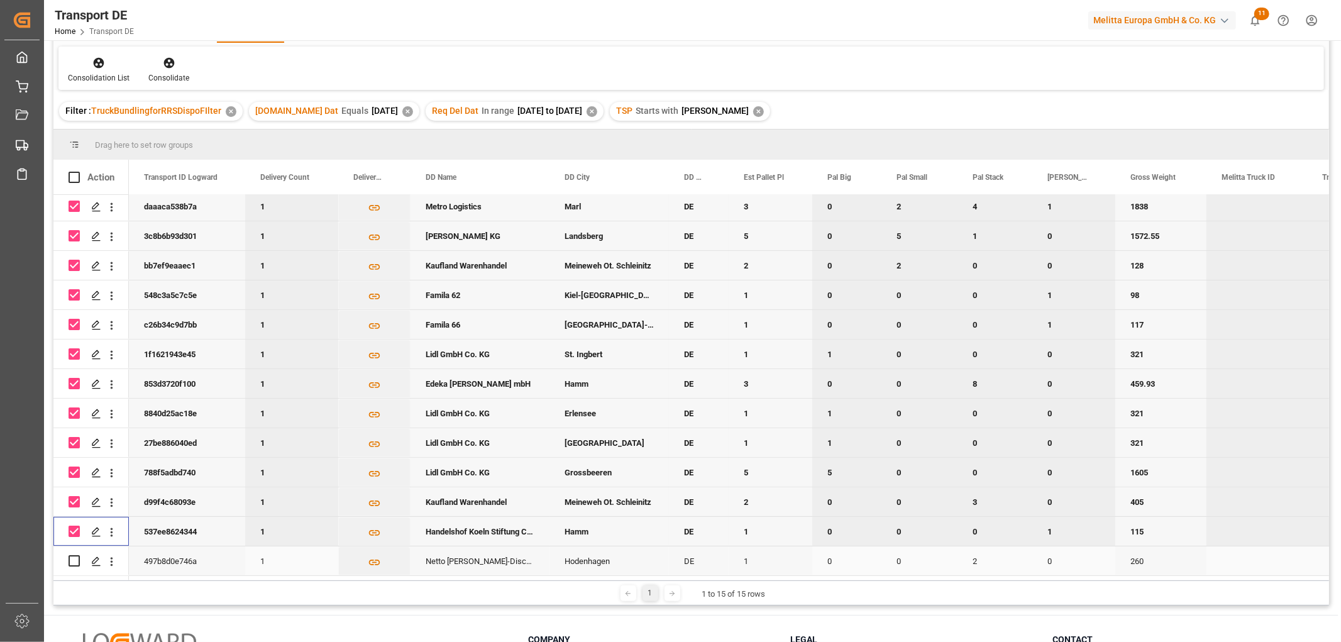
click at [74, 560] on input "Press Space to toggle row selection (unchecked)" at bounding box center [74, 560] width 11 height 11
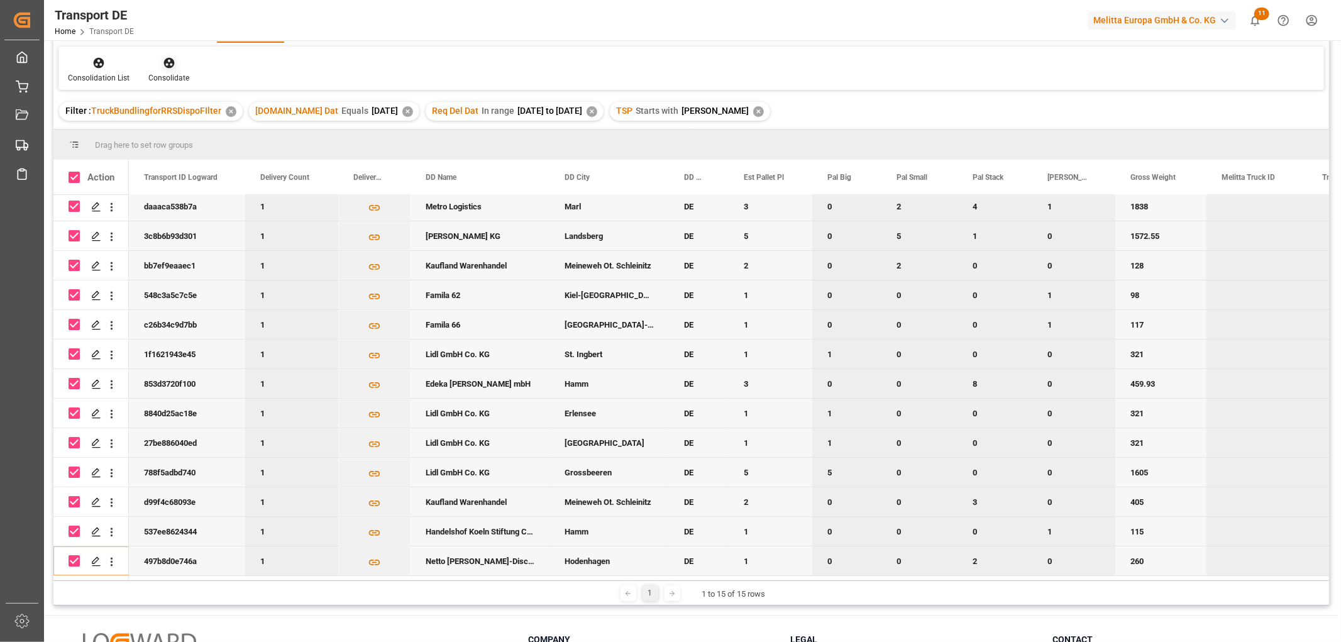
click at [167, 64] on icon at bounding box center [168, 63] width 11 height 11
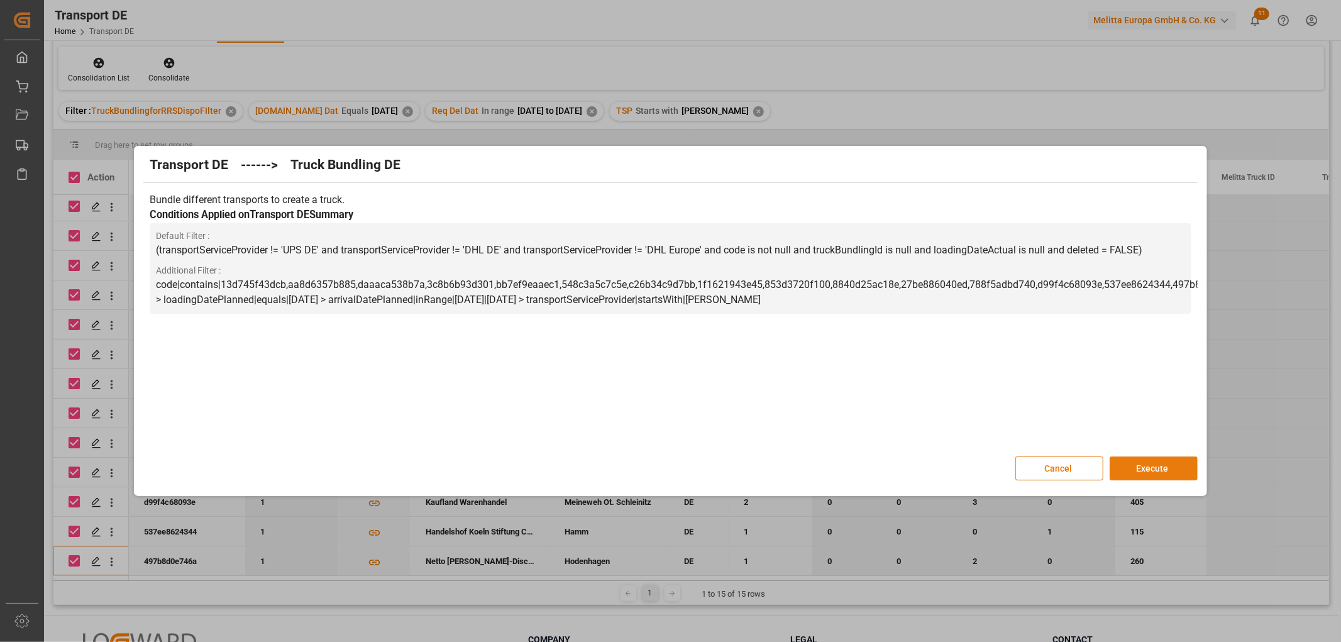
click at [1163, 465] on button "Execute" at bounding box center [1154, 469] width 88 height 24
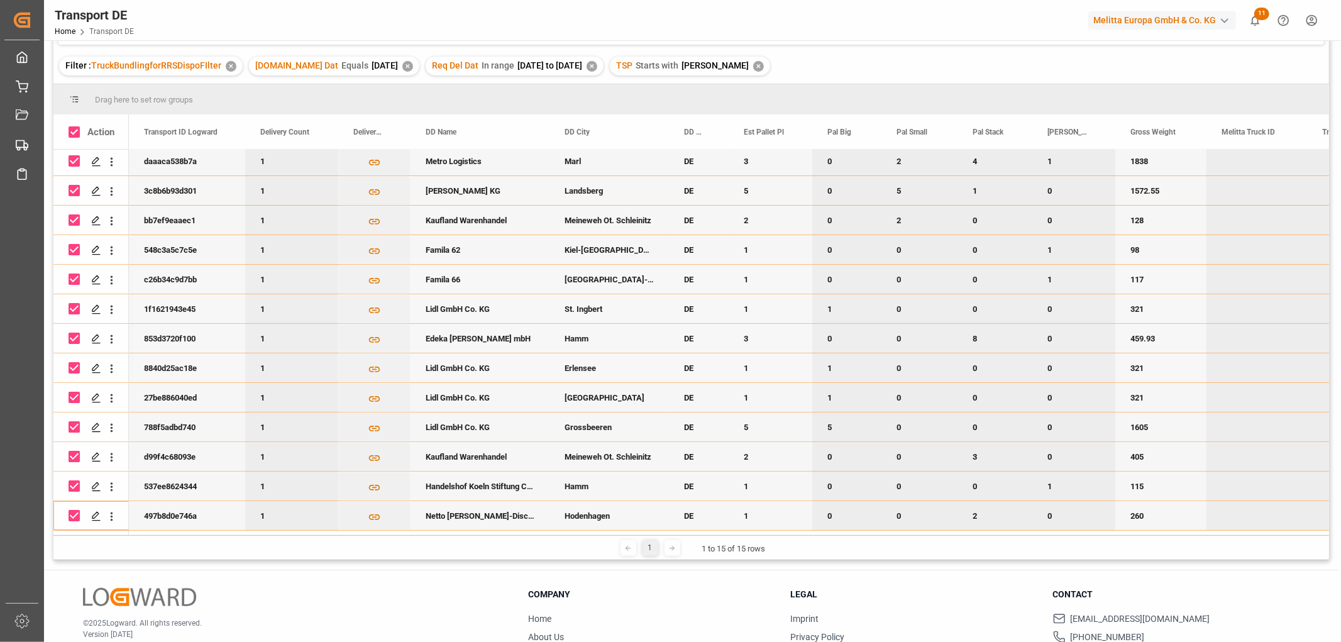
scroll to position [70, 0]
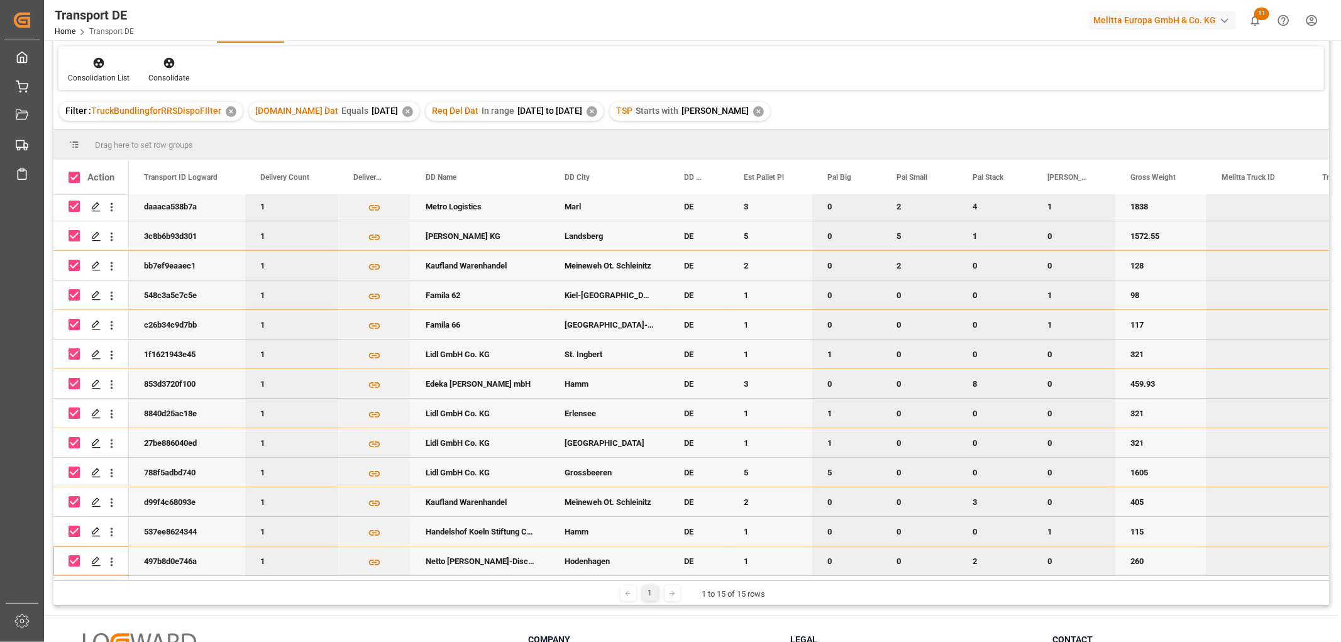
click at [74, 557] on input "Press Space to toggle row selection (checked)" at bounding box center [74, 560] width 11 height 11
checkbox input "false"
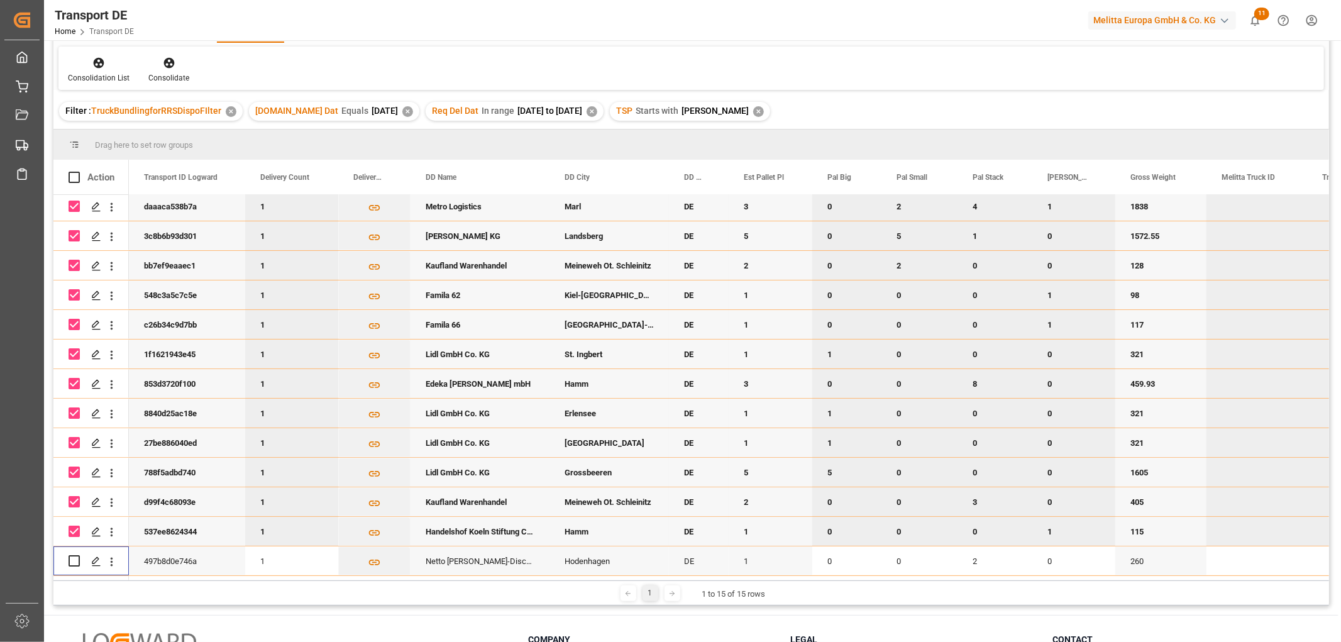
click at [73, 527] on input "Press Space to toggle row selection (checked)" at bounding box center [74, 531] width 11 height 11
checkbox input "false"
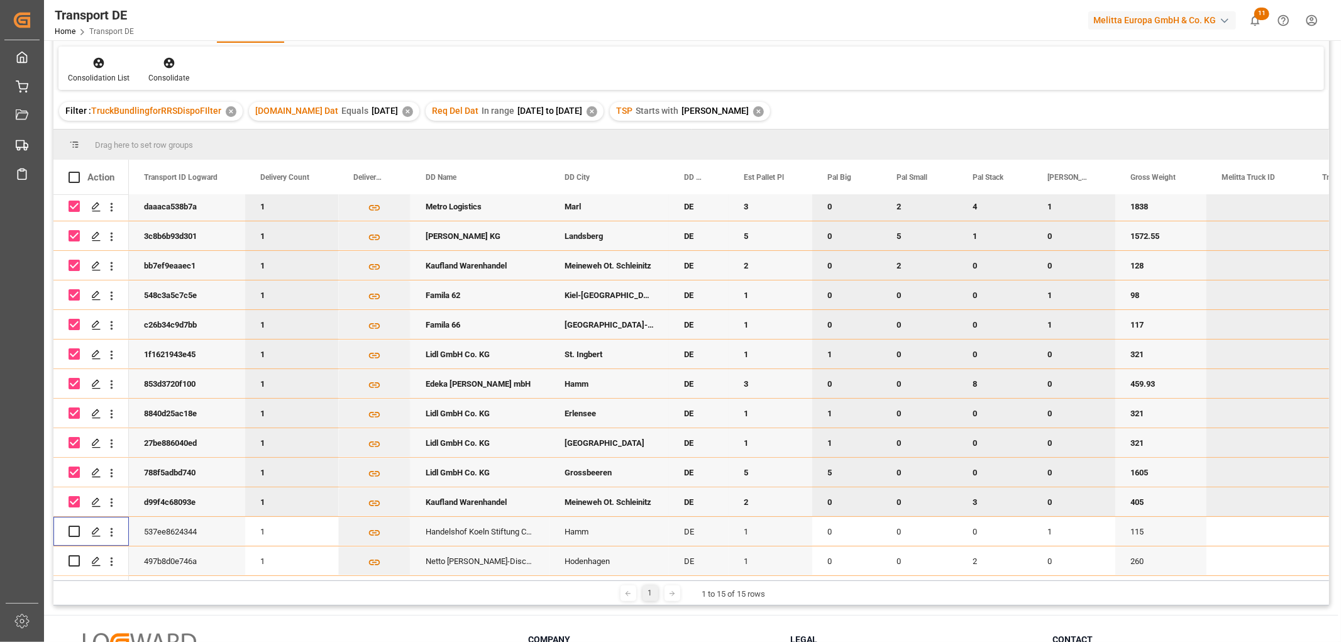
click at [72, 496] on input "Press Space to toggle row selection (checked)" at bounding box center [74, 501] width 11 height 11
checkbox input "false"
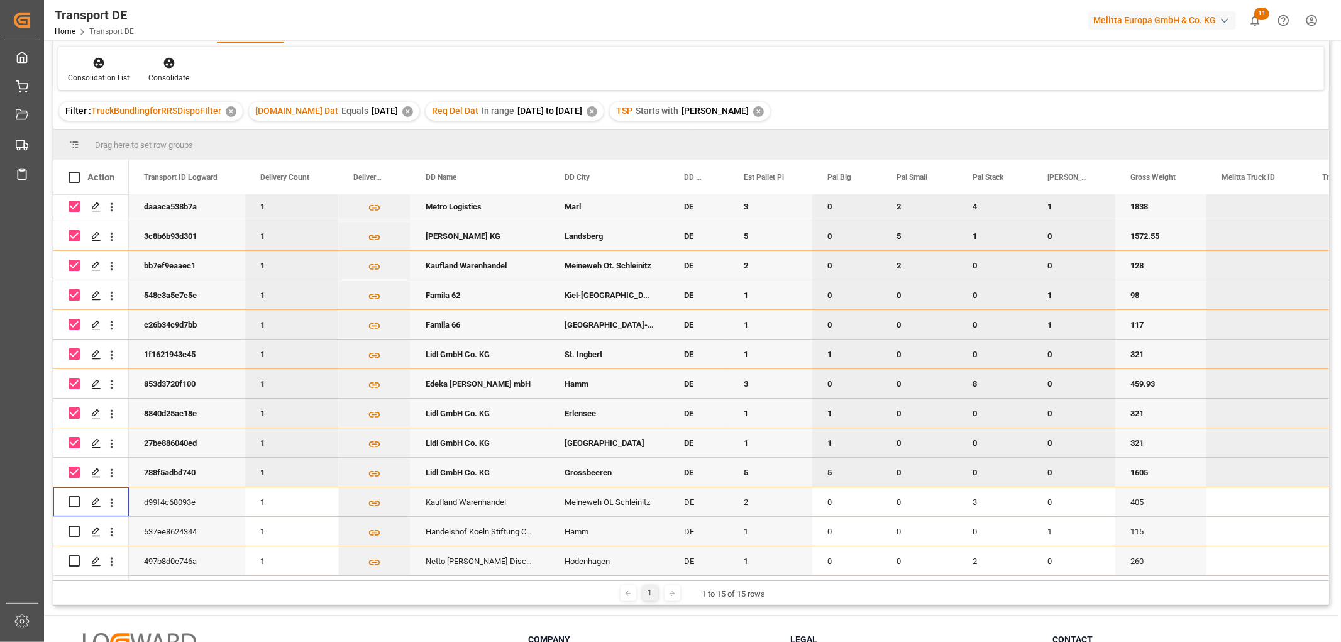
click at [73, 467] on input "Press Space to toggle row selection (checked)" at bounding box center [74, 472] width 11 height 11
checkbox input "false"
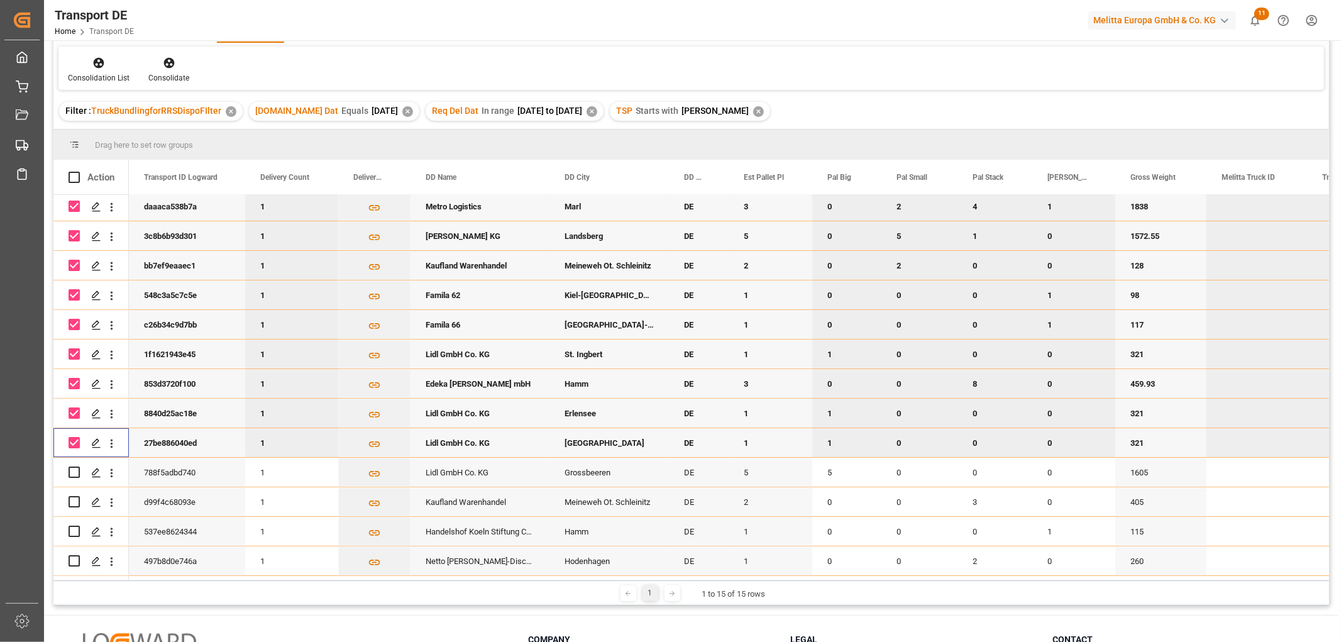
click at [73, 437] on input "Press Space to toggle row selection (checked)" at bounding box center [74, 442] width 11 height 11
checkbox input "false"
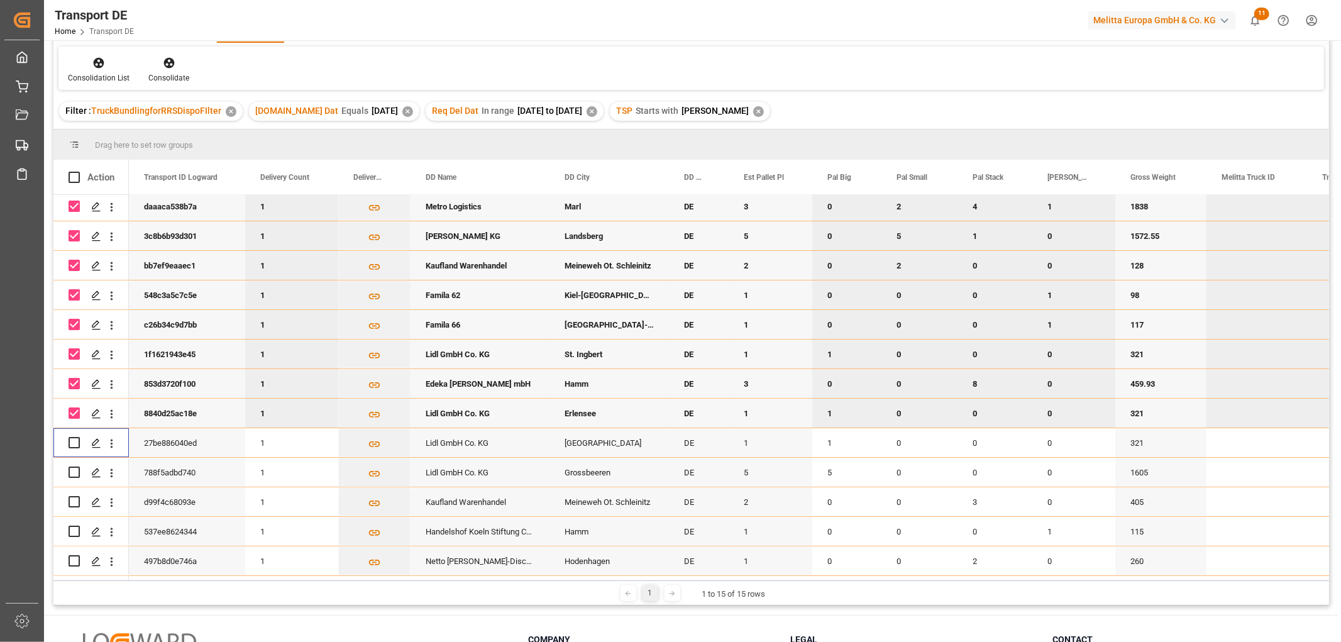
click at [73, 407] on input "Press Space to toggle row selection (checked)" at bounding box center [74, 412] width 11 height 11
checkbox input "false"
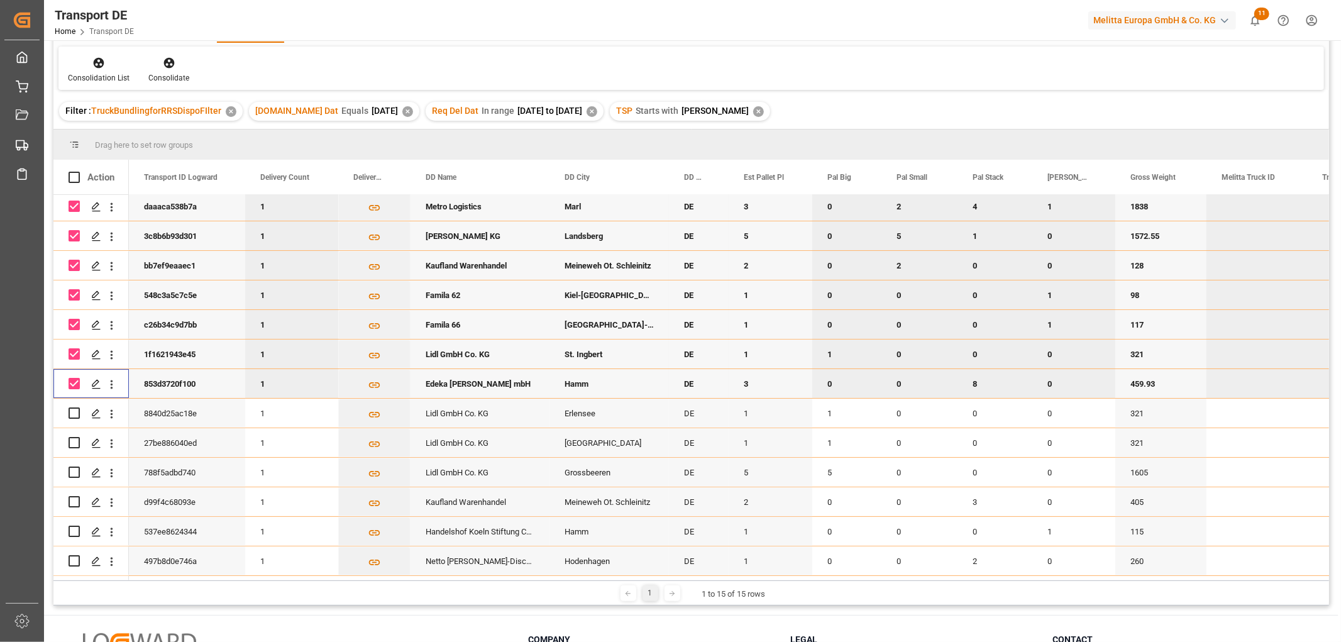
click at [77, 380] on input "Press Space to toggle row selection (checked)" at bounding box center [74, 383] width 11 height 11
checkbox input "false"
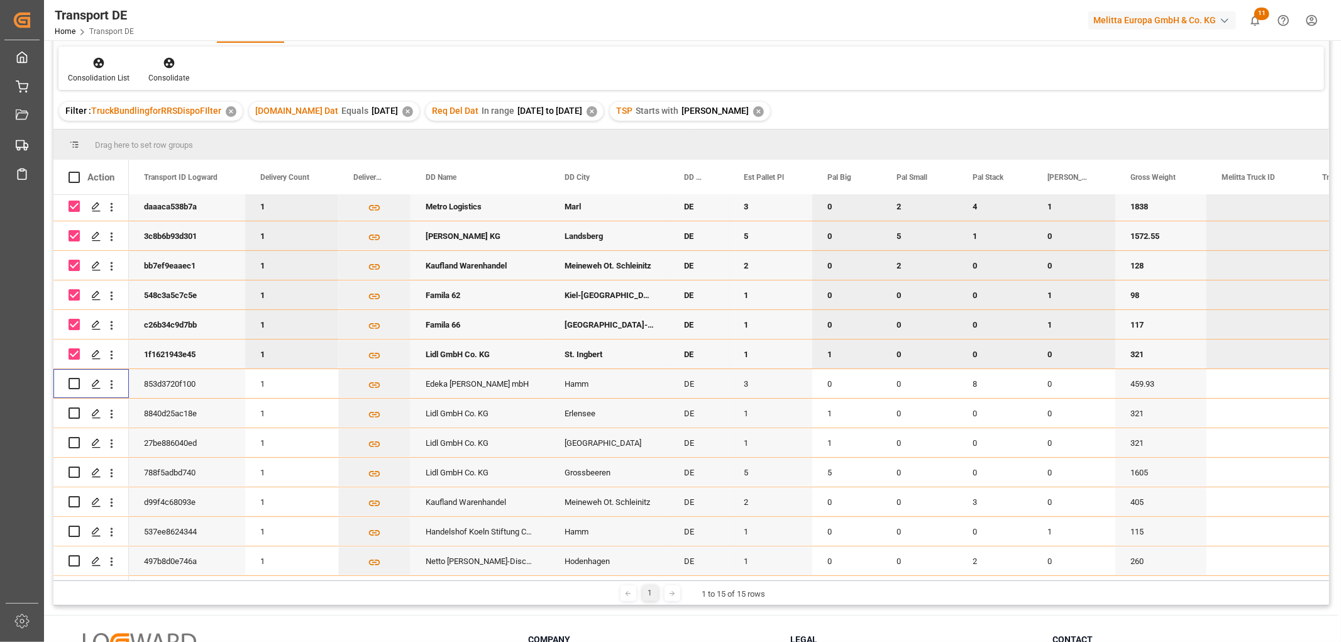
click at [72, 349] on input "Press Space to toggle row selection (checked)" at bounding box center [74, 353] width 11 height 11
checkbox input "false"
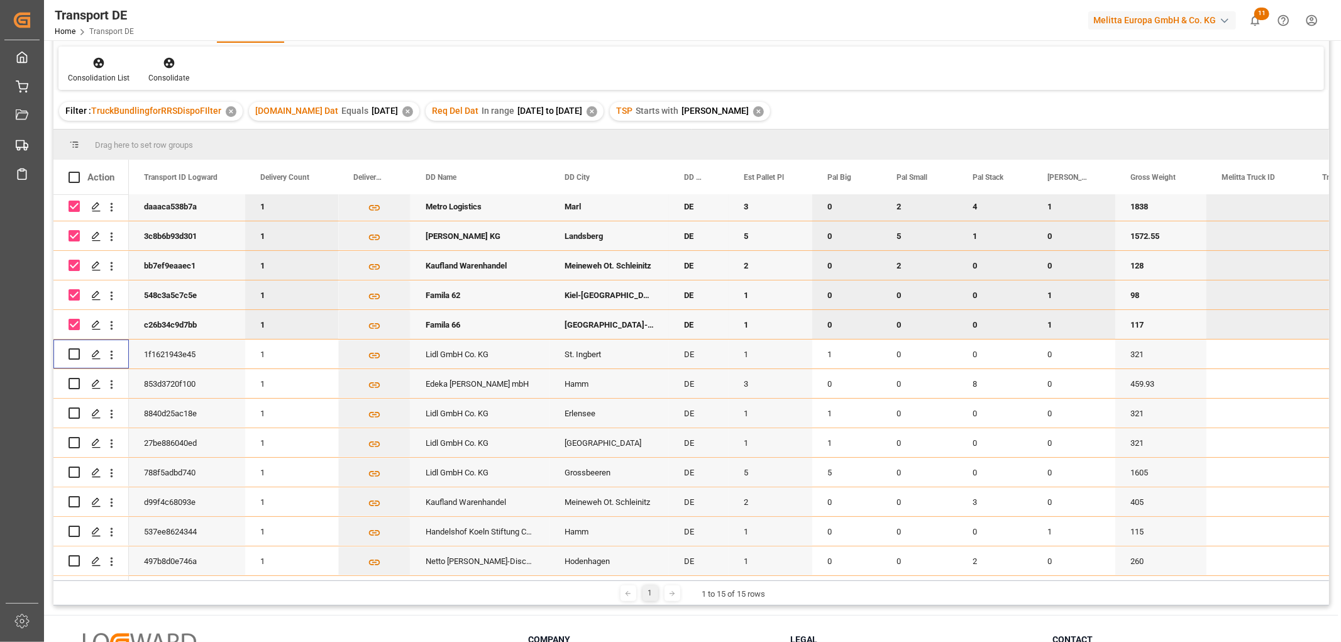
click at [75, 319] on input "Press Space to toggle row selection (checked)" at bounding box center [74, 324] width 11 height 11
checkbox input "false"
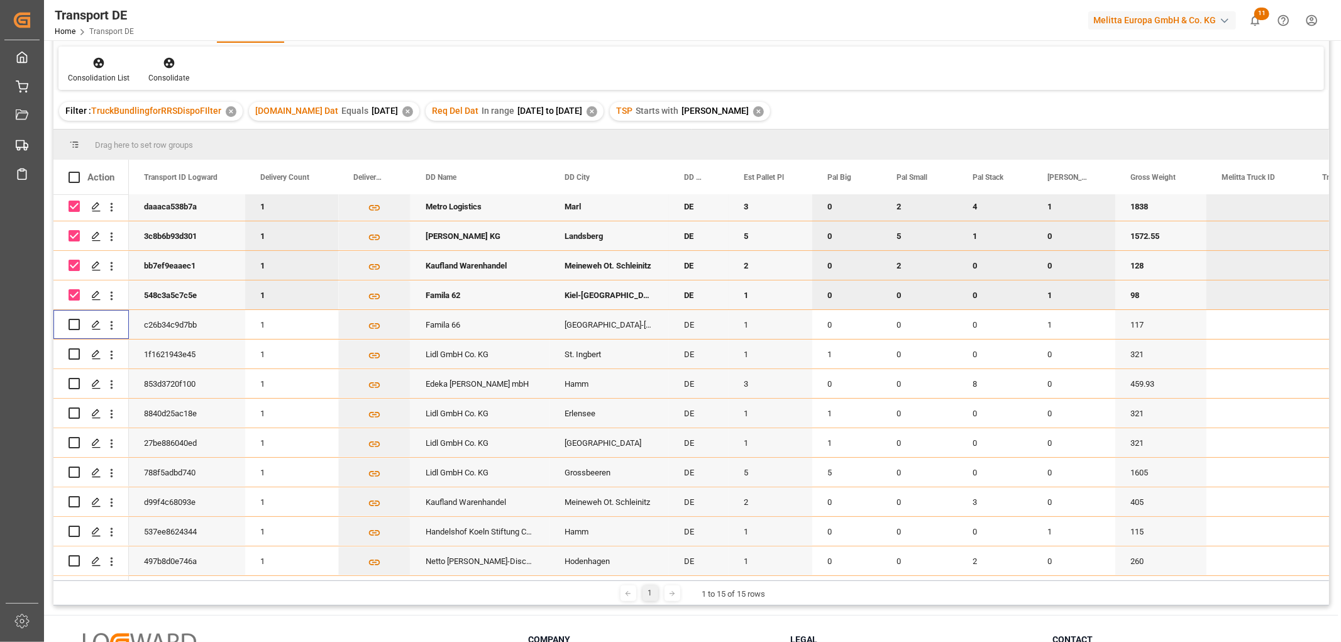
click at [74, 291] on input "Press Space to toggle row selection (checked)" at bounding box center [74, 294] width 11 height 11
checkbox input "false"
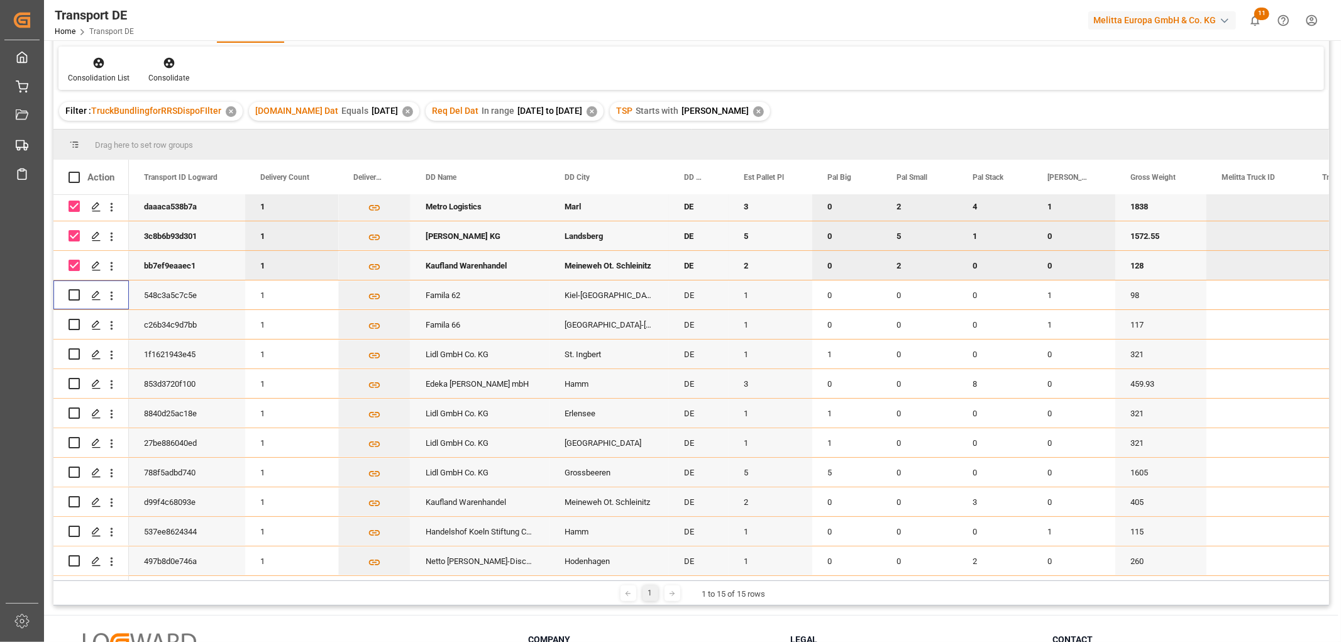
click at [71, 260] on input "Press Space to toggle row selection (checked)" at bounding box center [74, 265] width 11 height 11
checkbox input "false"
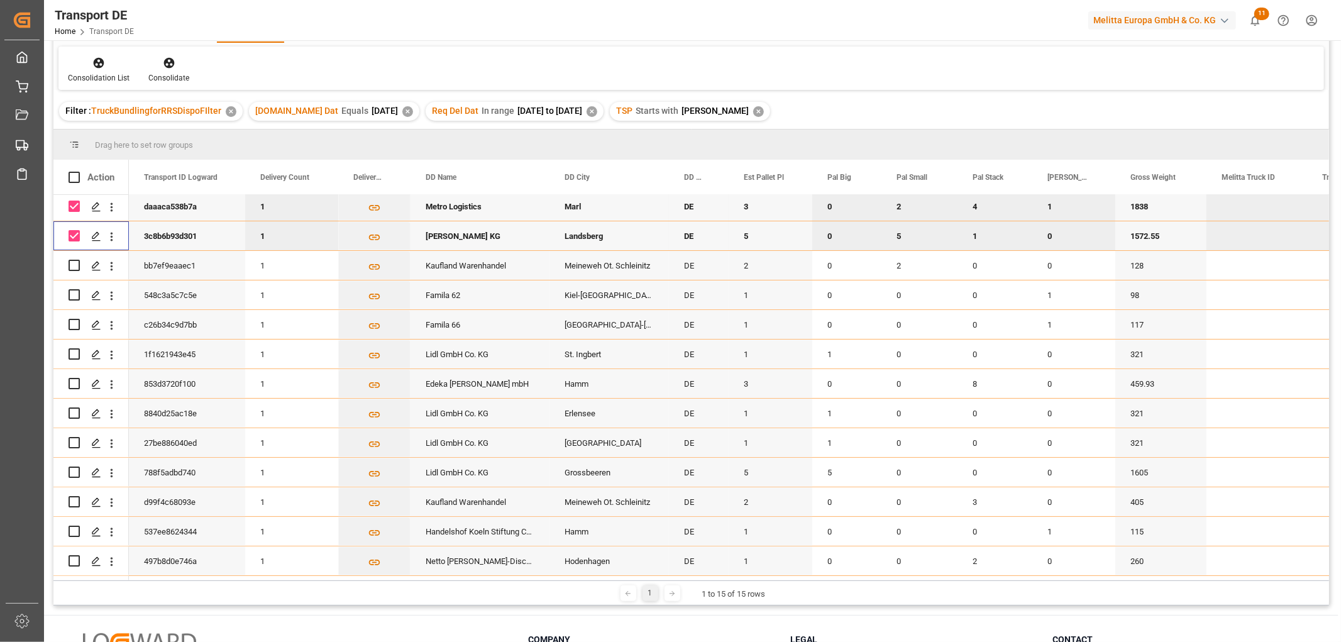
click at [70, 230] on input "Press Space to toggle row selection (checked)" at bounding box center [74, 235] width 11 height 11
checkbox input "false"
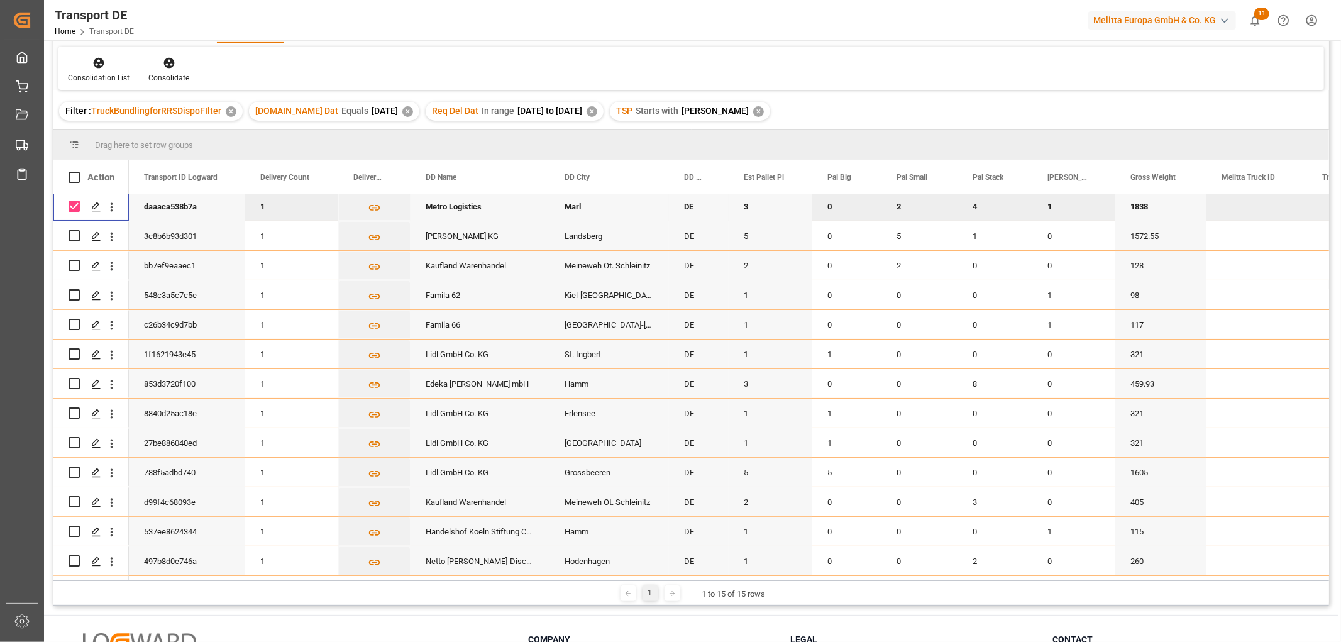
click at [72, 202] on input "Press Space to toggle row selection (checked)" at bounding box center [74, 206] width 11 height 11
checkbox input "false"
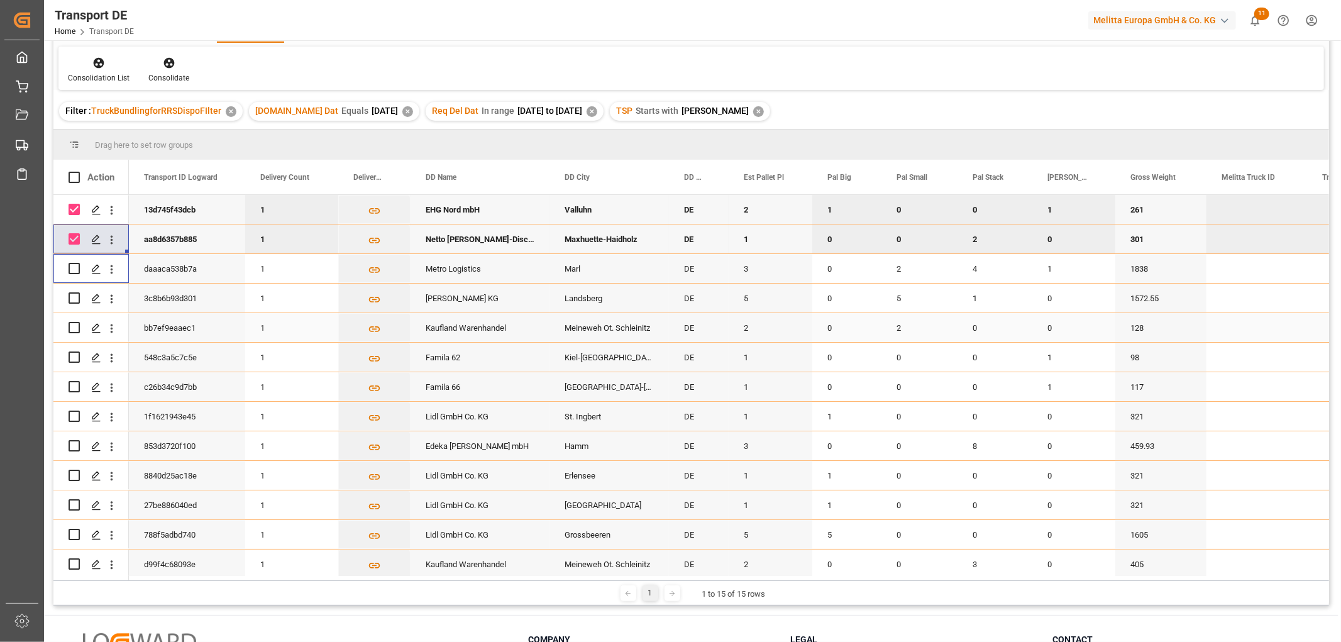
scroll to position [0, 0]
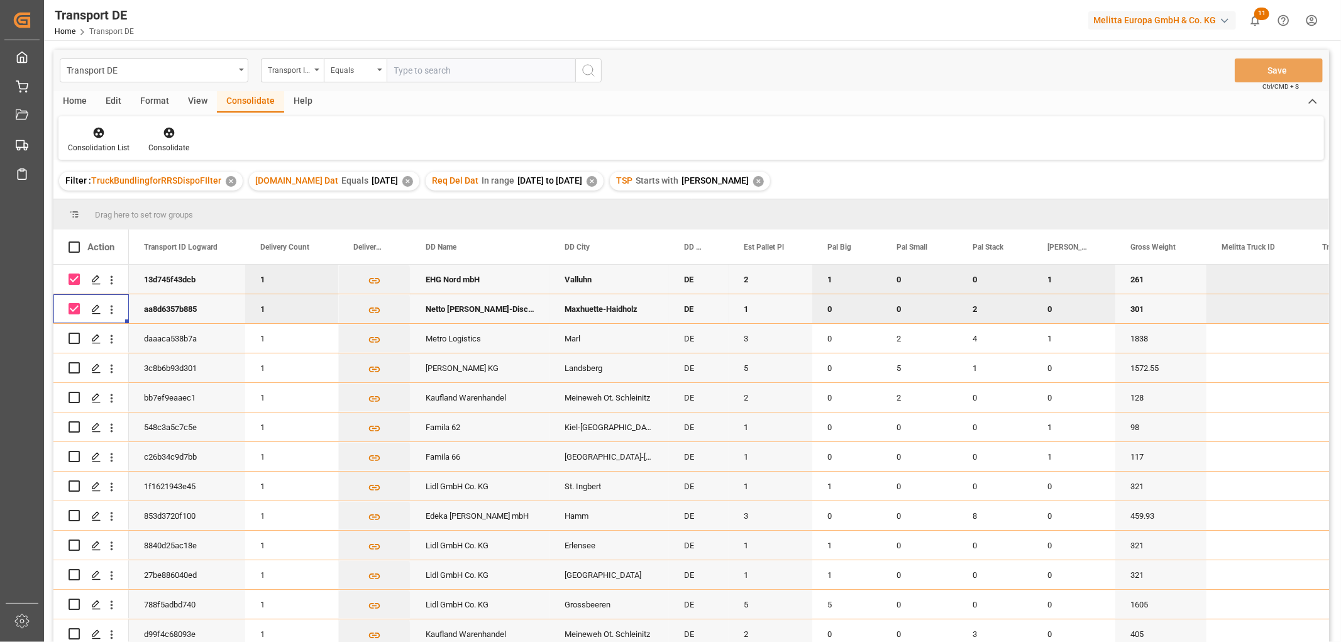
click at [76, 306] on input "Press Space to toggle row selection (checked)" at bounding box center [74, 308] width 11 height 11
checkbox input "false"
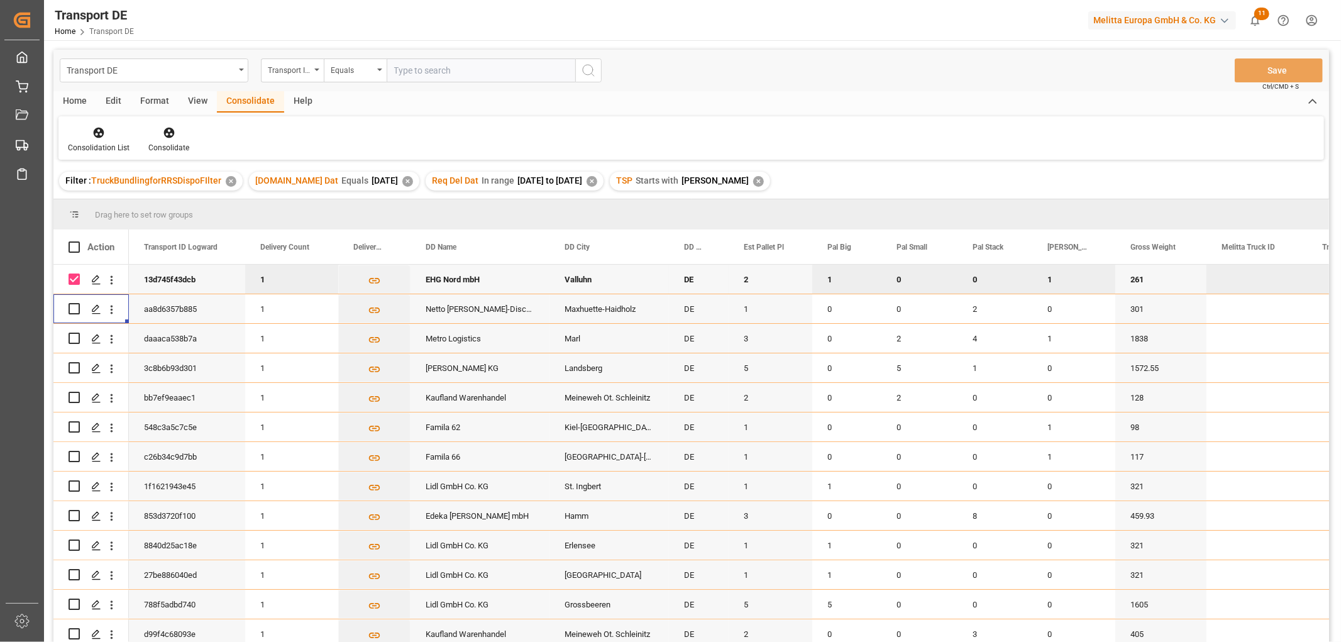
click at [73, 281] on input "Press Space to toggle row selection (checked)" at bounding box center [74, 279] width 11 height 11
checkbox input "false"
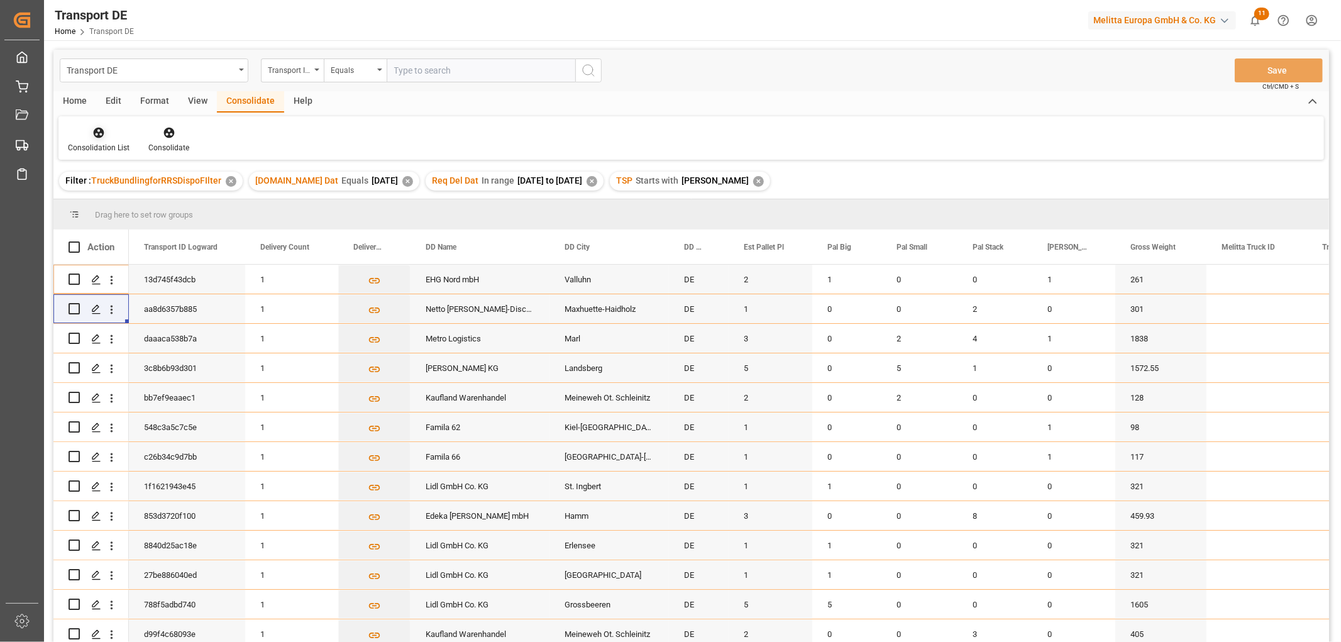
click at [99, 130] on icon at bounding box center [98, 132] width 13 height 13
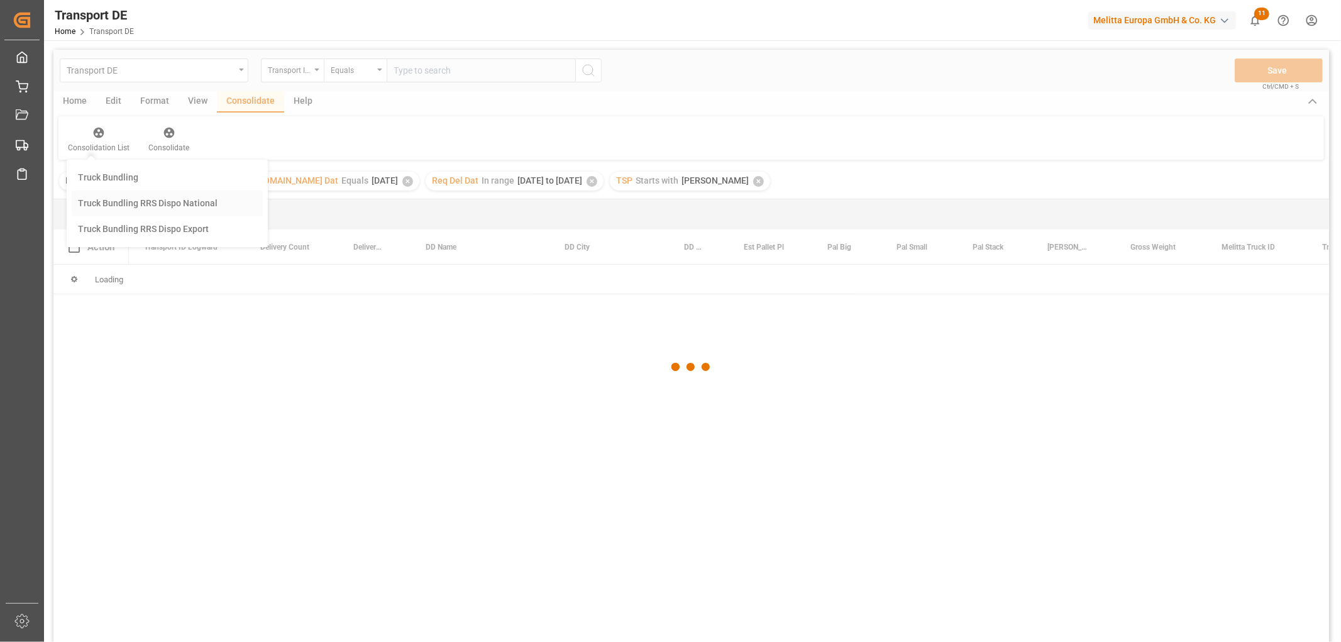
click at [114, 206] on div "Transport DE Transport ID Logward Equals Save Ctrl/CMD + S Home Edit Format Vie…" at bounding box center [691, 363] width 1276 height 626
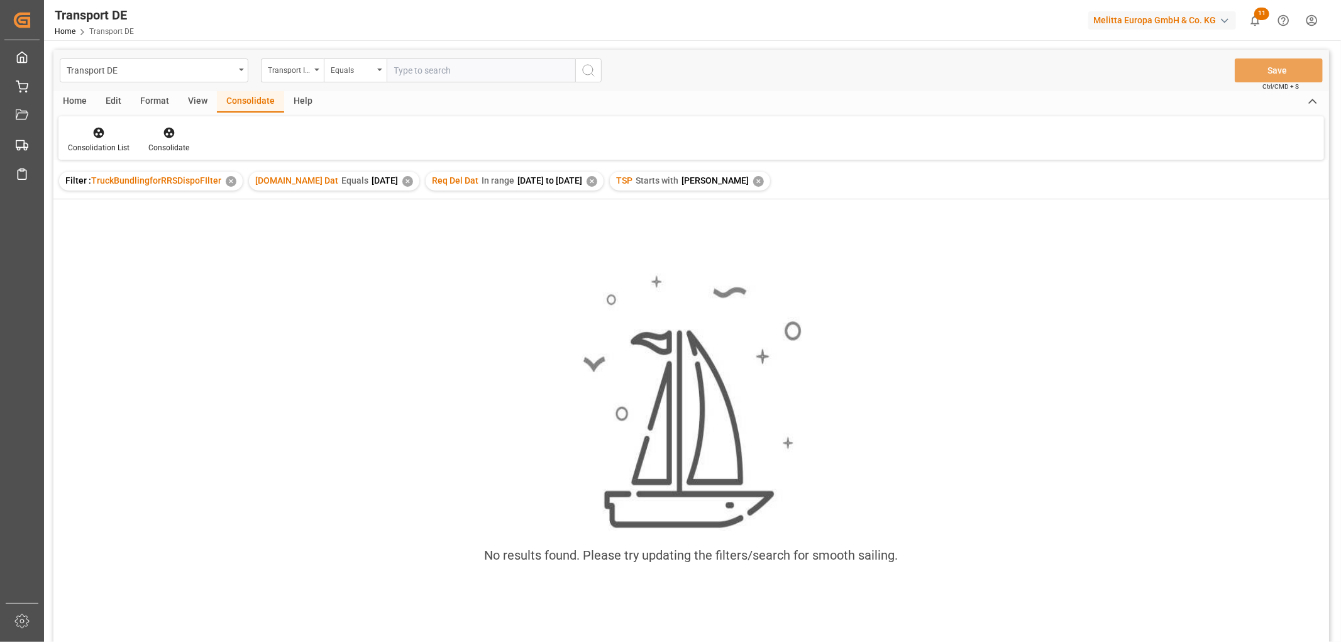
click at [753, 181] on div "✕" at bounding box center [758, 181] width 11 height 11
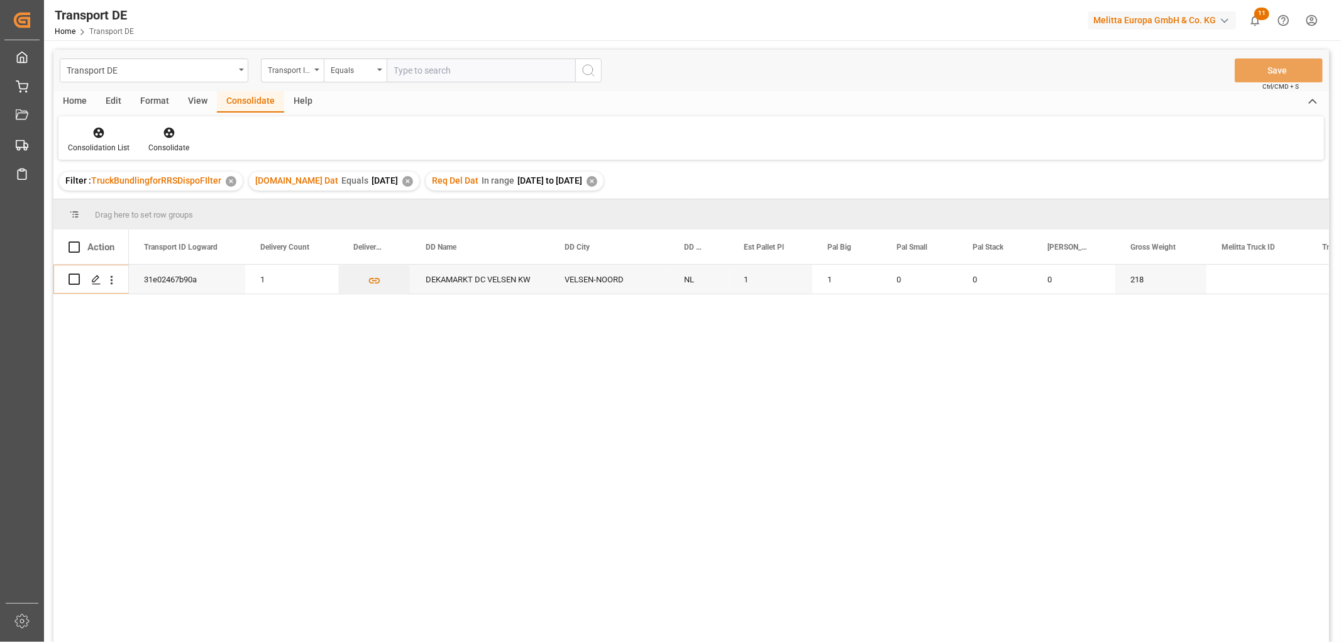
click at [597, 180] on div "✕" at bounding box center [592, 181] width 11 height 11
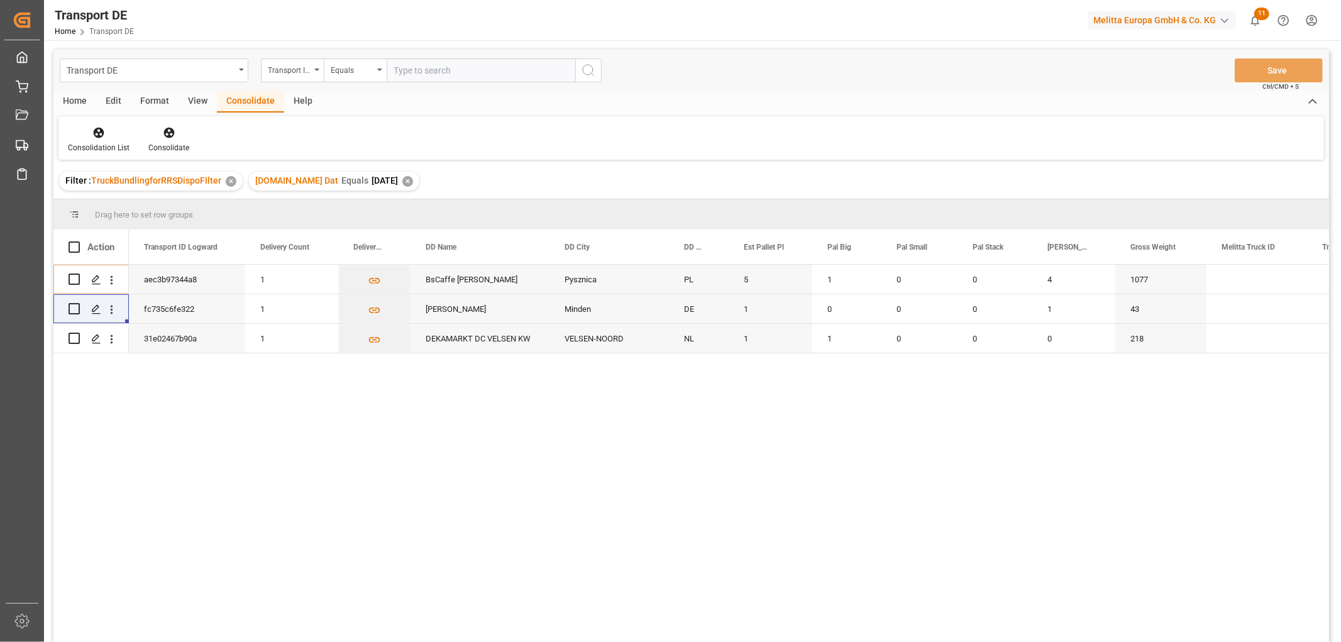
click at [402, 180] on div "✕" at bounding box center [407, 181] width 11 height 11
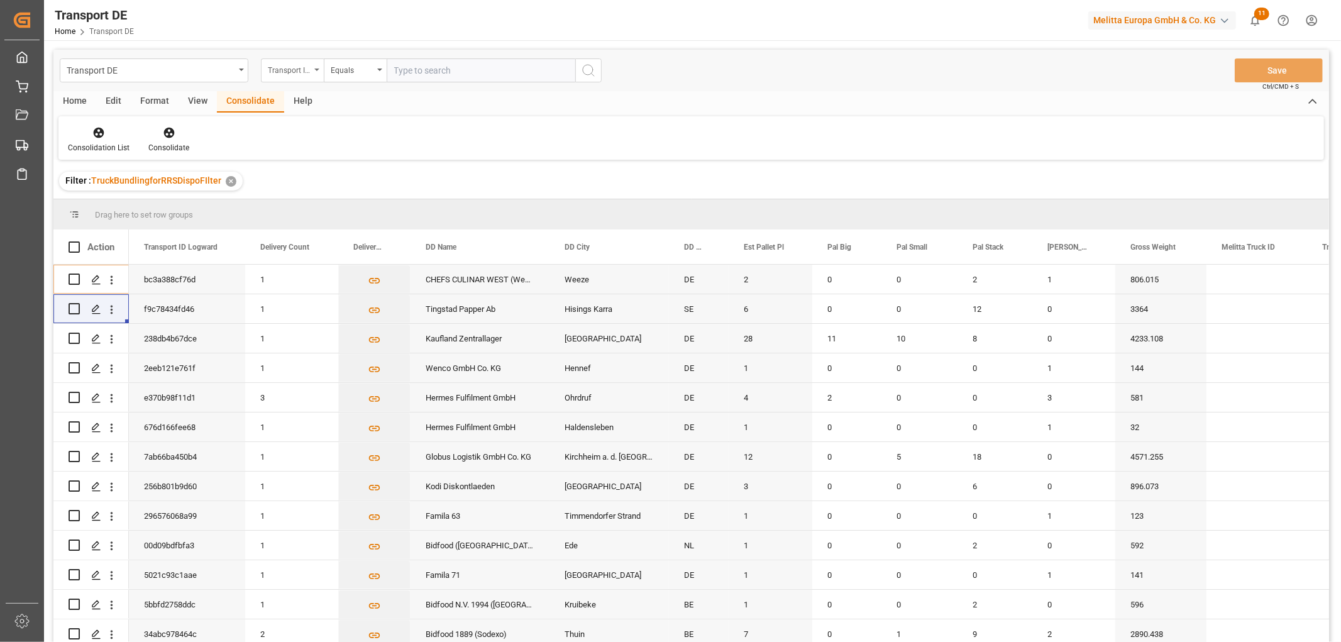
click at [288, 71] on div "Transport ID Logward" at bounding box center [289, 69] width 43 height 14
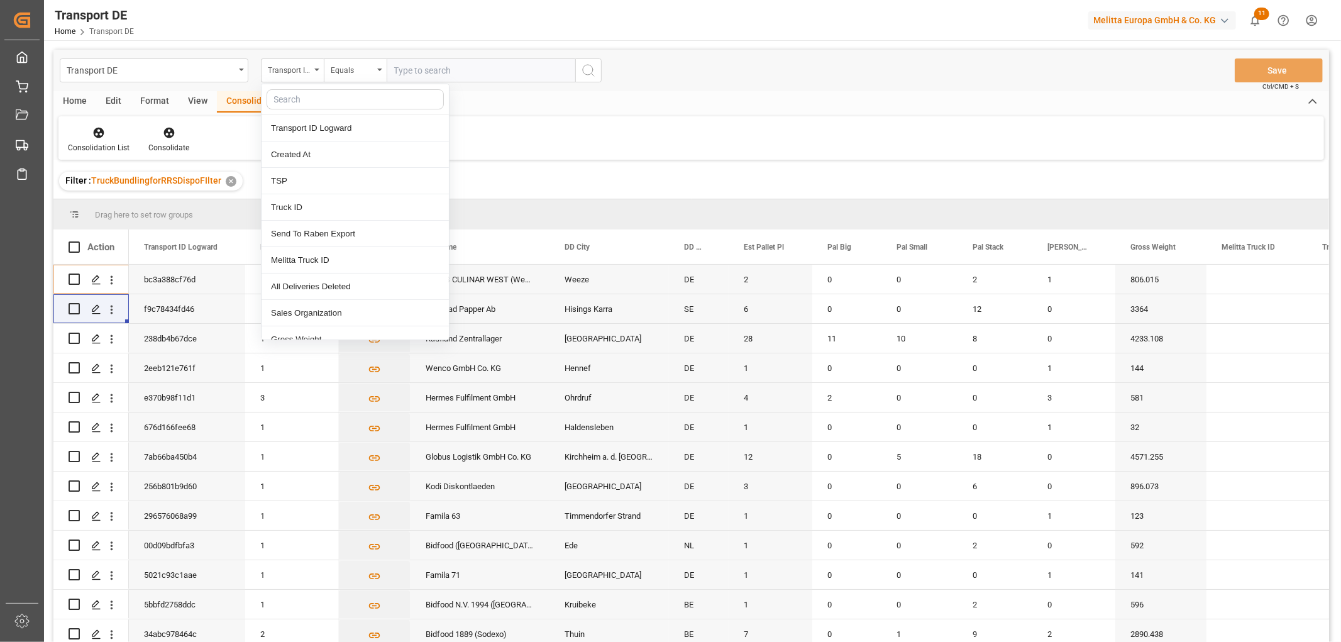
click at [289, 97] on input "text" at bounding box center [355, 99] width 177 height 20
type input "req"
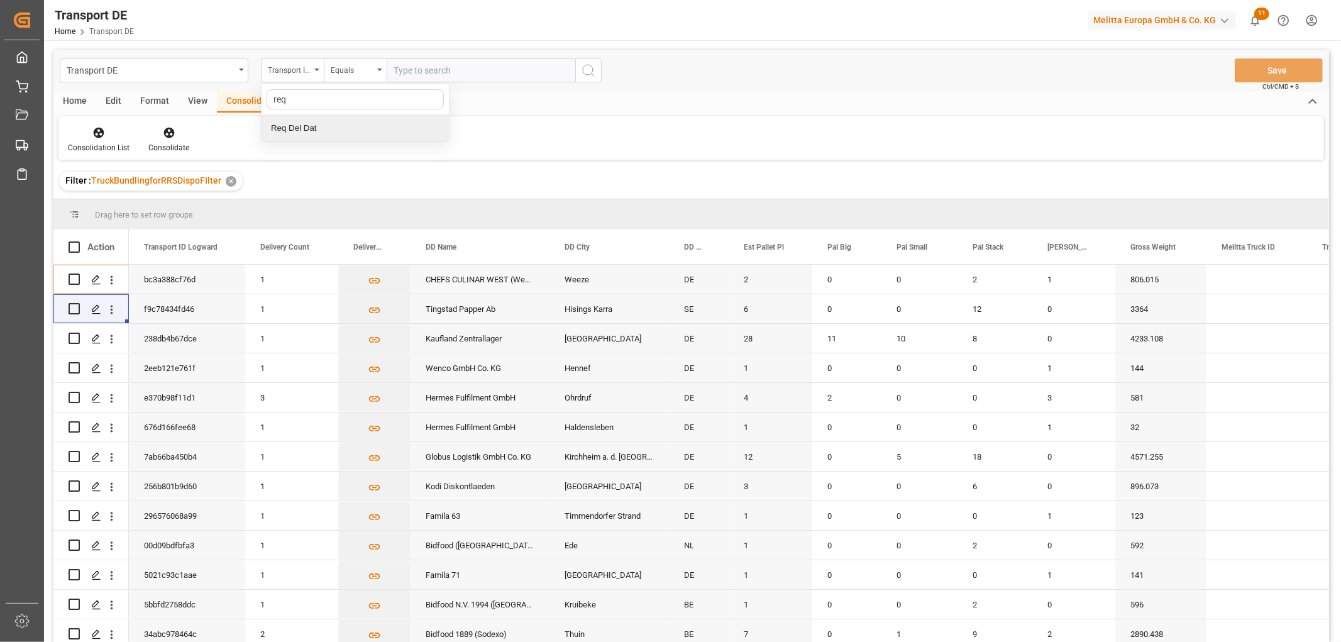
click at [299, 130] on div "Req Del Dat" at bounding box center [355, 128] width 187 height 26
click at [341, 65] on div "Equals" at bounding box center [352, 69] width 43 height 14
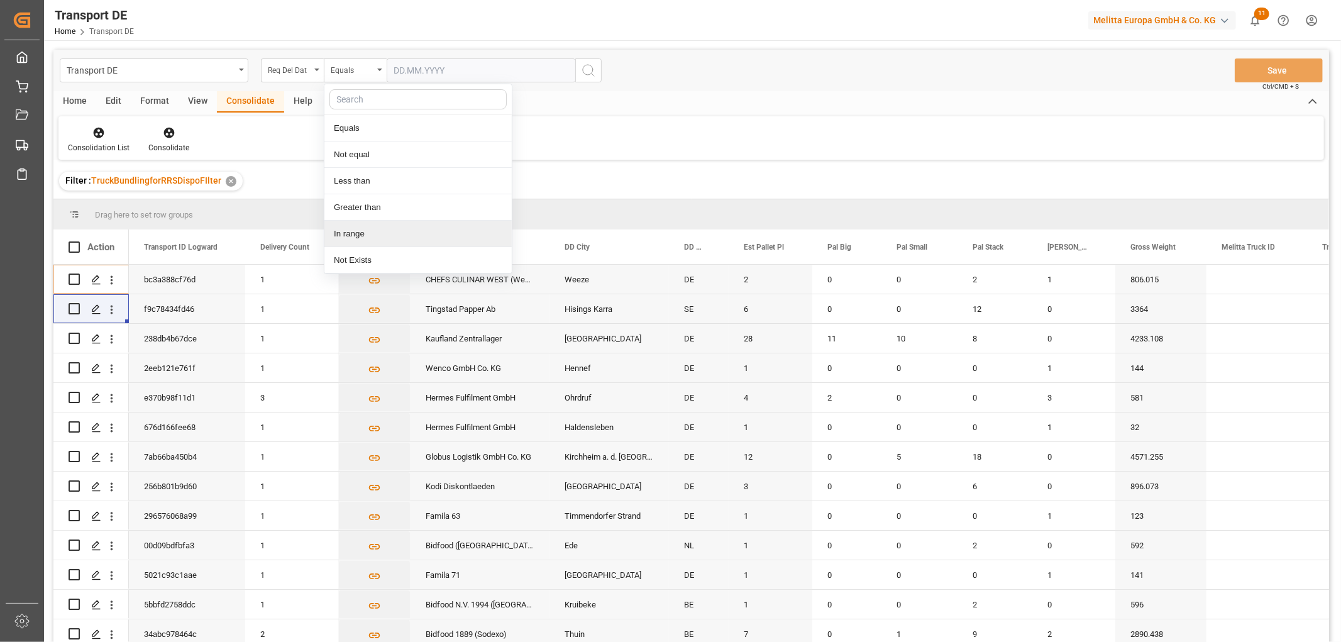
click at [355, 235] on div "In range" at bounding box center [417, 234] width 187 height 26
click at [407, 66] on input "text" at bounding box center [434, 70] width 94 height 24
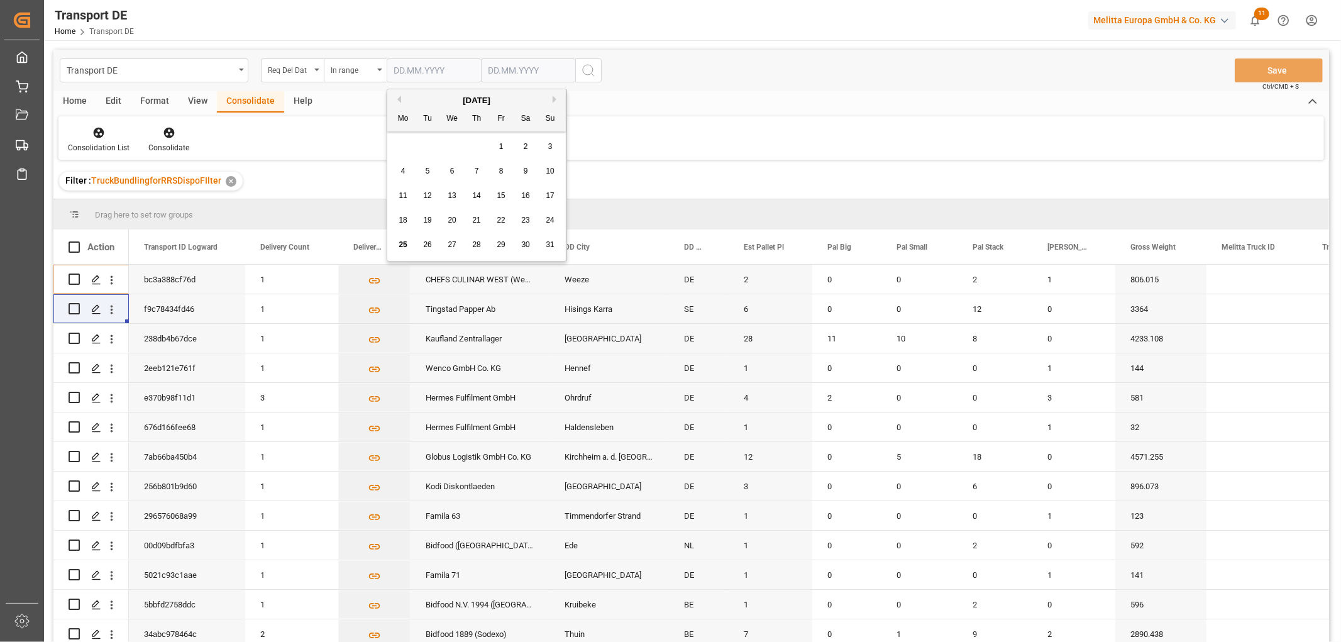
click at [404, 142] on div "28 29 30 31 1 2 3" at bounding box center [477, 147] width 172 height 25
click at [501, 149] on span "1" at bounding box center [501, 146] width 4 height 9
type input "01.08.2025"
click at [507, 69] on input "text" at bounding box center [528, 70] width 94 height 24
click at [506, 146] on div "28 29 30 31 1 2 3" at bounding box center [571, 147] width 172 height 25
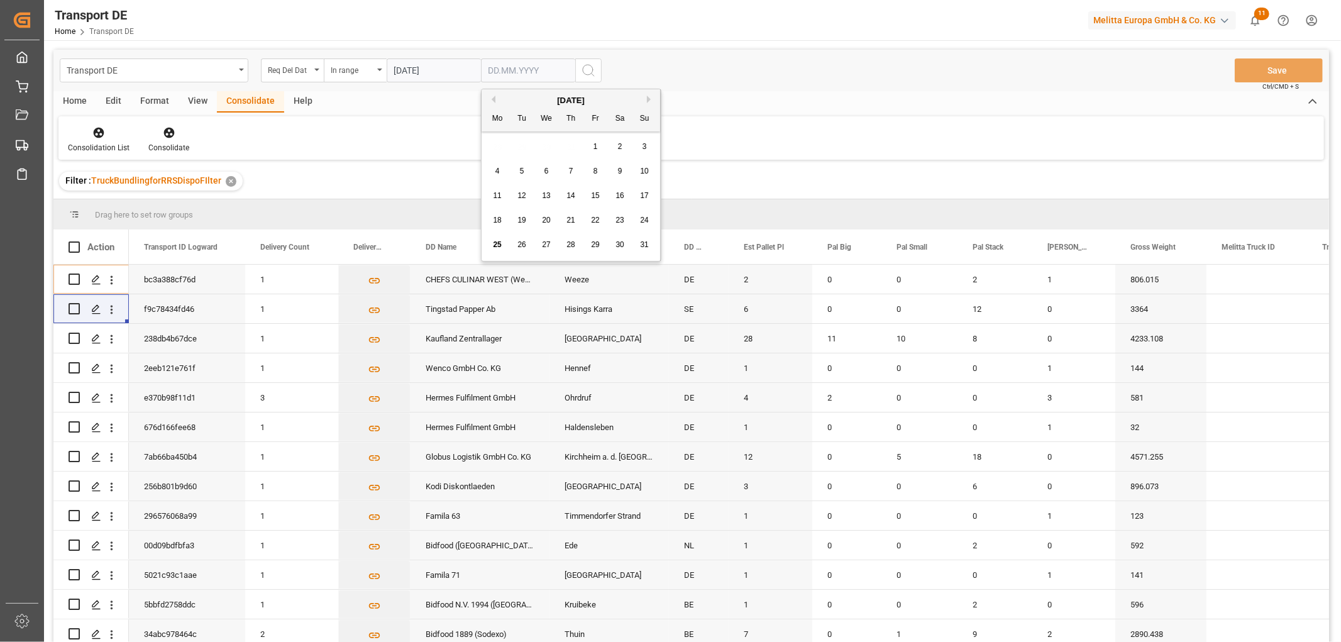
click at [548, 246] on span "27" at bounding box center [546, 244] width 8 height 9
type input "[DATE]"
click at [593, 67] on icon "search button" at bounding box center [588, 70] width 15 height 15
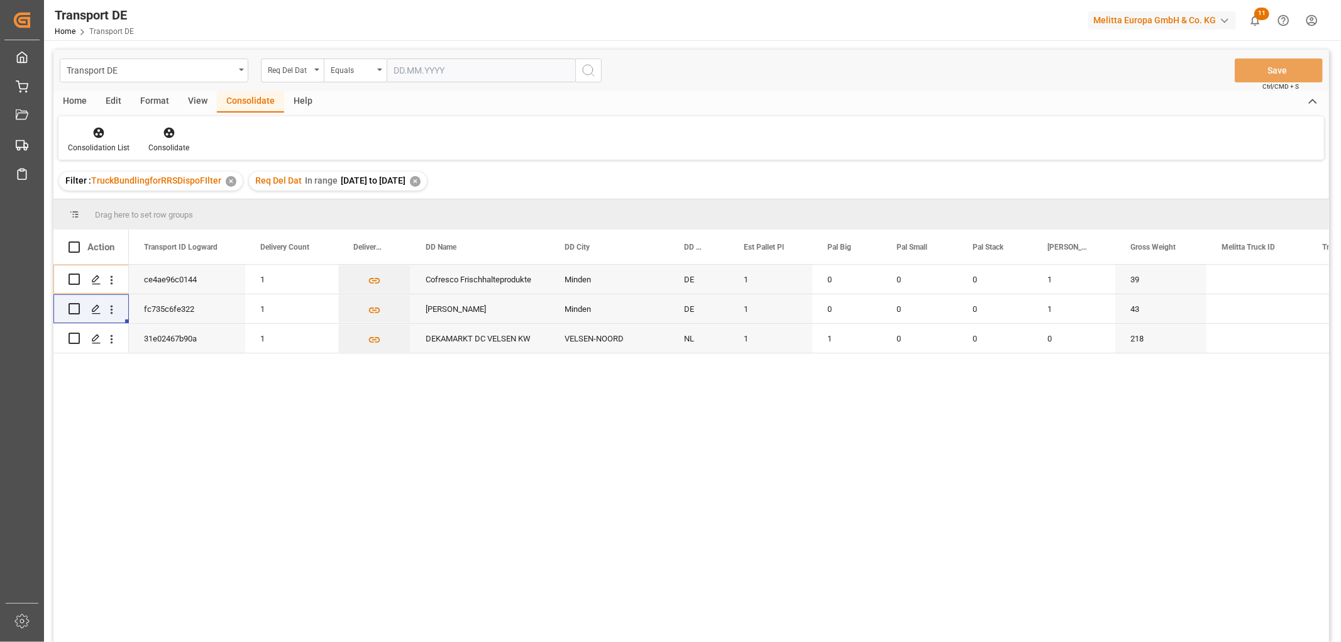
click at [421, 183] on div "✕" at bounding box center [415, 181] width 11 height 11
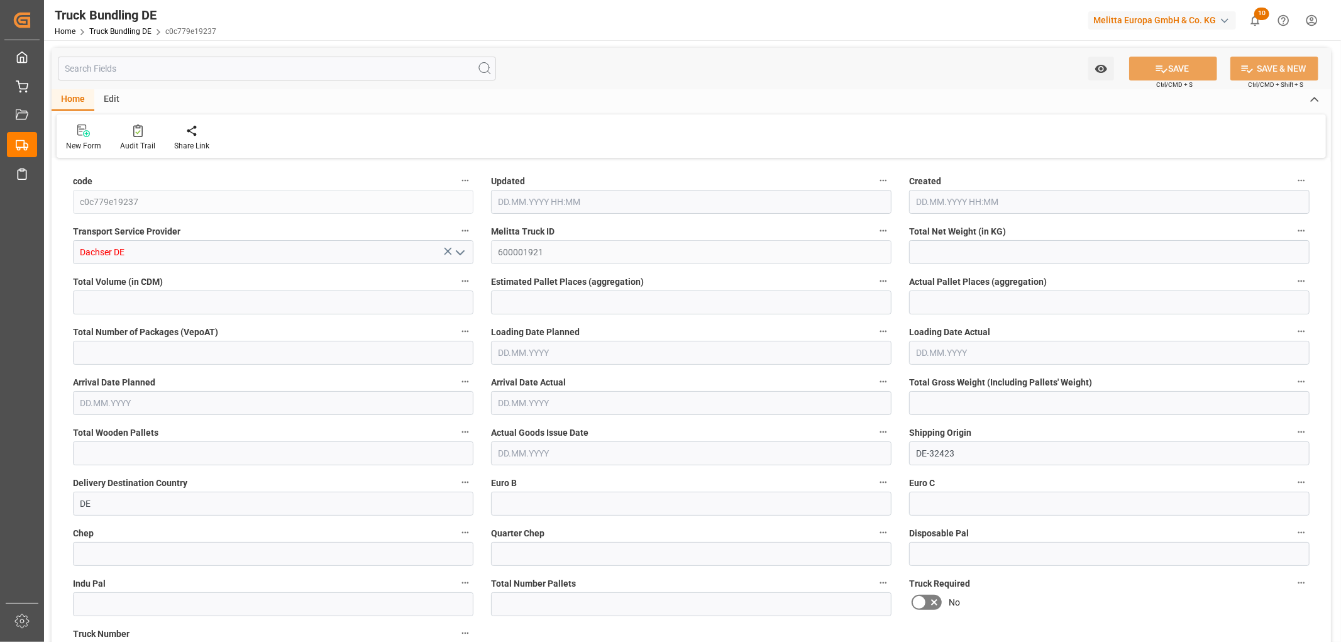
type input "714.865"
type input "12170.02"
type input "8"
type input "0"
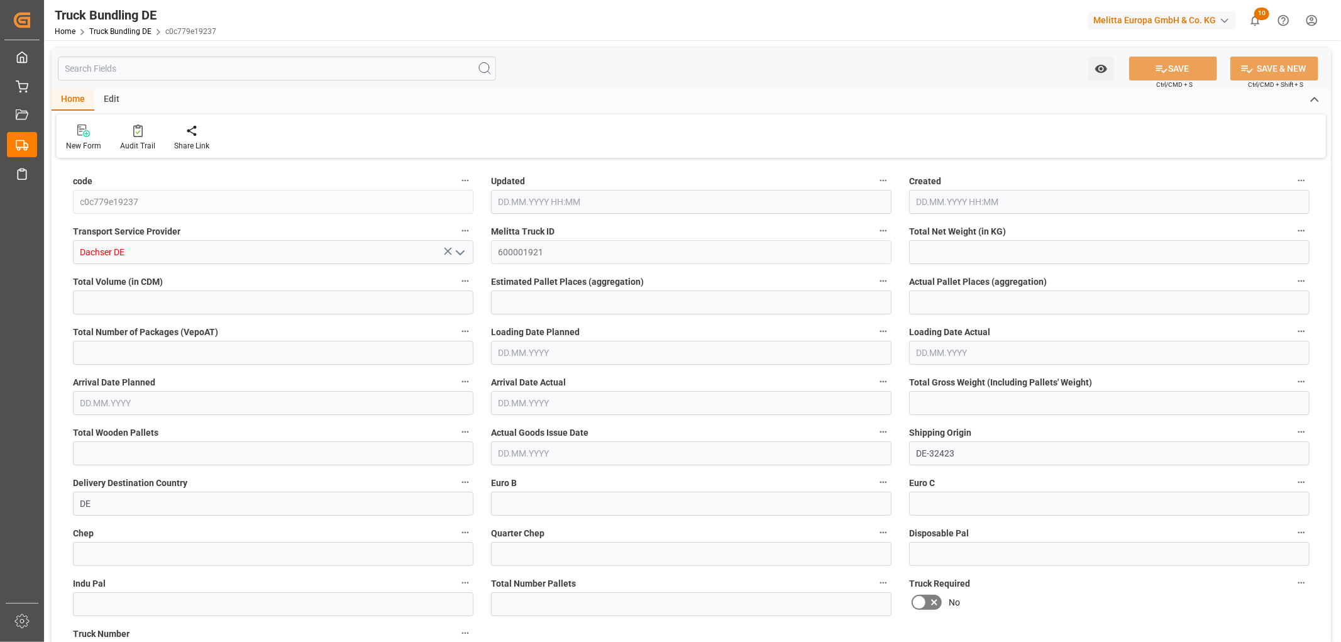
type input "1624.3"
type input "16"
type input "0"
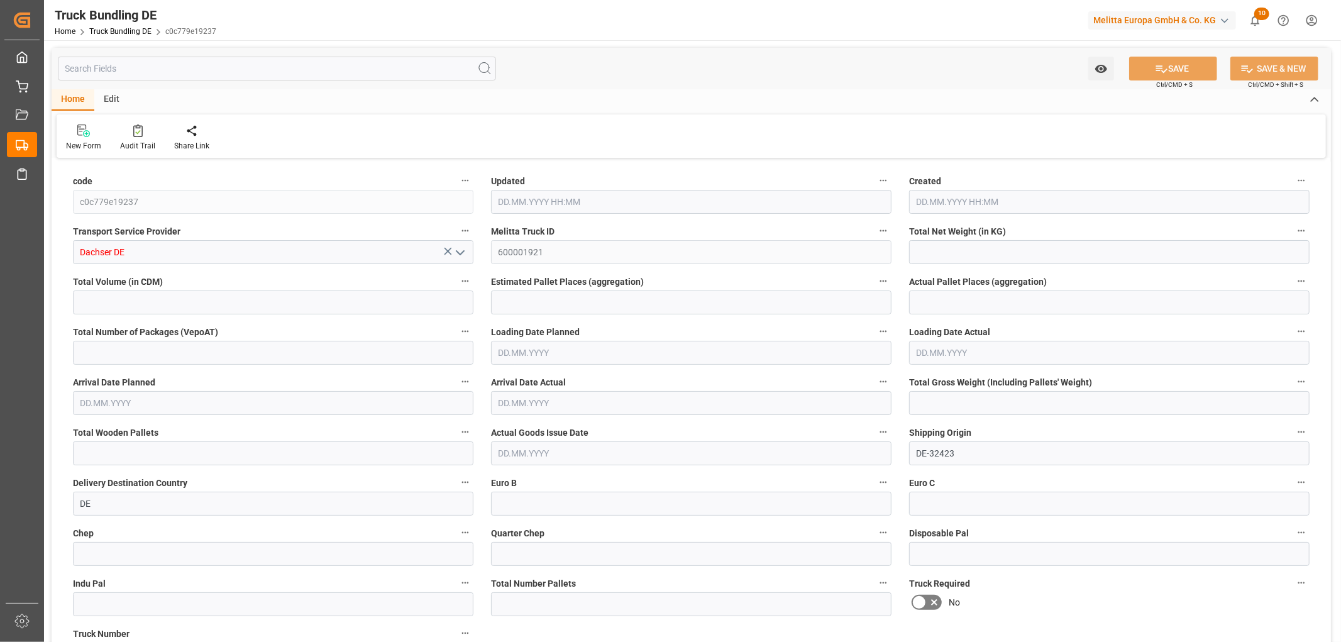
type input "0"
type input "25.08.2025 06:45"
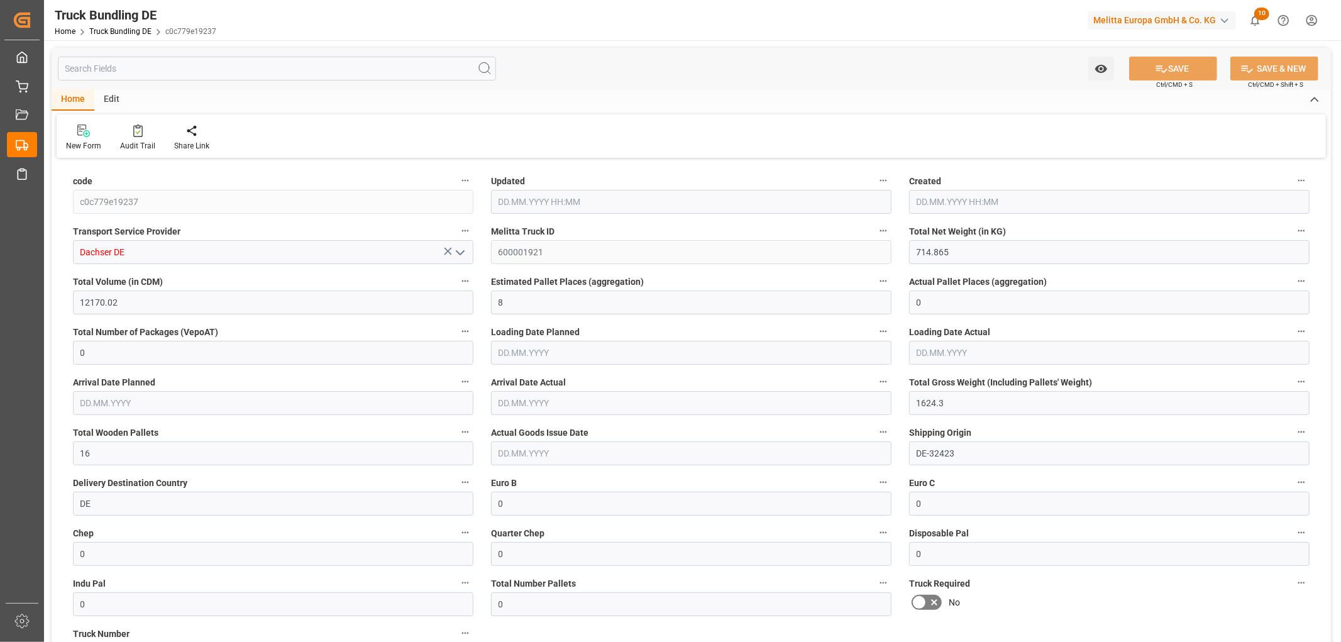
type input "25.08.2025 06:45"
type input "[DATE]"
type input "25.08.2025"
type input "25.08.2025 06:46"
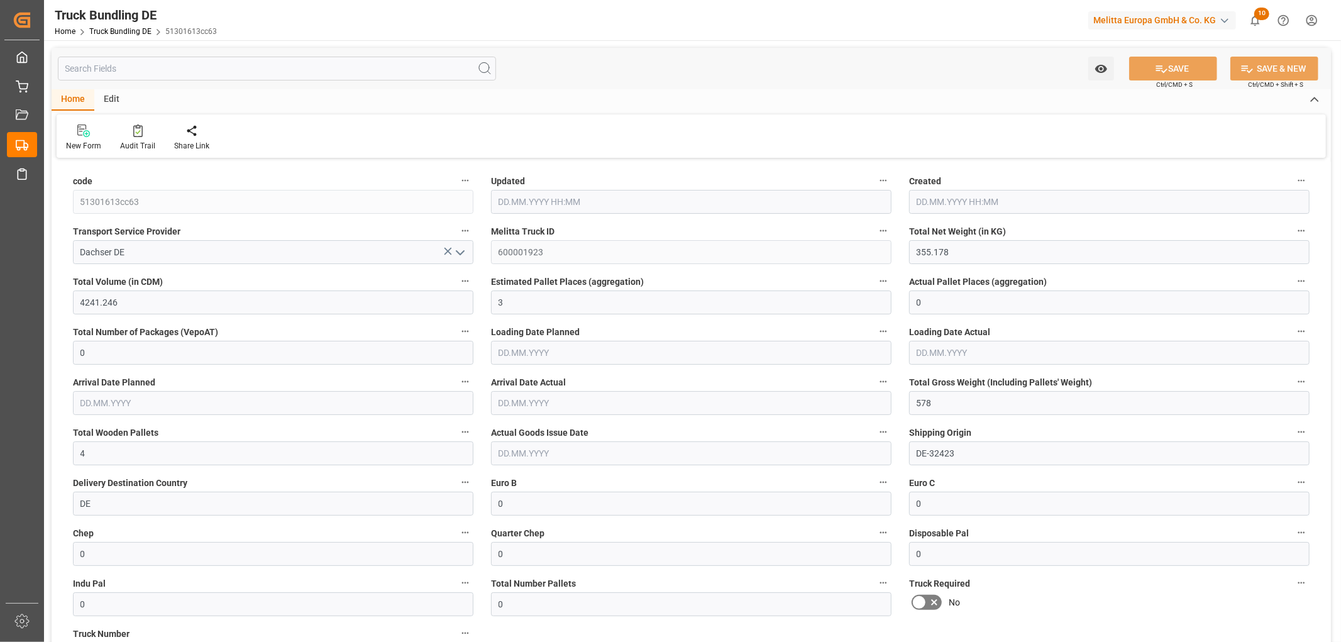
type input "25.08.2025 06:46"
type input "[DATE]"
type input "25.08.2025"
type input "775.275"
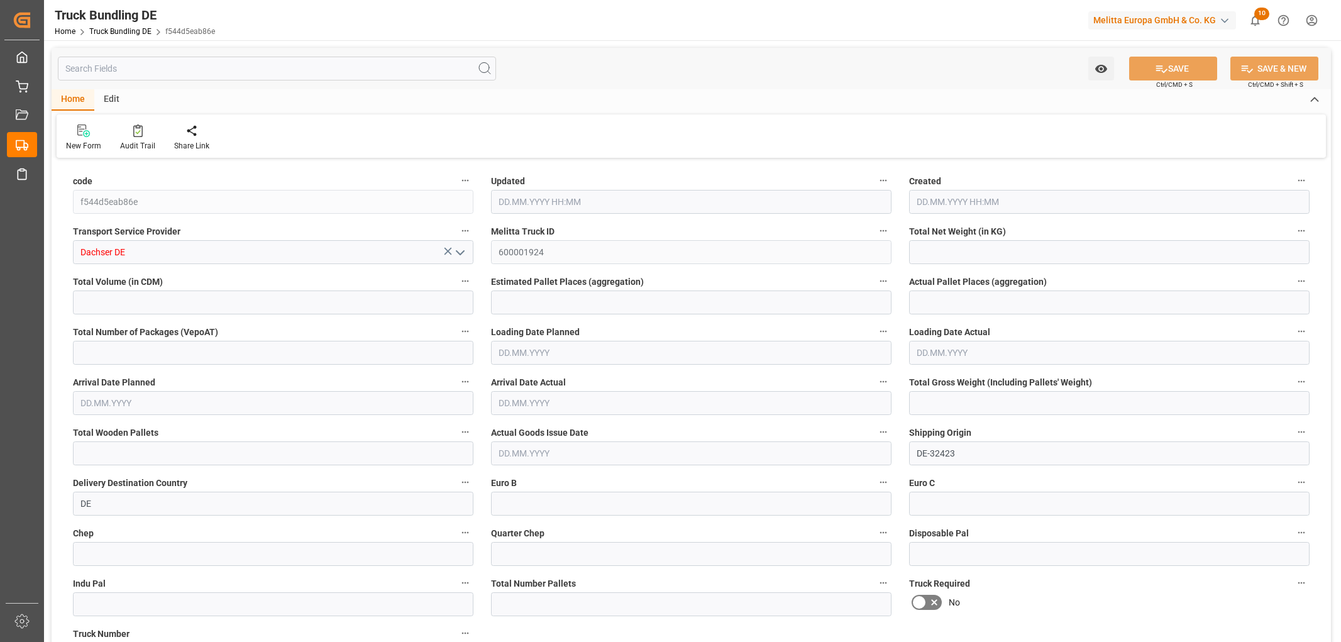
type input "4219.464"
type input "5"
type input "0"
type input "1014"
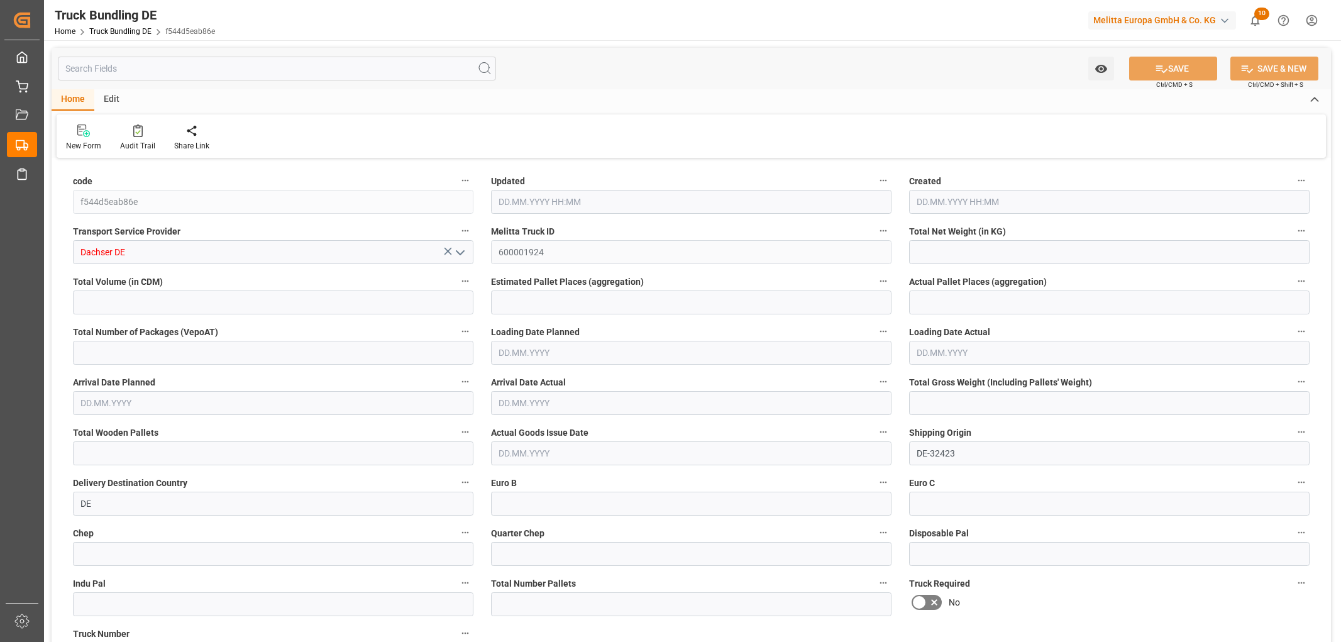
type input "5"
type input "0"
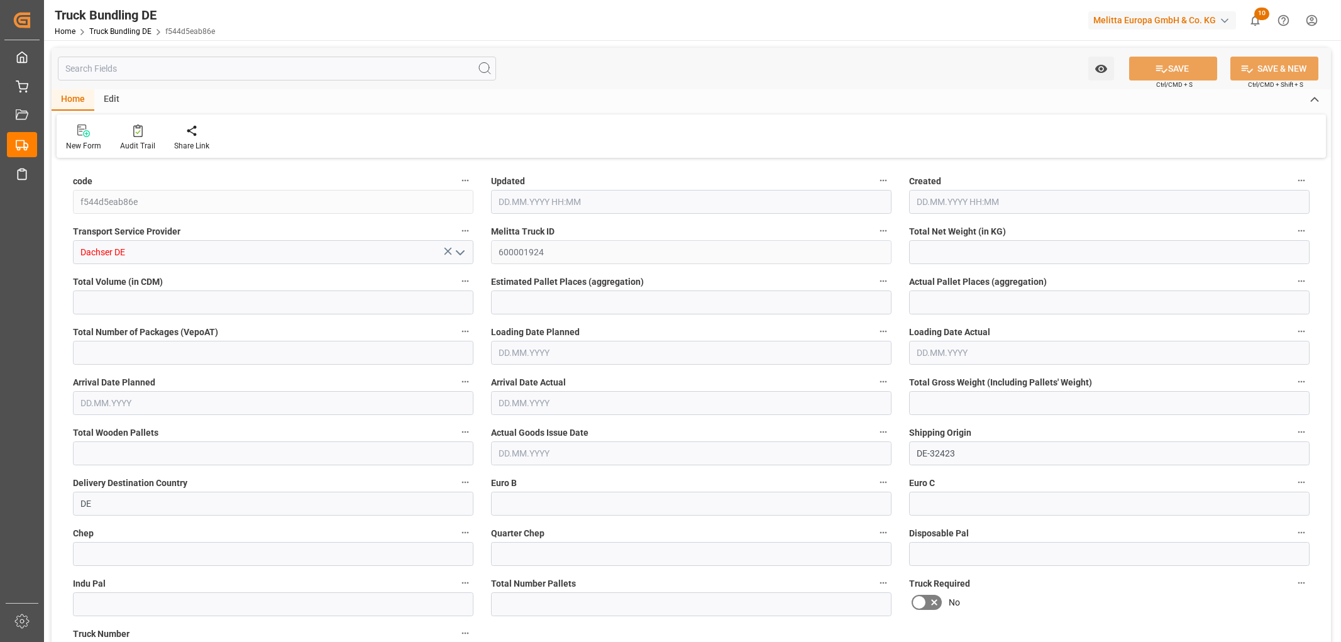
type input "0"
type input "25.08.2025 06:46"
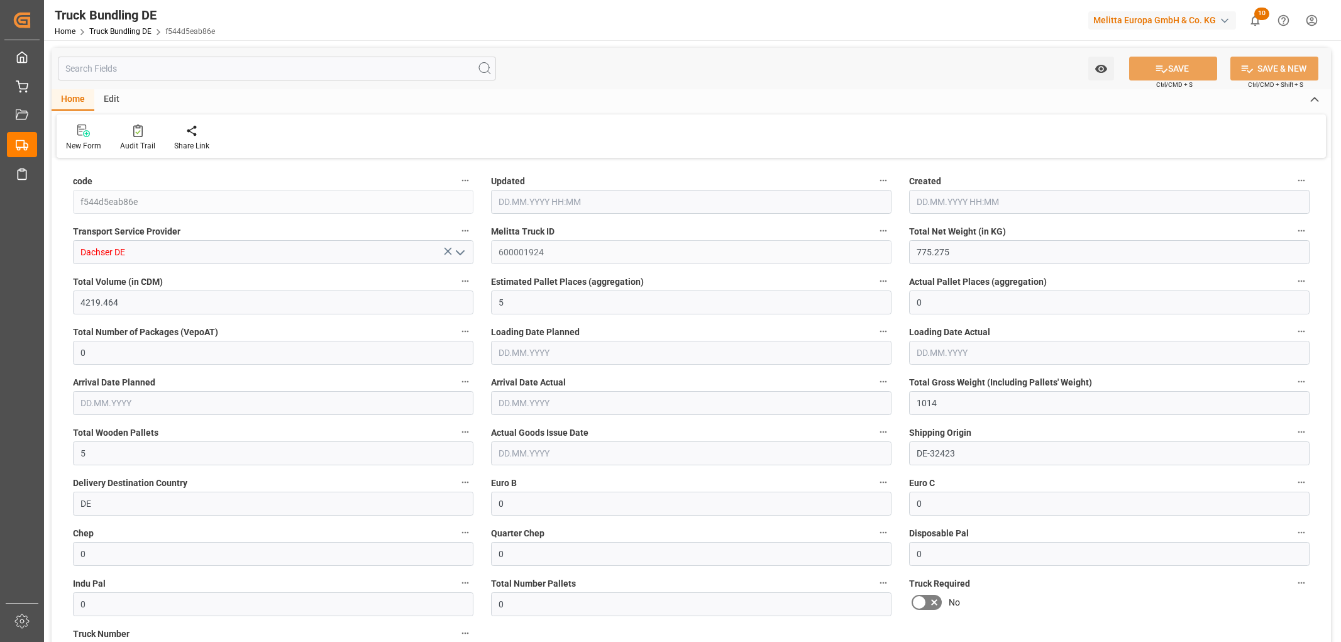
type input "[DATE]"
type input "27.08.2025"
type input "[DATE]"
type input "3933.639"
type input "31315.208"
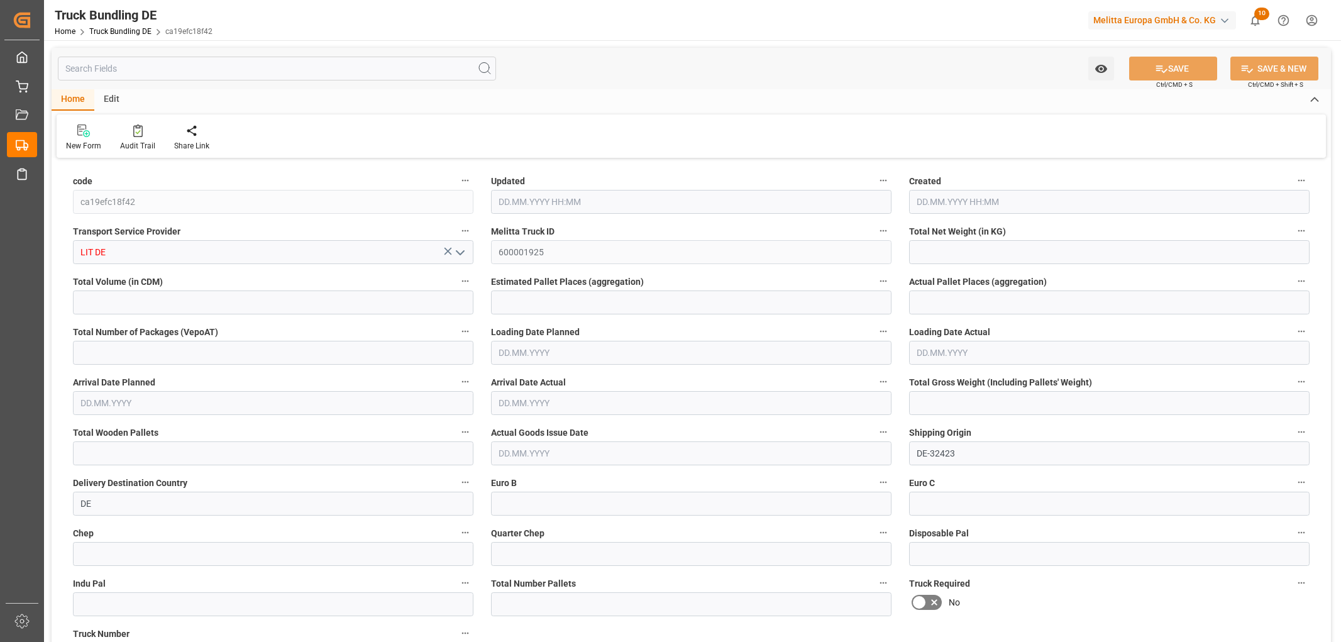
type input "19"
type input "0"
type input "6056.51"
type input "40"
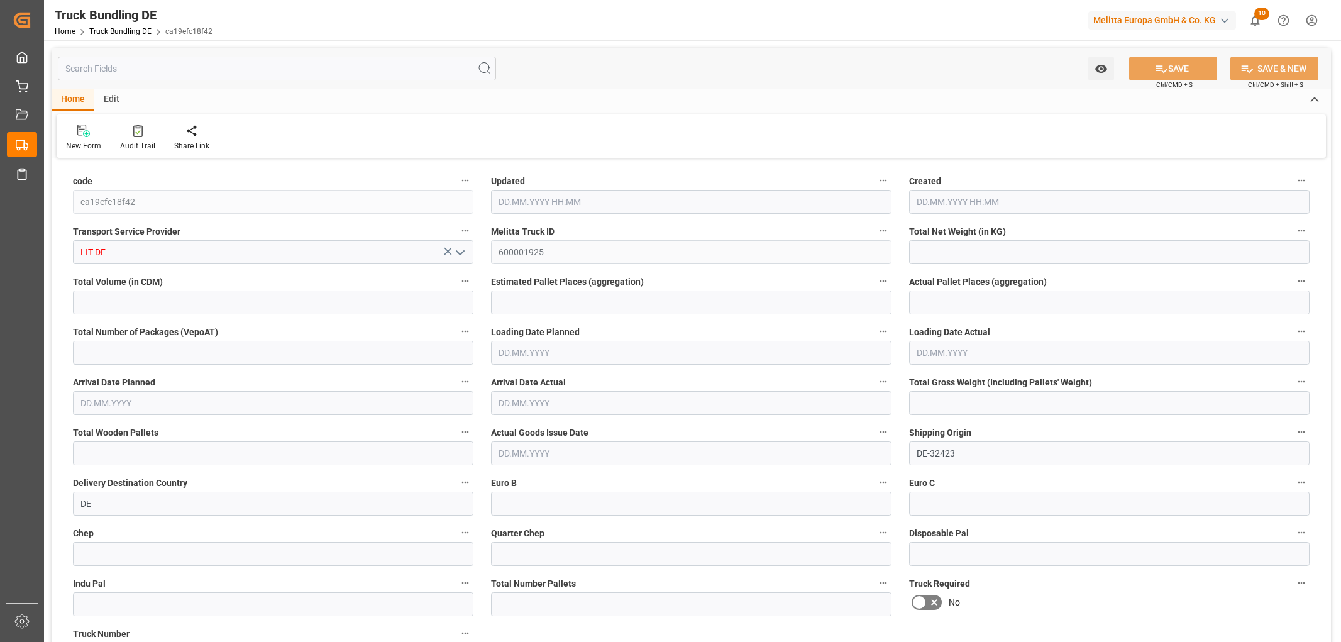
type input "0"
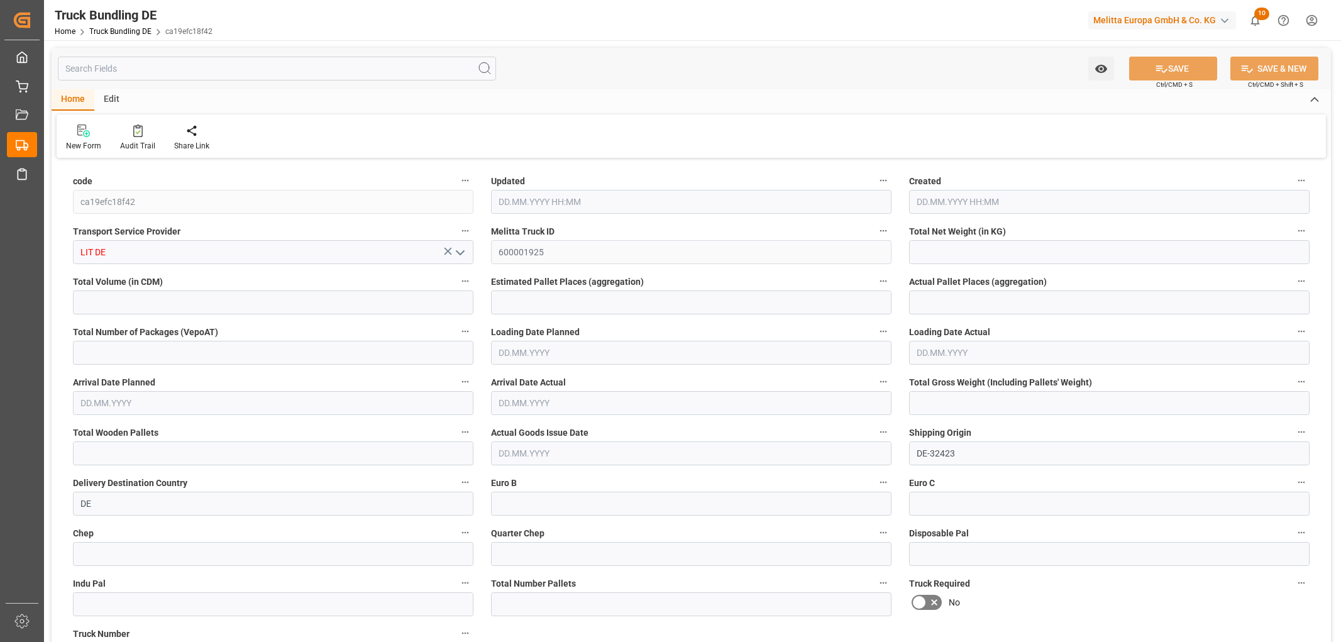
type input "0"
type input "25.08.2025 06:48"
type input "[DATE]"
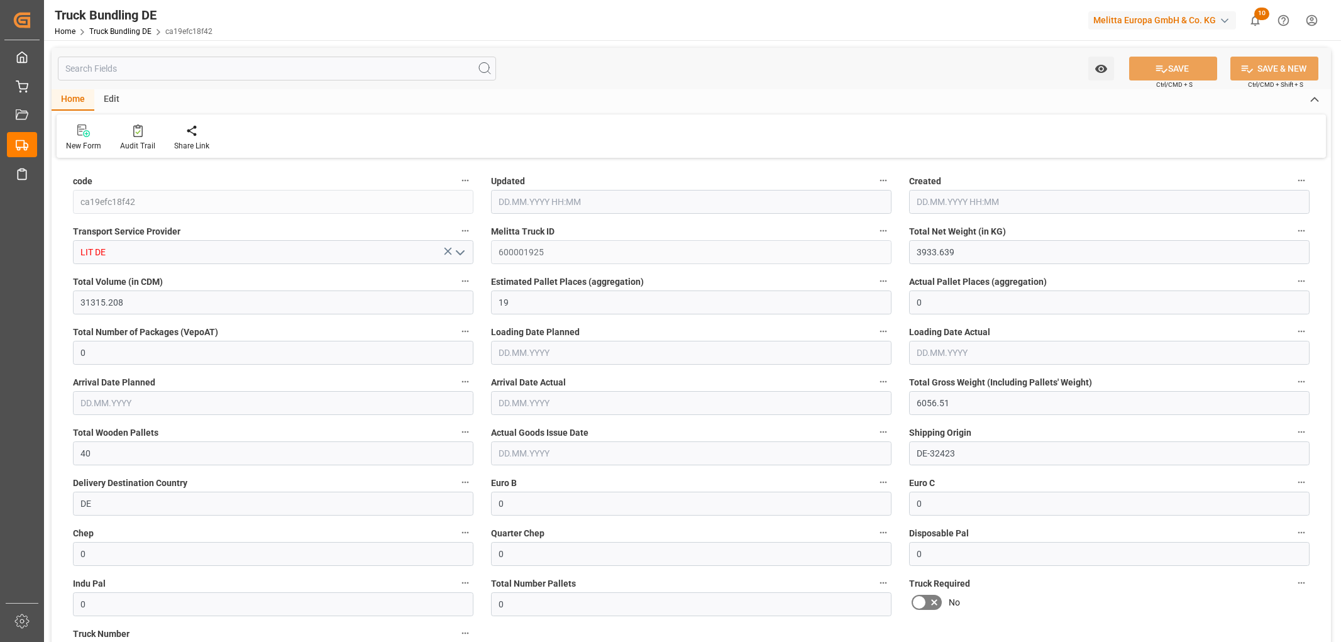
type input "29.08.2025"
type input "[DATE]"
type input "3875.376"
type input "27548.488"
type input "18"
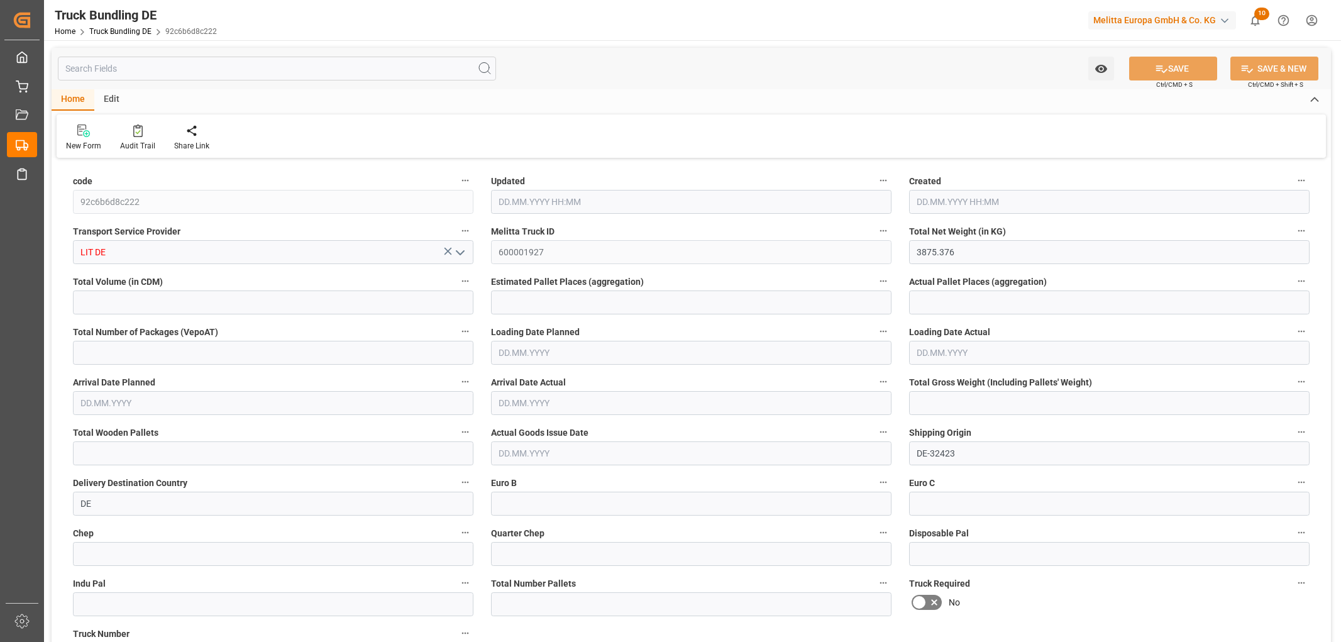
type input "0"
type input "5689"
type input "32"
type input "0"
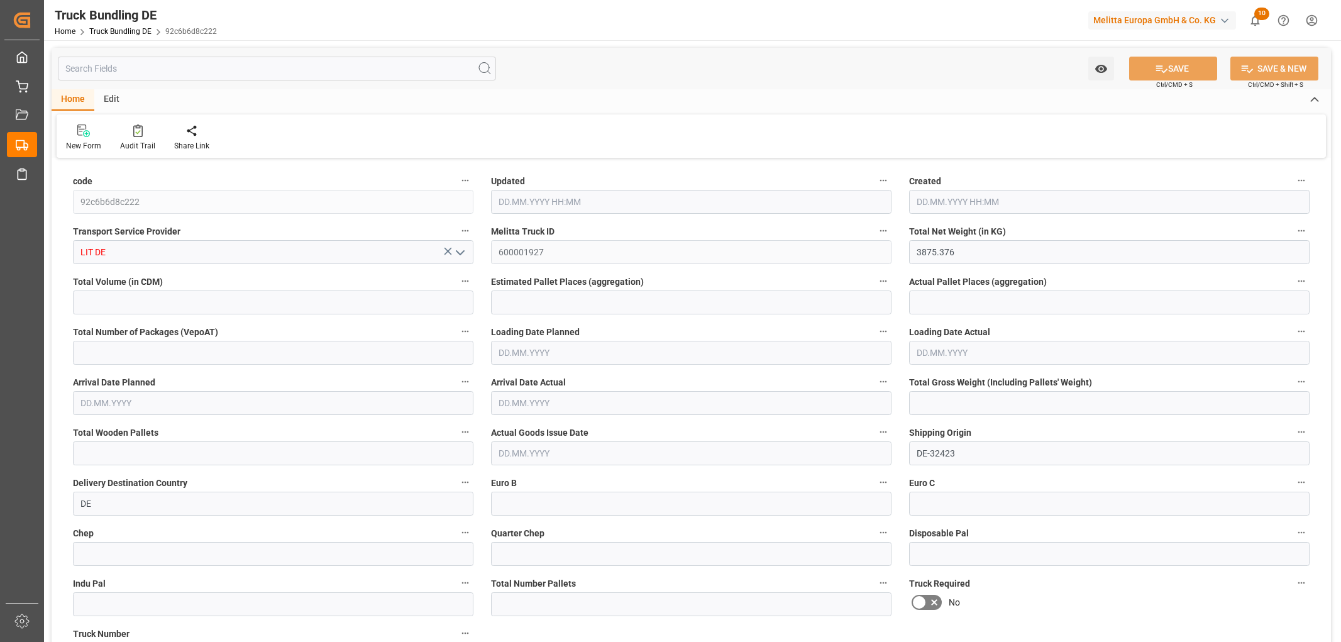
type input "0"
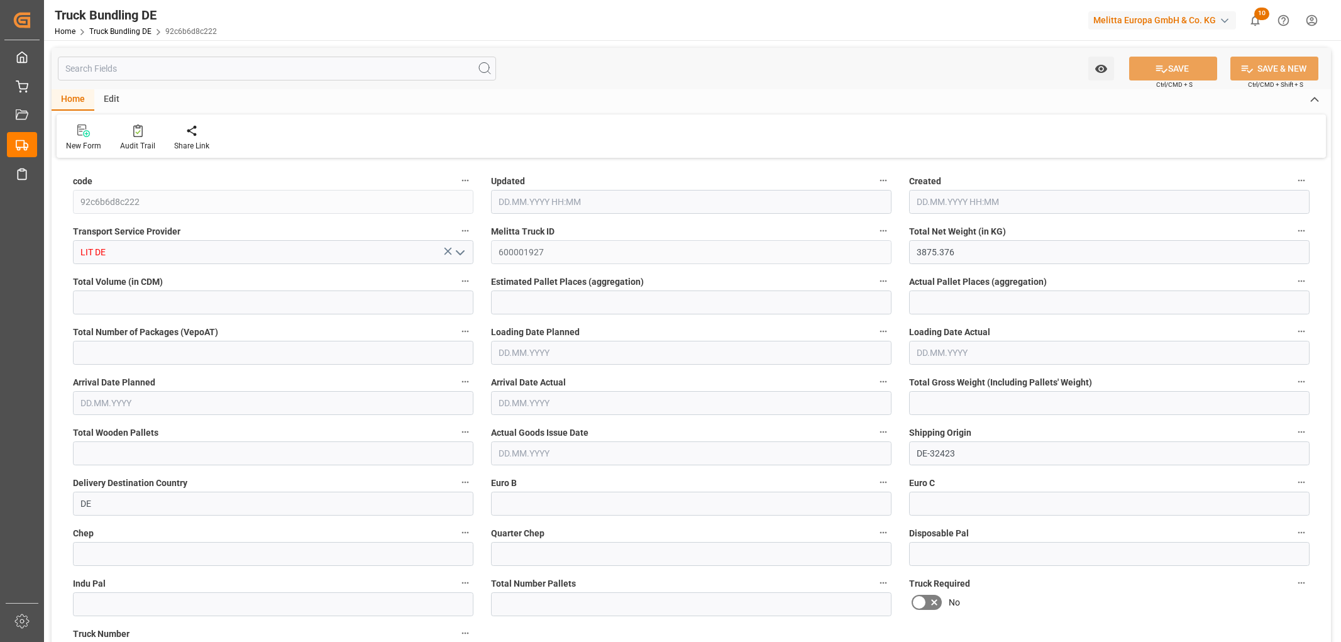
type input "0"
type input "25.08.2025 06:48"
type input "[DATE]"
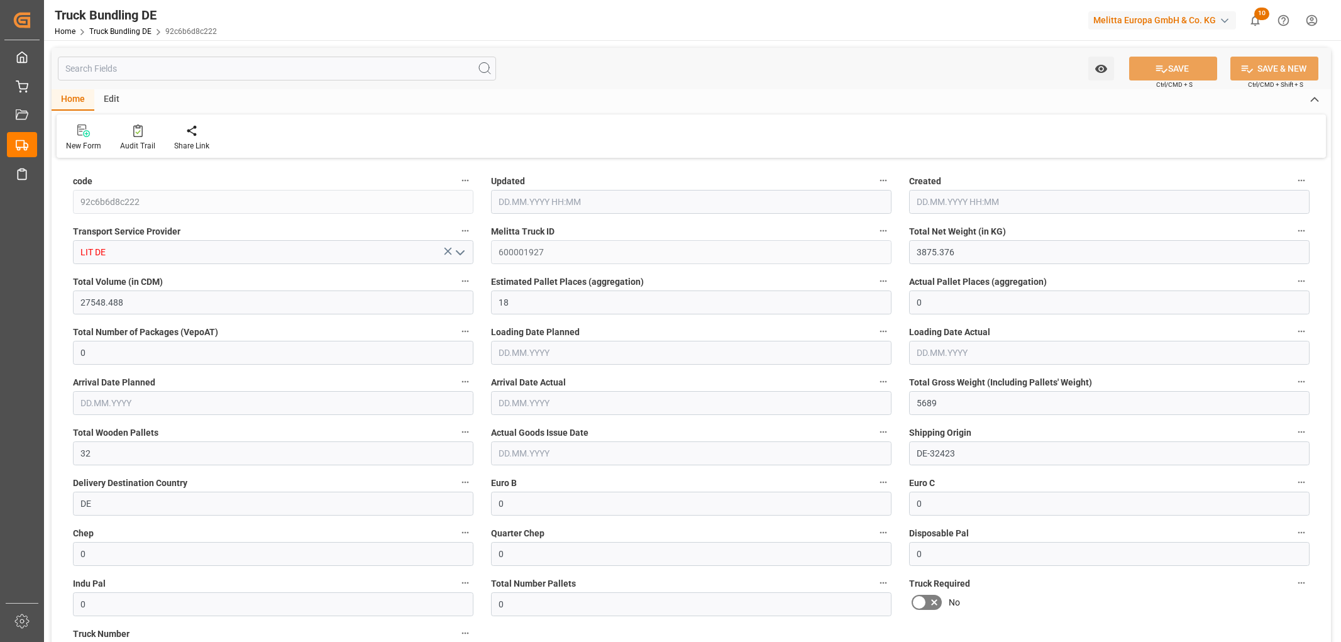
type input "[DATE]"
type input "542.148"
type input "3765.588"
type input "3"
type input "0"
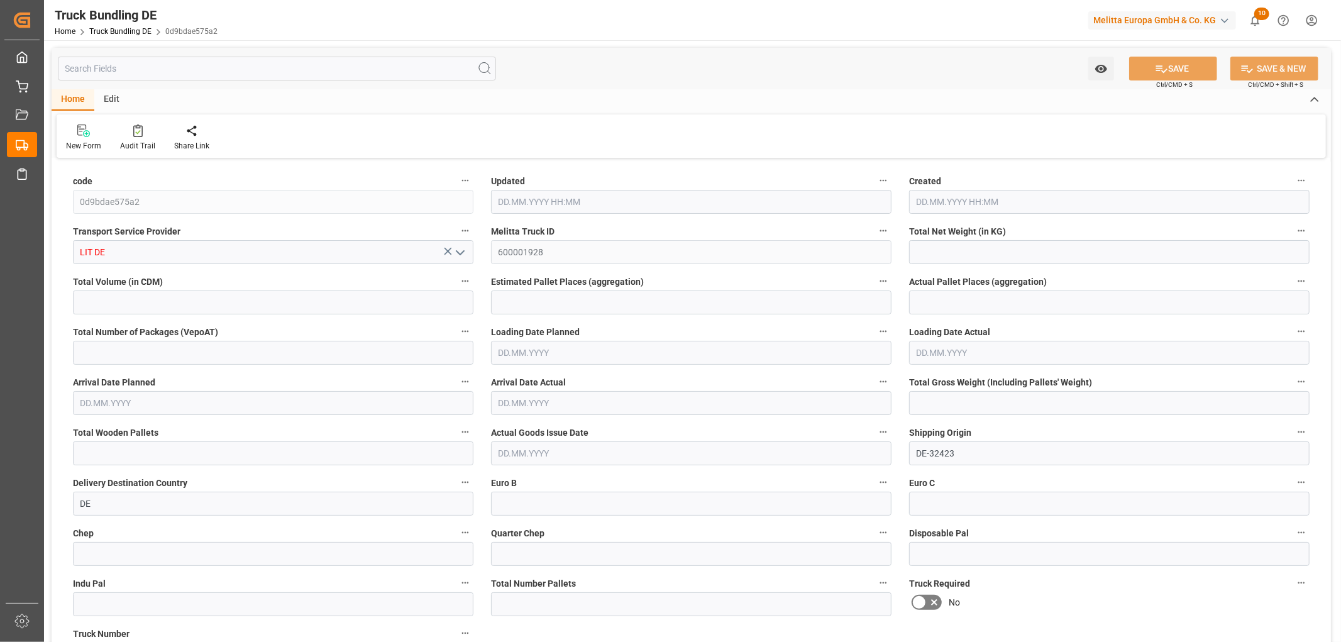
type input "0"
type input "757"
type input "4"
type input "0"
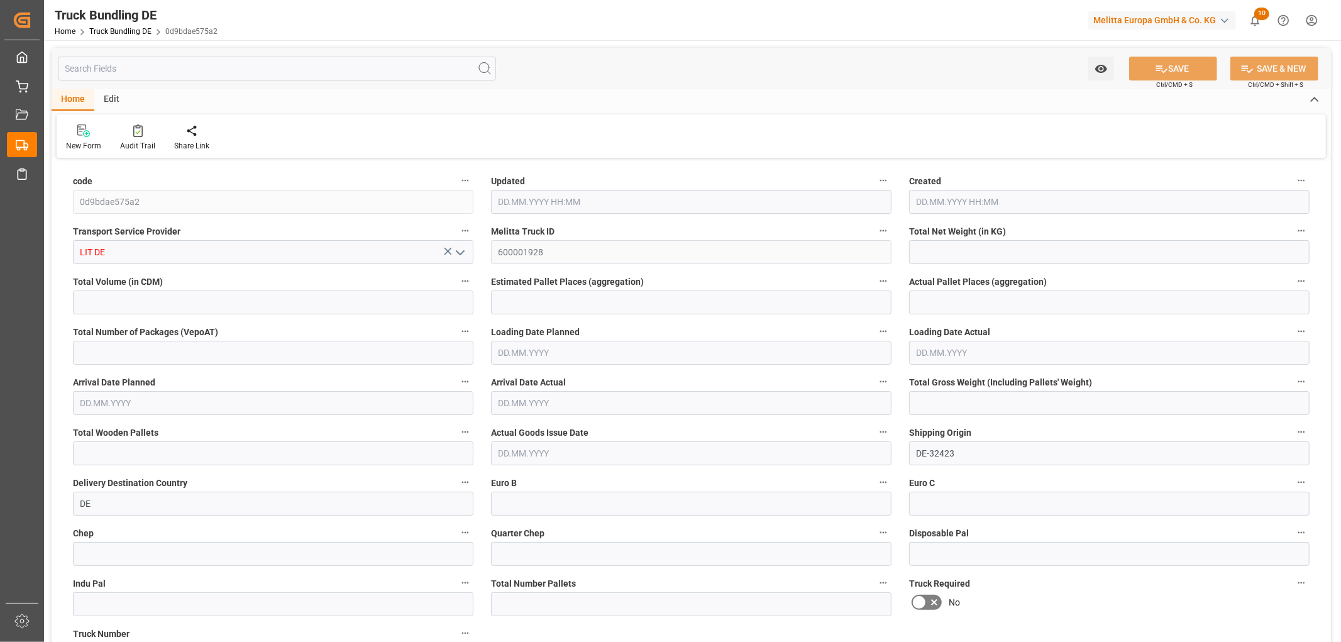
type input "0"
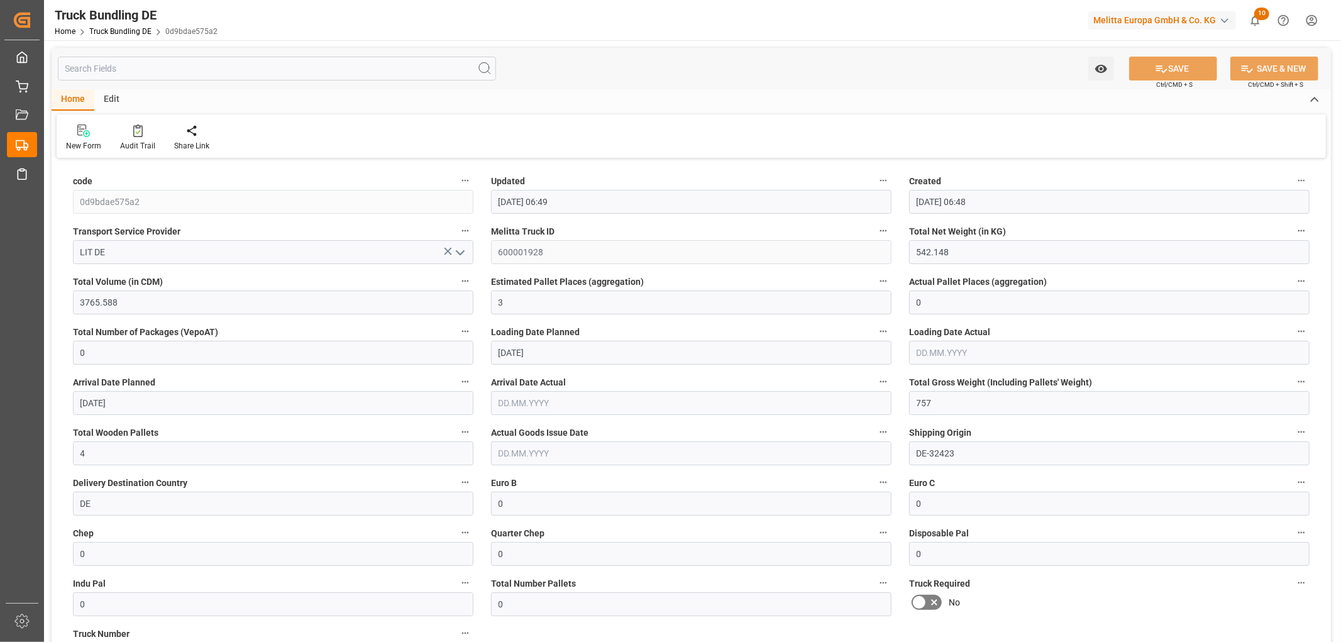
type input "[DATE] 06:49"
type input "[DATE] 06:48"
type input "[DATE]"
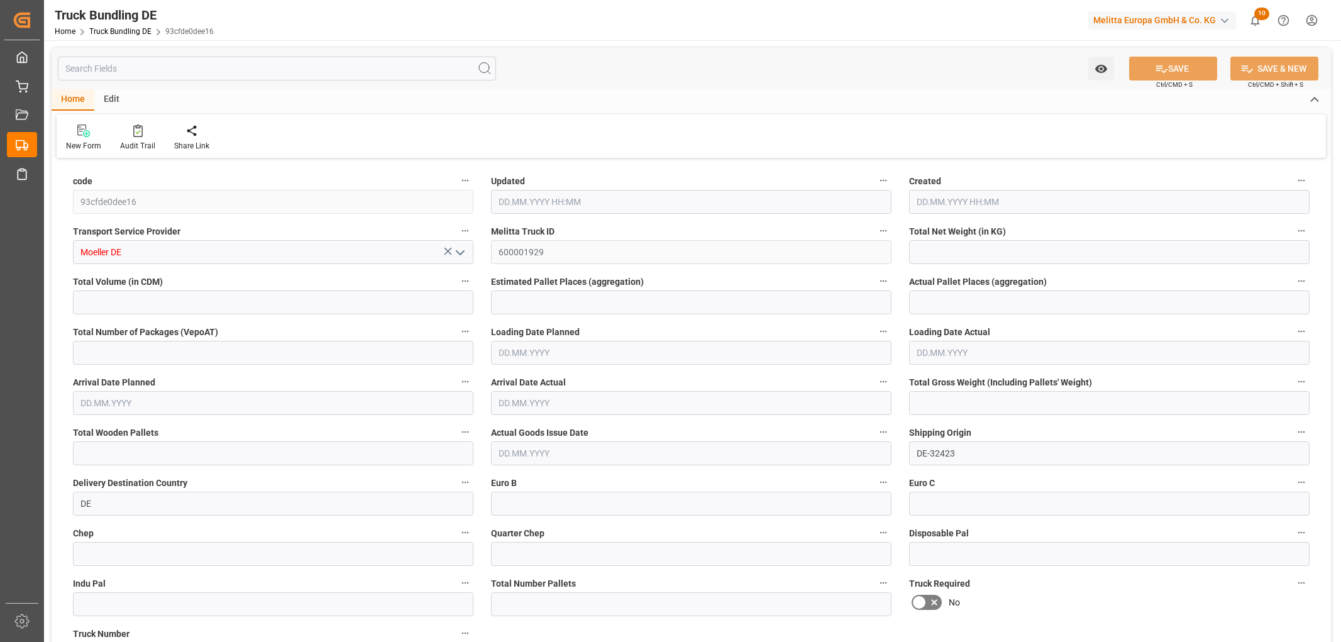
type input "1000.304"
type input "12362.9"
type input "8"
type input "0"
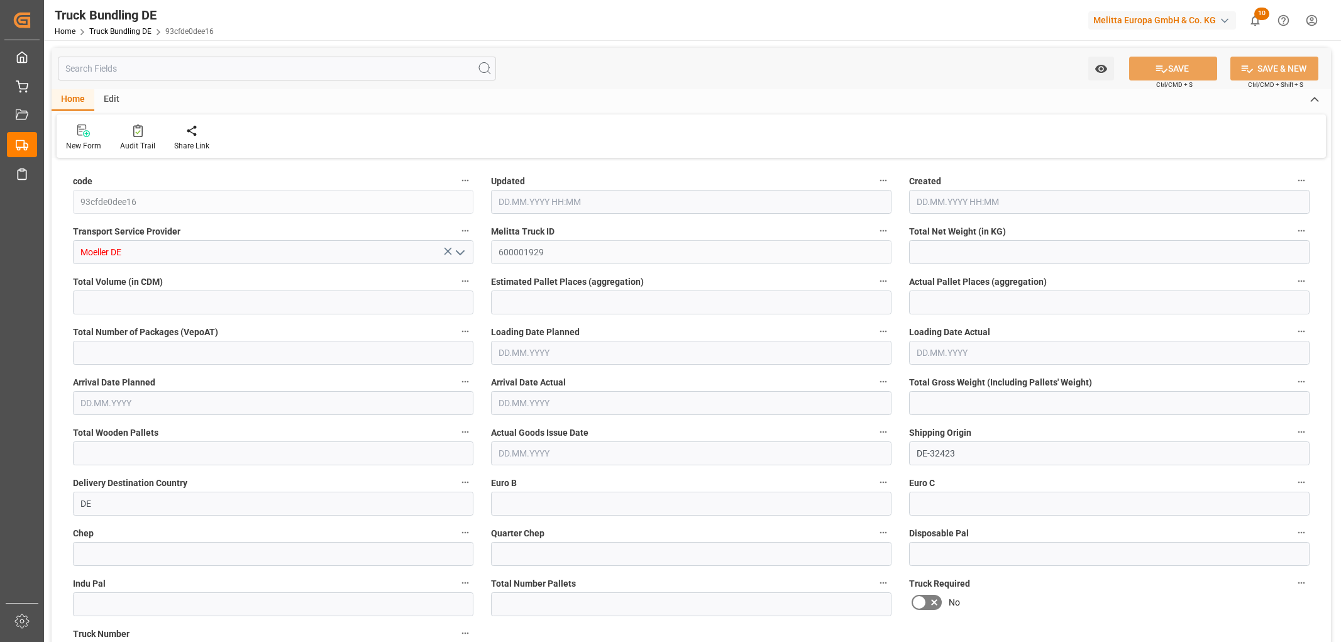
type input "1935.525"
type input "16"
type input "0"
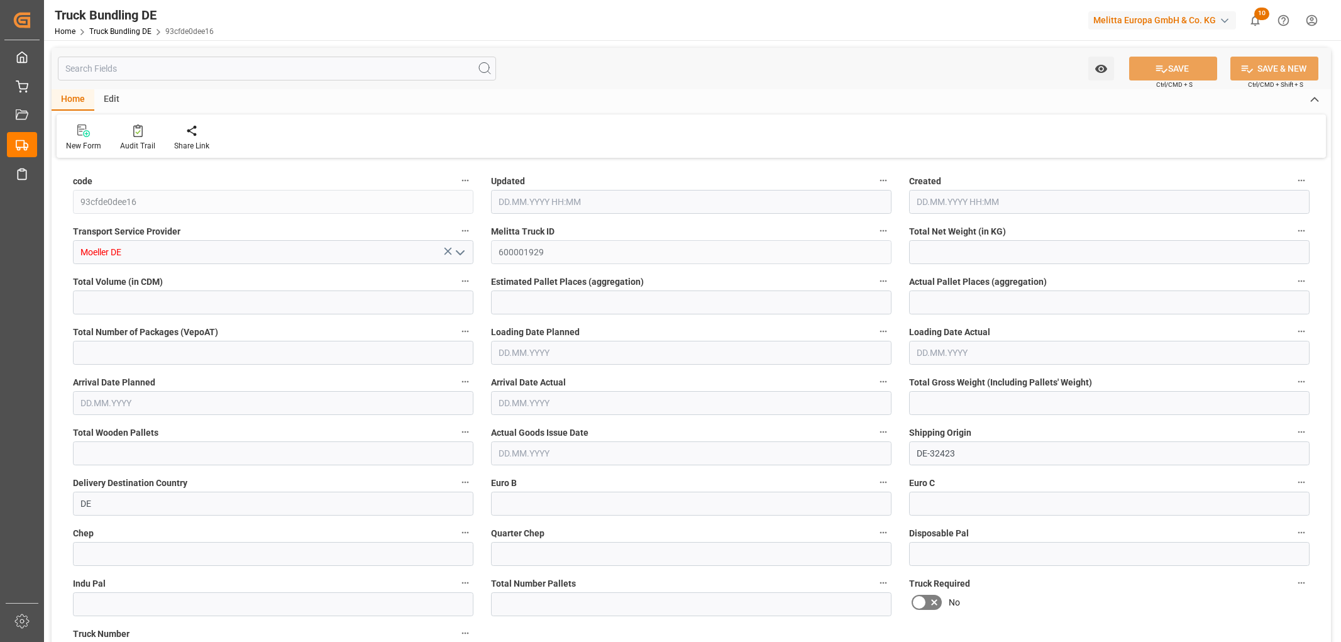
type input "0"
type input "[DATE] 06:50"
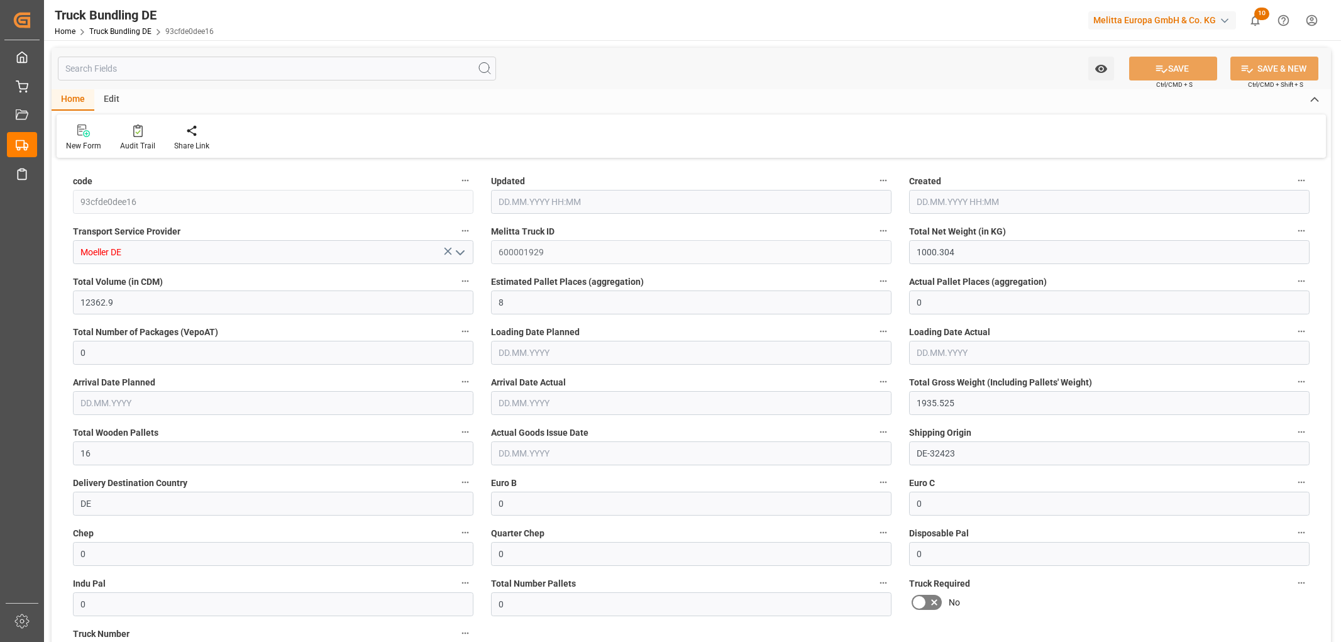
type input "[DATE] 06:50"
type input "[DATE]"
type input "25.08.2025 06:50"
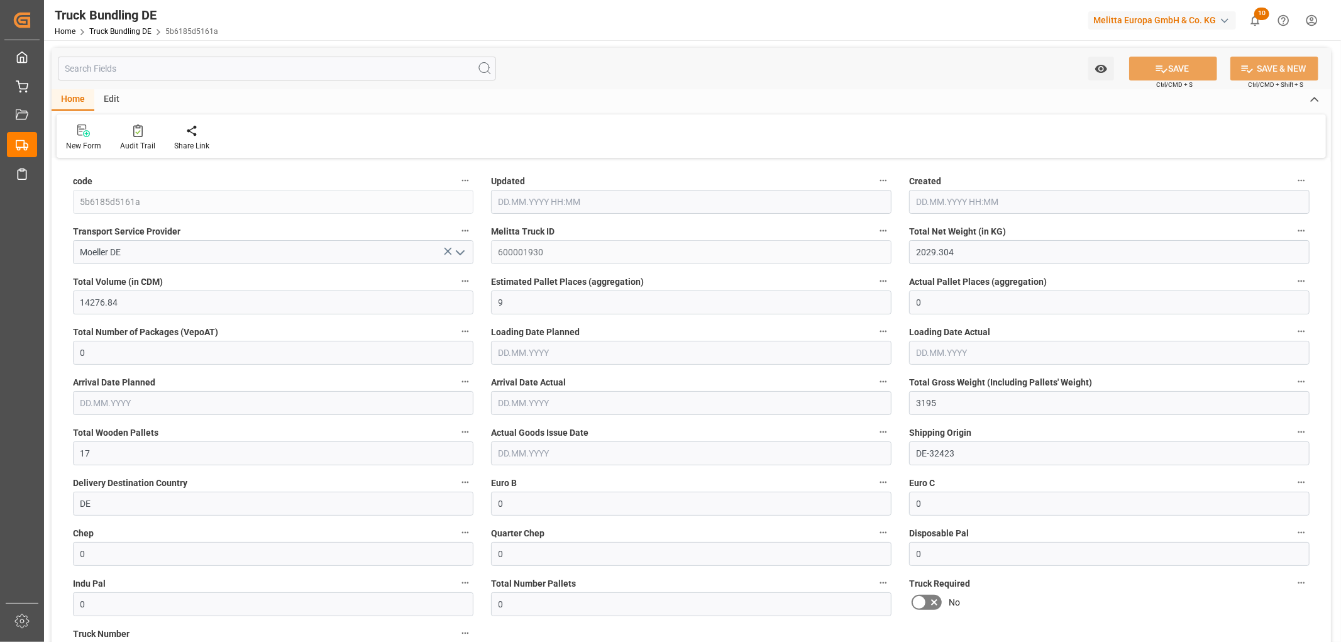
type input "25.08.2025 06:50"
type input "[DATE]"
type input "1895.496"
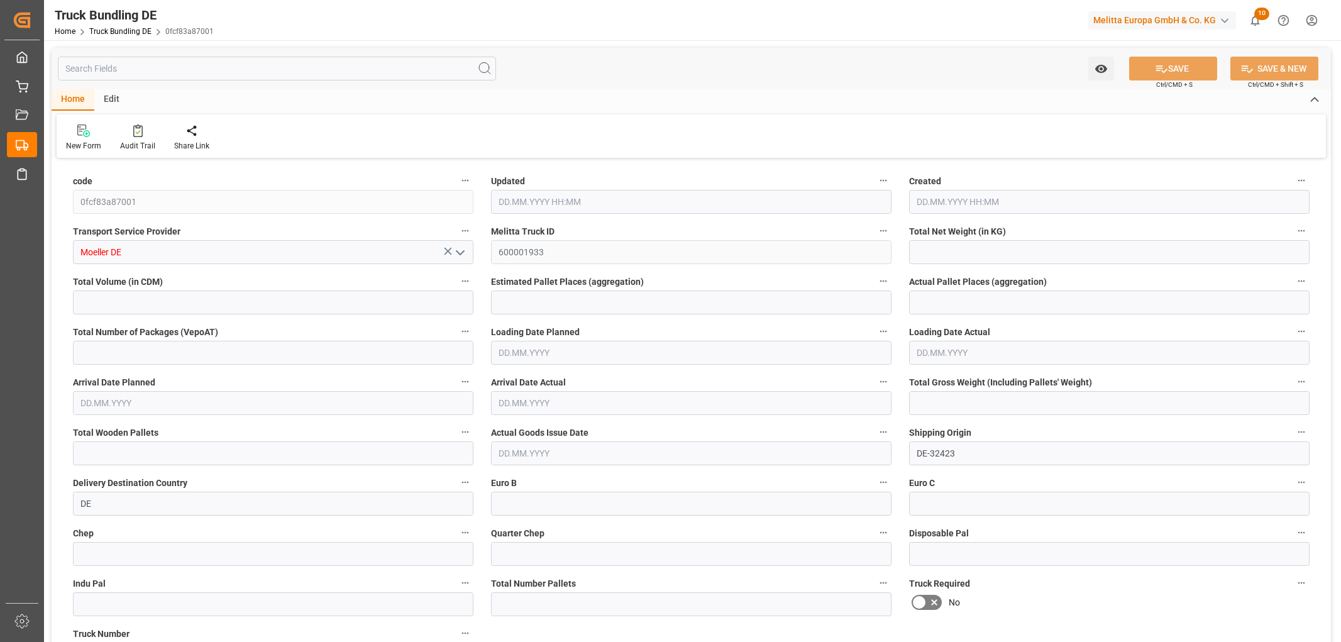
type input "12447.272"
type input "8"
type input "0"
type input "2907"
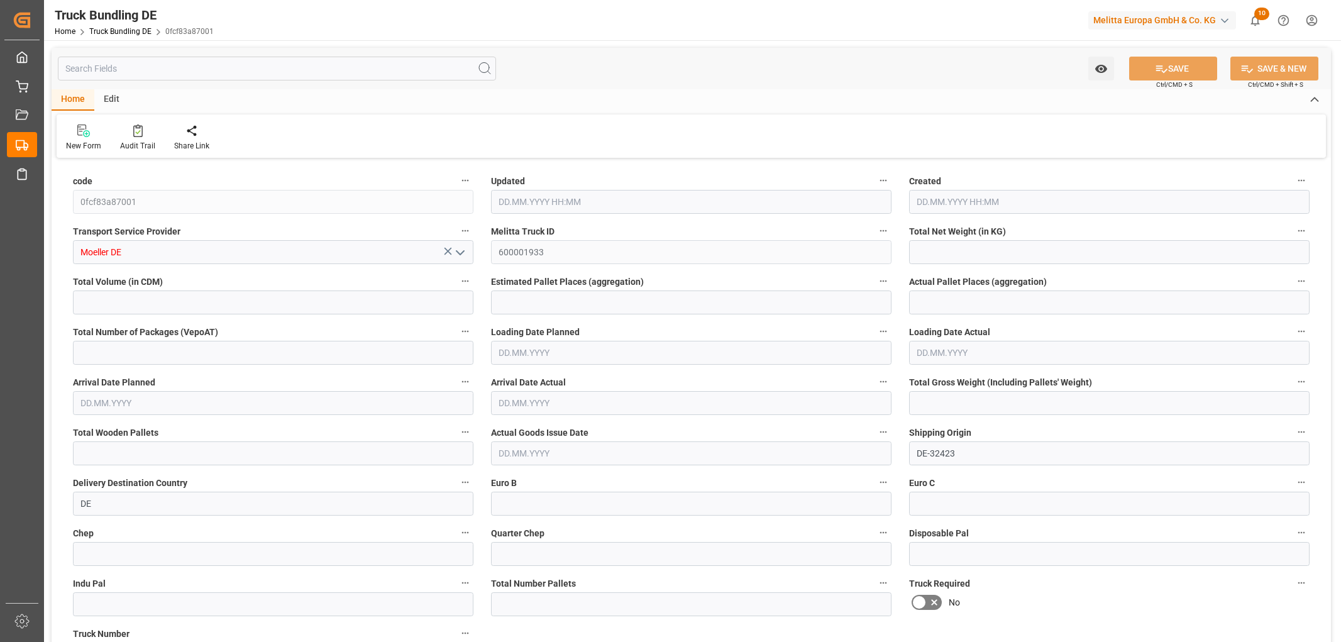
type input "15"
type input "0"
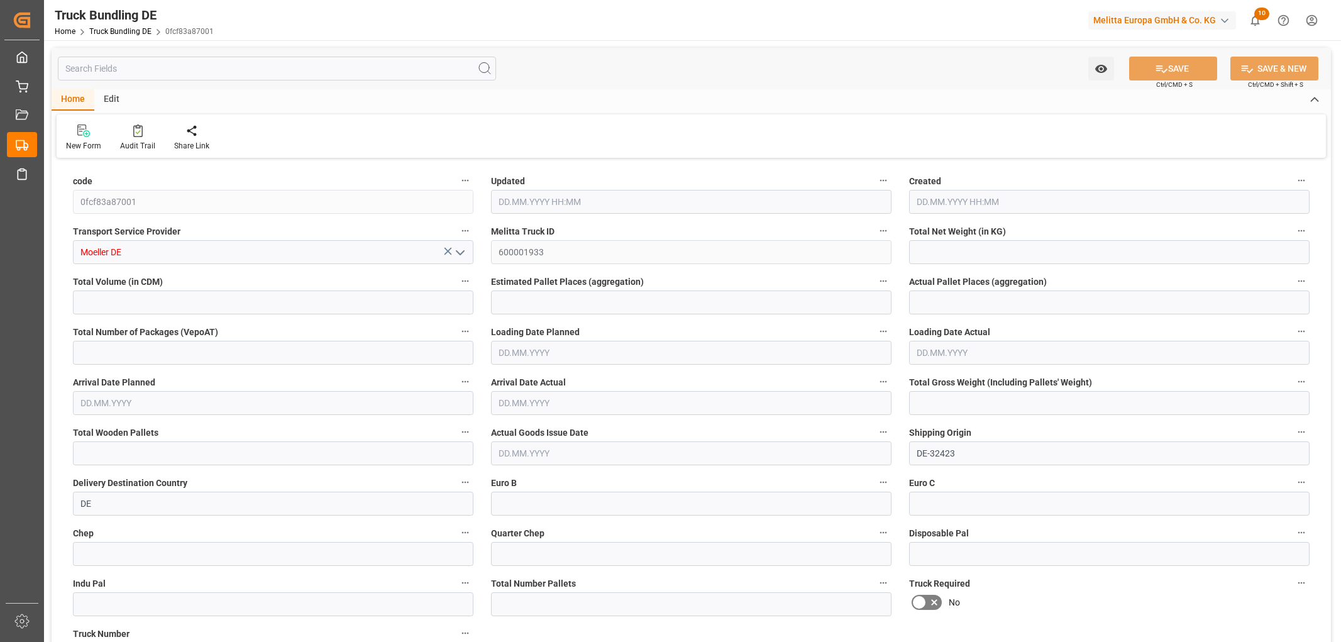
type input "0"
type input "[DATE] 06:51"
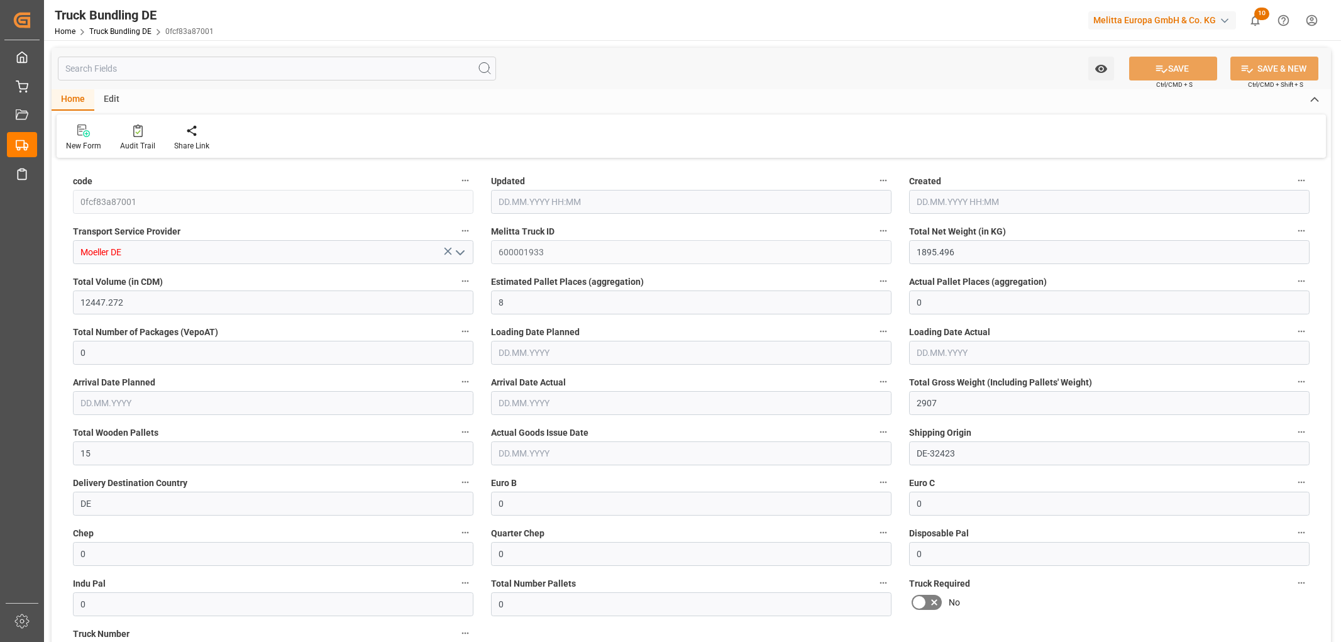
type input "[DATE]"
type input "1415.016"
type input "11382.744"
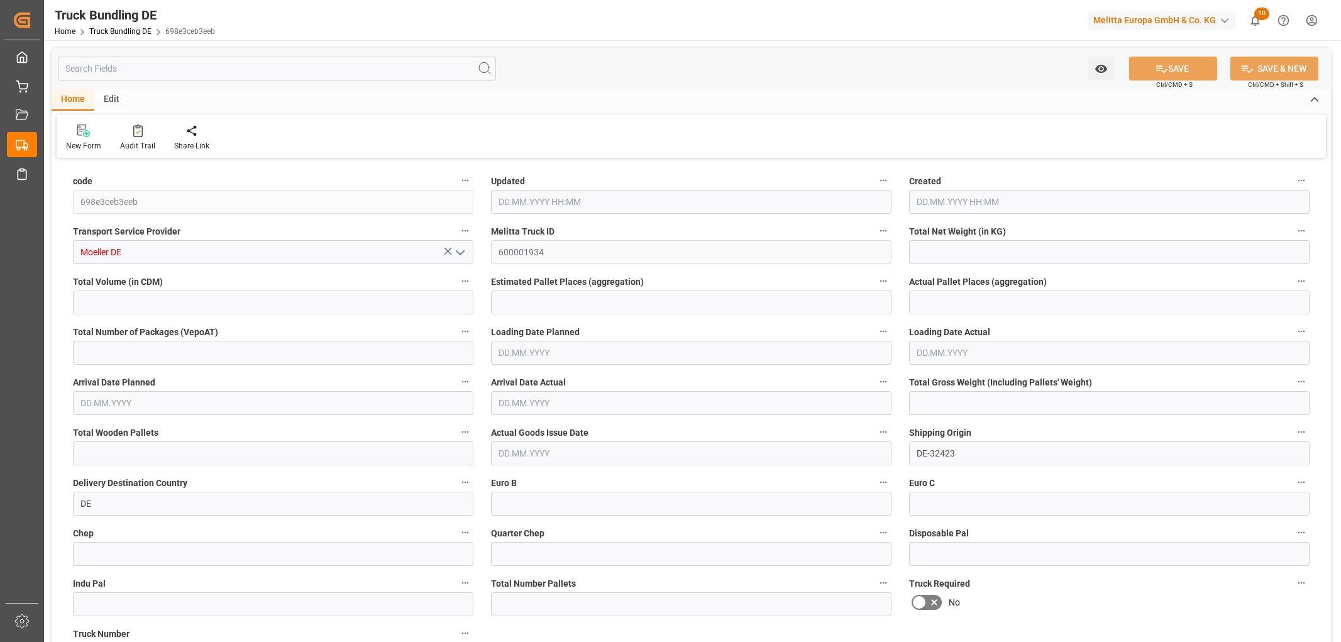
type input "7"
type input "0"
type input "2385"
type input "14"
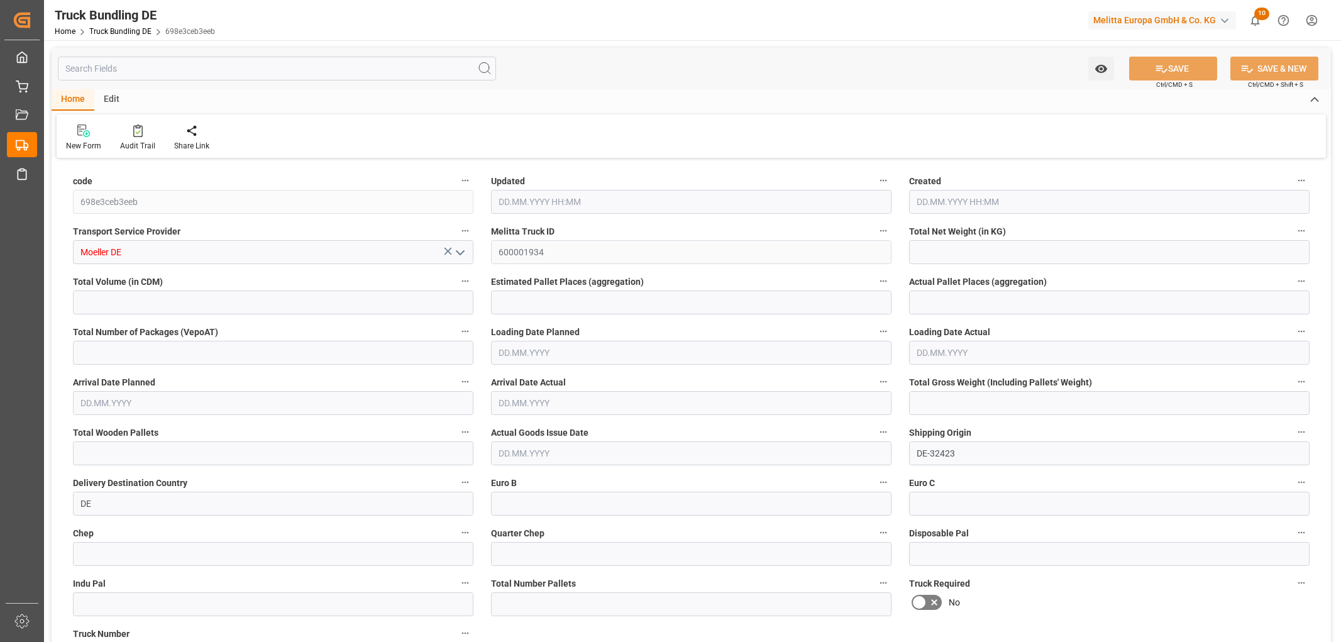
type input "0"
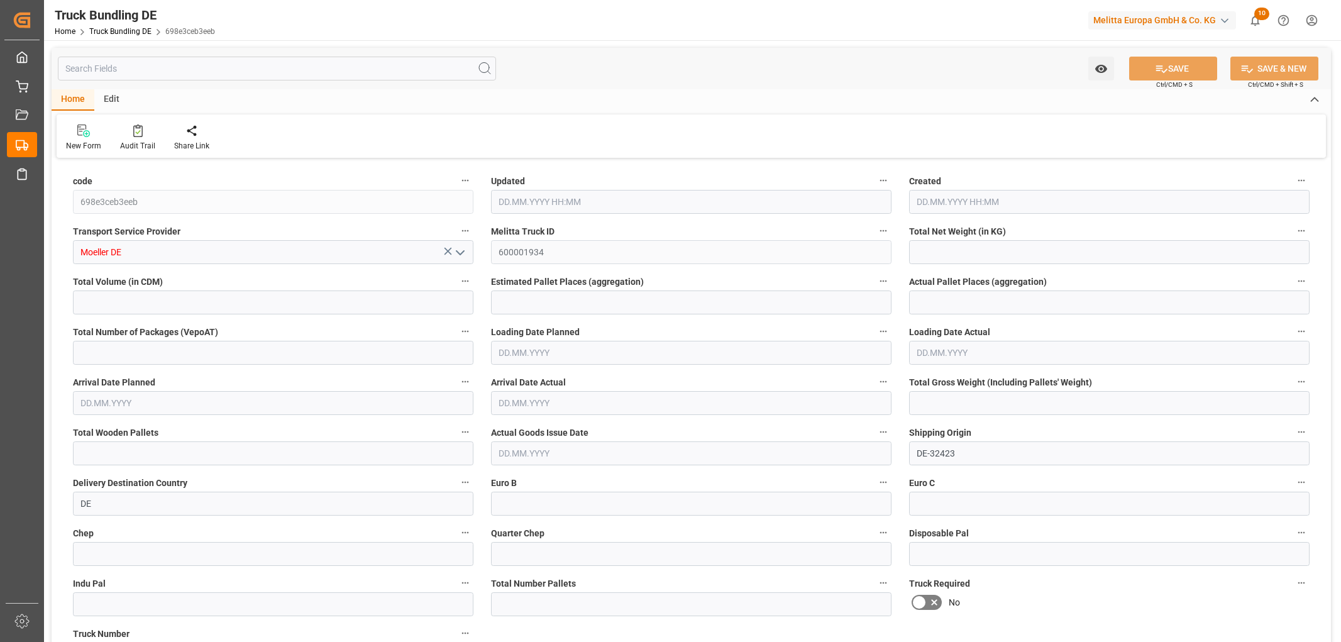
type input "0"
type input "[DATE] 06:51"
type input "[DATE]"
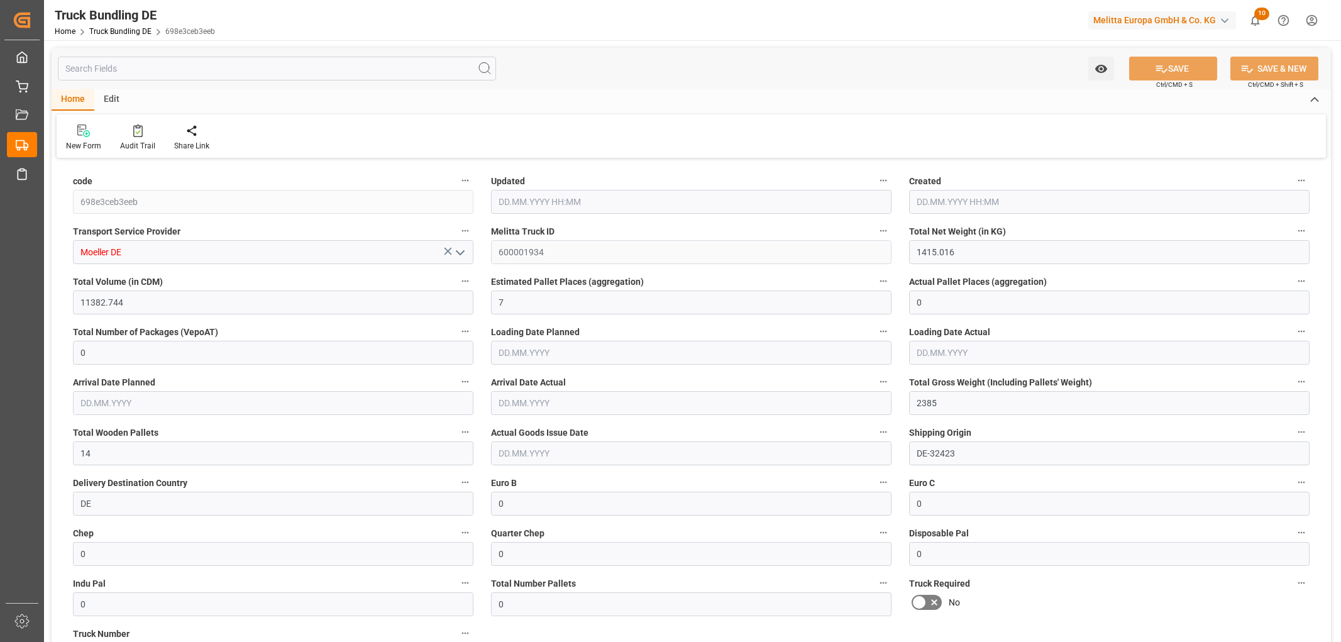
type input "[DATE]"
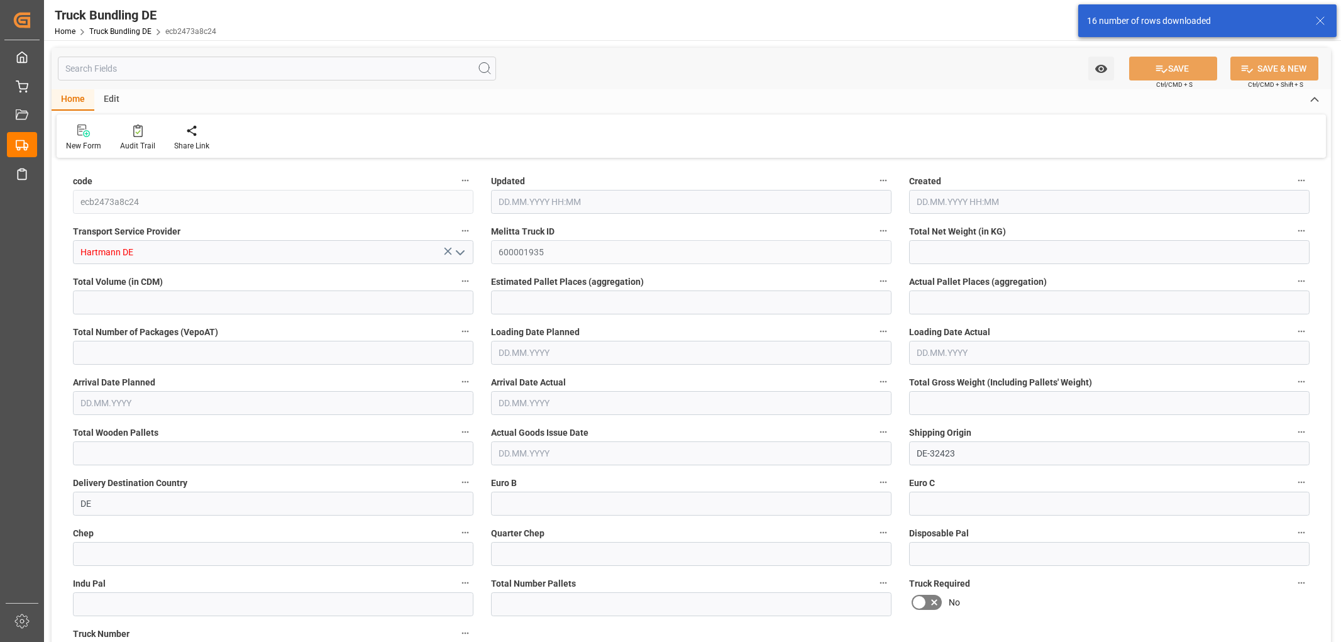
type input "1333.443"
type input "20178.836"
type input "14"
type input "0"
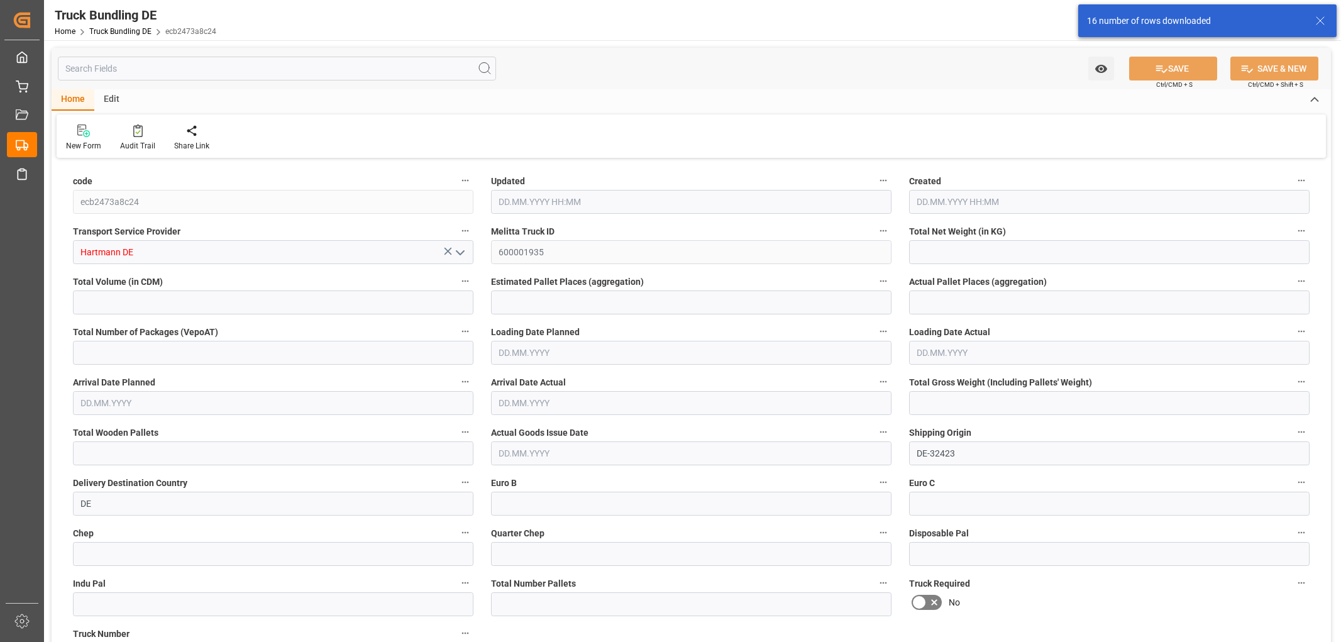
type input "2240.375"
type input "16"
type input "0"
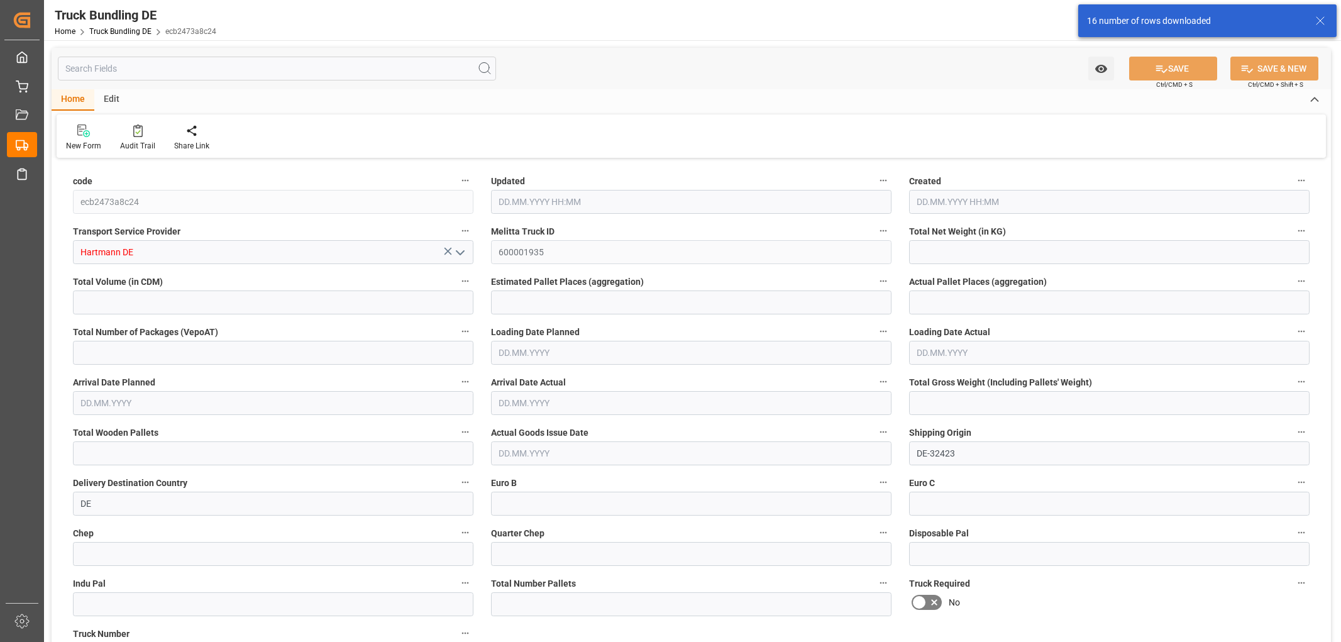
type input "0"
type input "25.08.2025 06:53"
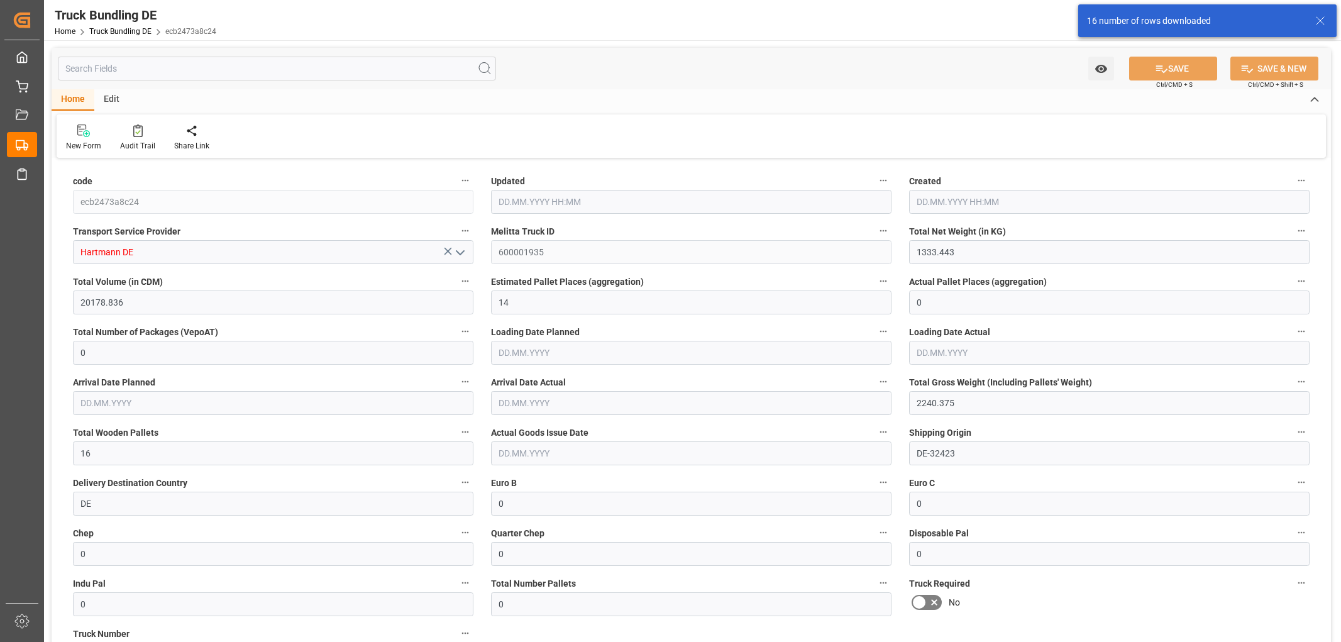
type input "25.08.2025 06:53"
type input "[DATE]"
type input "28.08.2025"
type input "[DATE]"
